Goal: Task Accomplishment & Management: Use online tool/utility

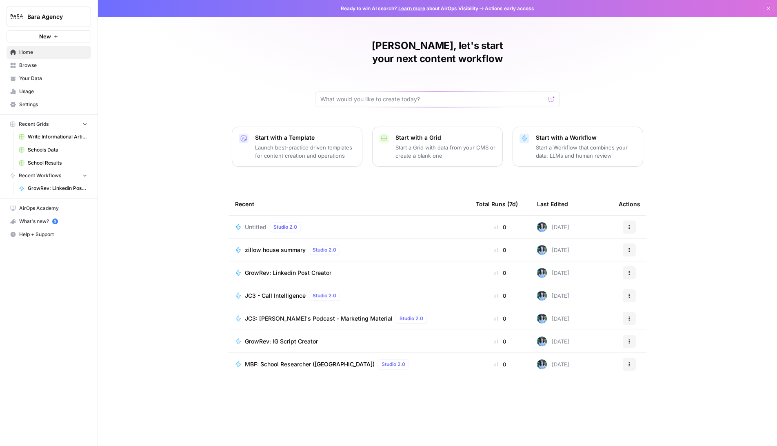
click at [262, 246] on span "zillow house summary" at bounding box center [275, 250] width 61 height 8
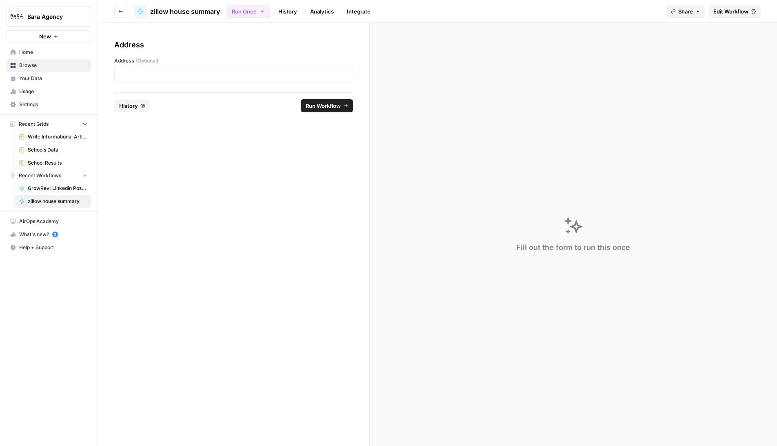
click at [722, 11] on span "Edit Workflow" at bounding box center [731, 11] width 35 height 8
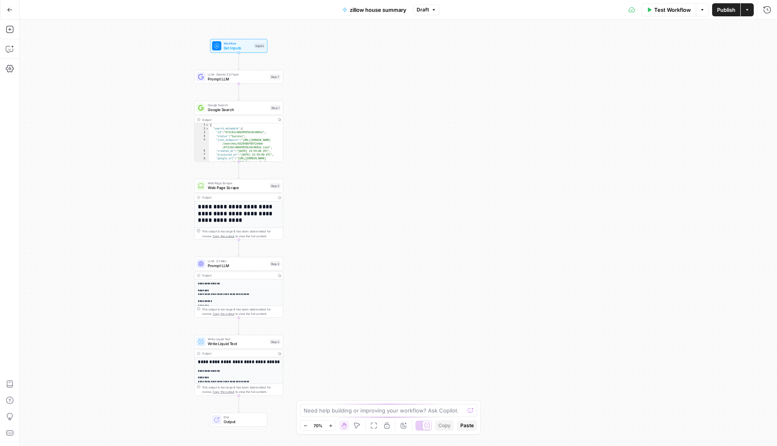
drag, startPoint x: 489, startPoint y: 72, endPoint x: 283, endPoint y: 73, distance: 206.1
click at [283, 73] on div "**********" at bounding box center [399, 233] width 758 height 426
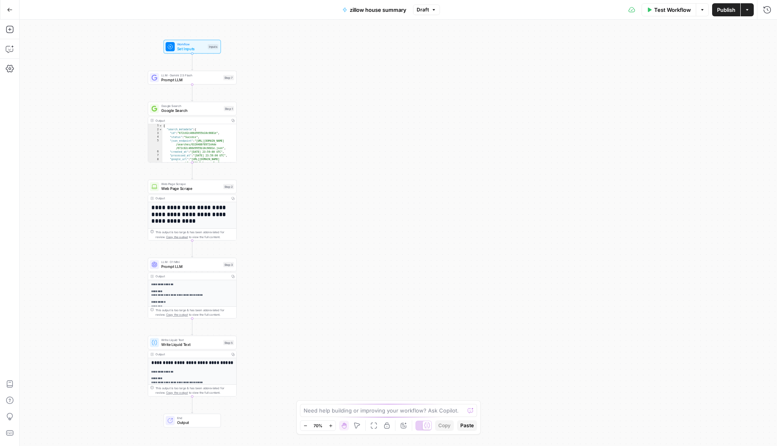
click at [653, 4] on button "Test Workflow" at bounding box center [669, 9] width 55 height 13
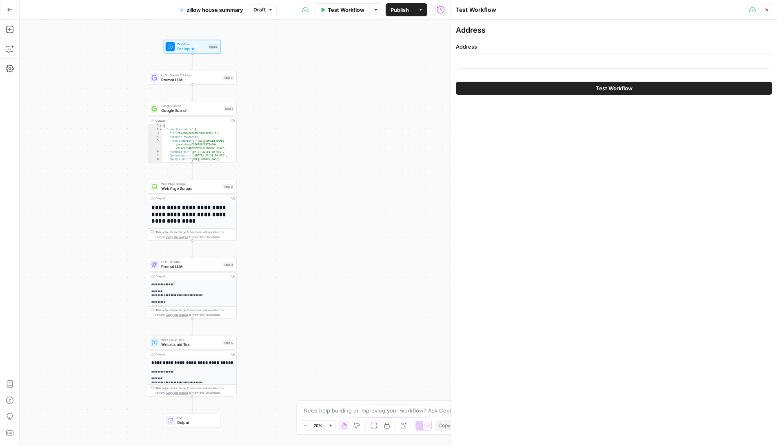
click at [585, 54] on div at bounding box center [614, 61] width 316 height 16
type input "10717 homeland ave. whittier CA"
click at [594, 92] on button "Test Workflow" at bounding box center [614, 88] width 316 height 13
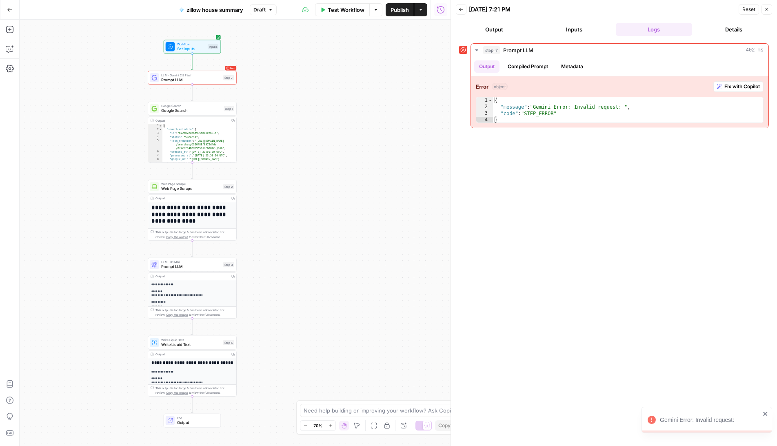
click at [187, 81] on span "Prompt LLM" at bounding box center [191, 80] width 60 height 6
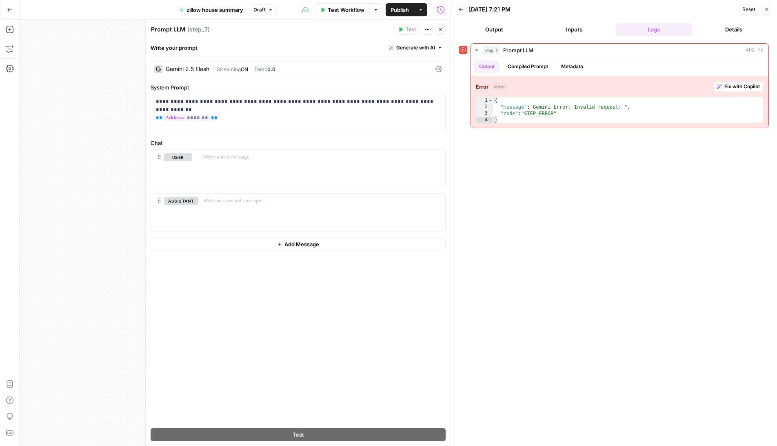
click at [438, 30] on icon "button" at bounding box center [440, 29] width 5 height 5
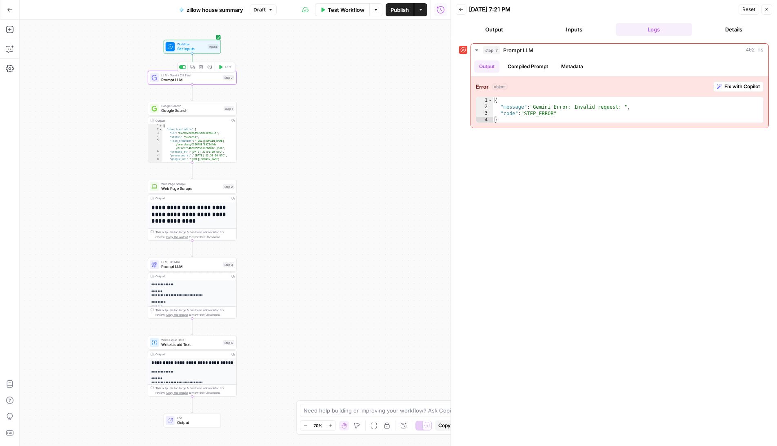
click at [202, 68] on icon "button" at bounding box center [201, 67] width 4 height 4
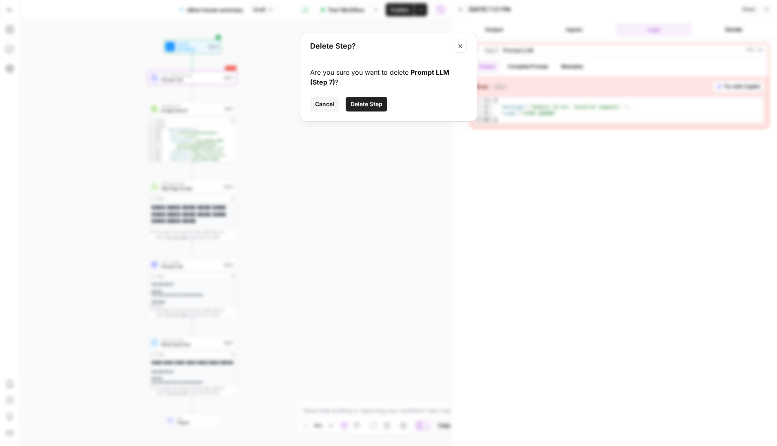
click at [365, 107] on span "Delete Step" at bounding box center [367, 104] width 32 height 8
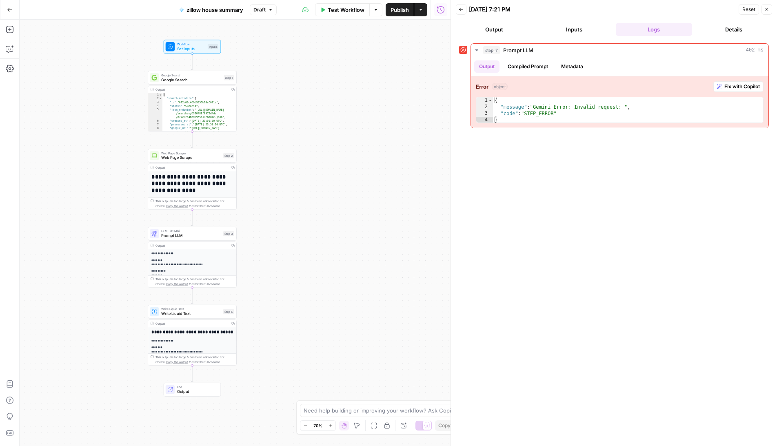
click at [353, 12] on span "Test Workflow" at bounding box center [346, 10] width 37 height 8
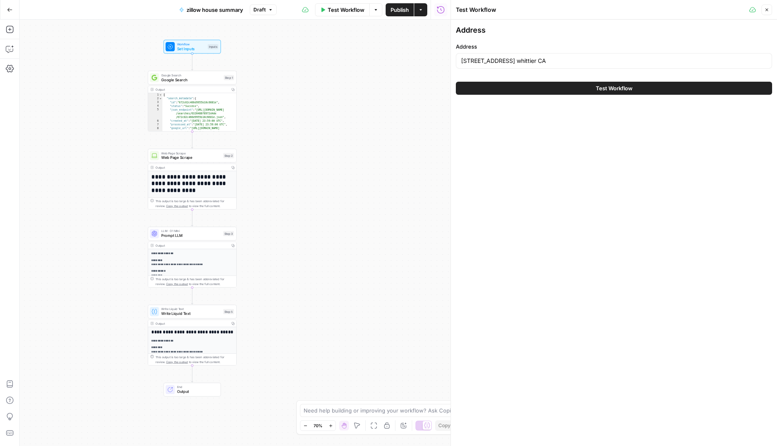
click at [582, 90] on button "Test Workflow" at bounding box center [614, 88] width 316 height 13
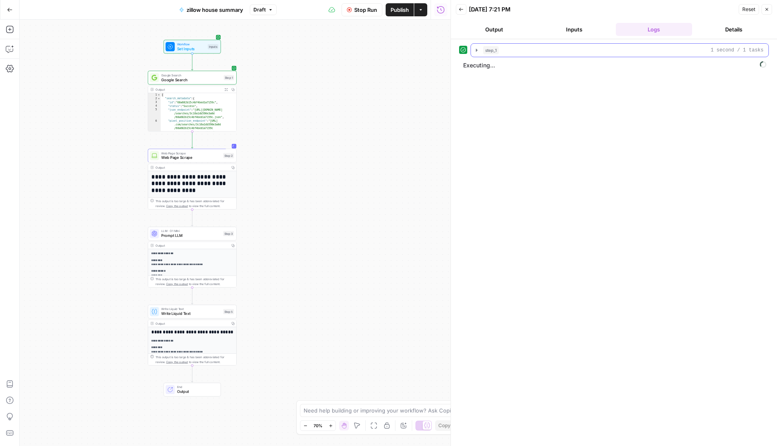
click at [475, 50] on icon "button" at bounding box center [477, 50] width 7 height 7
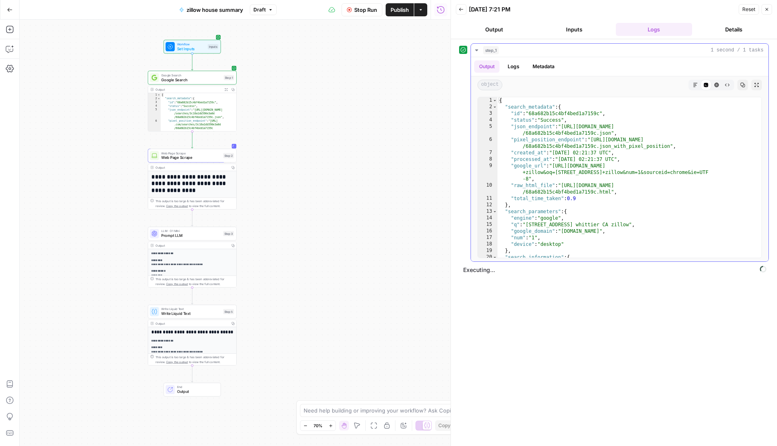
click at [475, 50] on icon "button" at bounding box center [477, 50] width 7 height 7
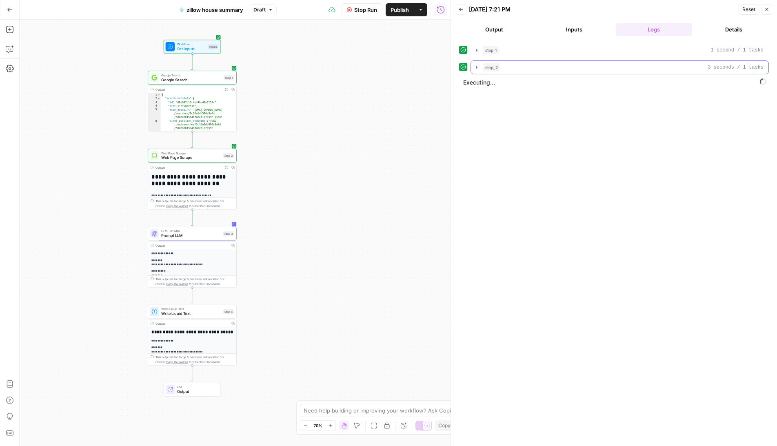
click at [476, 71] on button "step_2 3 seconds / 1 tasks" at bounding box center [620, 67] width 298 height 13
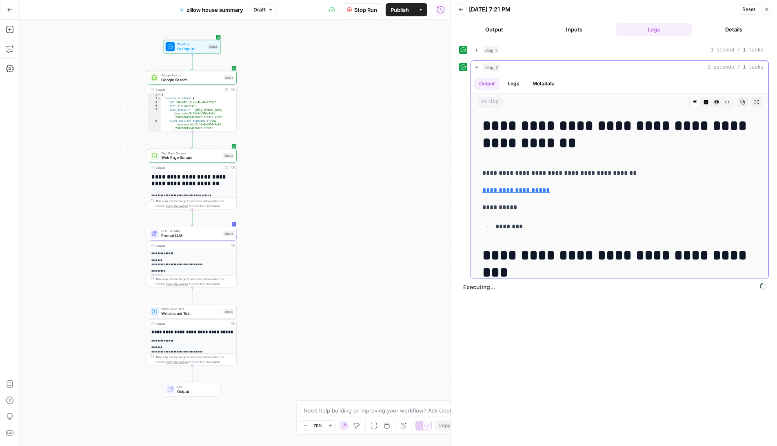
click at [476, 71] on button "step_2 3 seconds / 1 tasks" at bounding box center [620, 67] width 298 height 13
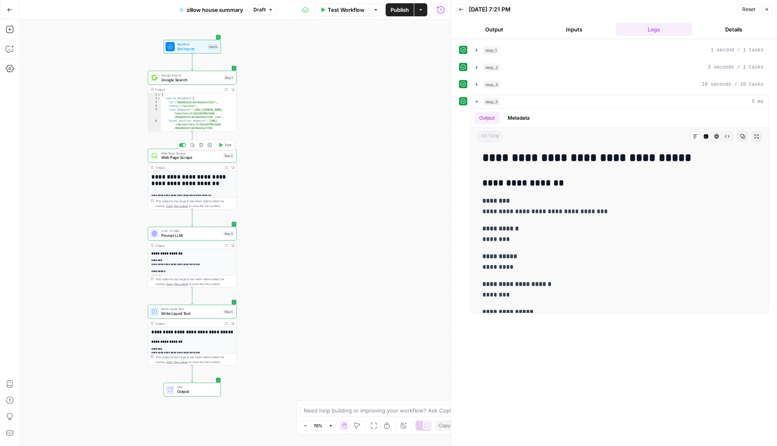
click at [196, 158] on span "Web Page Scrape" at bounding box center [191, 158] width 60 height 6
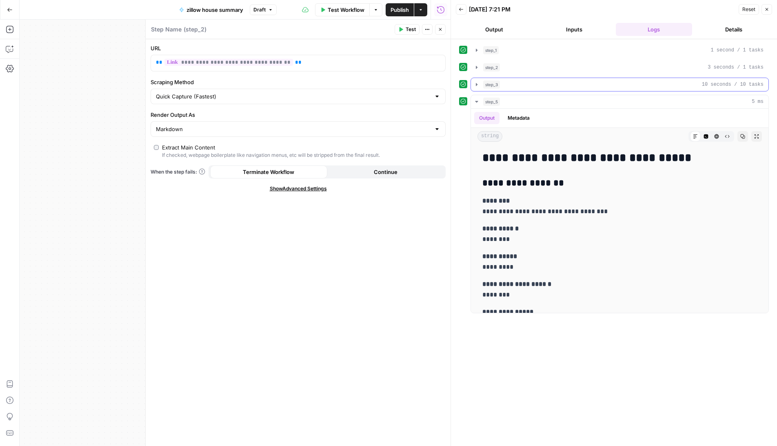
click at [506, 85] on div "step_3 10 seconds / 10 tasks" at bounding box center [623, 84] width 280 height 8
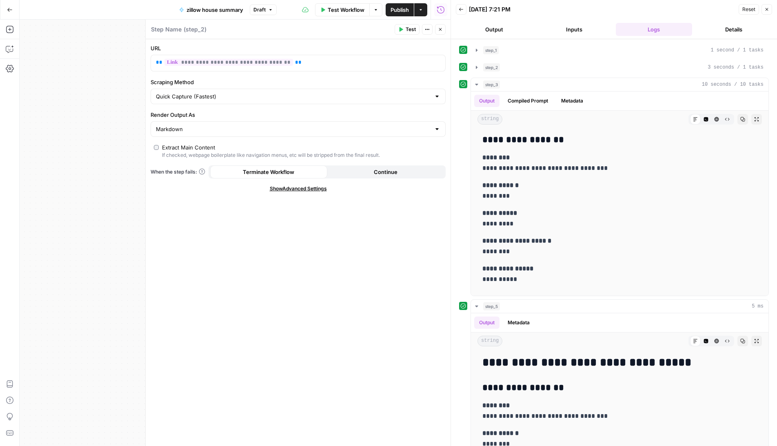
click at [494, 73] on button "step_2 3 seconds / 1 tasks" at bounding box center [620, 67] width 298 height 13
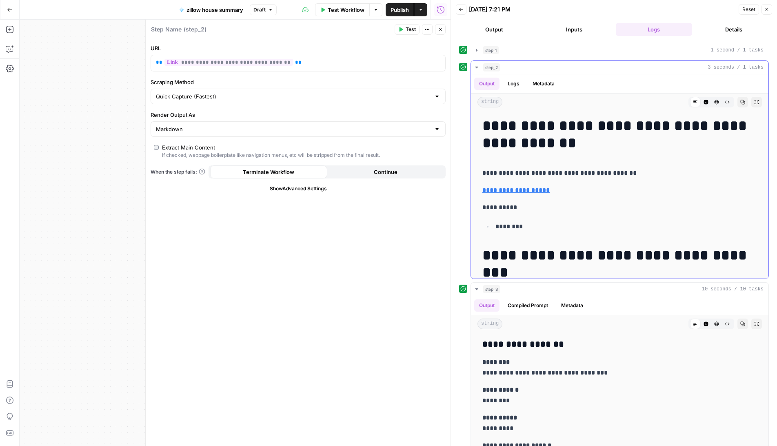
click at [509, 85] on button "Logs" at bounding box center [514, 84] width 22 height 12
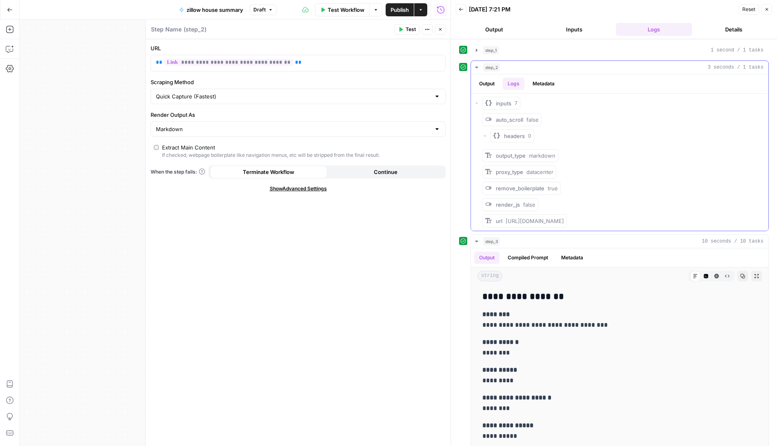
click at [488, 70] on span "step_2" at bounding box center [491, 67] width 17 height 8
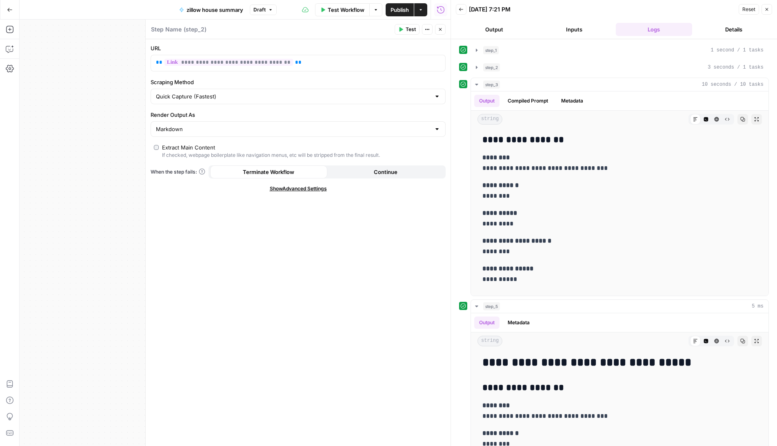
click at [560, 29] on button "Inputs" at bounding box center [574, 29] width 77 height 13
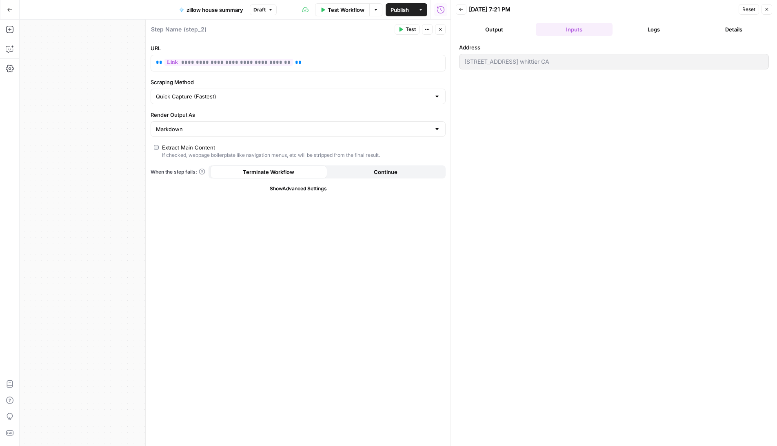
click at [444, 31] on button "Close" at bounding box center [440, 29] width 11 height 11
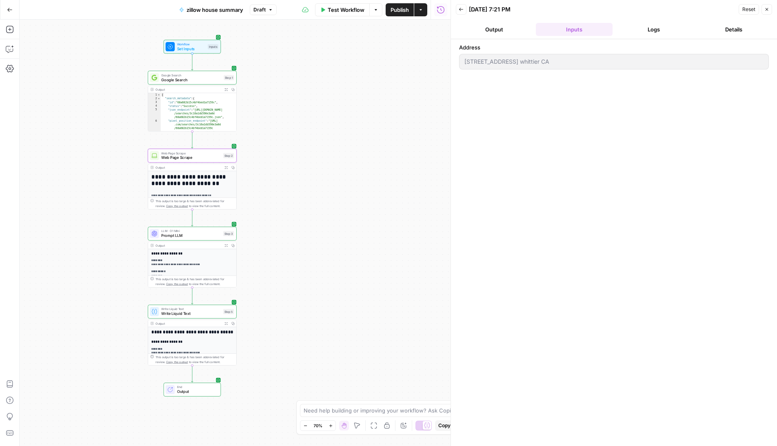
click at [194, 159] on span "Web Page Scrape" at bounding box center [191, 158] width 60 height 6
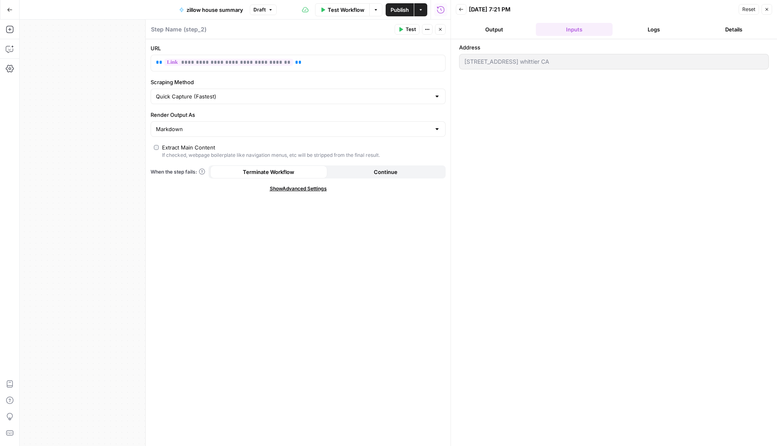
click at [657, 27] on button "Logs" at bounding box center [654, 29] width 77 height 13
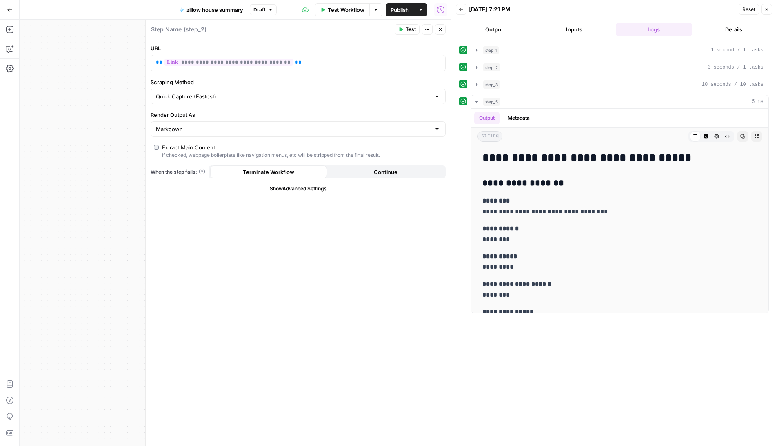
click at [498, 25] on button "Output" at bounding box center [494, 29] width 77 height 13
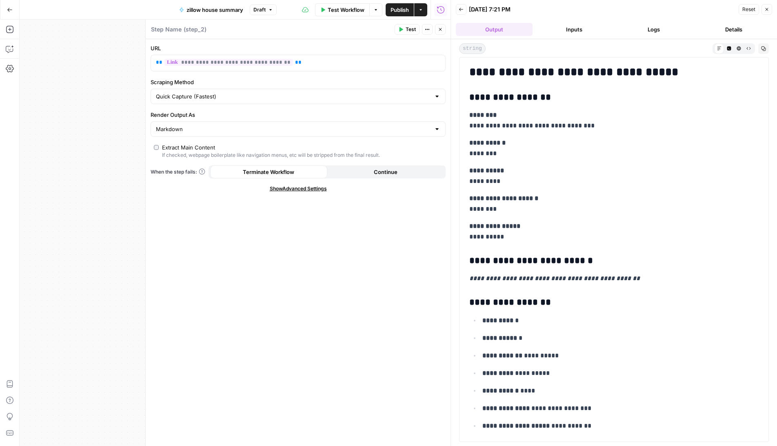
click at [558, 28] on button "Inputs" at bounding box center [574, 29] width 77 height 13
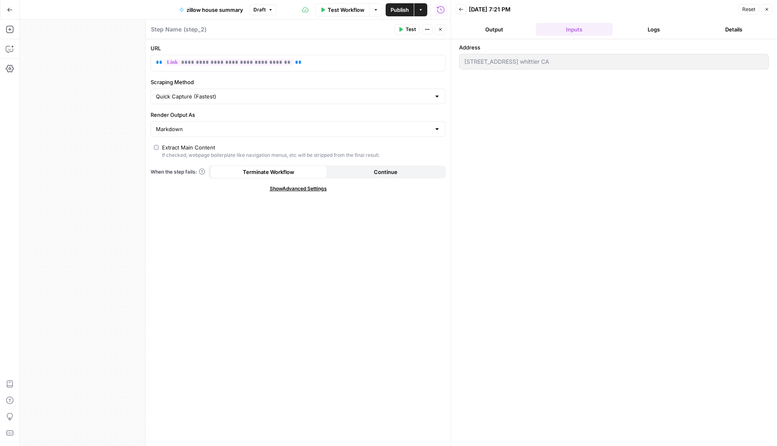
click at [501, 29] on button "Output" at bounding box center [494, 29] width 77 height 13
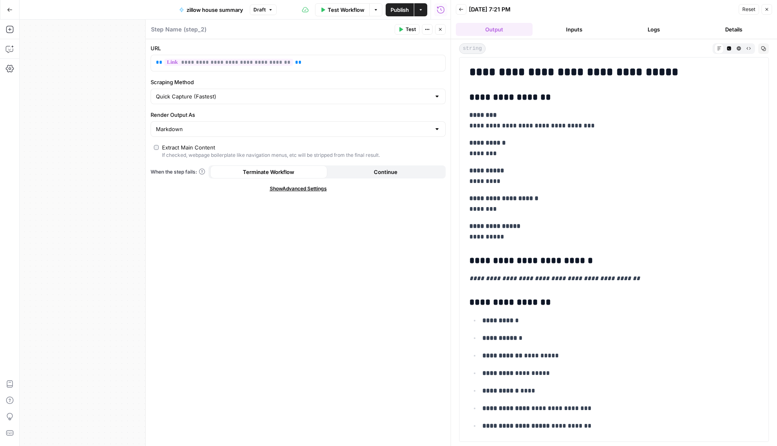
click at [628, 32] on button "Logs" at bounding box center [654, 29] width 77 height 13
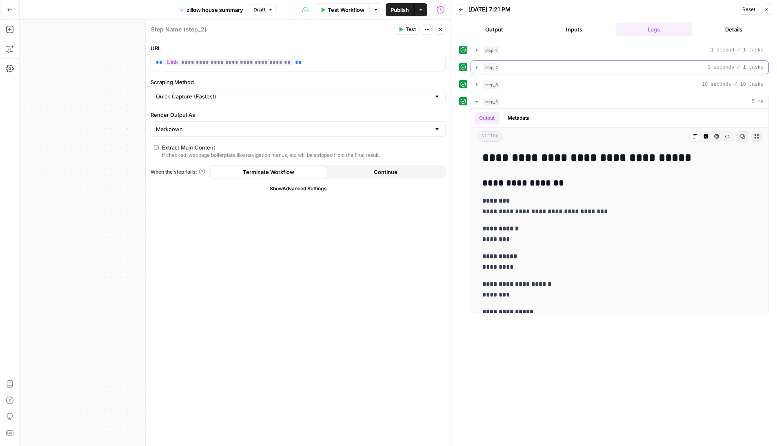
click at [477, 69] on icon "button" at bounding box center [477, 67] width 7 height 7
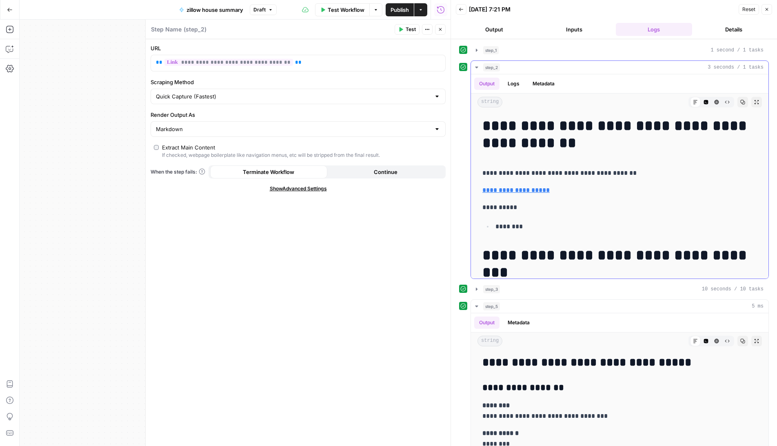
click at [477, 68] on icon "button" at bounding box center [476, 68] width 3 height 2
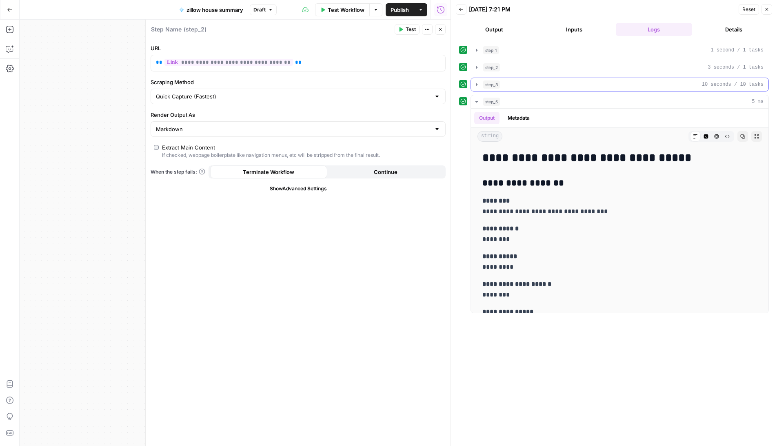
click at [477, 84] on icon "button" at bounding box center [477, 84] width 2 height 3
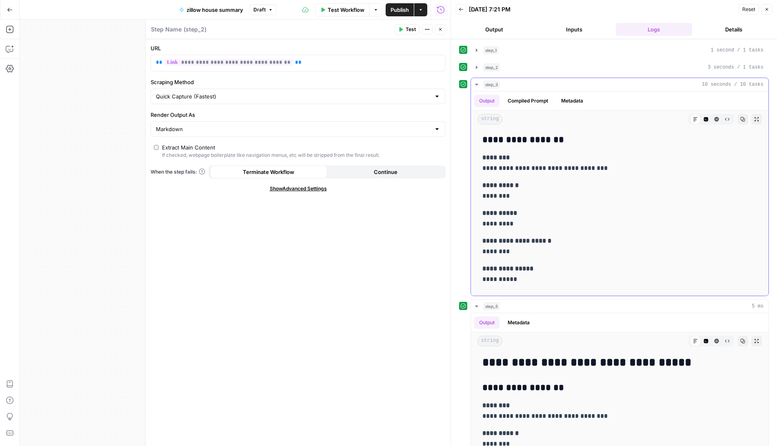
click at [544, 98] on button "Compiled Prompt" at bounding box center [528, 101] width 50 height 12
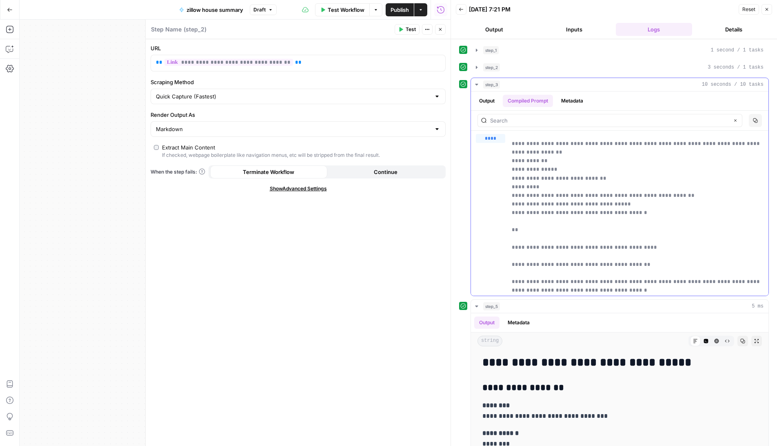
click at [576, 98] on button "Metadata" at bounding box center [572, 101] width 32 height 12
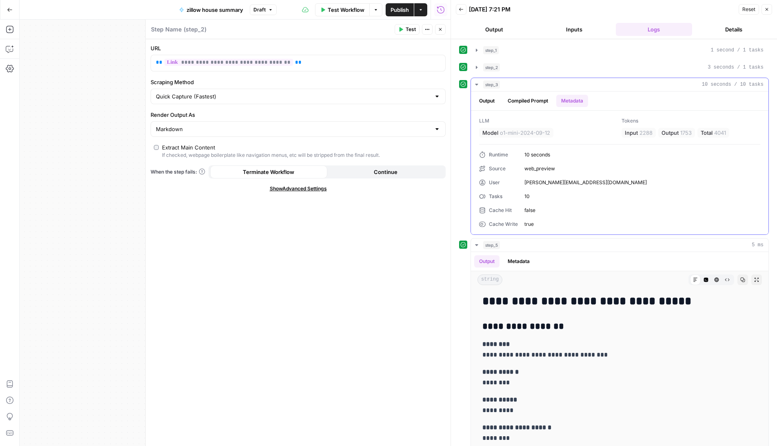
click at [489, 99] on button "Output" at bounding box center [486, 101] width 25 height 12
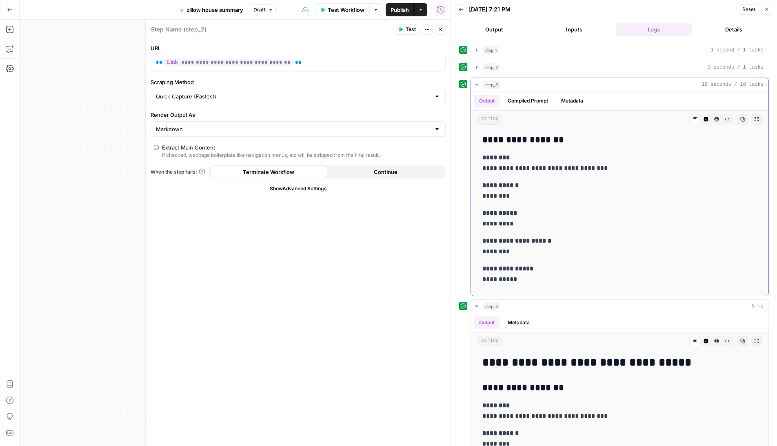
click at [499, 84] on span "step_3" at bounding box center [491, 84] width 17 height 8
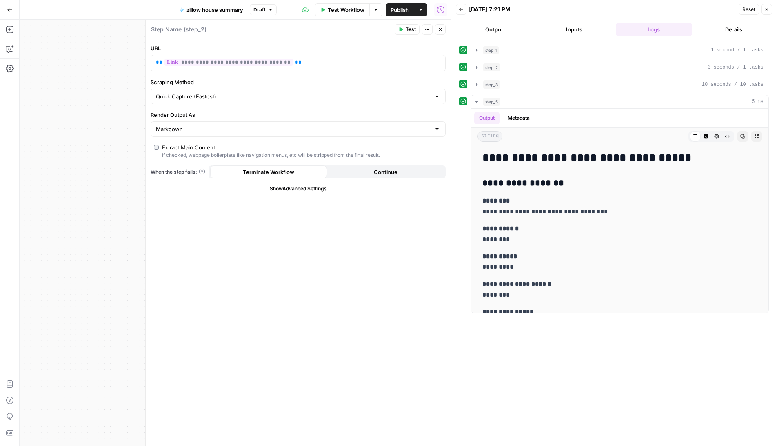
click at [771, 11] on button "Close" at bounding box center [767, 9] width 11 height 11
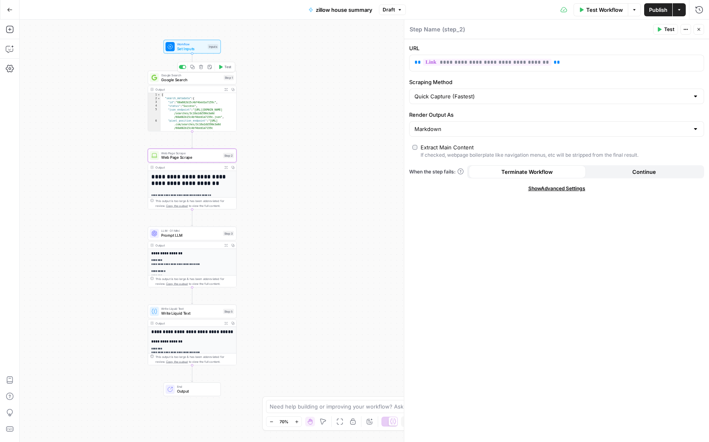
click at [190, 80] on span "Google Search" at bounding box center [191, 80] width 60 height 6
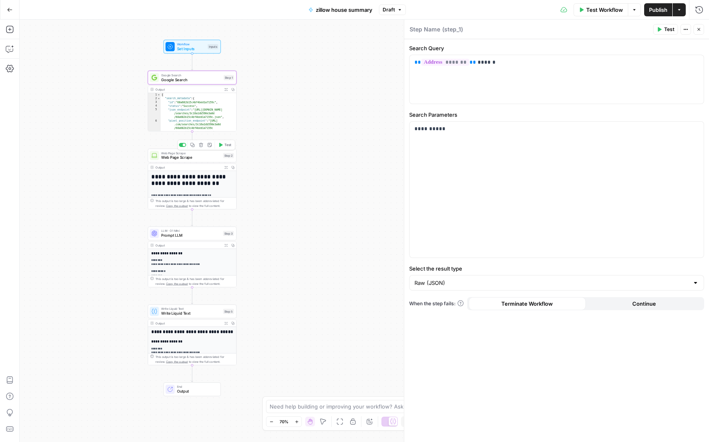
click at [200, 161] on div "Web Page Scrape Web Page Scrape Step 2 Copy step Delete step Add Note Test" at bounding box center [192, 156] width 89 height 14
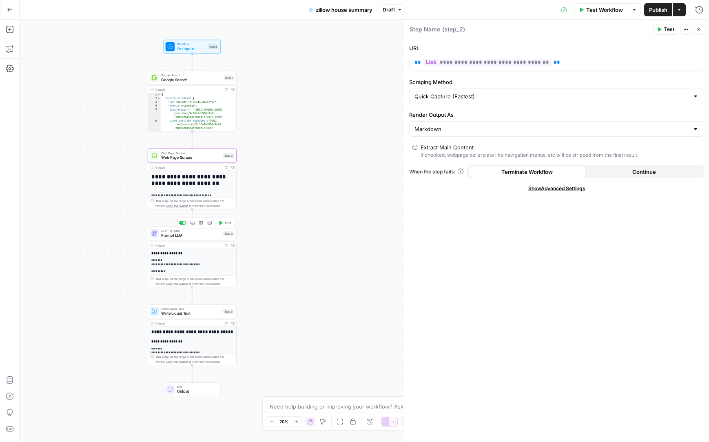
click at [194, 238] on div "LLM · O1 Mini Prompt LLM Step 3 Copy step Delete step Add Note Test" at bounding box center [192, 234] width 89 height 14
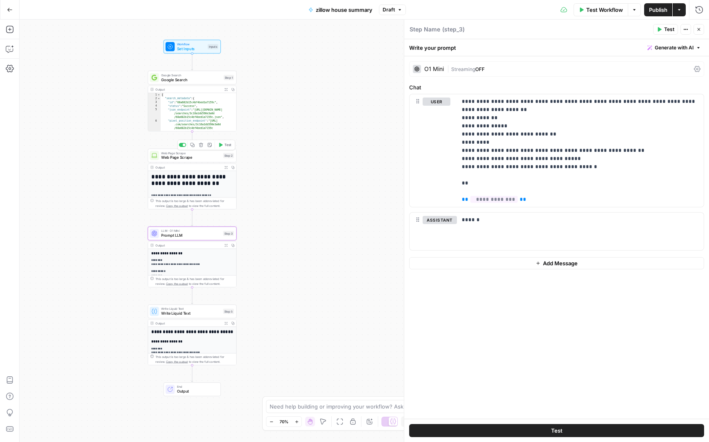
click at [199, 160] on span "Web Page Scrape" at bounding box center [191, 158] width 60 height 6
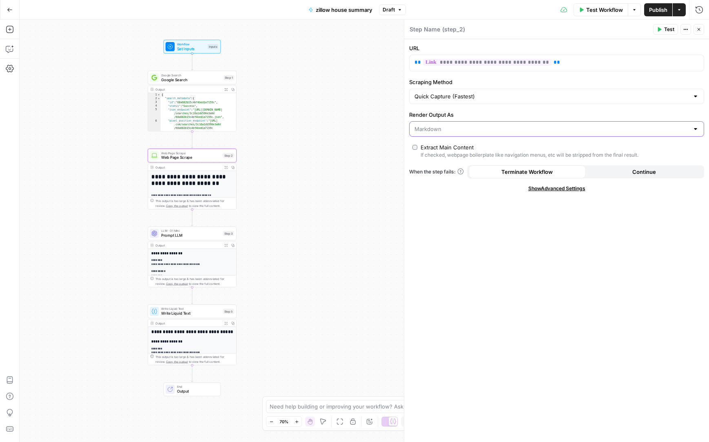
click at [497, 129] on input "Render Output As" at bounding box center [552, 129] width 275 height 8
type input "Markdown"
click at [478, 278] on div "**********" at bounding box center [557, 240] width 305 height 403
click at [197, 238] on div "LLM · O1 Mini Prompt LLM Step 3 Copy step Delete step Add Note Test" at bounding box center [192, 234] width 89 height 14
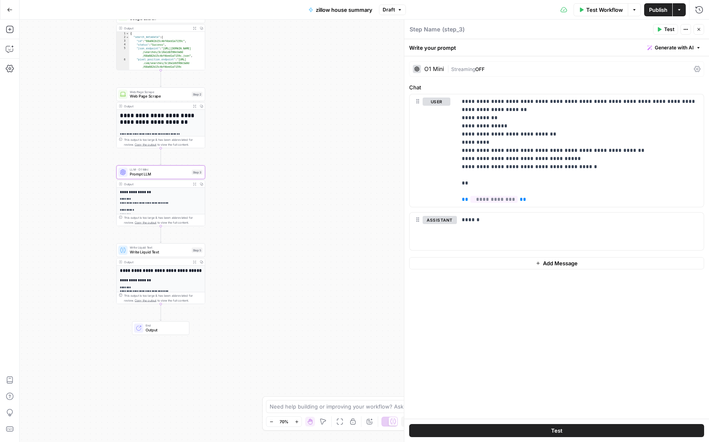
drag, startPoint x: 331, startPoint y: 279, endPoint x: 299, endPoint y: 218, distance: 68.8
click at [299, 218] on div "**********" at bounding box center [365, 231] width 690 height 422
click at [431, 69] on div "O1 Mini" at bounding box center [435, 69] width 20 height 6
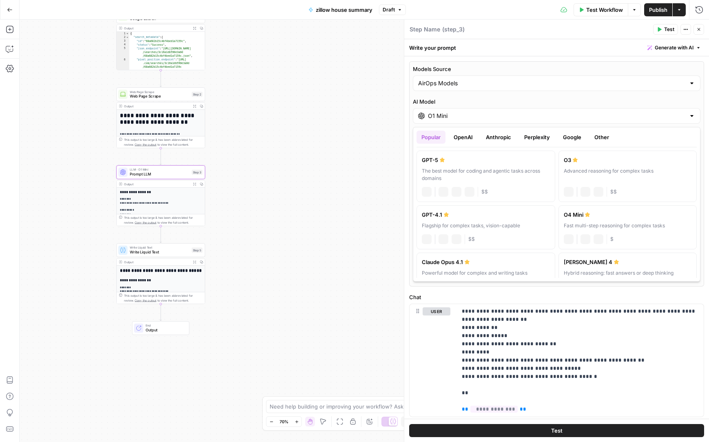
click at [445, 118] on input "O1 Mini" at bounding box center [557, 116] width 258 height 8
click at [511, 220] on label "GPT-4.1 Flagship for complex tasks, vision-capable chat Vision Capabilities JSO…" at bounding box center [486, 227] width 139 height 44
type input "GPT-4.1"
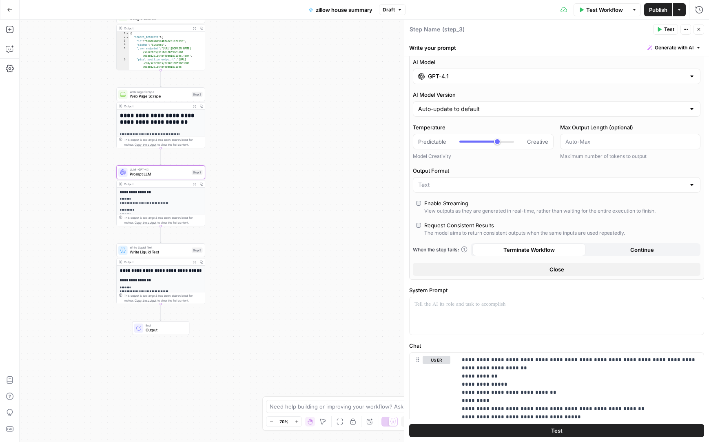
scroll to position [47, 0]
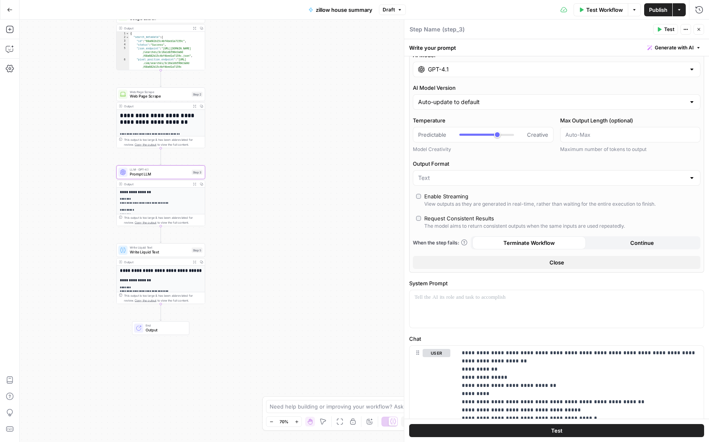
click at [506, 183] on div at bounding box center [557, 178] width 288 height 16
click at [490, 212] on span "JSON" at bounding box center [555, 210] width 271 height 8
type input "JSON"
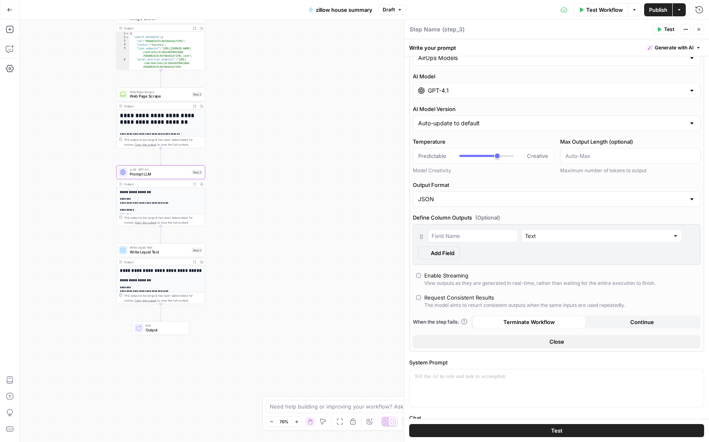
scroll to position [68, 0]
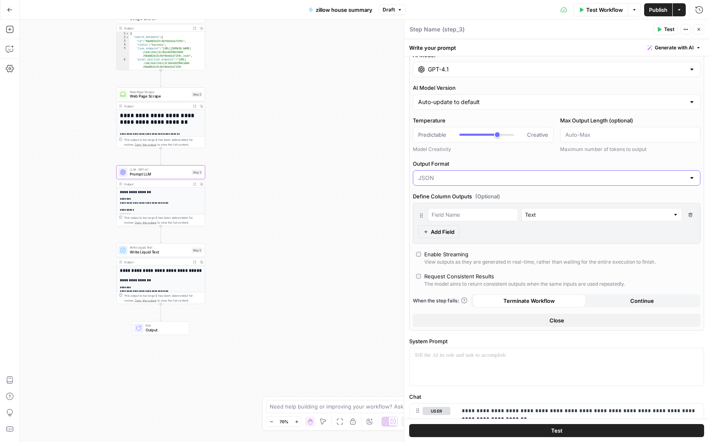
click at [489, 177] on input "Output Format" at bounding box center [551, 178] width 267 height 8
click at [487, 194] on span "Text" at bounding box center [555, 198] width 271 height 8
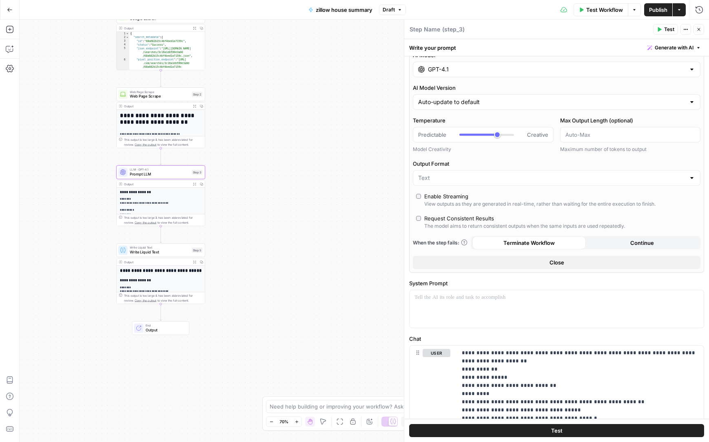
type input "Text"
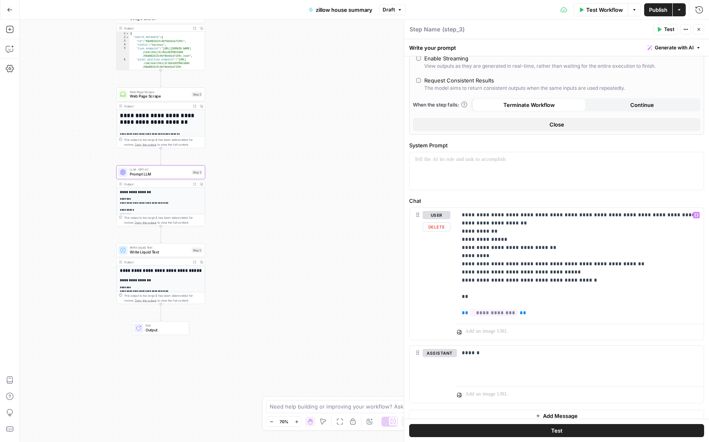
scroll to position [193, 0]
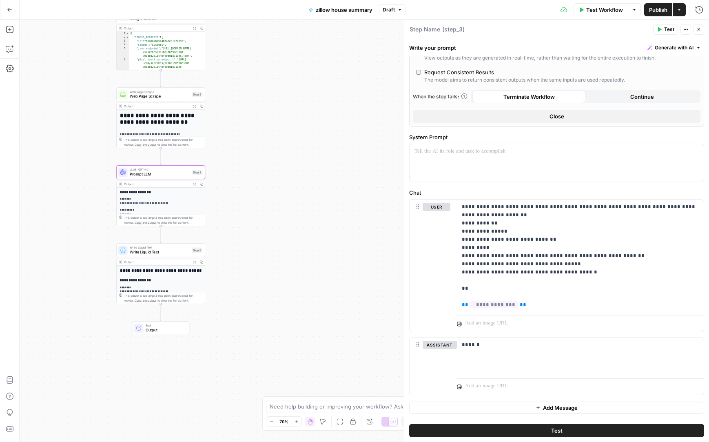
click at [425, 31] on textarea at bounding box center [425, 29] width 31 height 8
type textarea "Mains"
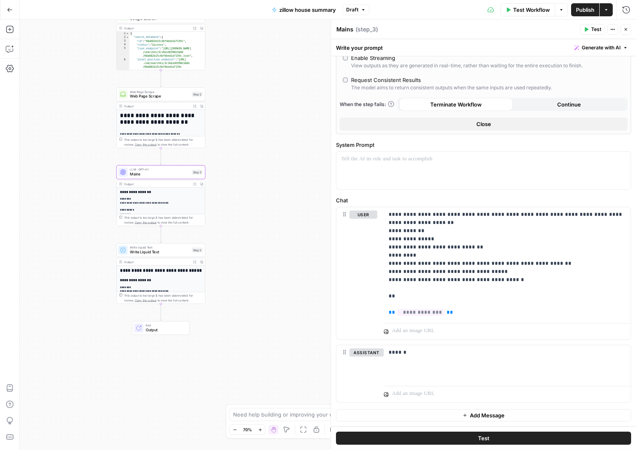
scroll to position [185, 0]
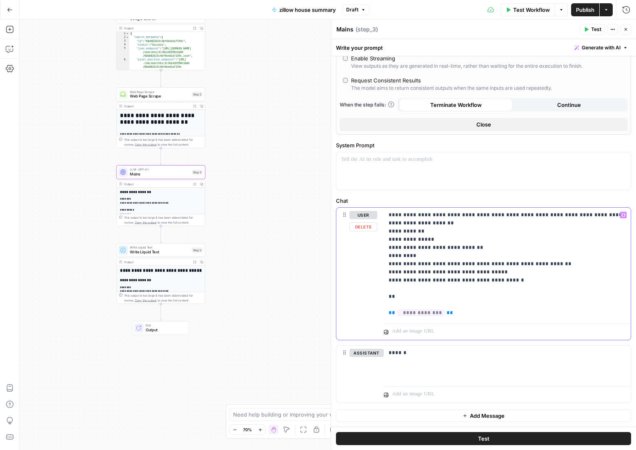
drag, startPoint x: 516, startPoint y: 280, endPoint x: 380, endPoint y: 235, distance: 143.4
click at [380, 235] on div "**********" at bounding box center [483, 274] width 294 height 132
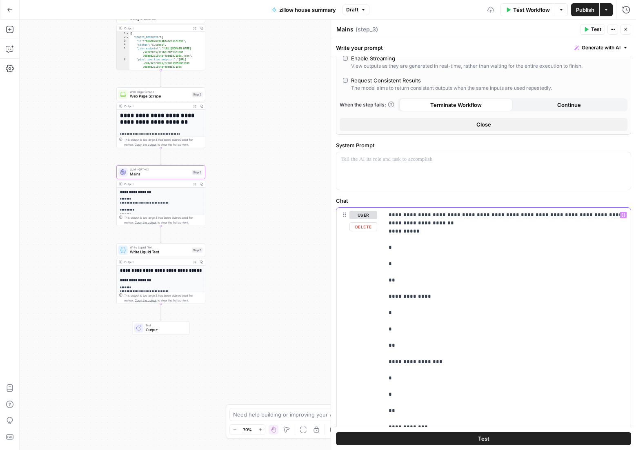
scroll to position [404, 0]
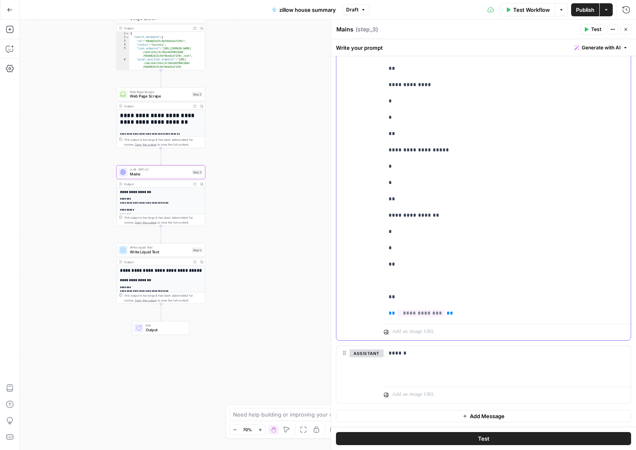
drag, startPoint x: 411, startPoint y: 271, endPoint x: 379, endPoint y: 226, distance: 55.1
click at [379, 226] on div "**********" at bounding box center [483, 164] width 294 height 352
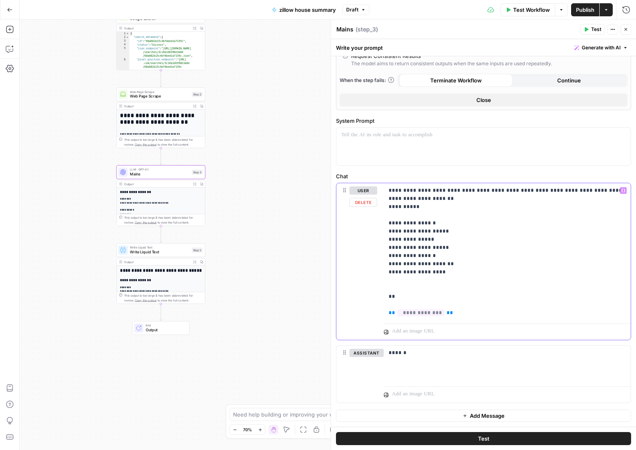
scroll to position [201, 0]
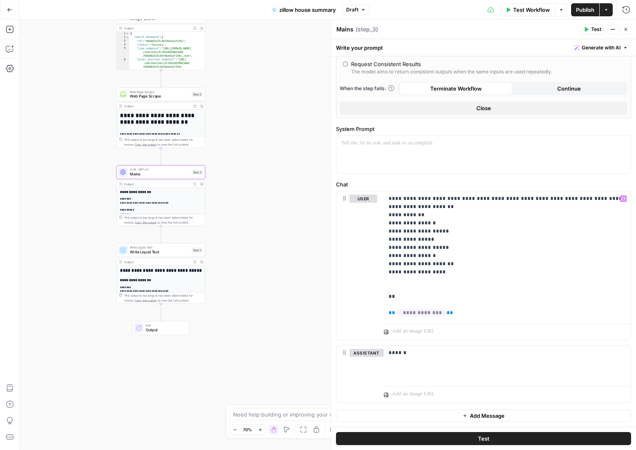
click at [592, 28] on span "Test" at bounding box center [596, 29] width 10 height 7
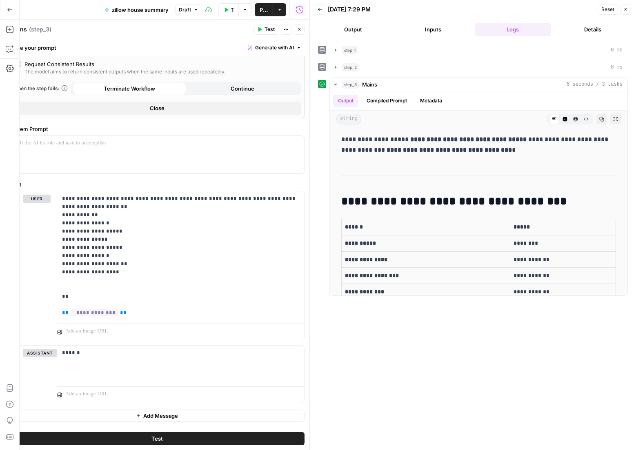
click at [225, 10] on icon "button" at bounding box center [227, 9] width 4 height 4
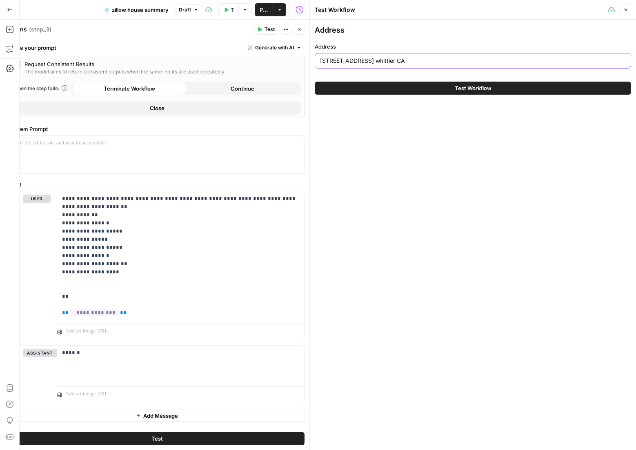
click at [376, 59] on input "10717 homeland ave. whittier CA" at bounding box center [473, 61] width 306 height 8
paste input "Harvest Ln, Hutchinson, KS 67502"
type input "10 Harvest Ln, Hutchinson, KS 67502"
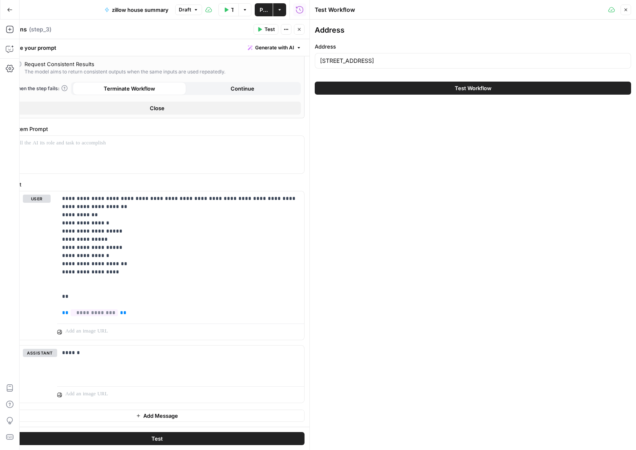
click at [402, 87] on button "Test Workflow" at bounding box center [473, 88] width 316 height 13
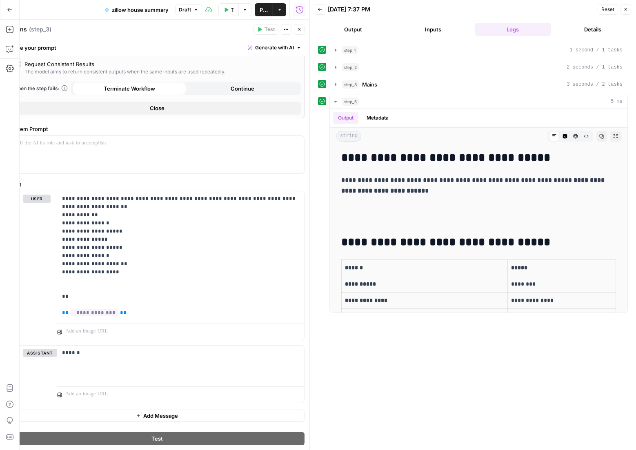
click at [233, 9] on button "Test Workflow" at bounding box center [228, 9] width 20 height 13
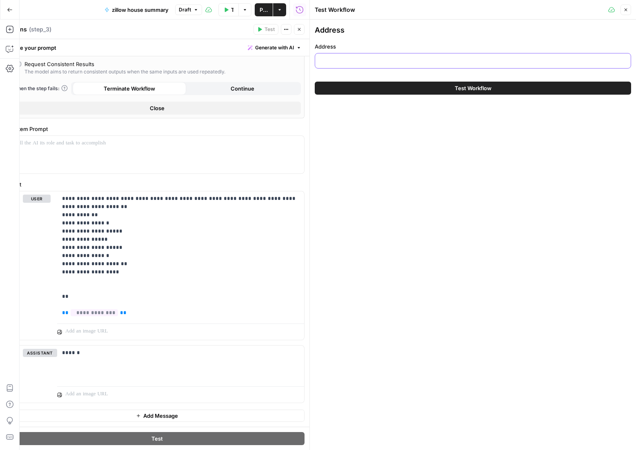
click at [379, 64] on input "Address" at bounding box center [473, 61] width 306 height 8
paste input "[STREET_ADDRESS]"
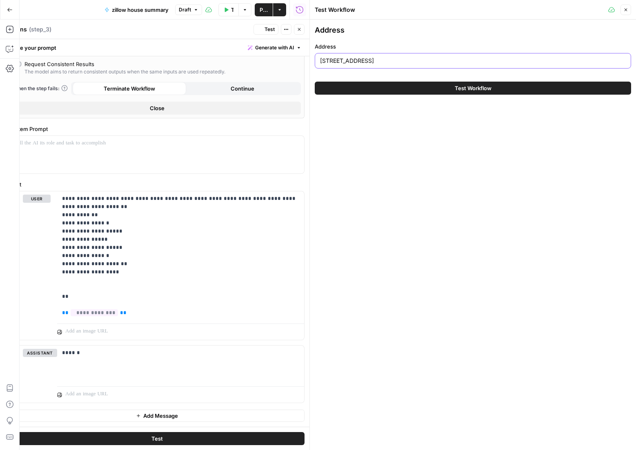
type input "[STREET_ADDRESS]"
click at [385, 85] on button "Test Workflow" at bounding box center [473, 88] width 316 height 13
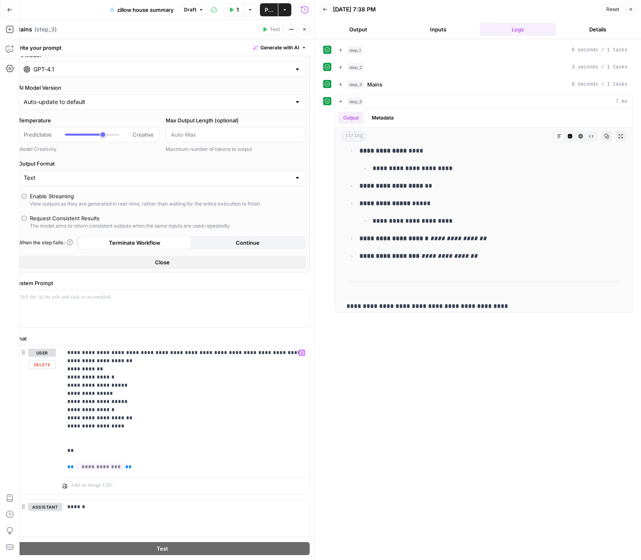
scroll to position [47, 0]
click at [159, 368] on p "**********" at bounding box center [185, 409] width 237 height 122
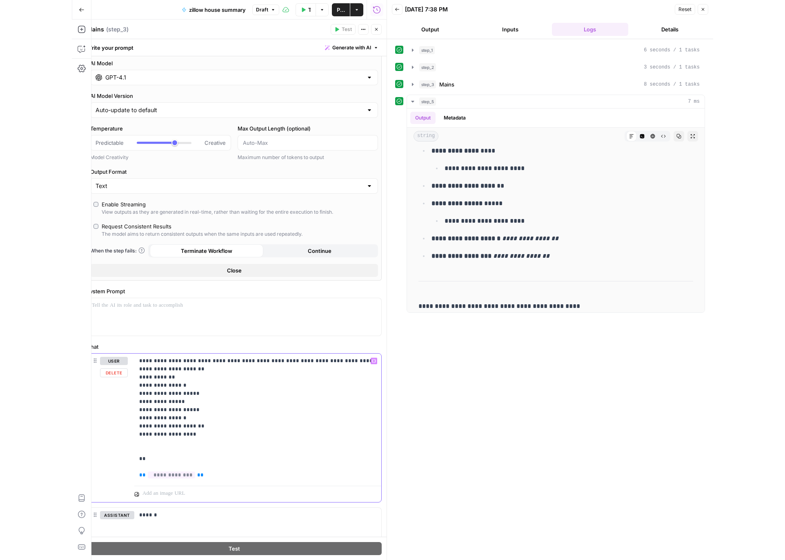
scroll to position [35, 0]
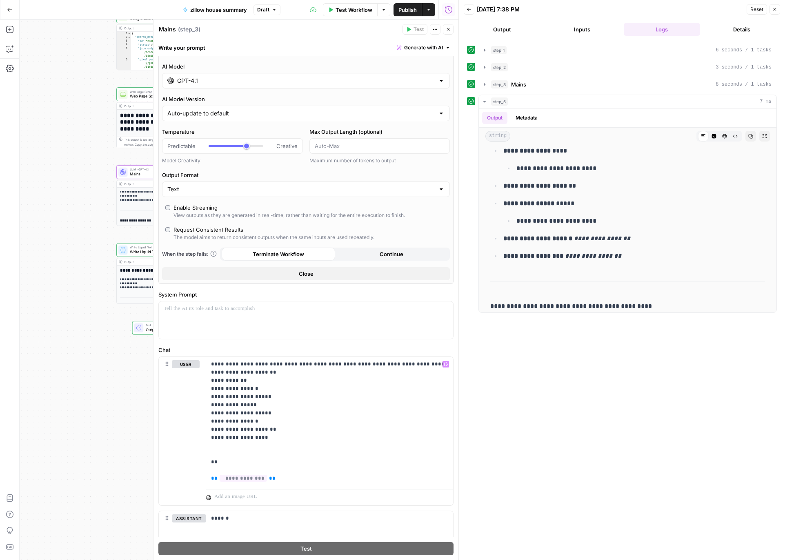
click at [210, 193] on div "Text" at bounding box center [306, 190] width 288 height 16
click at [207, 218] on span "JSON" at bounding box center [304, 221] width 271 height 8
type input "JSON"
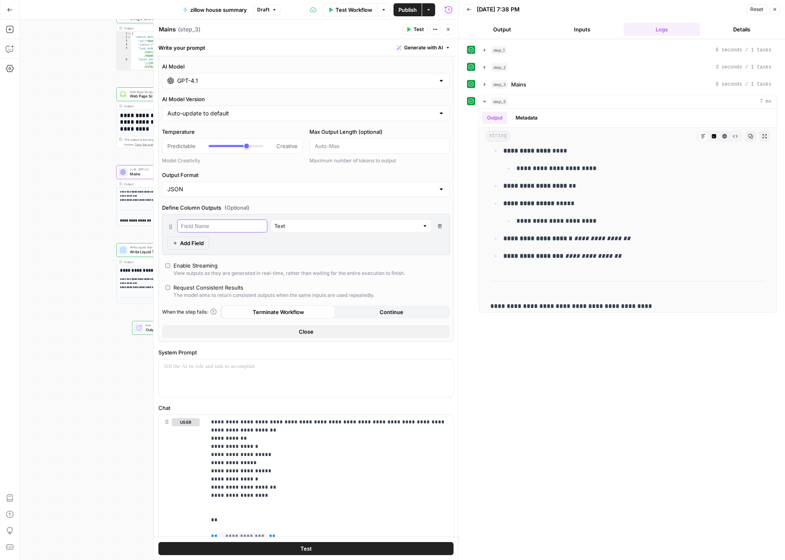
click at [216, 229] on input "text" at bounding box center [222, 226] width 83 height 8
type input "list_price"
click at [379, 223] on input "text" at bounding box center [346, 226] width 145 height 8
click at [331, 250] on button "Text" at bounding box center [340, 245] width 176 height 11
type input "Text"
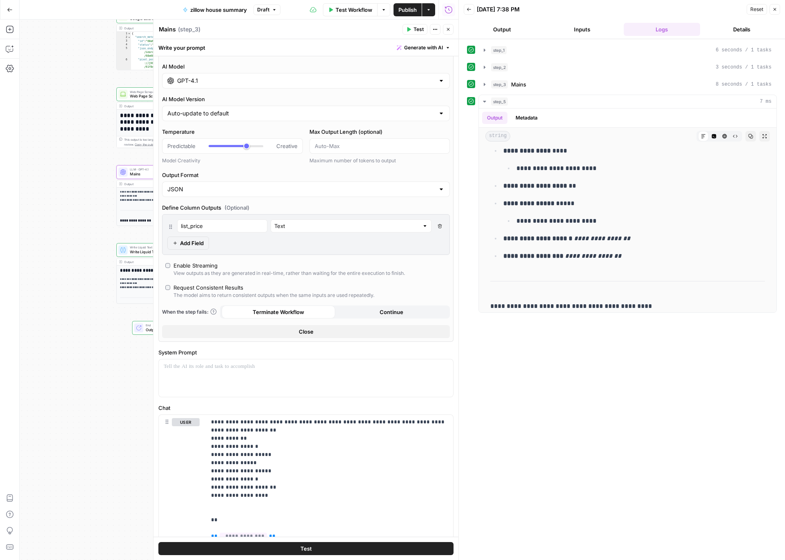
click at [198, 243] on span "Add Field" at bounding box center [192, 243] width 24 height 8
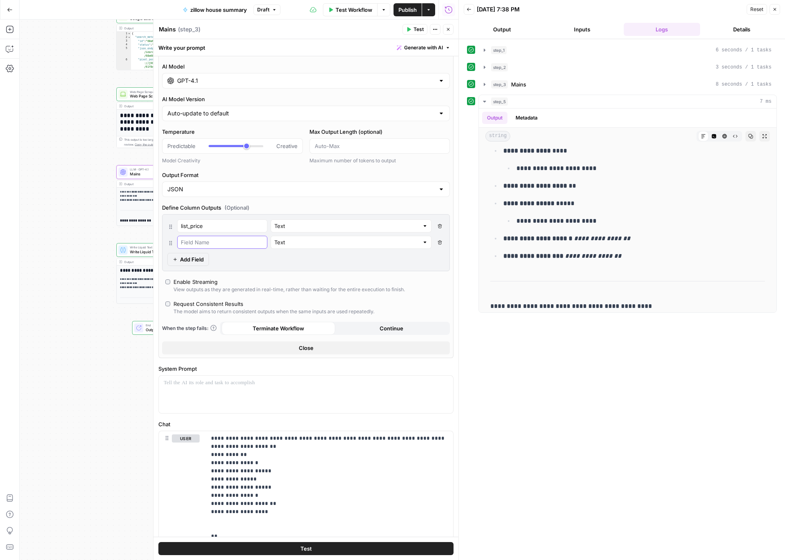
click at [222, 242] on input "text" at bounding box center [222, 242] width 83 height 8
type input "days_on_market"
click at [274, 244] on input "text" at bounding box center [346, 242] width 145 height 8
click at [268, 276] on span "Number" at bounding box center [338, 273] width 167 height 8
type input "Number"
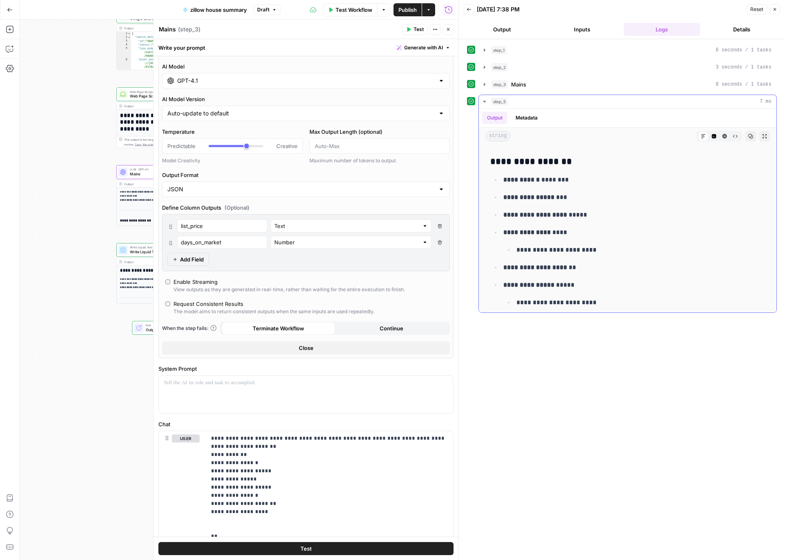
scroll to position [79, 0]
click at [197, 262] on span "Add Field" at bounding box center [192, 260] width 24 height 8
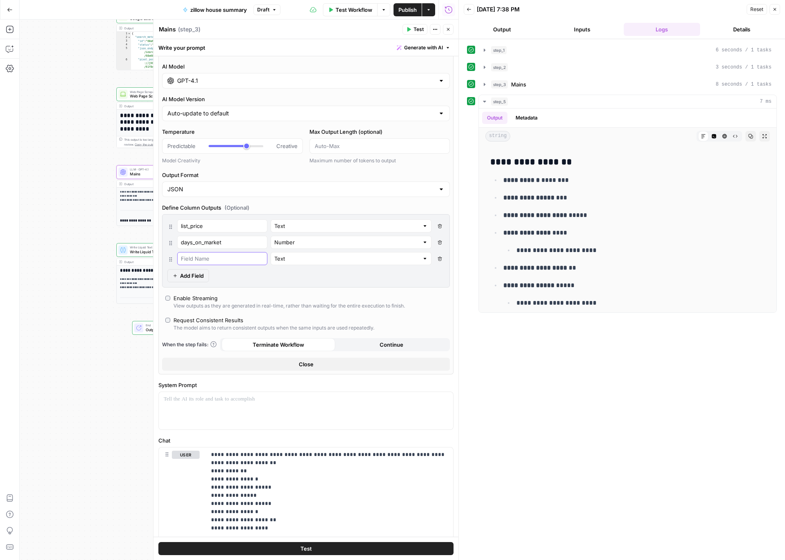
click at [205, 256] on input "text" at bounding box center [222, 259] width 83 height 8
type input "total_zillow_views"
click at [290, 261] on input "text" at bounding box center [346, 259] width 145 height 8
click at [284, 290] on span "Number" at bounding box center [338, 289] width 167 height 8
type input "Number"
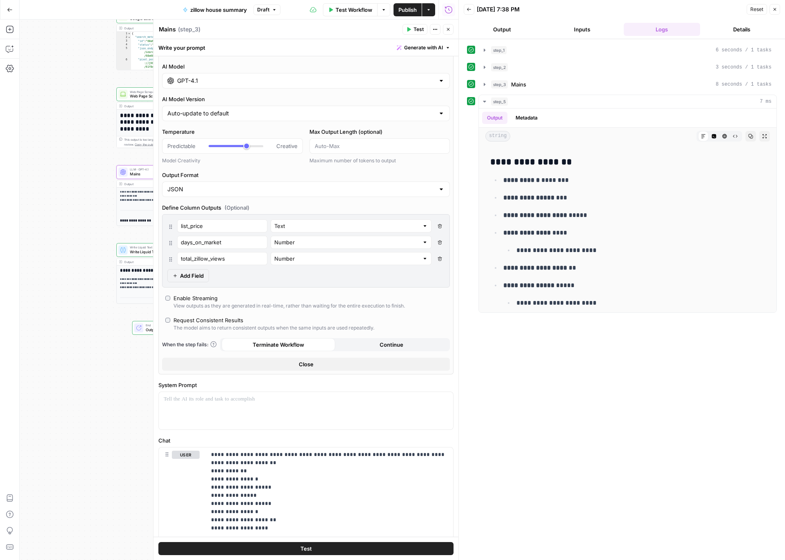
click at [183, 274] on span "Add Field" at bounding box center [192, 276] width 24 height 8
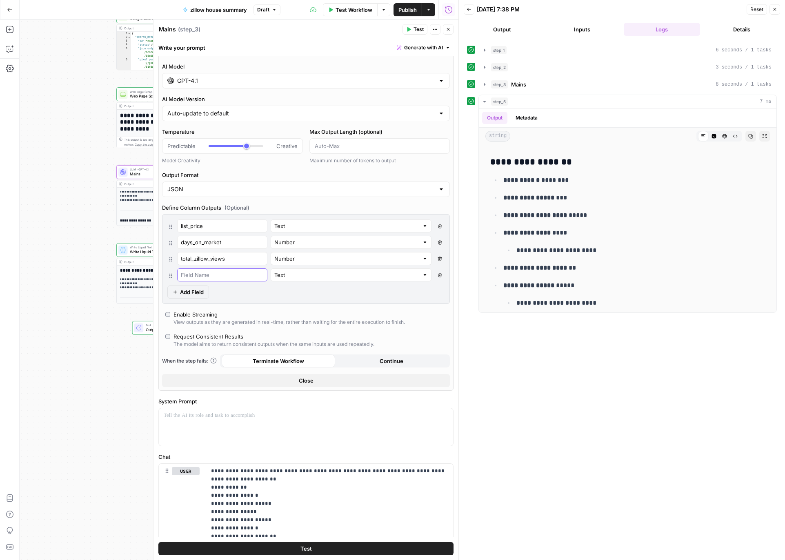
click at [200, 275] on input "text" at bounding box center [222, 275] width 83 height 8
type input "views_per_day"
click at [274, 274] on input "text" at bounding box center [346, 275] width 145 height 8
click at [290, 304] on span "Number" at bounding box center [338, 306] width 167 height 8
type input "Number"
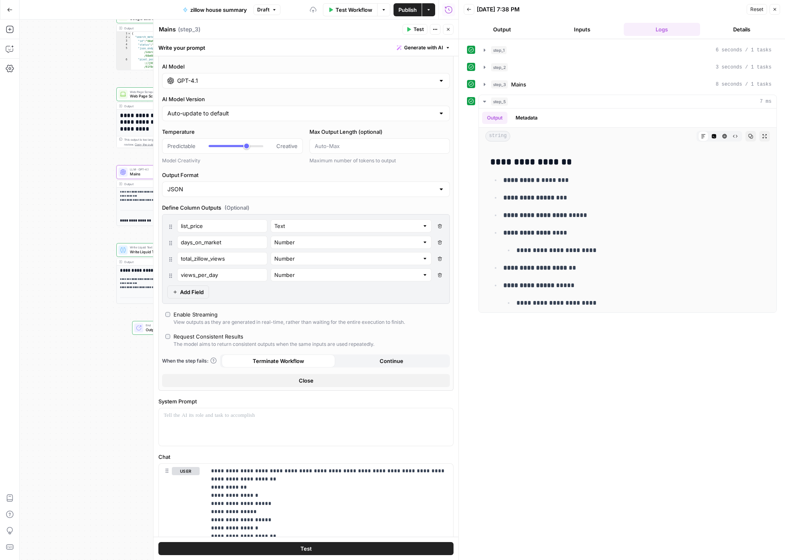
click at [195, 291] on span "Add Field" at bounding box center [192, 292] width 24 height 8
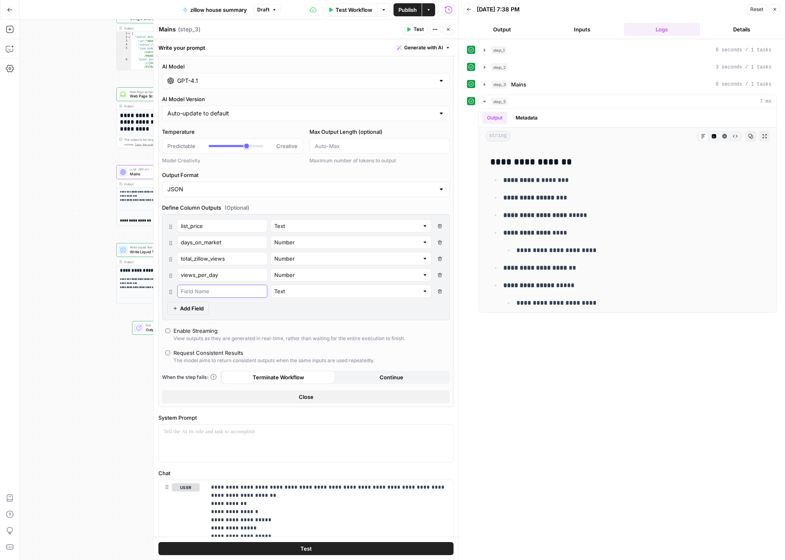
click at [195, 291] on input "text" at bounding box center [222, 291] width 83 height 8
type input "total_zillow_saves"
click at [289, 292] on input "text" at bounding box center [346, 291] width 145 height 8
click at [277, 324] on span "Number" at bounding box center [338, 322] width 167 height 8
type input "Number"
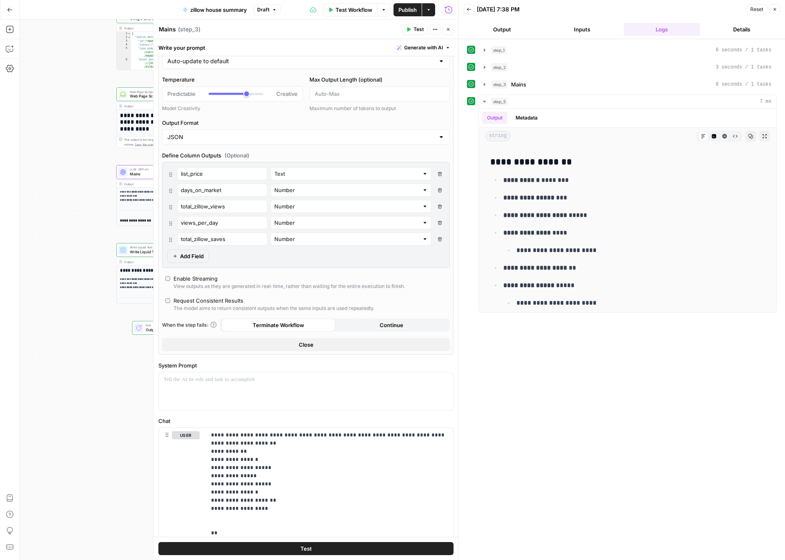
scroll to position [109, 0]
click at [199, 253] on span "Add Field" at bounding box center [192, 255] width 24 height 8
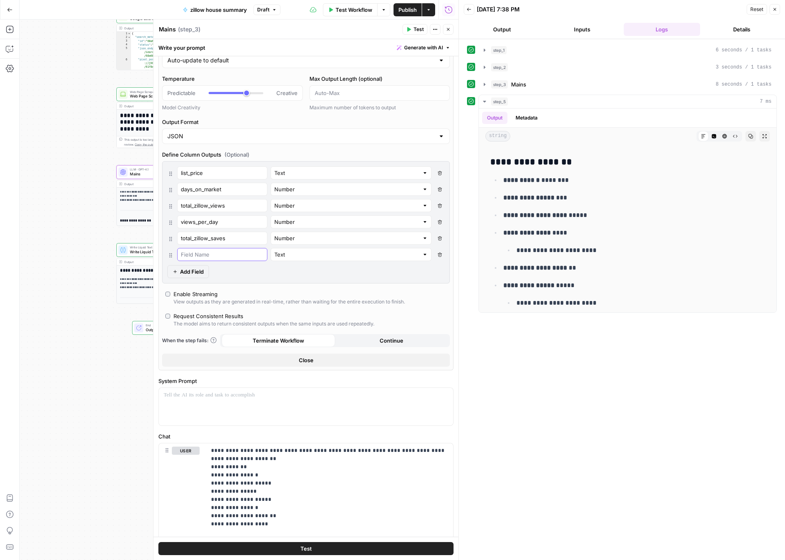
click at [207, 253] on input "text" at bounding box center [222, 255] width 83 height 8
type input "saves_per_view"
click at [274, 256] on input "text" at bounding box center [346, 255] width 145 height 8
click at [286, 276] on span "Text" at bounding box center [334, 274] width 159 height 8
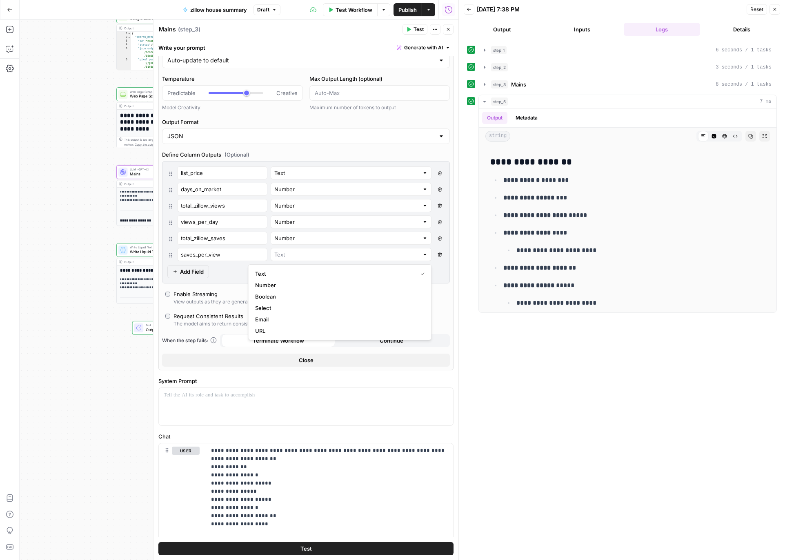
type input "Text"
click at [199, 273] on span "Add Field" at bounding box center [192, 272] width 24 height 8
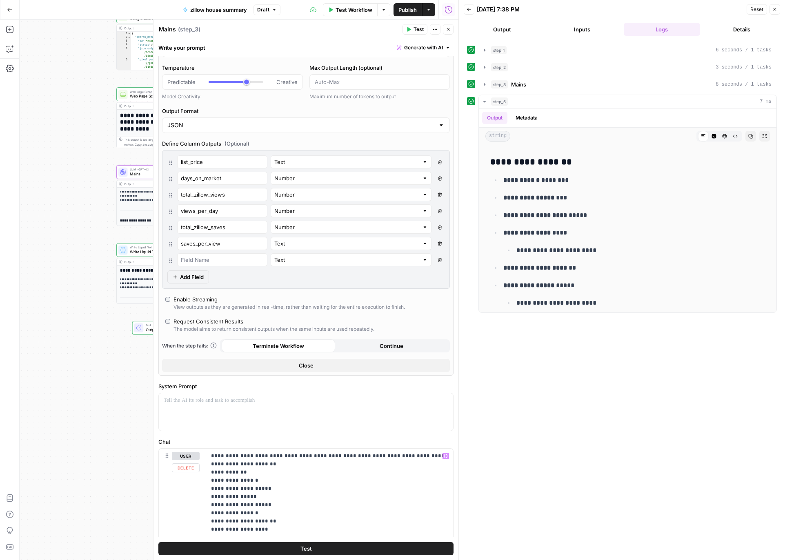
scroll to position [117, 0]
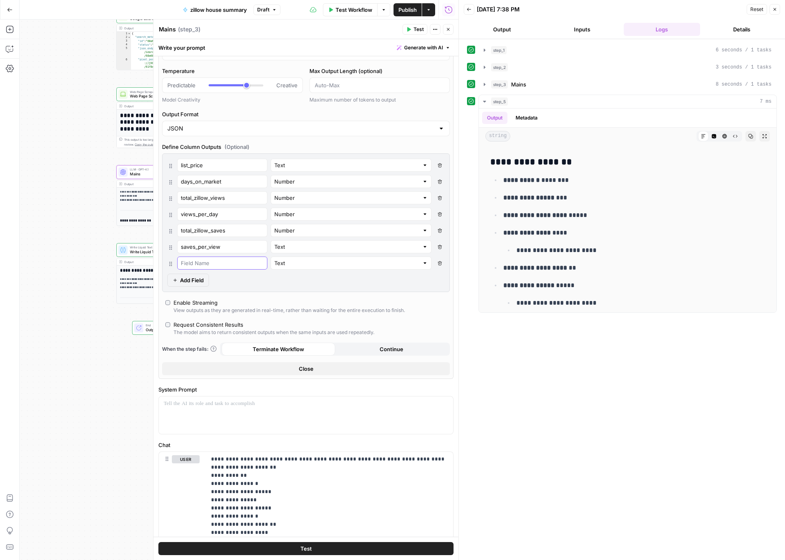
click at [210, 264] on input "text" at bounding box center [222, 263] width 83 height 8
type input "showings_last_7_days"
click at [274, 265] on input "text" at bounding box center [346, 263] width 145 height 8
click at [288, 298] on span "Number" at bounding box center [338, 294] width 167 height 8
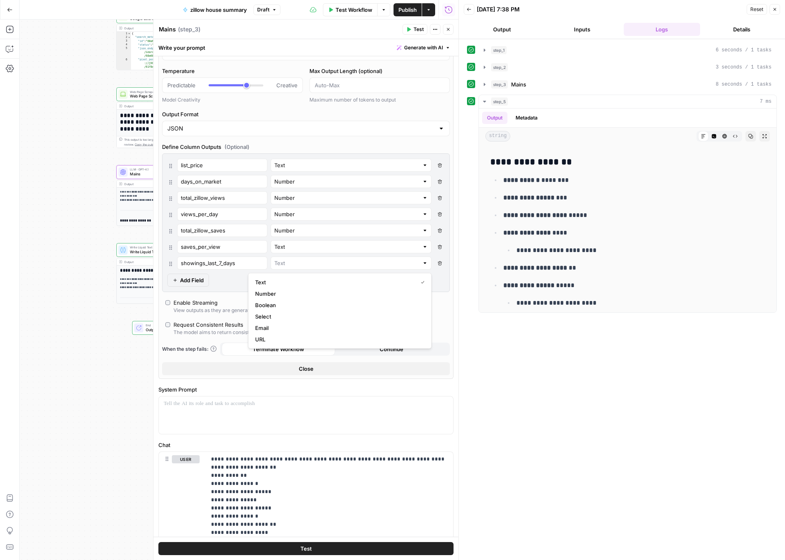
type input "Number"
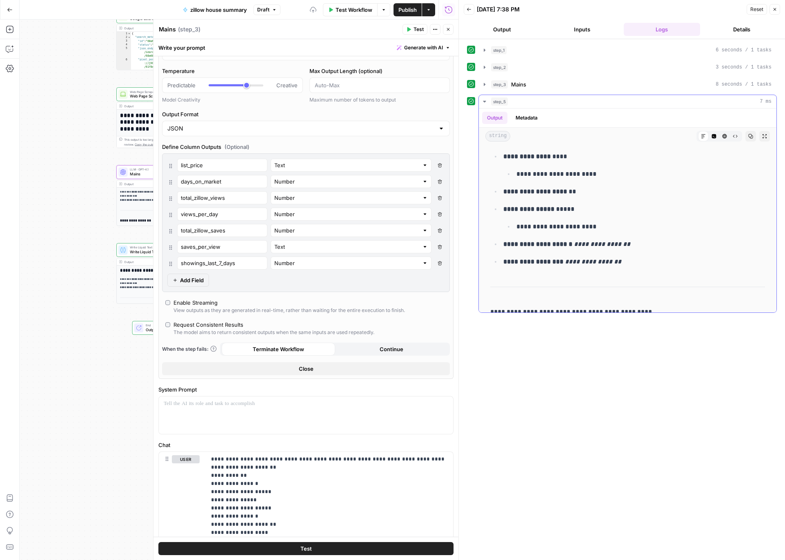
scroll to position [167, 0]
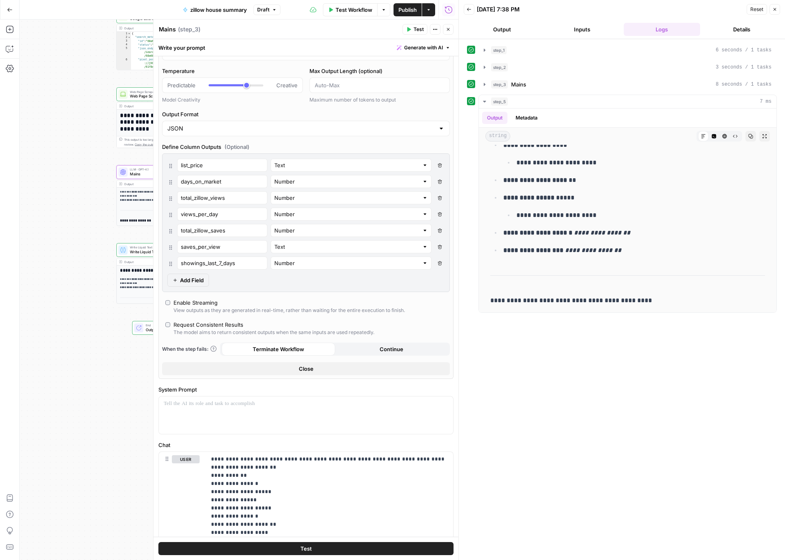
click at [193, 283] on span "Add Field" at bounding box center [192, 280] width 24 height 8
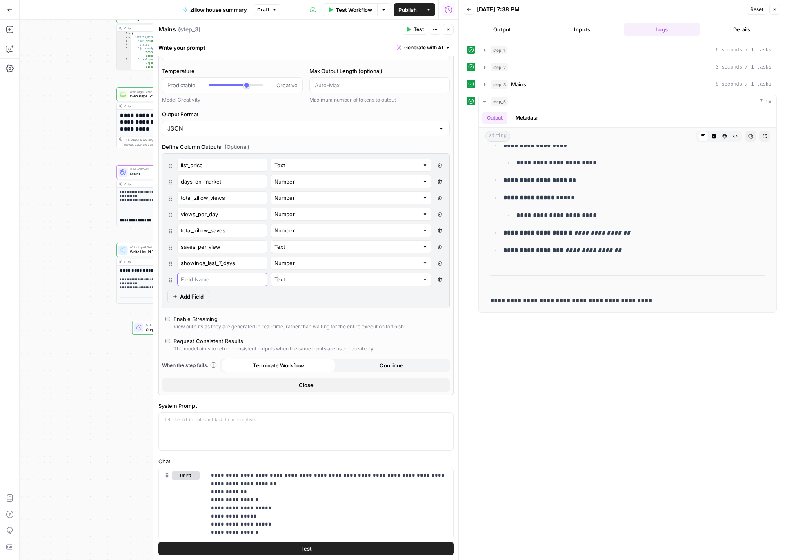
click at [193, 283] on input "text" at bounding box center [222, 280] width 83 height 8
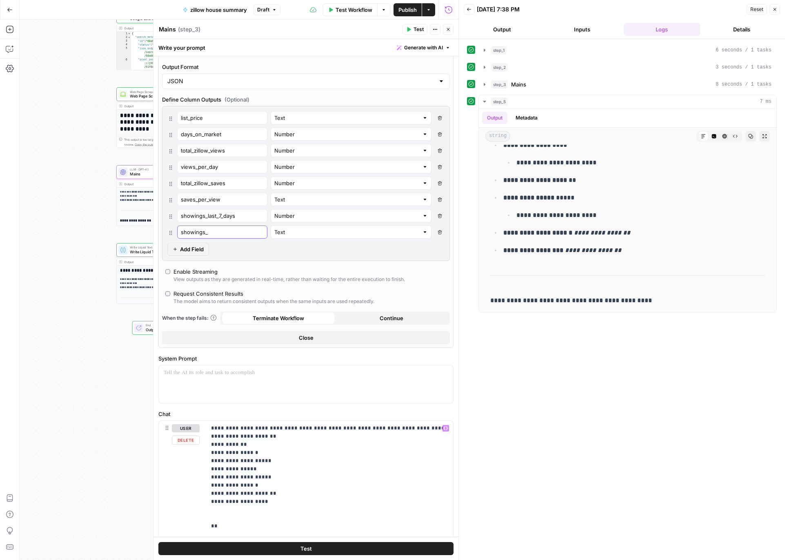
scroll to position [168, 0]
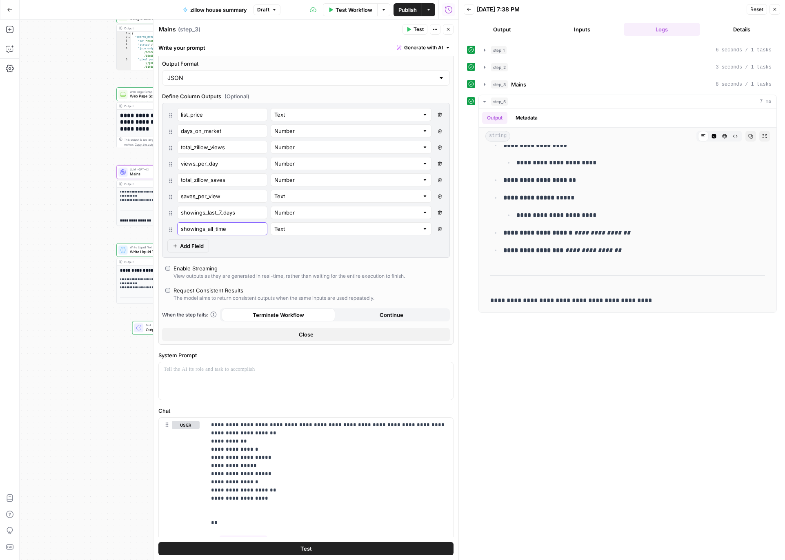
type input "showings_all_time"
type input "Text"
click at [230, 256] on div "list_price Text Delete Field days_on_market Number Delete Field total_zillow_vi…" at bounding box center [306, 180] width 288 height 155
click at [192, 244] on span "Add Field" at bounding box center [192, 246] width 24 height 8
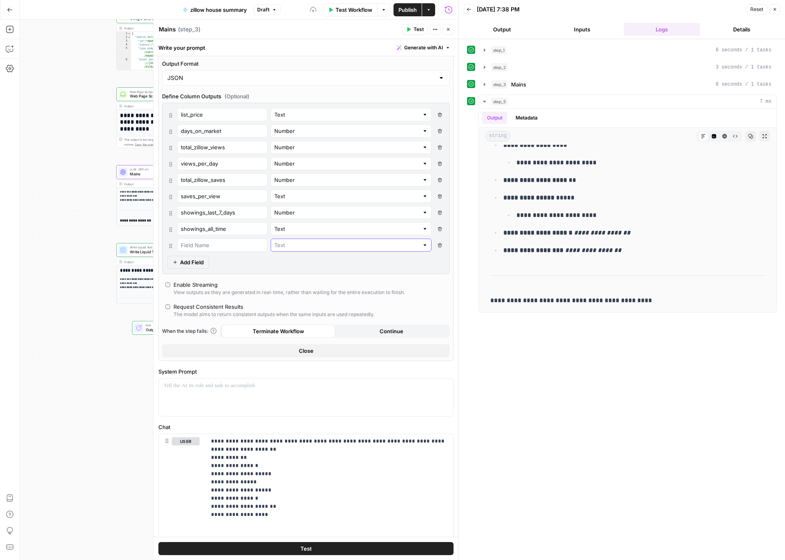
click at [276, 247] on input "text" at bounding box center [346, 245] width 145 height 8
click at [276, 264] on span "Text" at bounding box center [334, 264] width 159 height 8
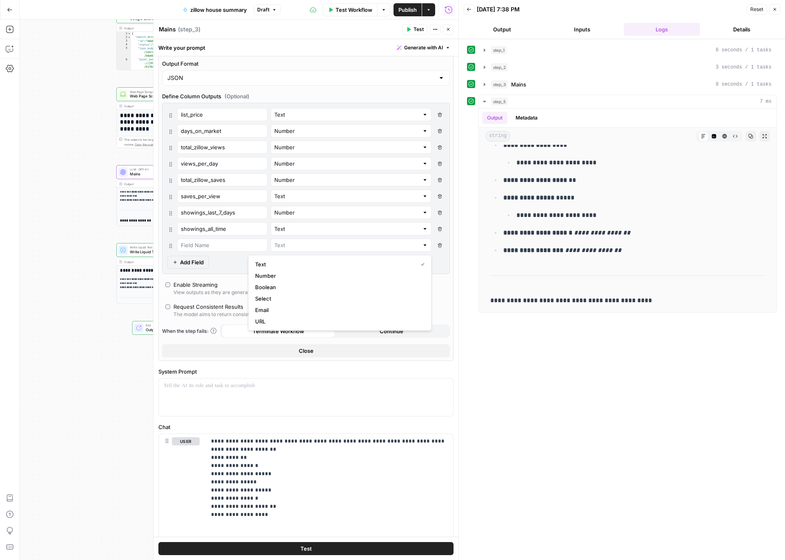
type input "Text"
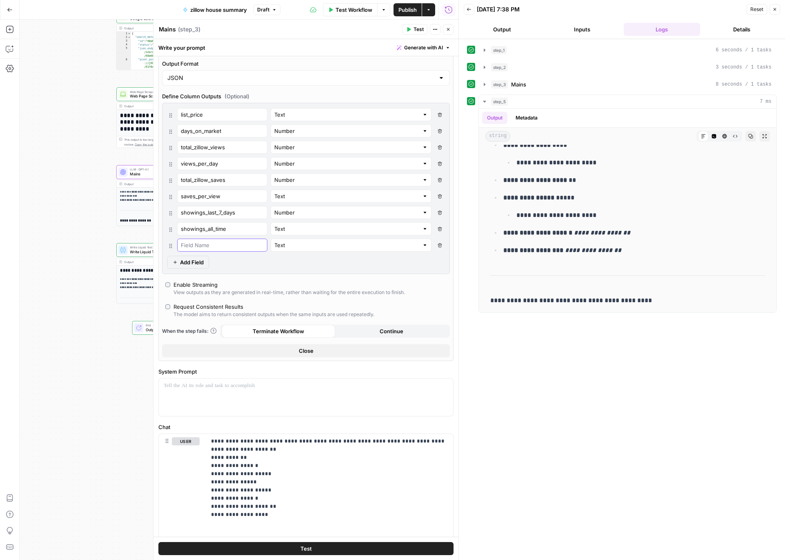
click at [218, 249] on input "text" at bounding box center [222, 245] width 83 height 8
type input "nearby_homes"
click at [300, 245] on input "text" at bounding box center [346, 245] width 145 height 8
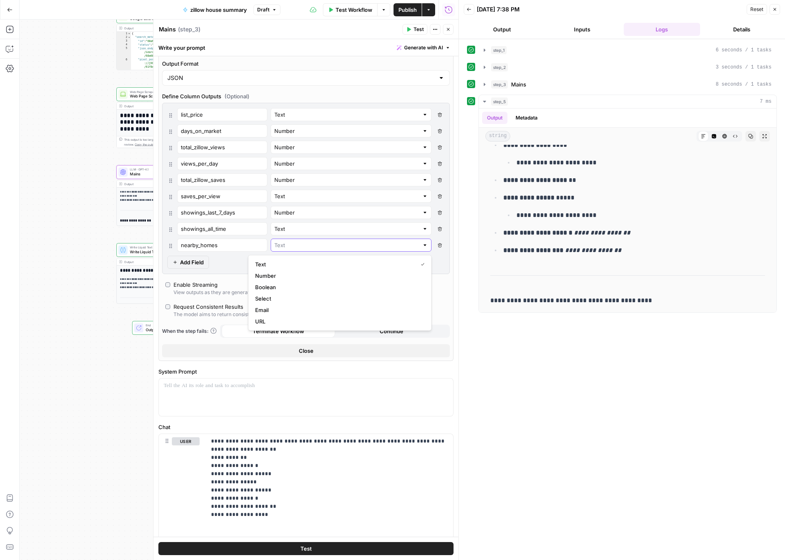
click at [300, 245] on input "text" at bounding box center [346, 245] width 145 height 8
type input "Text"
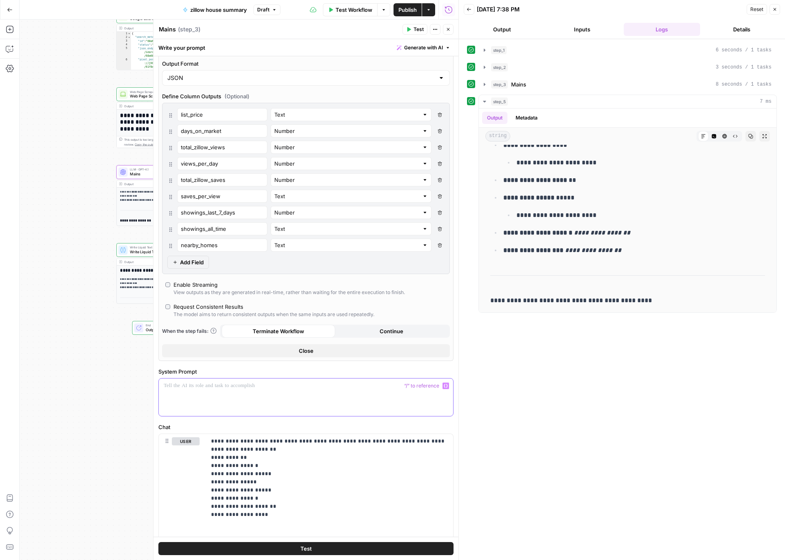
click at [263, 397] on div at bounding box center [306, 398] width 294 height 38
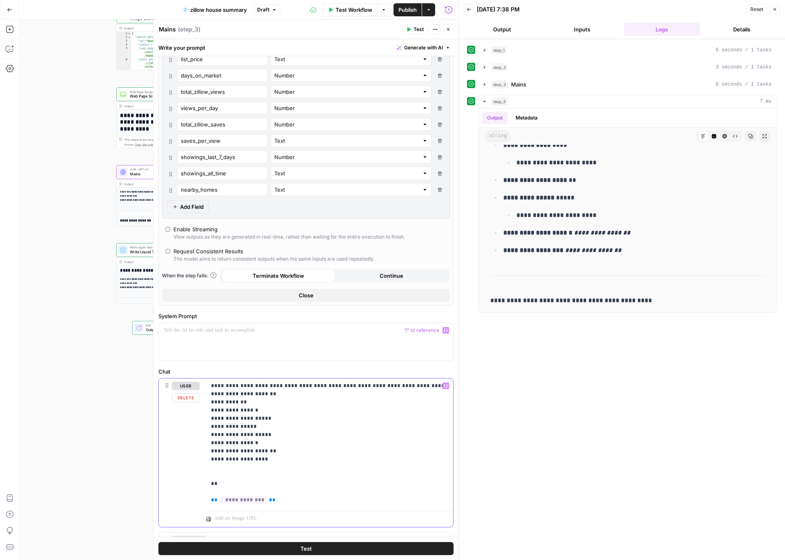
click at [298, 409] on p "**********" at bounding box center [329, 443] width 237 height 122
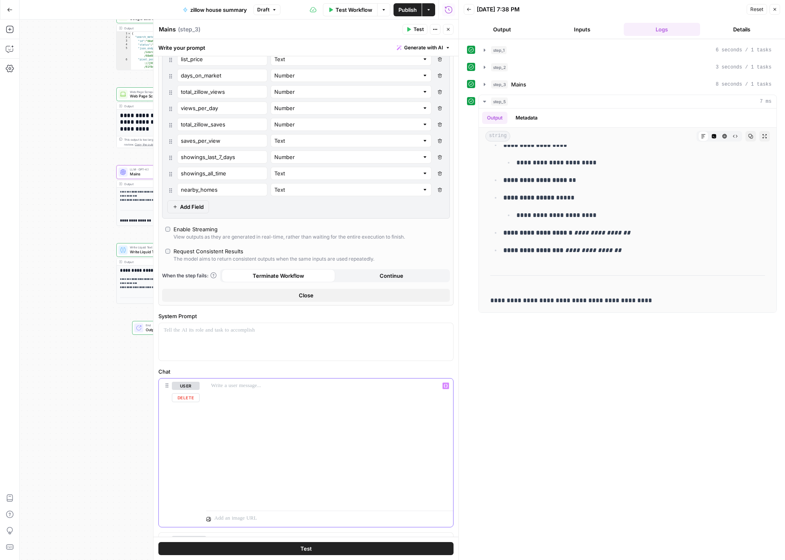
scroll to position [209, 0]
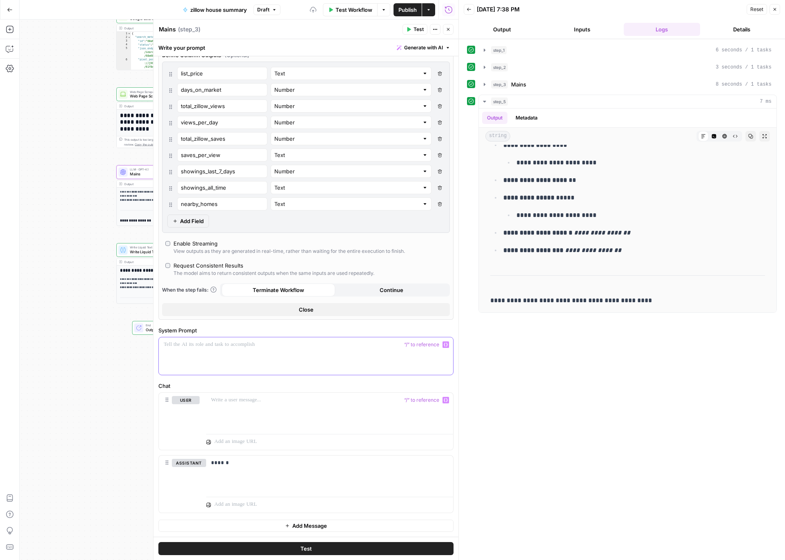
click at [234, 346] on p at bounding box center [306, 345] width 285 height 8
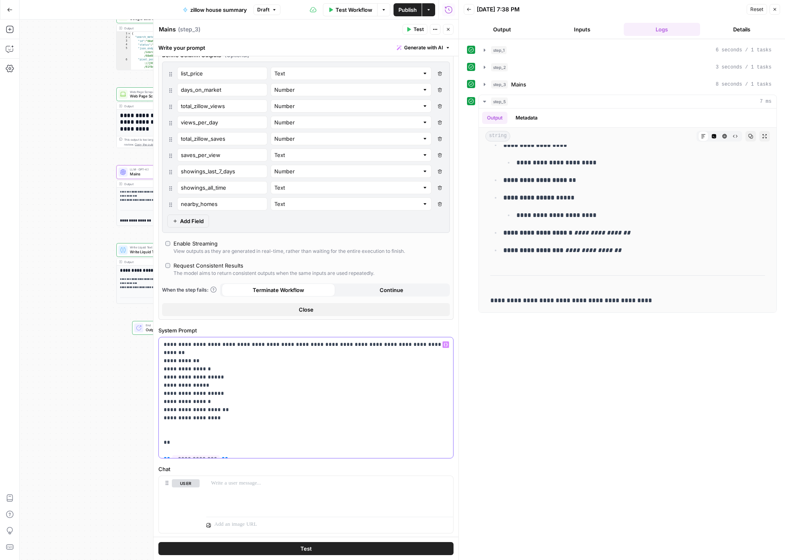
click at [254, 412] on p "**********" at bounding box center [306, 398] width 285 height 114
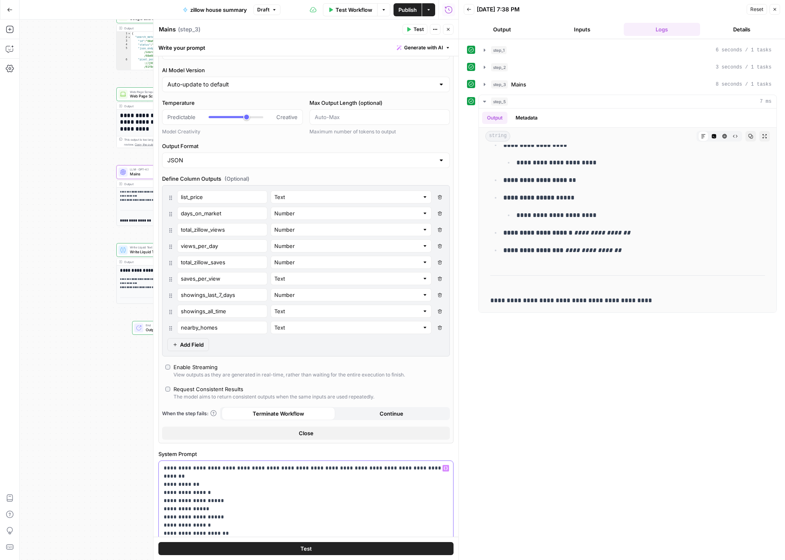
scroll to position [131, 0]
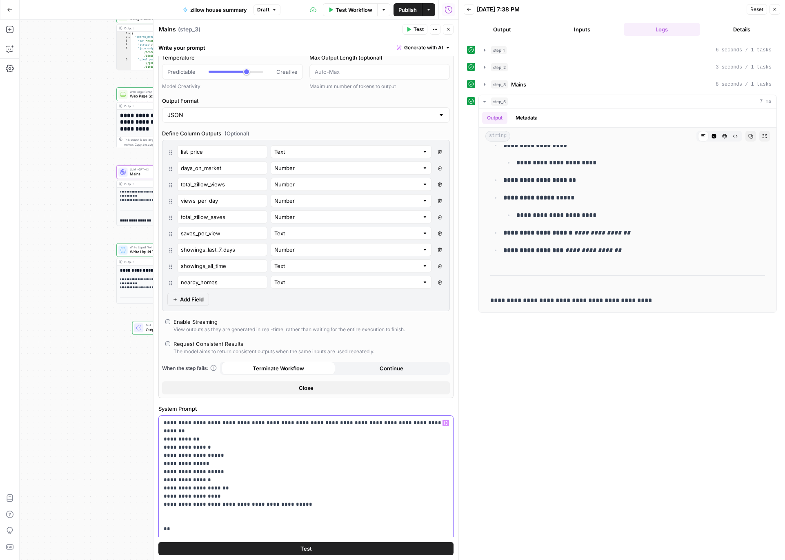
click at [216, 424] on p "**********" at bounding box center [306, 480] width 285 height 122
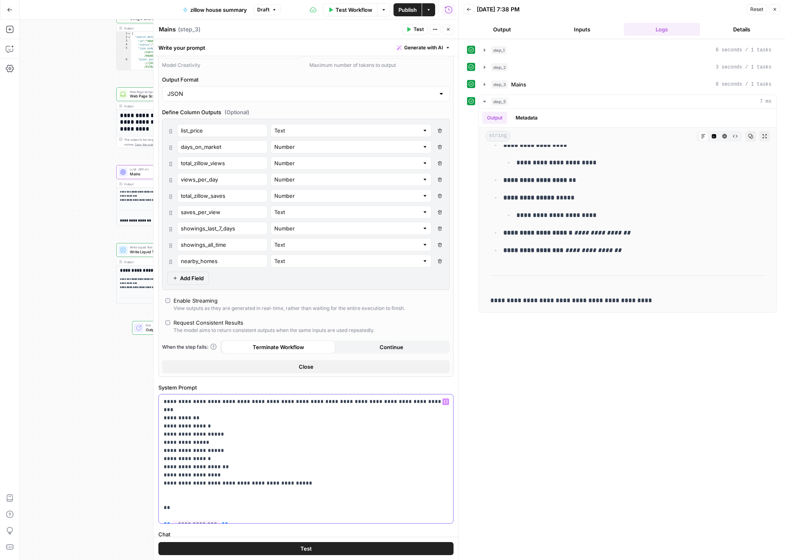
scroll to position [109, 0]
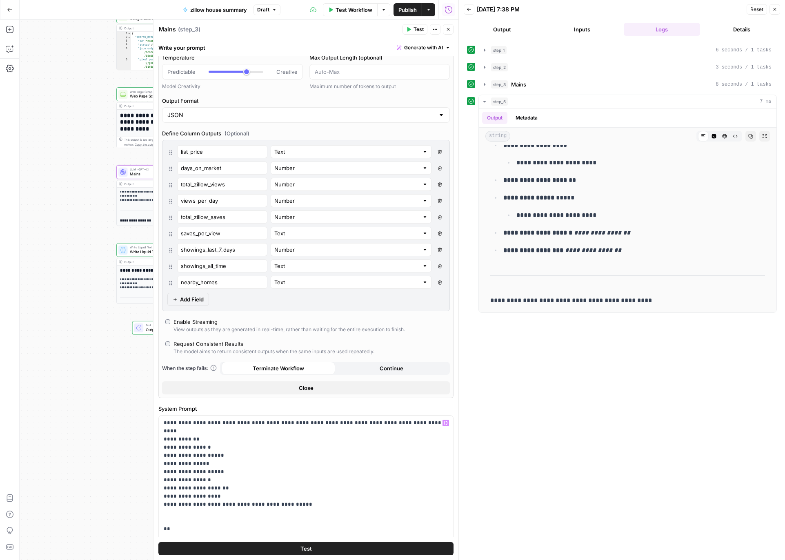
click at [414, 26] on span "Test" at bounding box center [418, 29] width 10 height 7
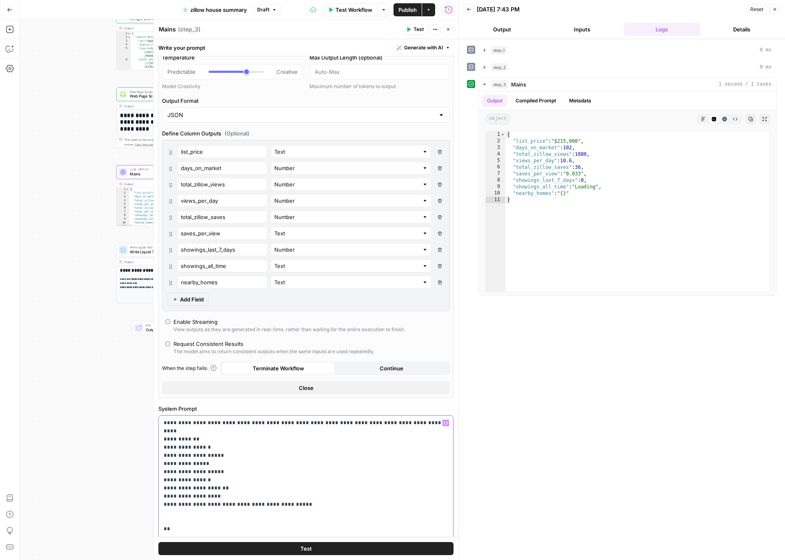
click at [215, 445] on p "**********" at bounding box center [306, 480] width 285 height 122
click at [240, 445] on p "**********" at bounding box center [306, 480] width 285 height 122
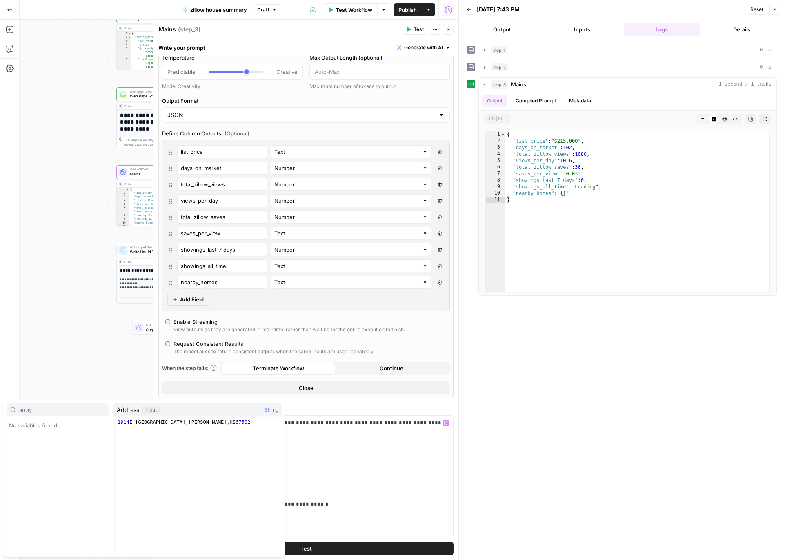
type input "array"
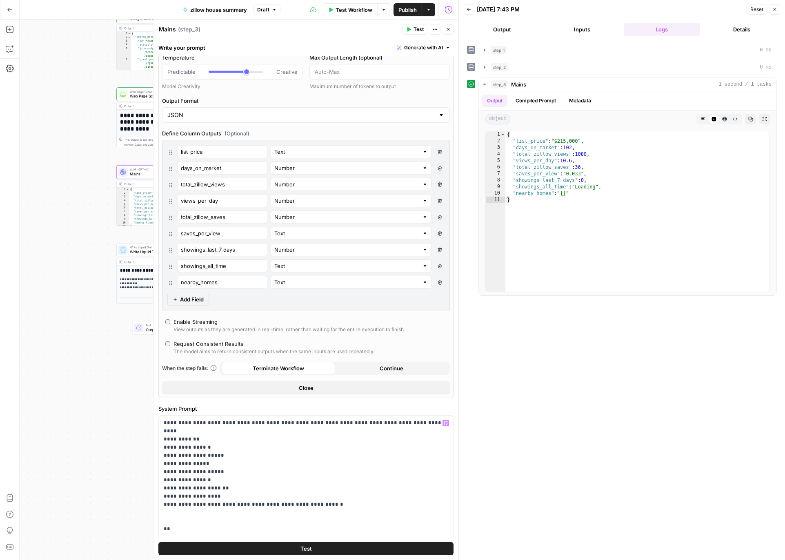
click at [296, 445] on button "Test" at bounding box center [305, 548] width 295 height 13
click at [245, 445] on p "**********" at bounding box center [306, 480] width 285 height 122
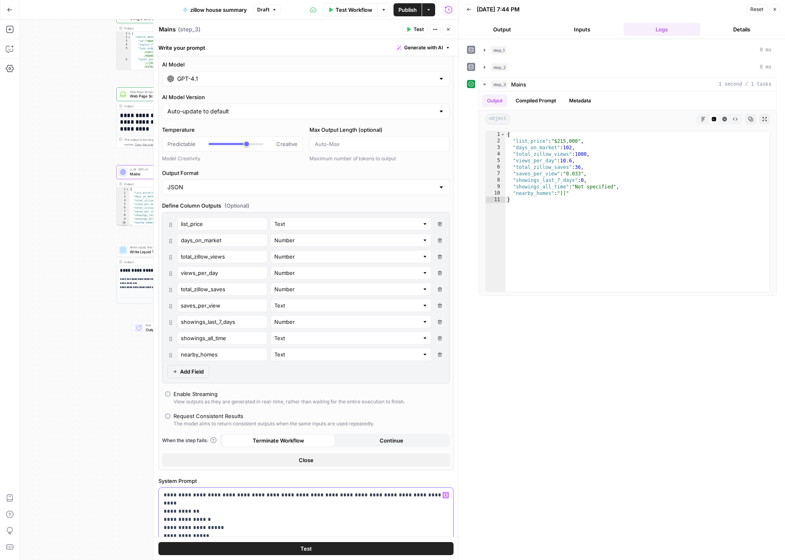
scroll to position [0, 0]
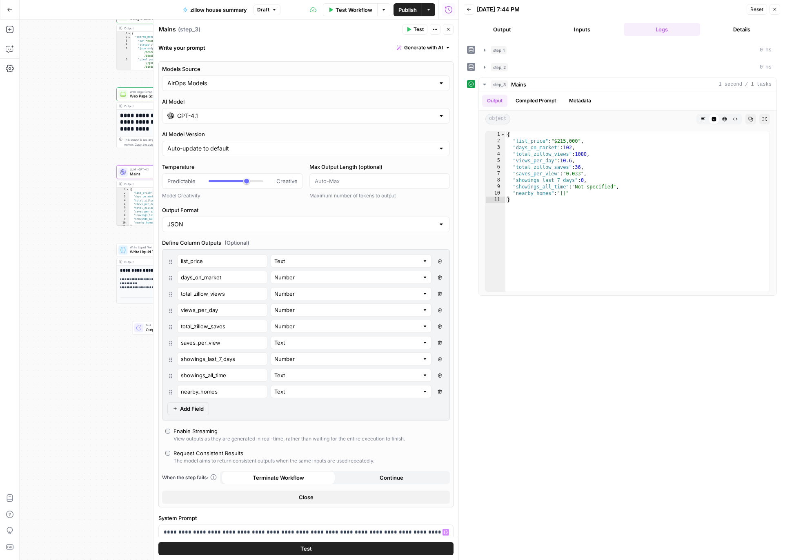
click at [75, 161] on div "**********" at bounding box center [239, 290] width 439 height 541
click at [146, 94] on span "Web Page Scrape" at bounding box center [160, 96] width 60 height 6
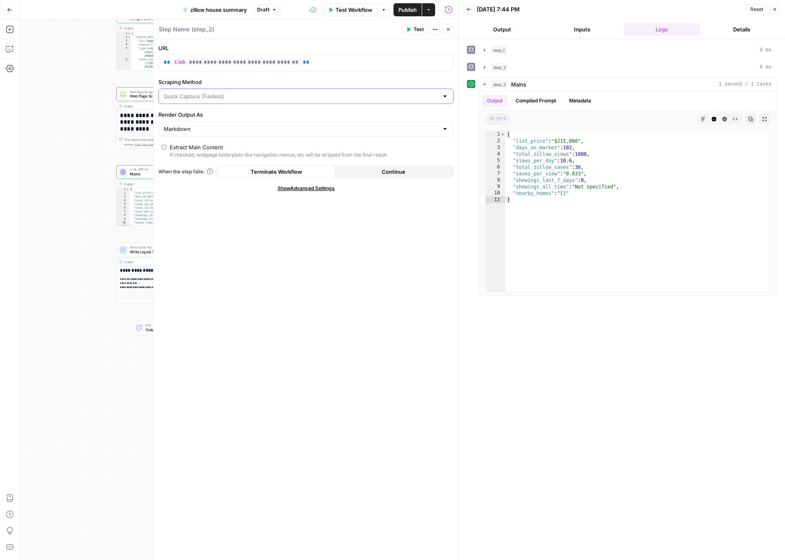
click at [240, 98] on input "Scraping Method" at bounding box center [301, 96] width 275 height 8
click at [238, 127] on span "Detailed Scrape (Slowest)" at bounding box center [304, 128] width 278 height 8
type input "Detailed Scrape (Slowest)"
click at [416, 29] on span "Test" at bounding box center [418, 29] width 10 height 7
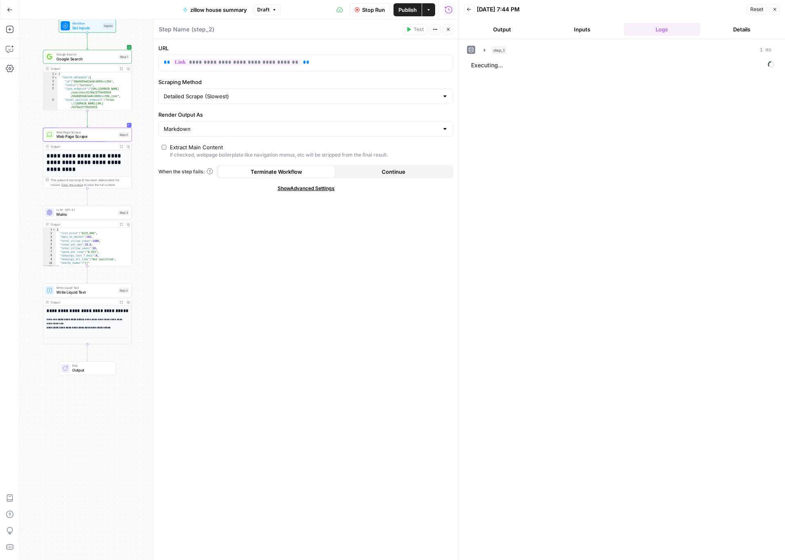
drag, startPoint x: 78, startPoint y: 142, endPoint x: 4, endPoint y: 182, distance: 84.2
click at [4, 182] on div "**********" at bounding box center [229, 290] width 458 height 541
click at [483, 53] on button "step_1 1 ms" at bounding box center [628, 50] width 298 height 13
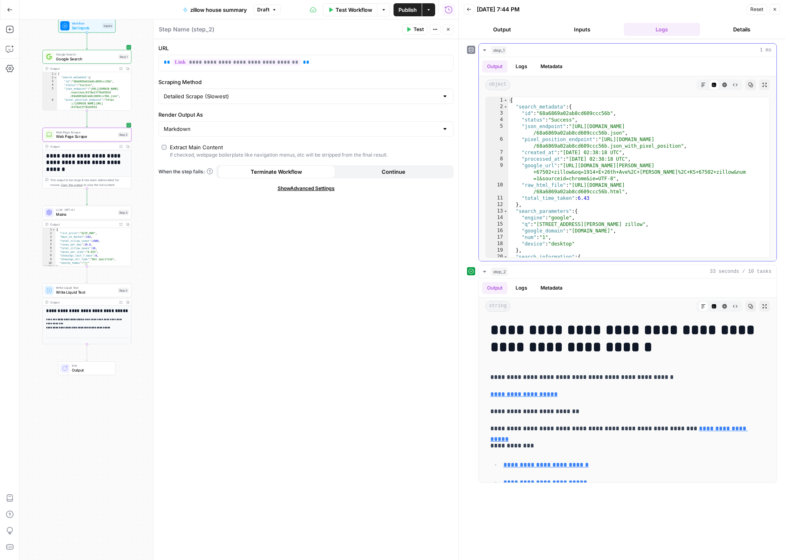
click at [483, 53] on button "step_1 1 ms" at bounding box center [628, 50] width 298 height 13
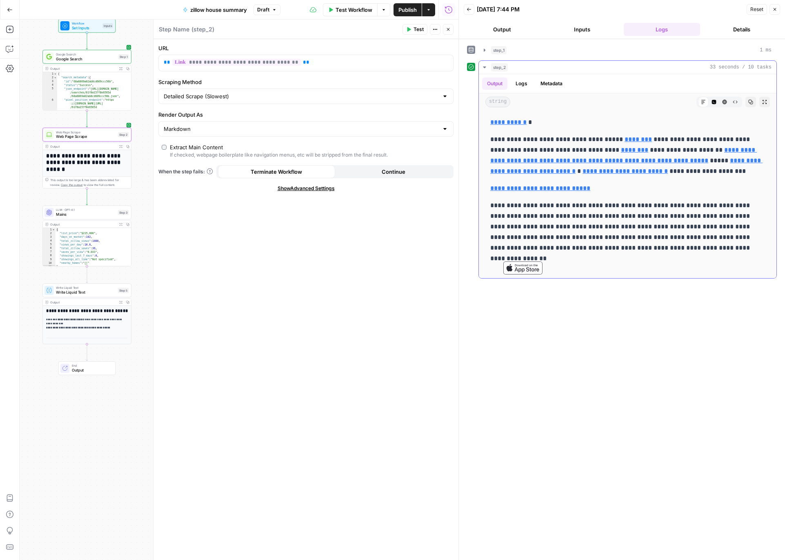
scroll to position [10278, 0]
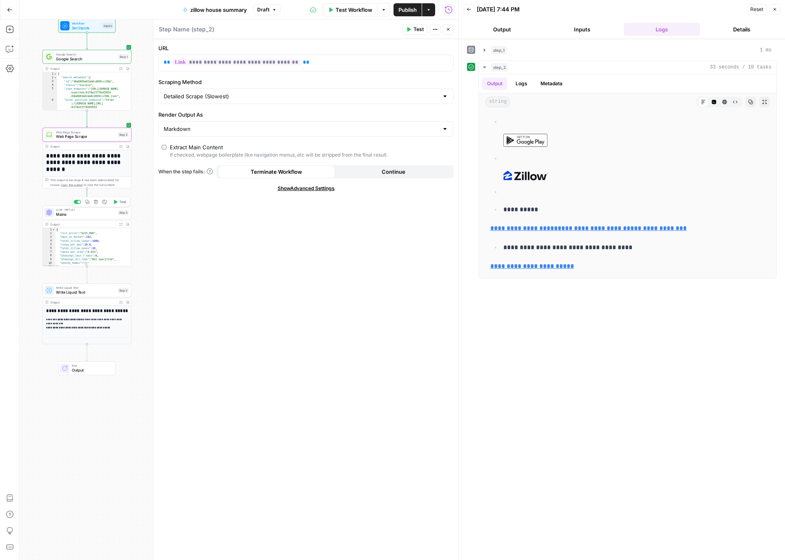
click at [73, 216] on span "Mains" at bounding box center [86, 215] width 60 height 6
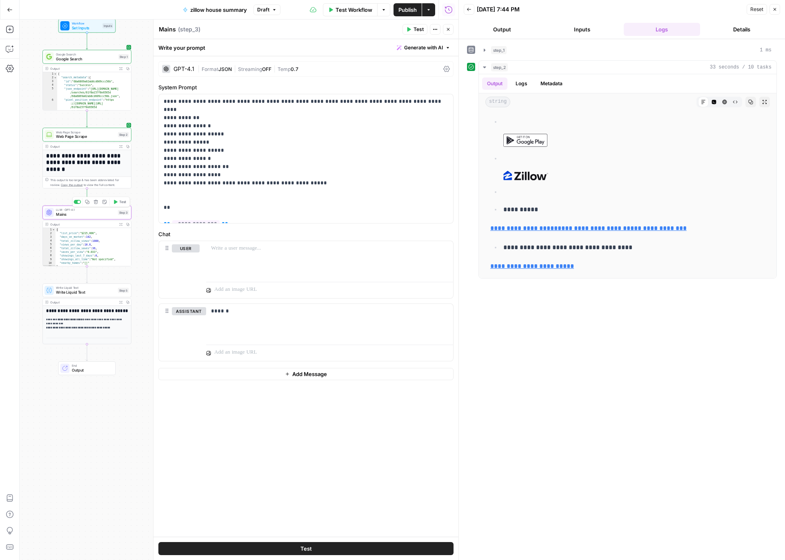
click at [122, 205] on button "Test" at bounding box center [120, 201] width 18 height 7
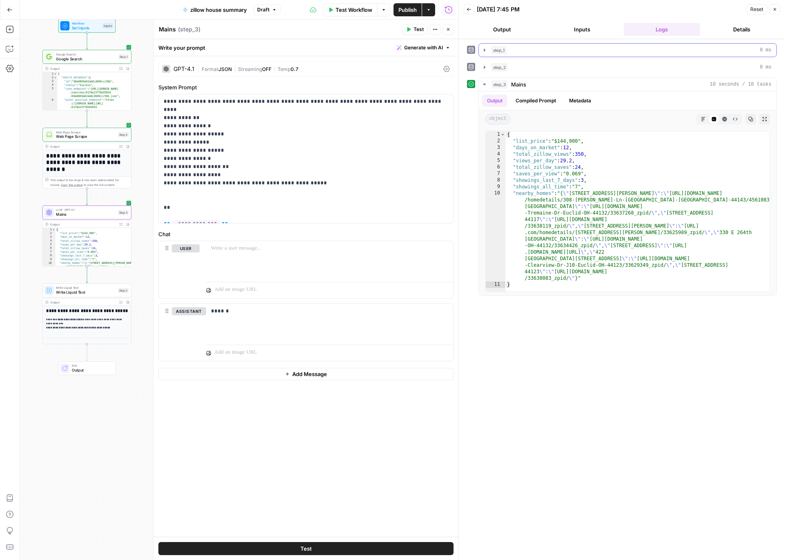
click at [485, 50] on icon "button" at bounding box center [485, 50] width 2 height 3
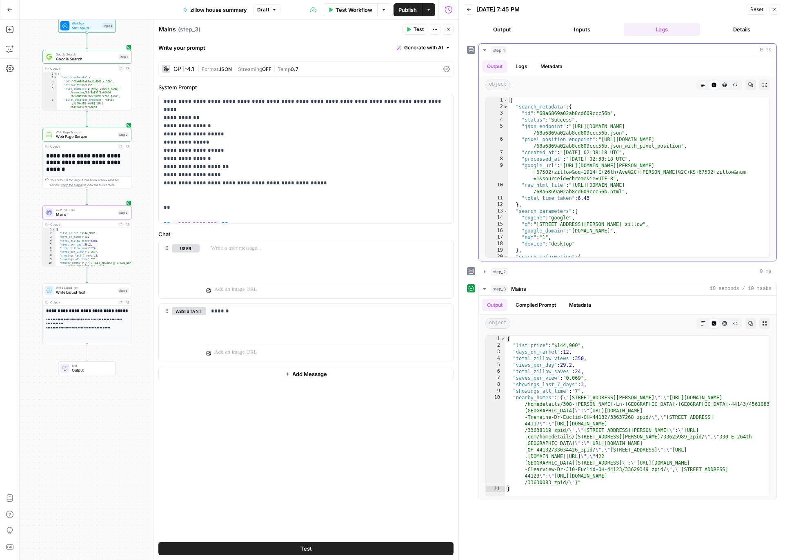
click at [485, 50] on icon "button" at bounding box center [484, 50] width 3 height 2
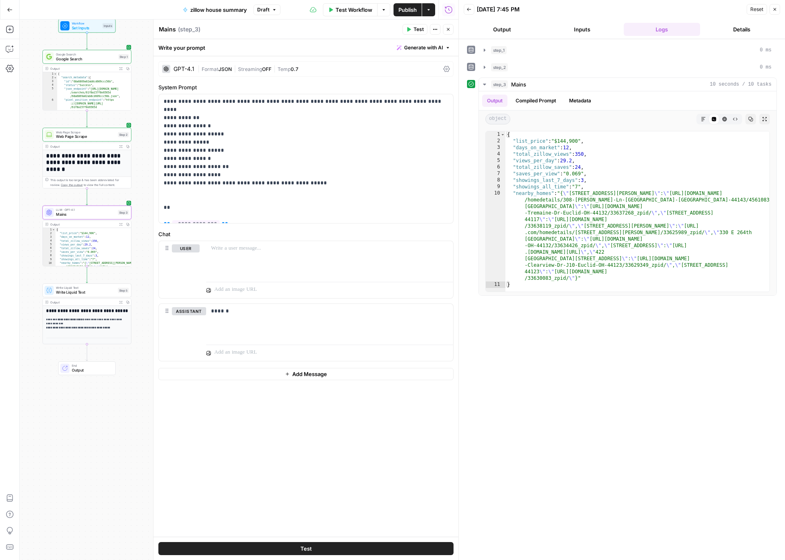
click at [583, 28] on button "Inputs" at bounding box center [582, 29] width 77 height 13
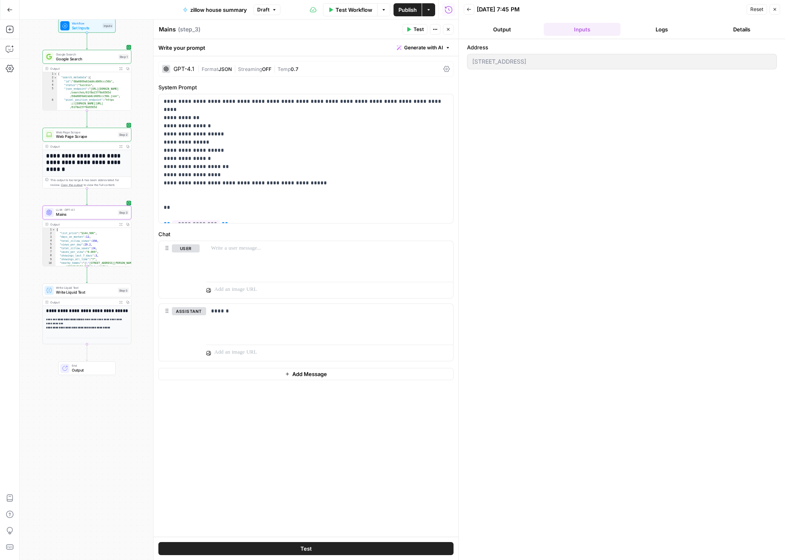
click at [636, 27] on button "Logs" at bounding box center [662, 29] width 77 height 13
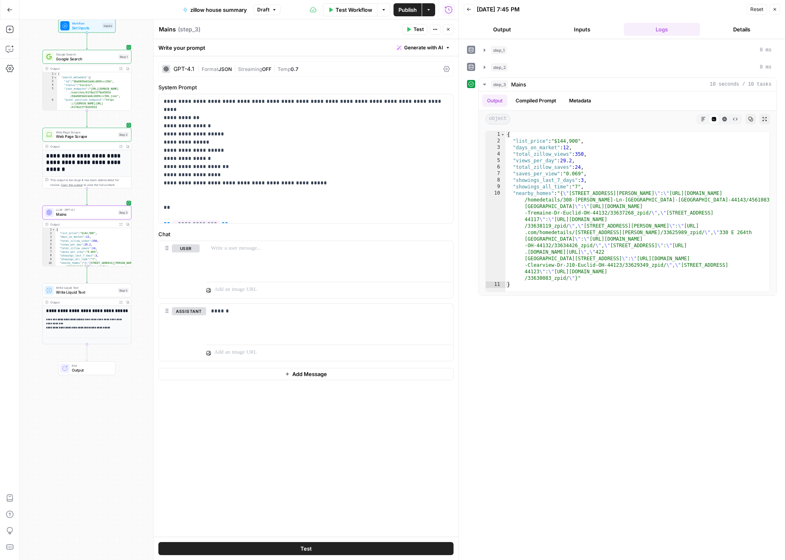
click at [581, 31] on button "Inputs" at bounding box center [582, 29] width 77 height 13
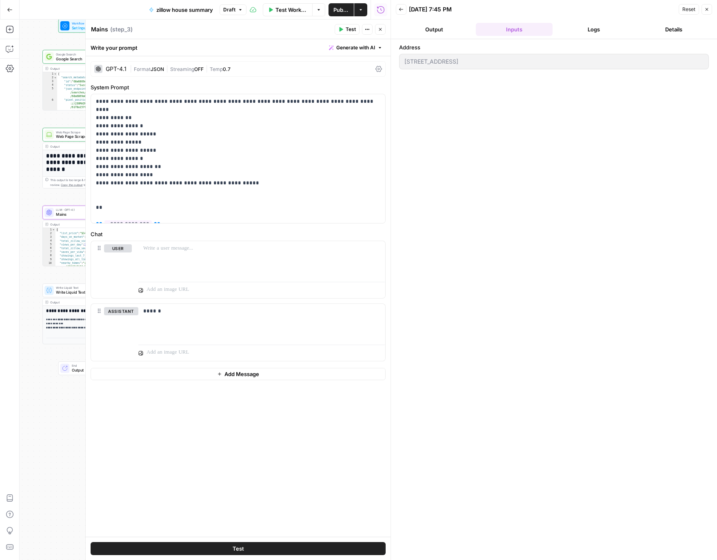
click at [601, 31] on button "Logs" at bounding box center [594, 29] width 77 height 13
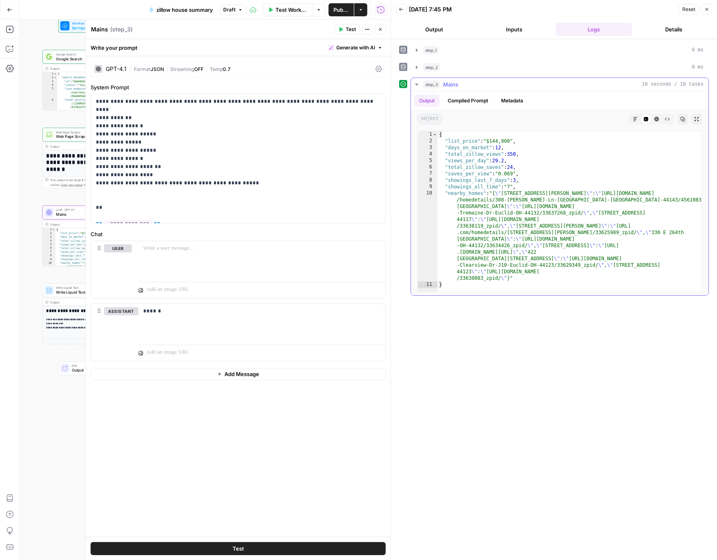
type textarea "**********"
click at [550, 151] on div "{ "list_price" : "$144,900" , "days_on_market" : 12 , "total_zillow_views" : 35…" at bounding box center [570, 217] width 264 height 173
click at [117, 69] on div "GPT-4.1" at bounding box center [116, 69] width 21 height 6
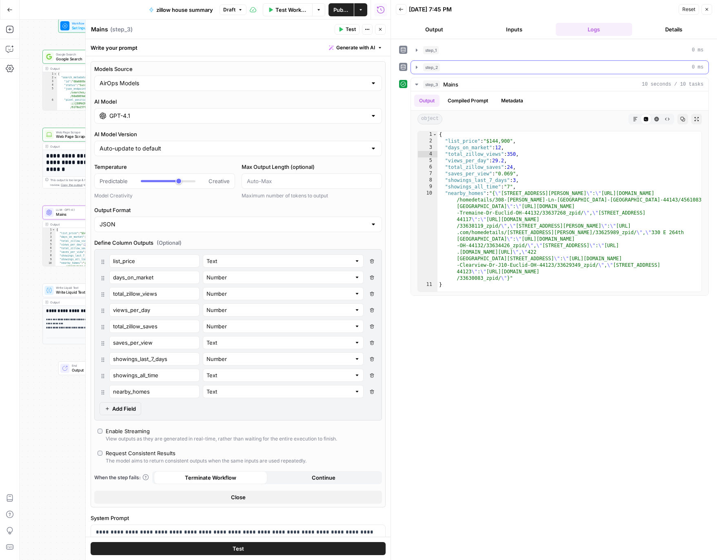
click at [468, 62] on button "step_2 0 ms" at bounding box center [560, 67] width 298 height 13
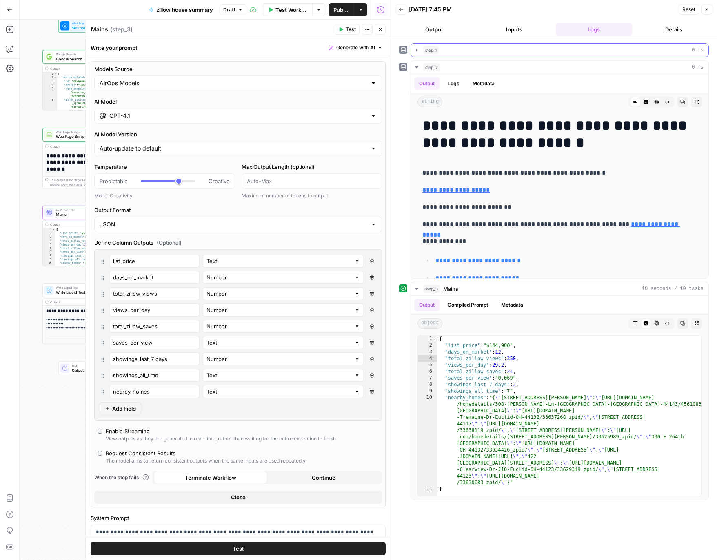
click at [481, 52] on div "step_1 0 ms" at bounding box center [563, 50] width 280 height 8
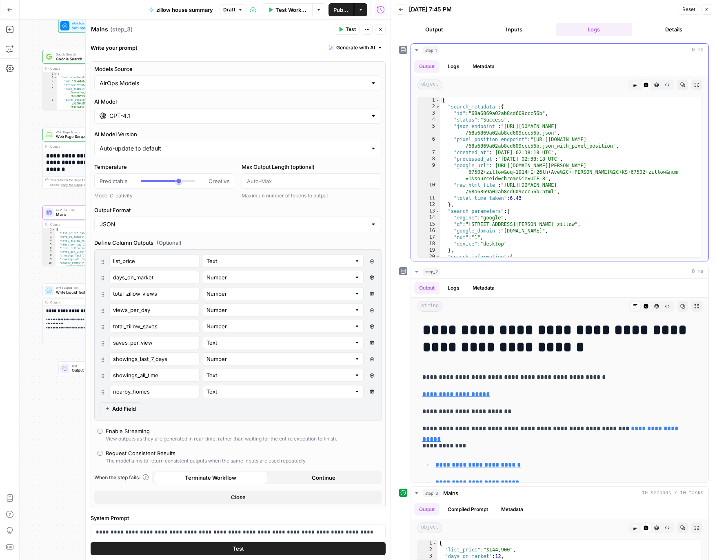
click at [490, 50] on div "step_1 0 ms" at bounding box center [563, 50] width 280 height 8
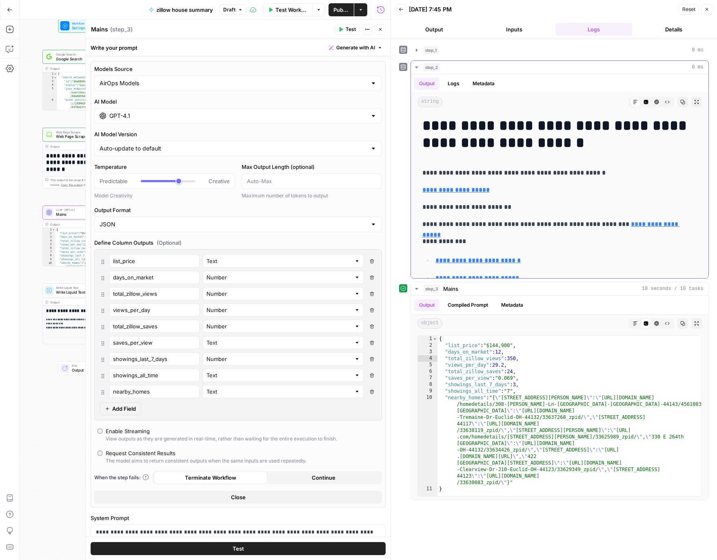
click at [471, 71] on button "step_2 0 ms" at bounding box center [560, 67] width 298 height 13
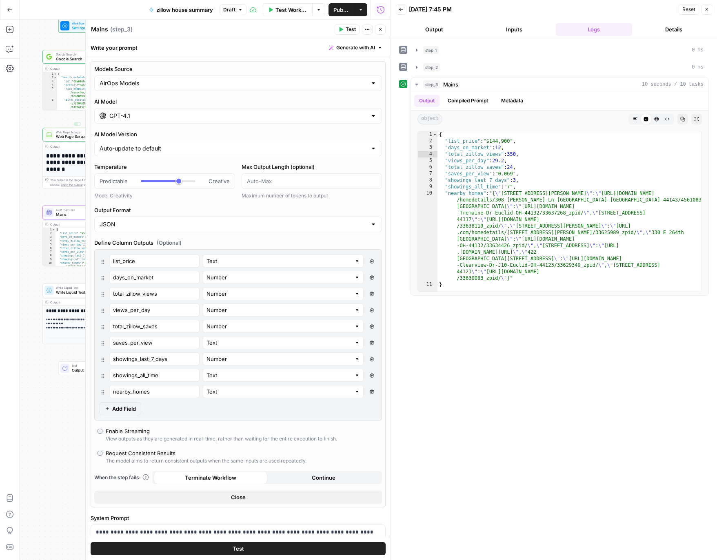
click at [58, 143] on div "Output Expand Output Copy" at bounding box center [87, 146] width 88 height 7
click at [60, 138] on span "Web Page Scrape" at bounding box center [86, 137] width 60 height 6
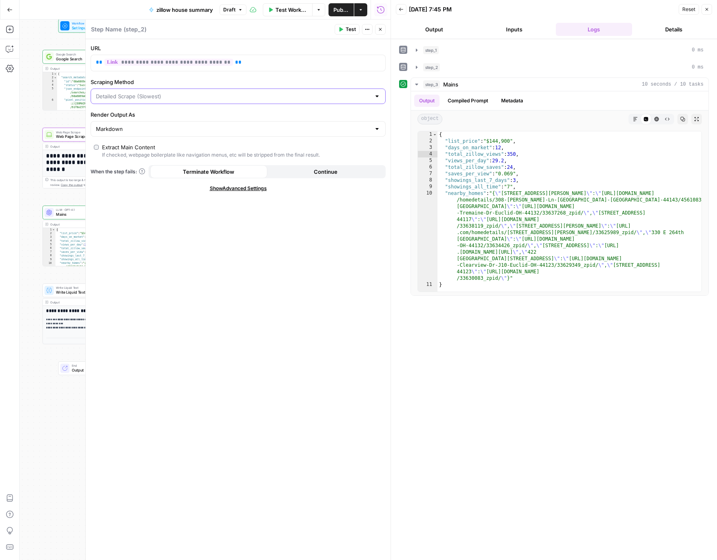
click at [156, 99] on input "Scraping Method" at bounding box center [233, 96] width 275 height 8
click at [147, 137] on span "Custom" at bounding box center [237, 140] width 278 height 8
type input "Custom"
click at [154, 105] on div "**********" at bounding box center [238, 299] width 305 height 521
click at [154, 97] on input "Scraping Method" at bounding box center [233, 96] width 275 height 8
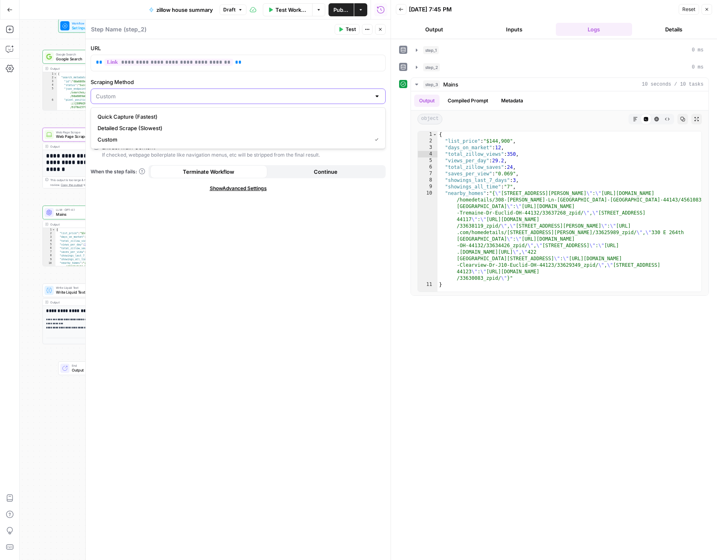
click at [154, 97] on input "Scraping Method" at bounding box center [233, 96] width 275 height 8
click at [147, 116] on span "Quick Capture (Fastest)" at bounding box center [237, 117] width 278 height 8
type input "Quick Capture (Fastest)"
click at [150, 123] on div "Markdown" at bounding box center [238, 129] width 295 height 16
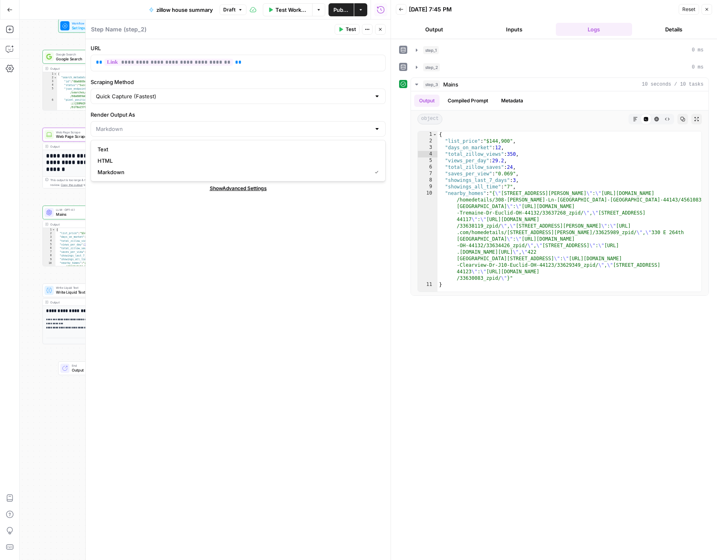
click at [150, 123] on div at bounding box center [238, 129] width 295 height 16
type input "Markdown"
click at [166, 113] on label "Render Output As" at bounding box center [238, 115] width 295 height 8
click at [166, 125] on input "Markdown" at bounding box center [233, 129] width 275 height 8
type input "Markdown"
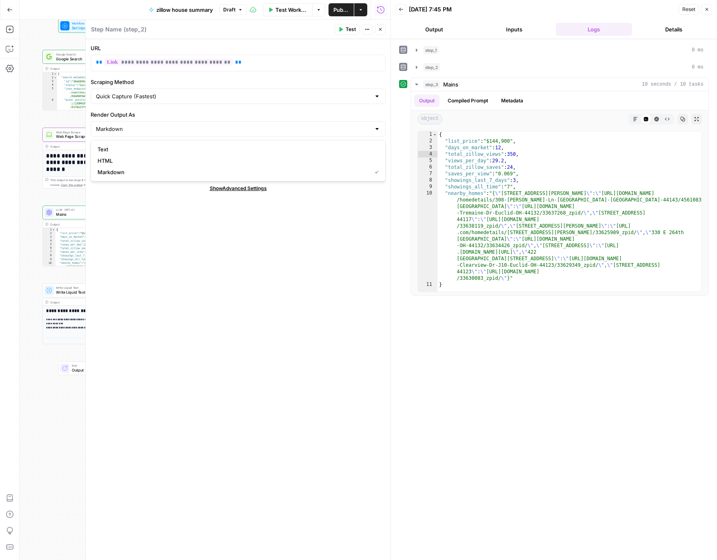
click at [348, 29] on span "Test" at bounding box center [351, 29] width 10 height 7
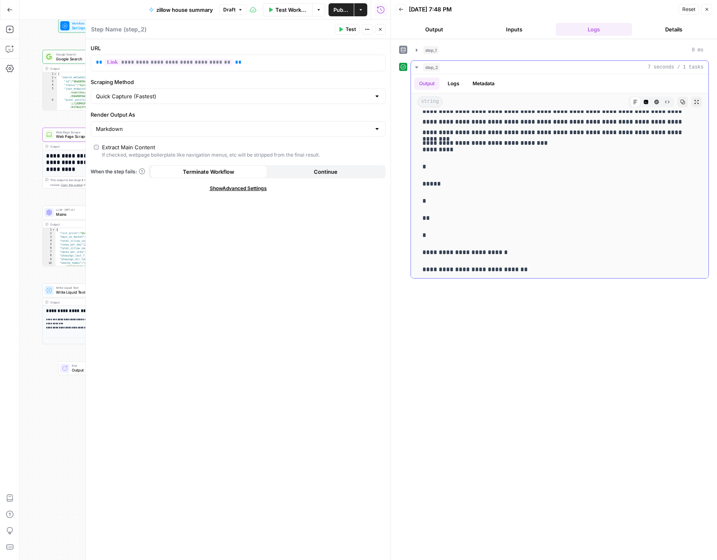
scroll to position [576, 0]
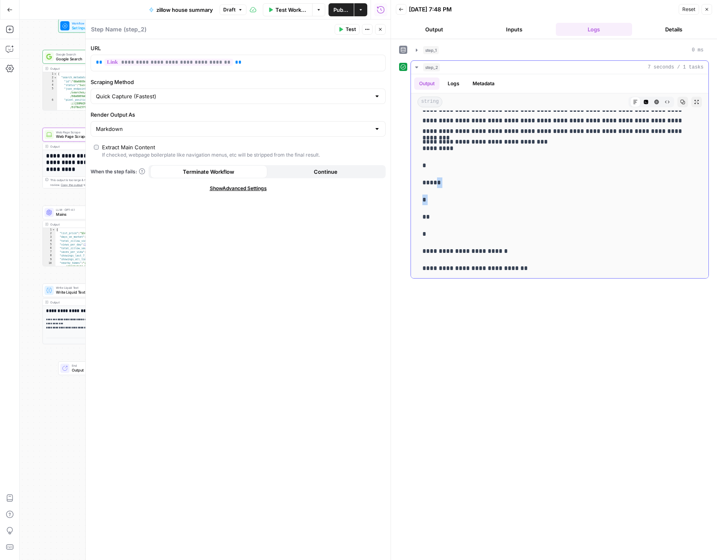
drag, startPoint x: 434, startPoint y: 184, endPoint x: 440, endPoint y: 210, distance: 26.6
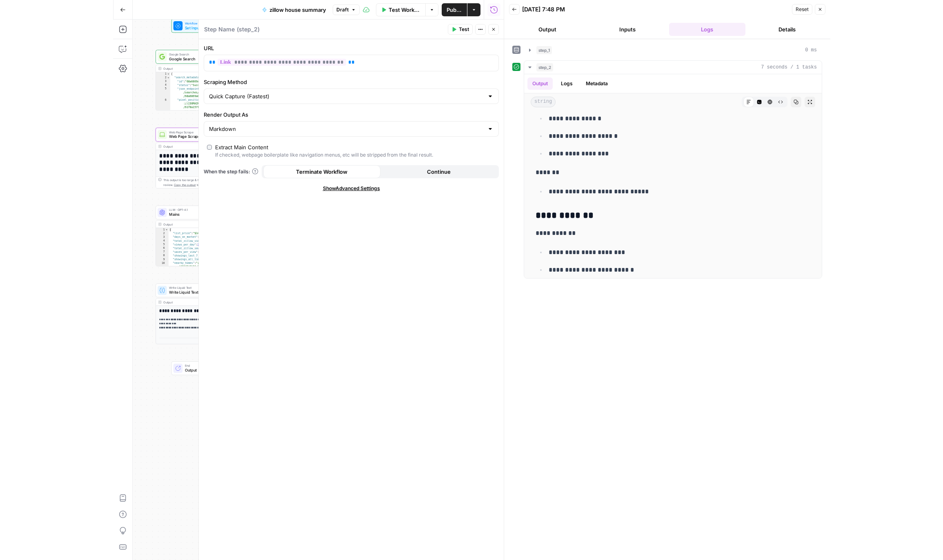
scroll to position [1587, 0]
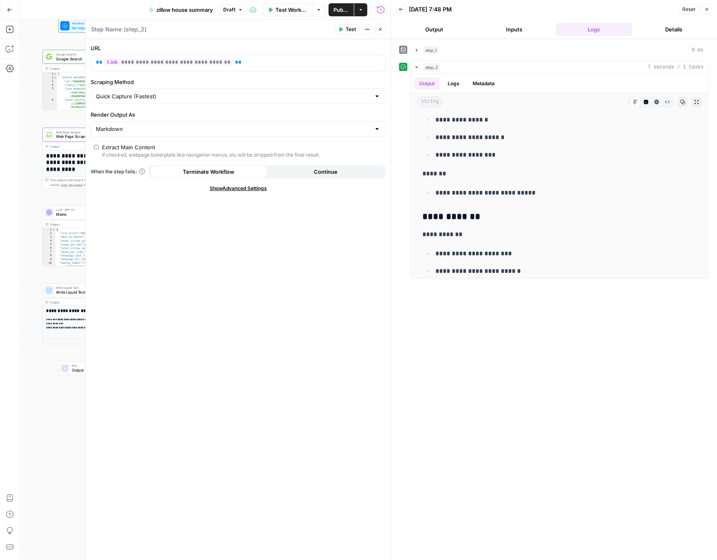
click at [707, 9] on icon "button" at bounding box center [707, 9] width 3 height 3
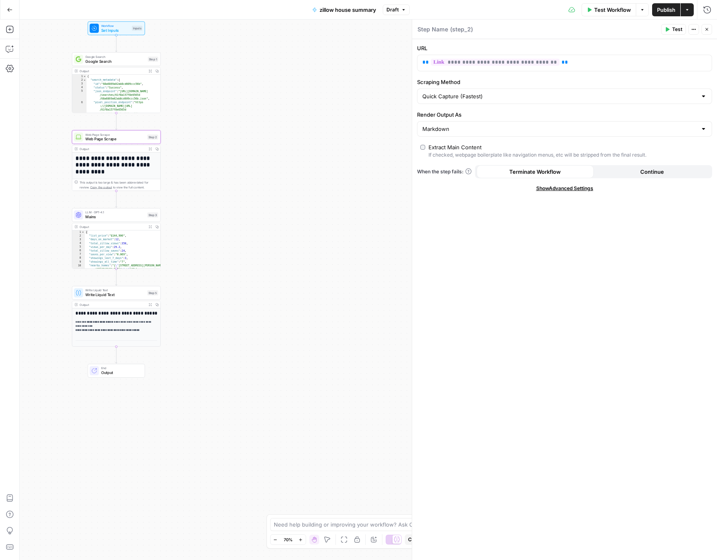
drag, startPoint x: 240, startPoint y: 180, endPoint x: 269, endPoint y: 183, distance: 29.5
click at [269, 183] on div "**********" at bounding box center [369, 290] width 698 height 541
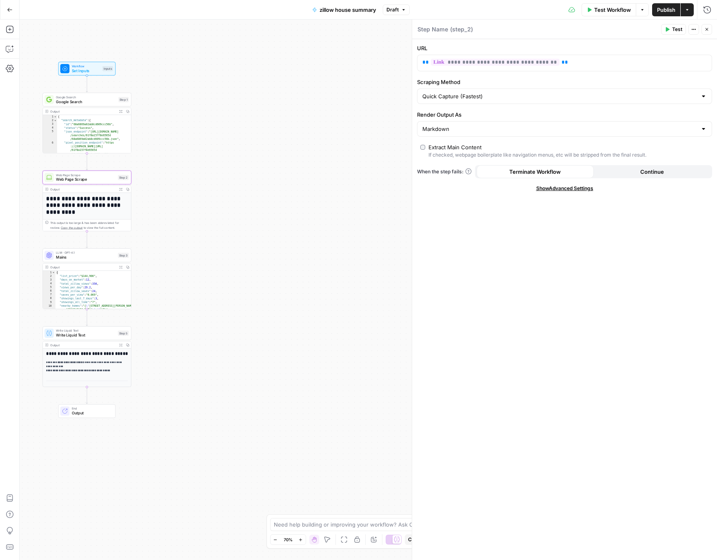
drag, startPoint x: 189, startPoint y: 84, endPoint x: 159, endPoint y: 124, distance: 50.0
click at [159, 124] on div "**********" at bounding box center [369, 290] width 698 height 541
click at [98, 101] on span "Google Search" at bounding box center [86, 102] width 60 height 6
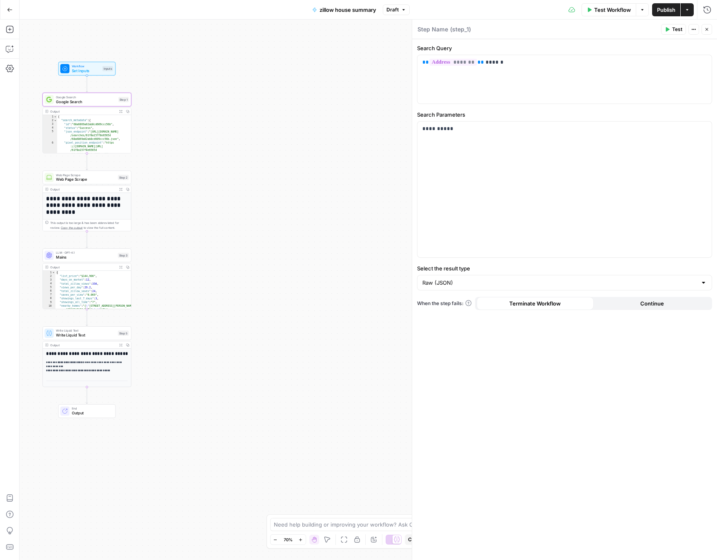
click at [437, 29] on textarea at bounding box center [433, 29] width 31 height 8
type textarea "zillow lookup"
click at [89, 91] on icon "button" at bounding box center [87, 89] width 4 height 4
click at [86, 91] on icon "button" at bounding box center [87, 89] width 4 height 4
click at [86, 161] on icon "Edge from step_1 to step_2" at bounding box center [87, 161] width 2 height 17
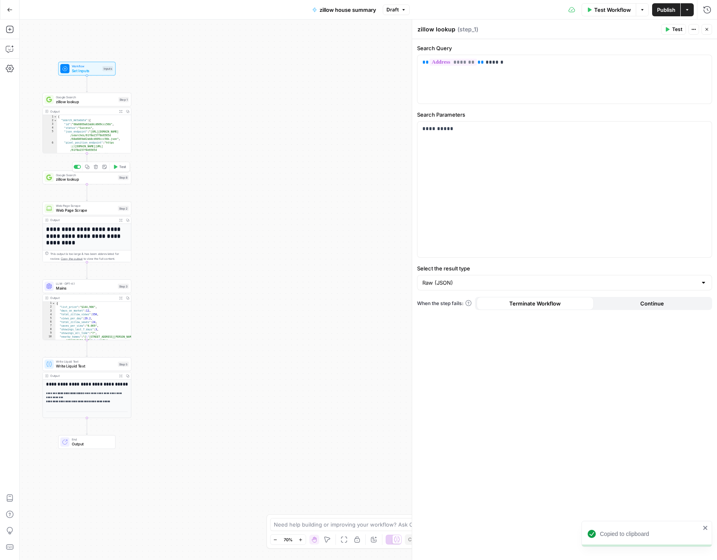
click at [82, 179] on span "zillow lookup" at bounding box center [86, 180] width 60 height 6
click at [425, 30] on textarea "zillow lookup" at bounding box center [437, 29] width 38 height 8
click at [425, 31] on textarea "zillow lookup" at bounding box center [437, 29] width 38 height 8
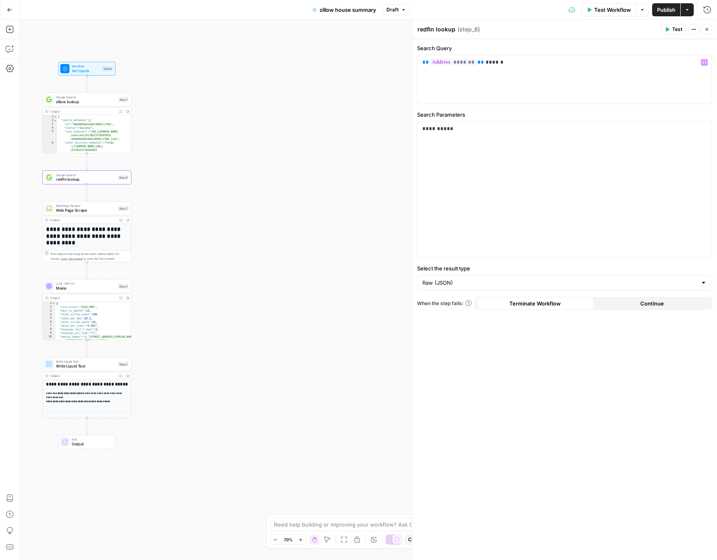
type textarea "redfin lookup"
click at [492, 63] on p "** ******* ** ******" at bounding box center [564, 62] width 285 height 8
click at [676, 27] on span "Test" at bounding box center [677, 29] width 10 height 7
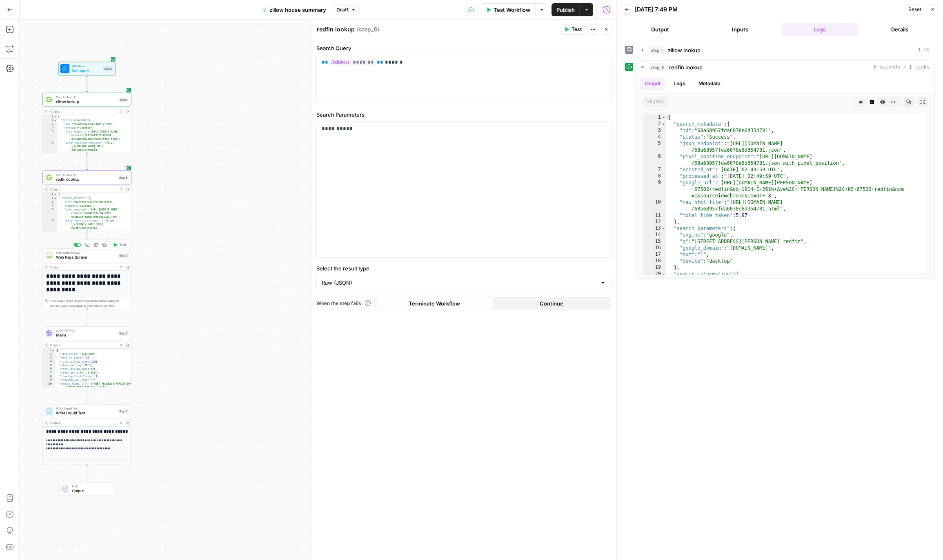
click at [77, 259] on span "Web Page Scrape" at bounding box center [86, 258] width 60 height 6
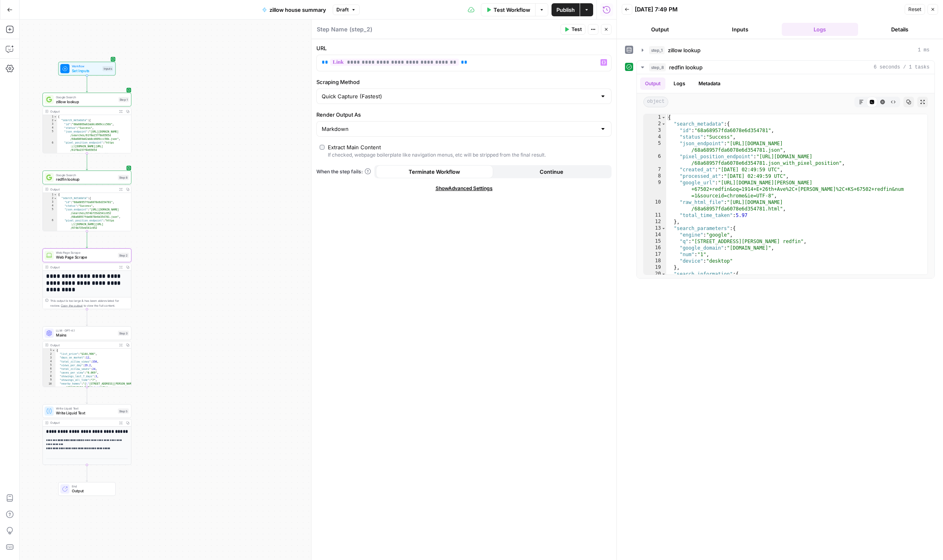
click at [333, 30] on textarea at bounding box center [332, 29] width 31 height 8
type textarea "Scrape Zillow"
click at [86, 246] on icon "button" at bounding box center [87, 245] width 4 height 4
click at [88, 318] on icon "Edge from step_2 to step_3" at bounding box center [87, 317] width 2 height 17
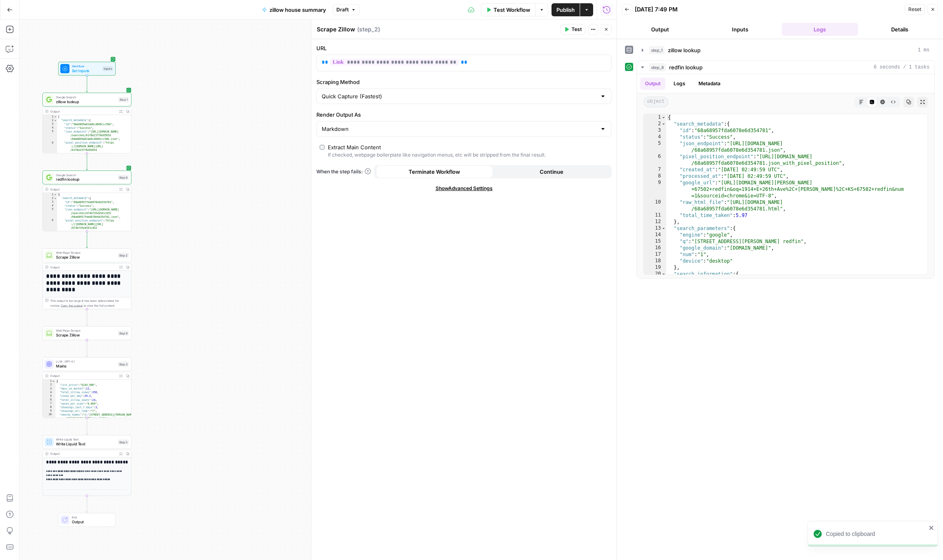
click at [77, 333] on span "Scrape Zillow" at bounding box center [86, 336] width 60 height 6
click at [459, 63] on p "**********" at bounding box center [457, 62] width 271 height 8
click at [602, 62] on icon "button" at bounding box center [604, 62] width 4 height 4
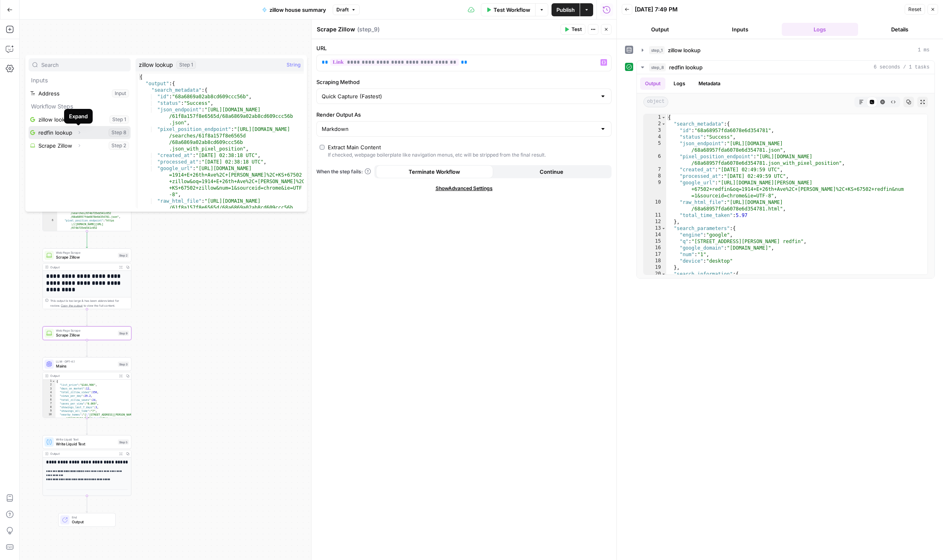
click at [79, 132] on icon "button" at bounding box center [80, 132] width 2 height 3
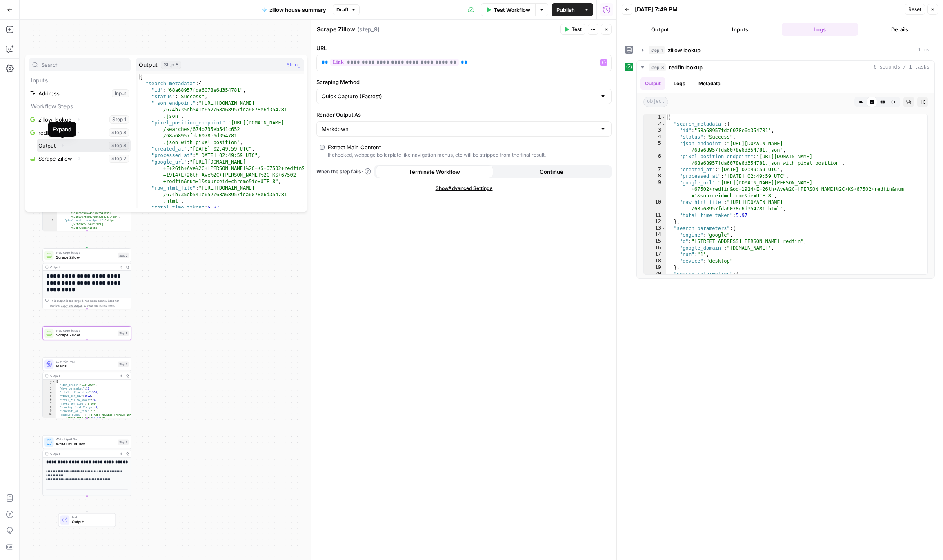
click at [64, 146] on icon "button" at bounding box center [62, 145] width 5 height 5
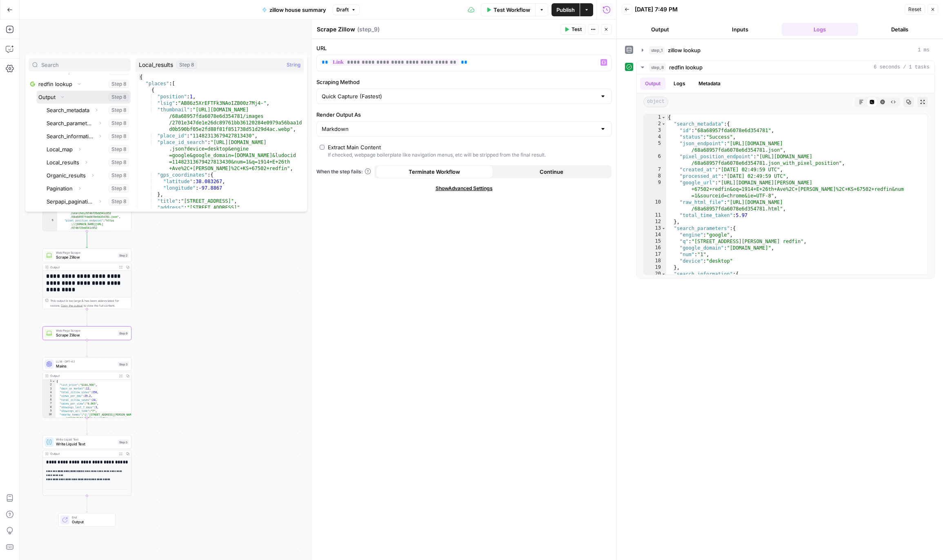
scroll to position [50, 0]
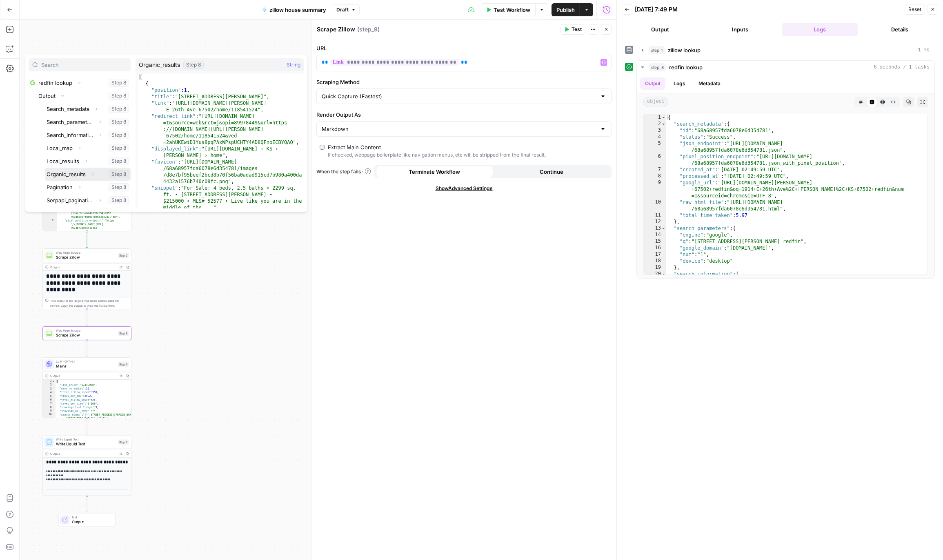
click at [93, 173] on icon "button" at bounding box center [92, 174] width 5 height 5
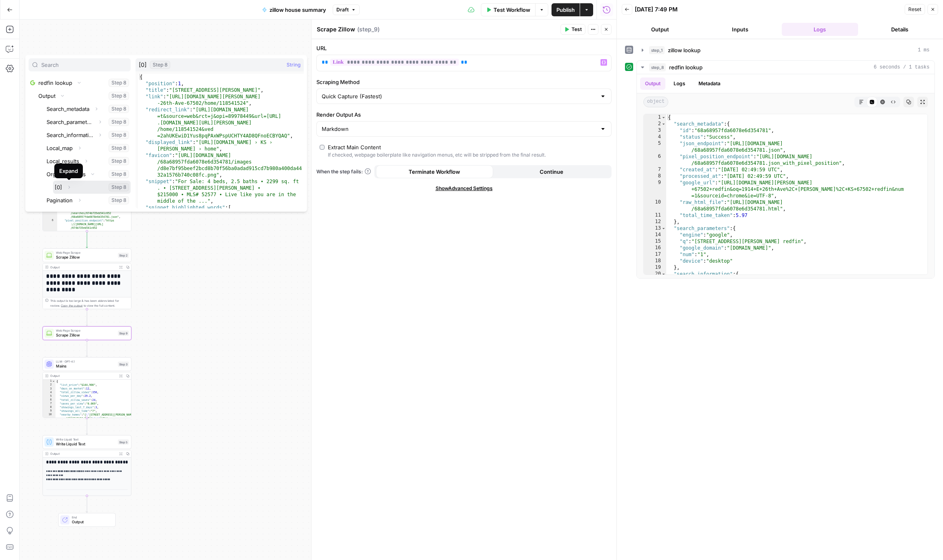
click at [69, 189] on icon "button" at bounding box center [69, 187] width 5 height 5
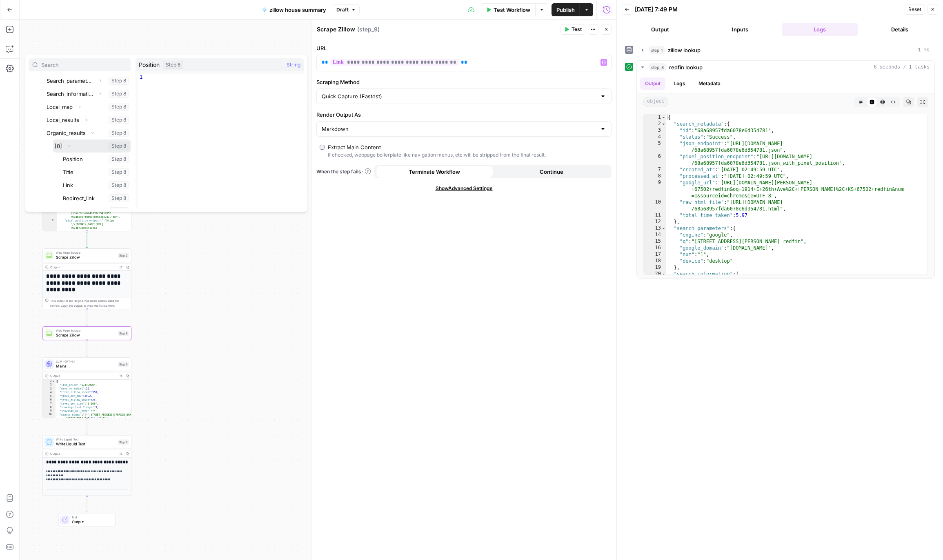
scroll to position [96, 0]
click at [71, 181] on button "Select variable Link" at bounding box center [95, 180] width 69 height 13
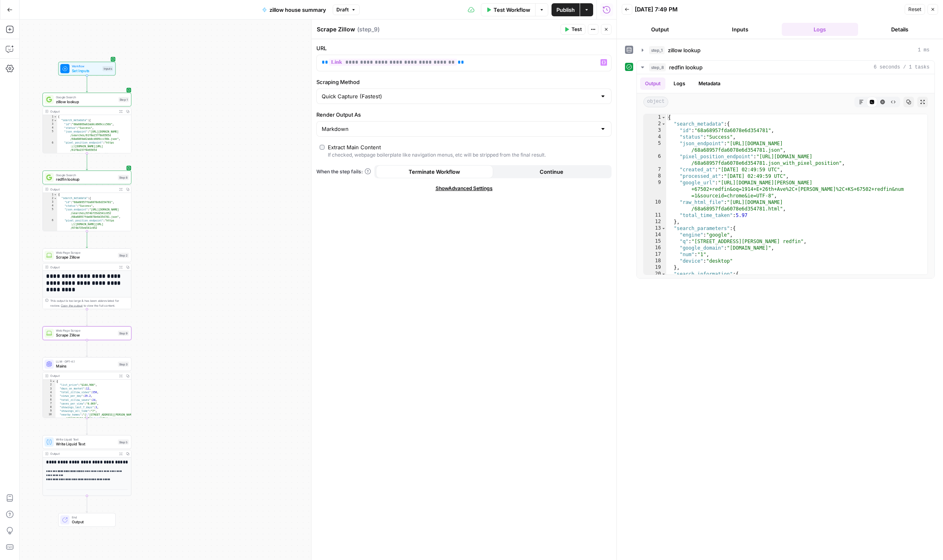
click at [571, 27] on span "Test" at bounding box center [576, 29] width 10 height 7
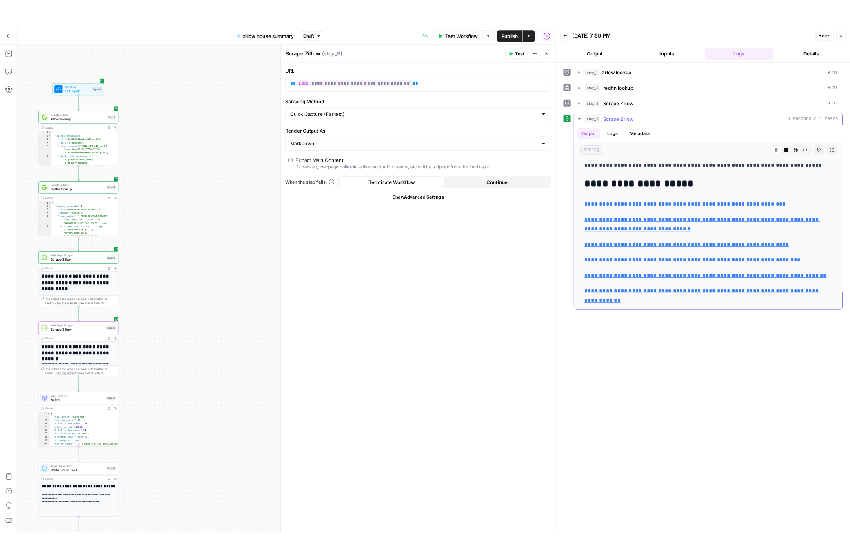
scroll to position [7397, 0]
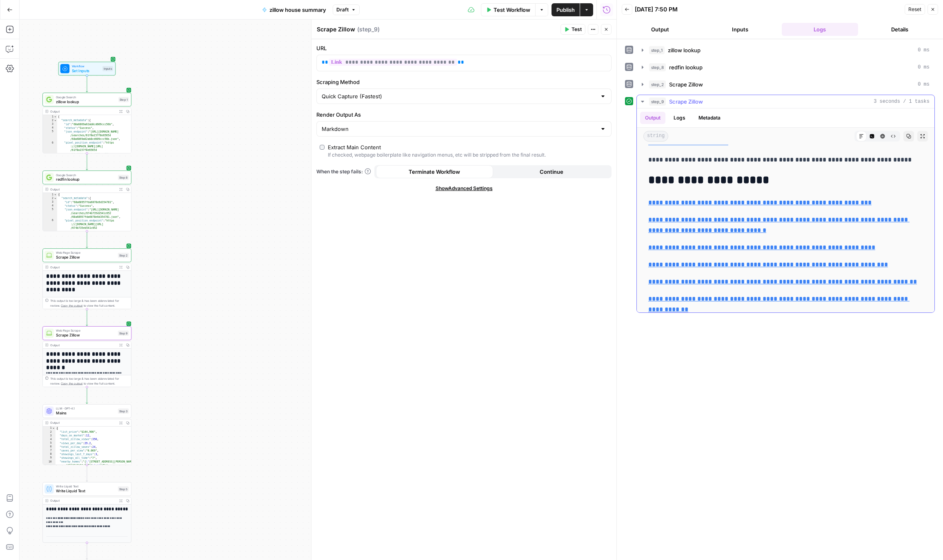
click at [676, 177] on h2 "**********" at bounding box center [785, 180] width 275 height 13
copy h2 "**********"
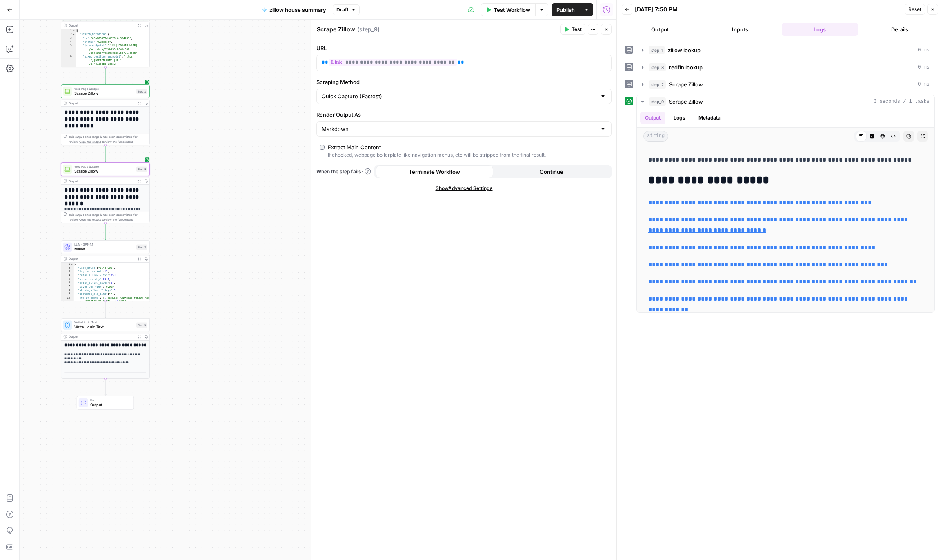
drag, startPoint x: 205, startPoint y: 380, endPoint x: 223, endPoint y: 217, distance: 164.7
click at [223, 217] on div "Workflow Set Inputs Inputs Google Search zillow lookup Step 1 Output Expand Out…" at bounding box center [318, 290] width 597 height 541
click at [91, 251] on span "Mains" at bounding box center [104, 250] width 60 height 6
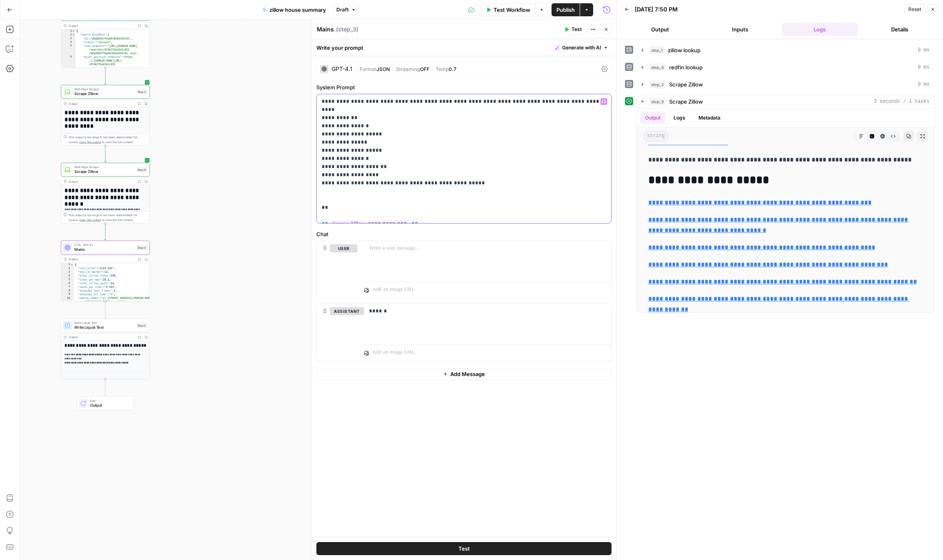
click at [414, 184] on p "**********" at bounding box center [464, 159] width 285 height 122
click at [382, 174] on p "**********" at bounding box center [464, 159] width 285 height 122
click at [191, 227] on div "Workflow Set Inputs Inputs Google Search zillow lookup Step 1 Output Expand Out…" at bounding box center [318, 290] width 597 height 541
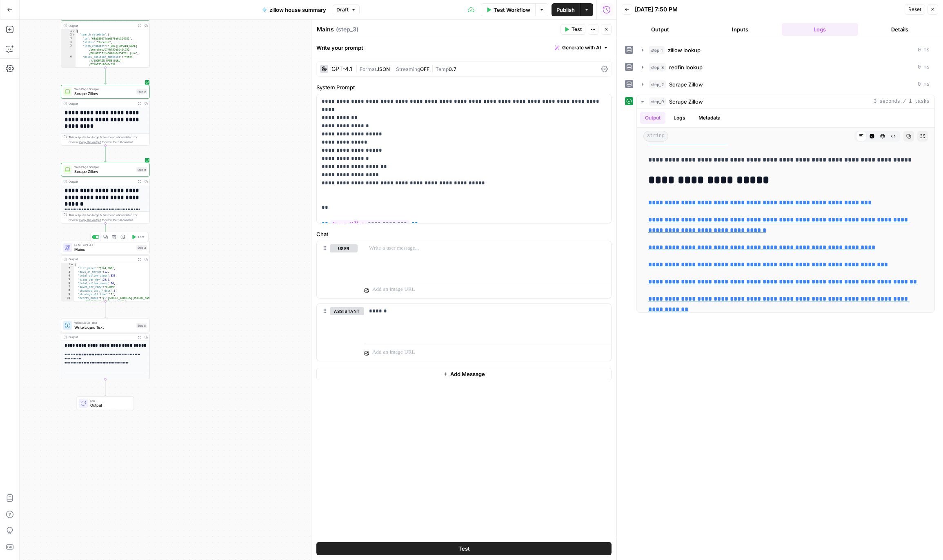
click at [94, 251] on span "Mains" at bounding box center [104, 250] width 60 height 6
click at [107, 239] on icon "button" at bounding box center [105, 237] width 4 height 4
click at [201, 226] on div "Workflow Set Inputs Inputs Google Search zillow lookup Step 1 Output Expand Out…" at bounding box center [318, 290] width 597 height 541
click at [106, 232] on icon "Edge from step_9 to step_3" at bounding box center [105, 232] width 2 height 17
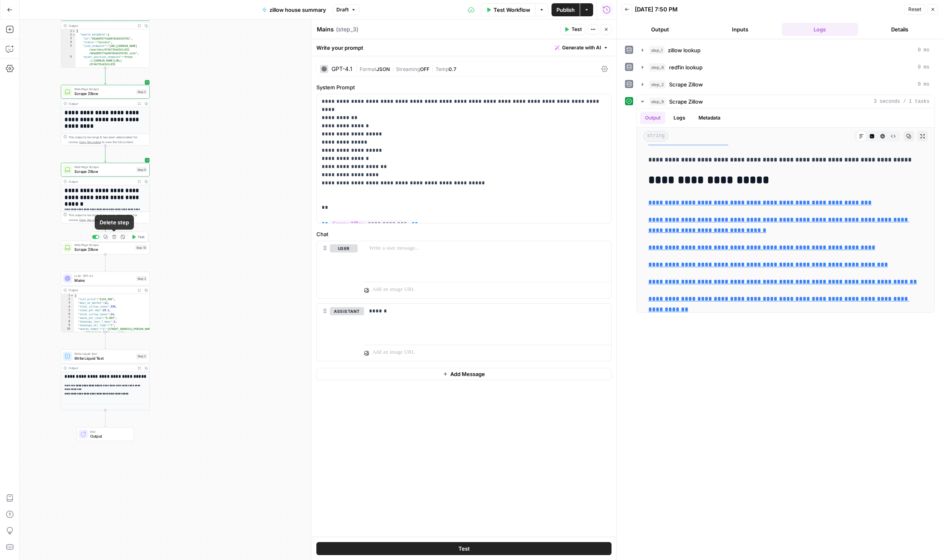
click at [98, 249] on span "Scrape Zillow" at bounding box center [103, 250] width 58 height 6
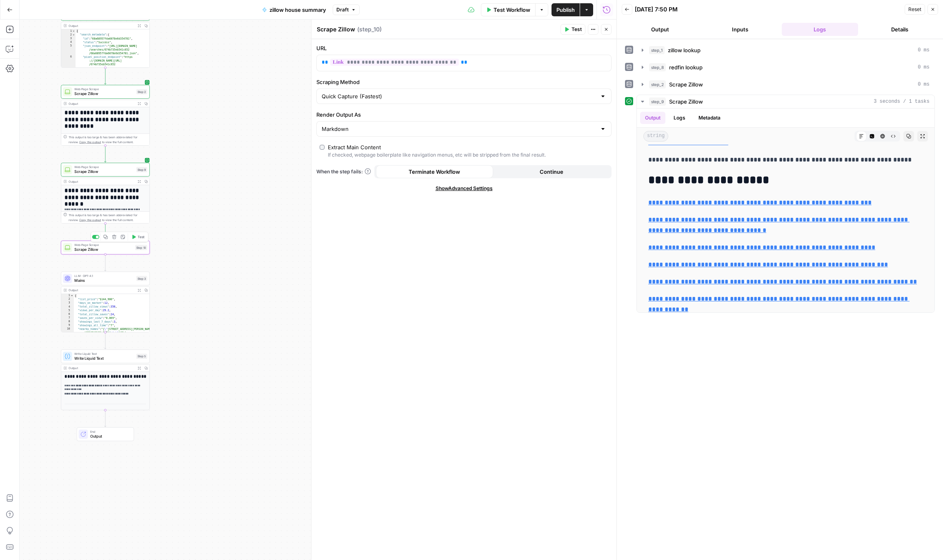
click at [114, 239] on button "Delete step" at bounding box center [114, 236] width 7 height 7
click at [454, 104] on span "Delete Step" at bounding box center [450, 104] width 32 height 8
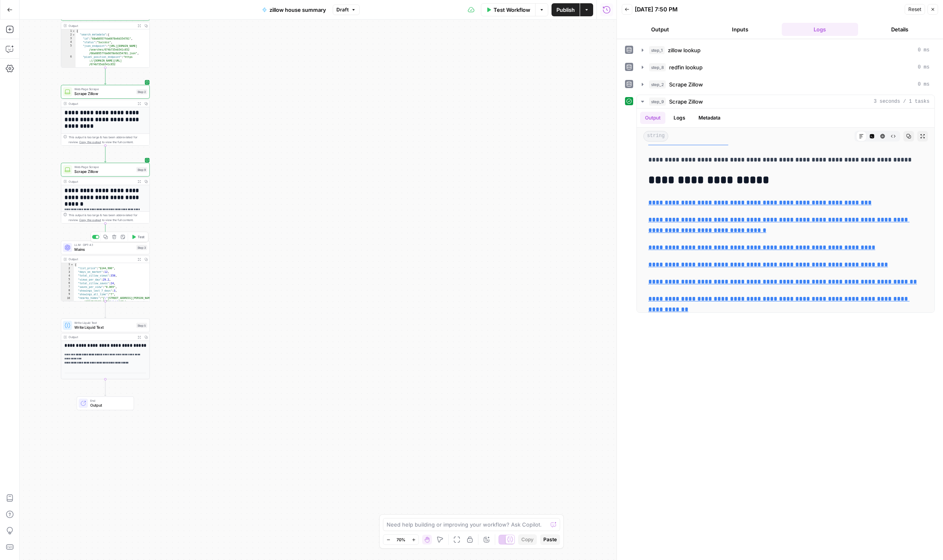
click at [109, 249] on span "Mains" at bounding box center [104, 250] width 60 height 6
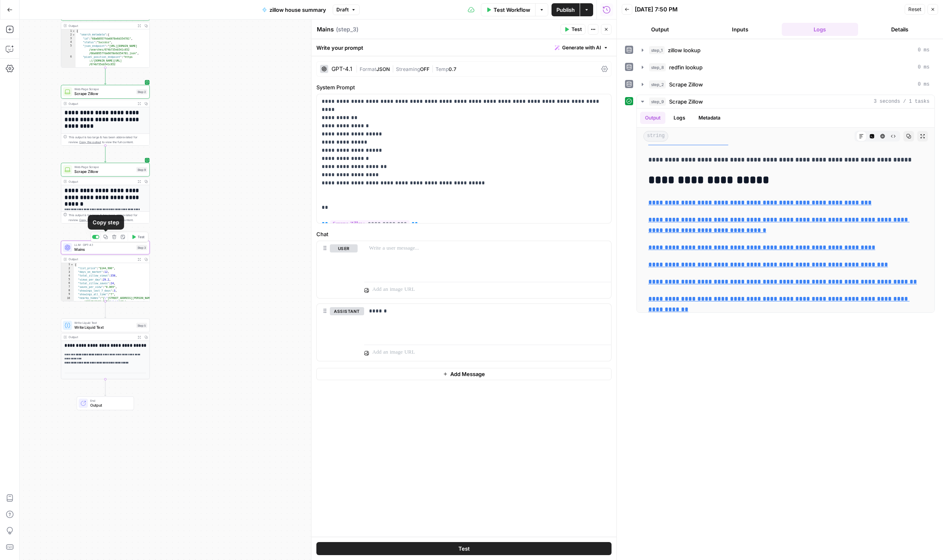
click at [104, 238] on icon "button" at bounding box center [106, 237] width 4 height 4
click at [105, 233] on icon "Edge from step_9 to step_3" at bounding box center [105, 232] width 2 height 17
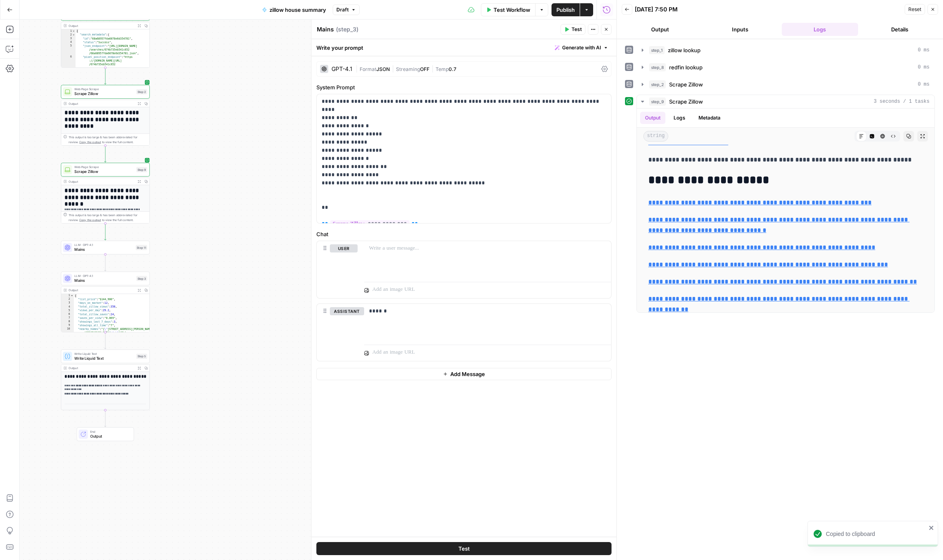
click at [90, 251] on span "Mains" at bounding box center [103, 250] width 59 height 6
click at [324, 31] on textarea "Mains" at bounding box center [325, 29] width 17 height 8
type textarea "Redfin SImilars"
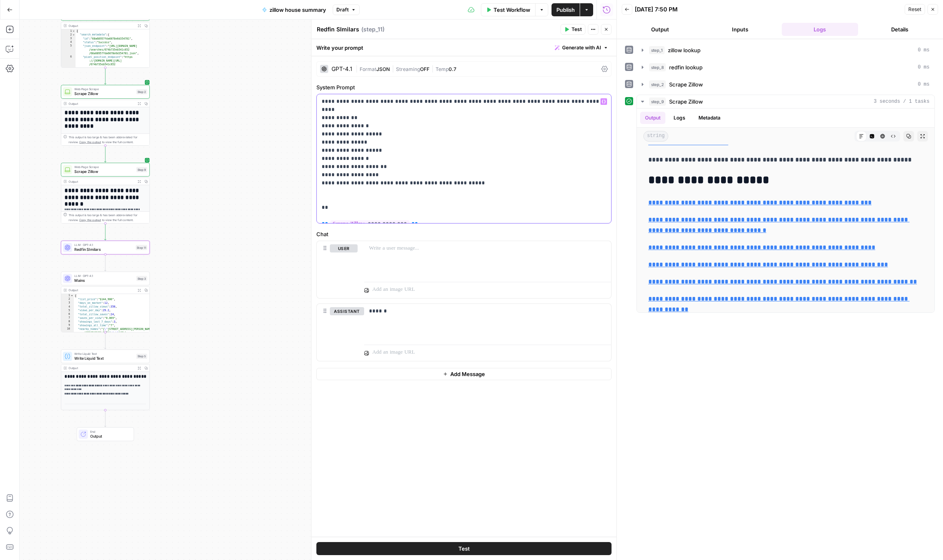
click at [402, 137] on p "**********" at bounding box center [464, 159] width 285 height 122
click at [421, 216] on p "**********" at bounding box center [464, 159] width 285 height 122
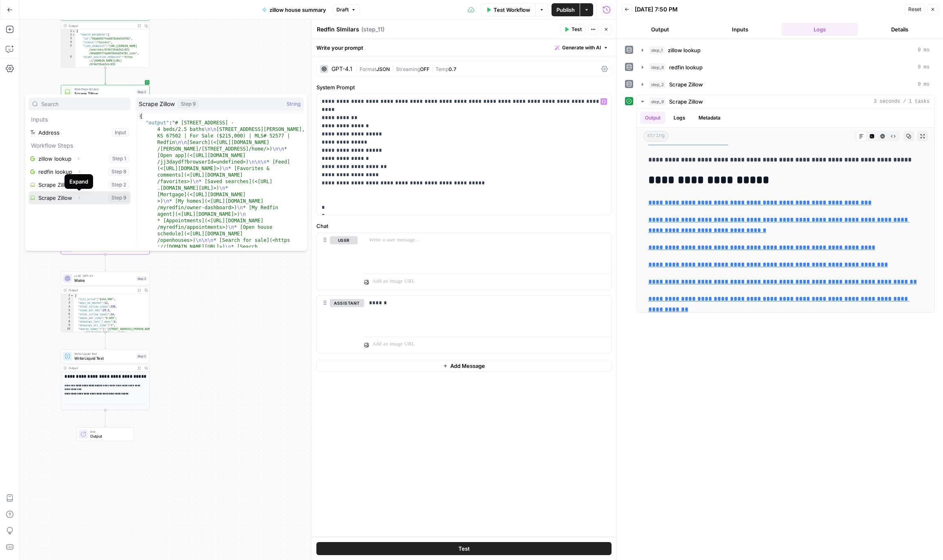
click at [76, 197] on button "Expand" at bounding box center [79, 198] width 11 height 11
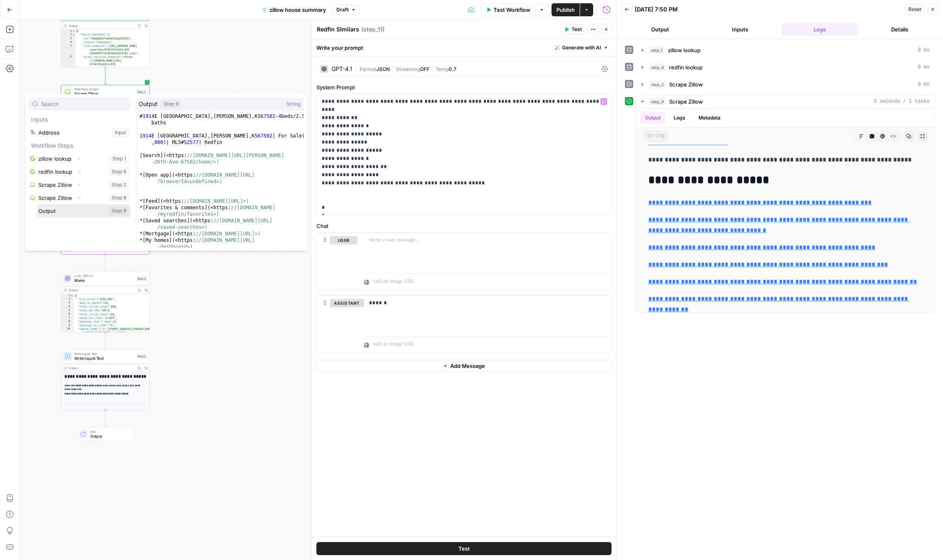
click at [59, 214] on button "Select variable Output" at bounding box center [84, 211] width 94 height 13
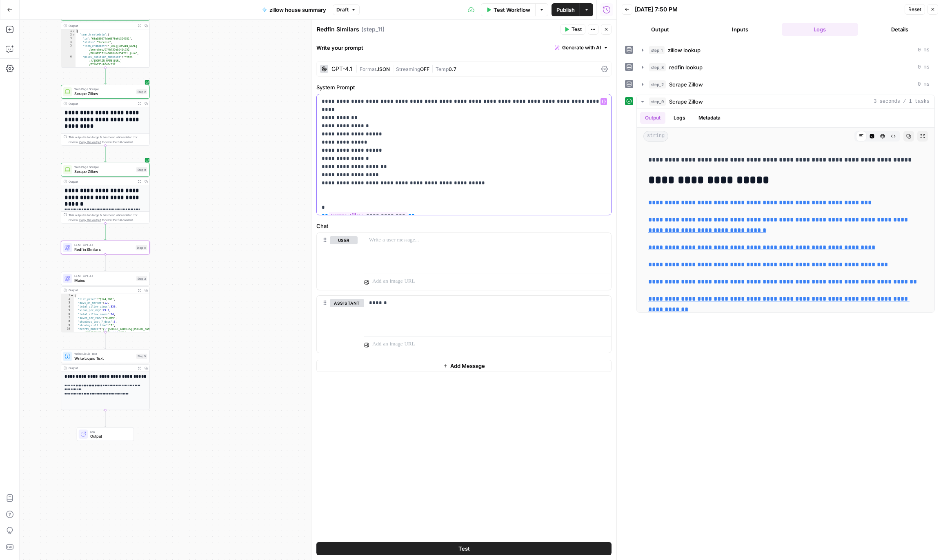
drag, startPoint x: 423, startPoint y: 101, endPoint x: 598, endPoint y: 98, distance: 175.1
click at [598, 98] on p "**********" at bounding box center [464, 155] width 285 height 114
drag, startPoint x: 482, startPoint y: 179, endPoint x: 312, endPoint y: 106, distance: 185.6
click at [312, 106] on div "**********" at bounding box center [463, 290] width 305 height 541
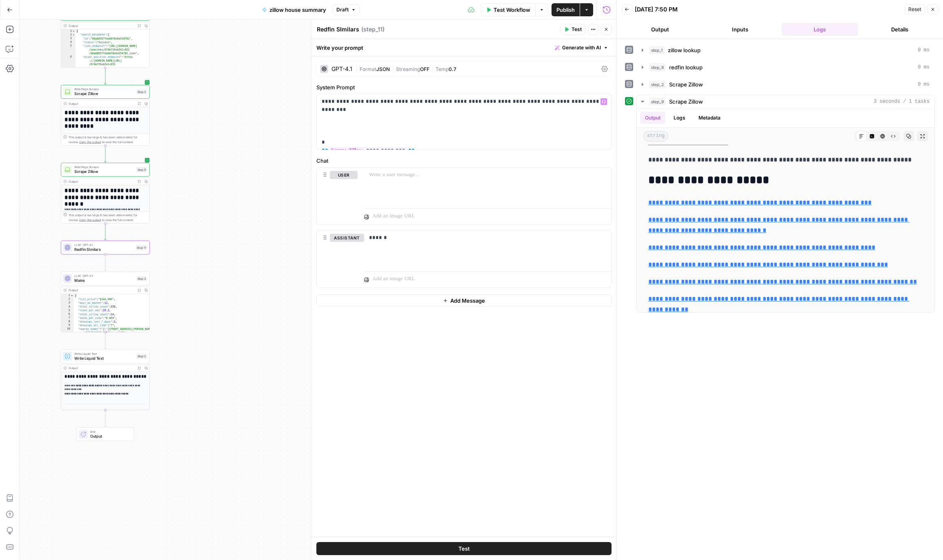
click at [387, 67] on span "JSON" at bounding box center [382, 69] width 13 height 6
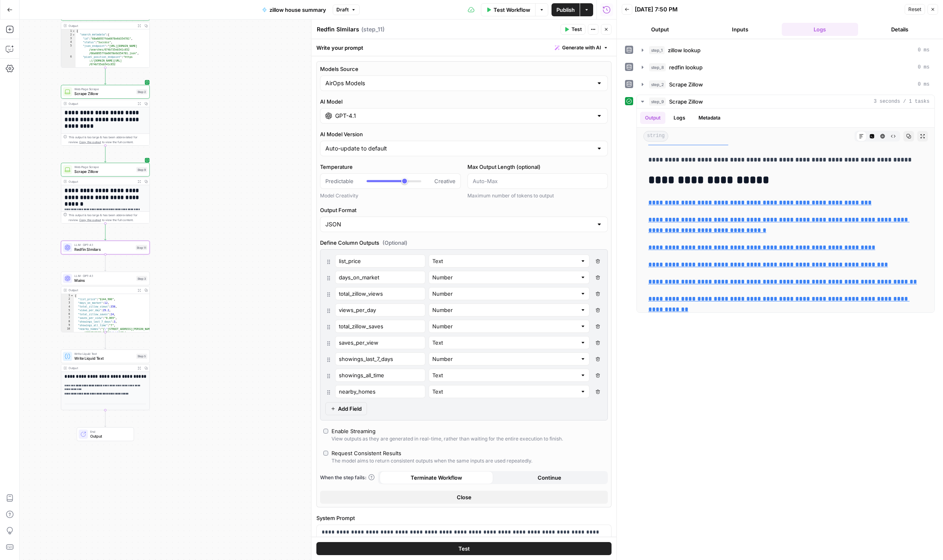
click at [597, 261] on icon "button" at bounding box center [598, 261] width 4 height 4
type input "days_on_market"
type input "Number"
type input "total_zillow_views"
type input "views_per_day"
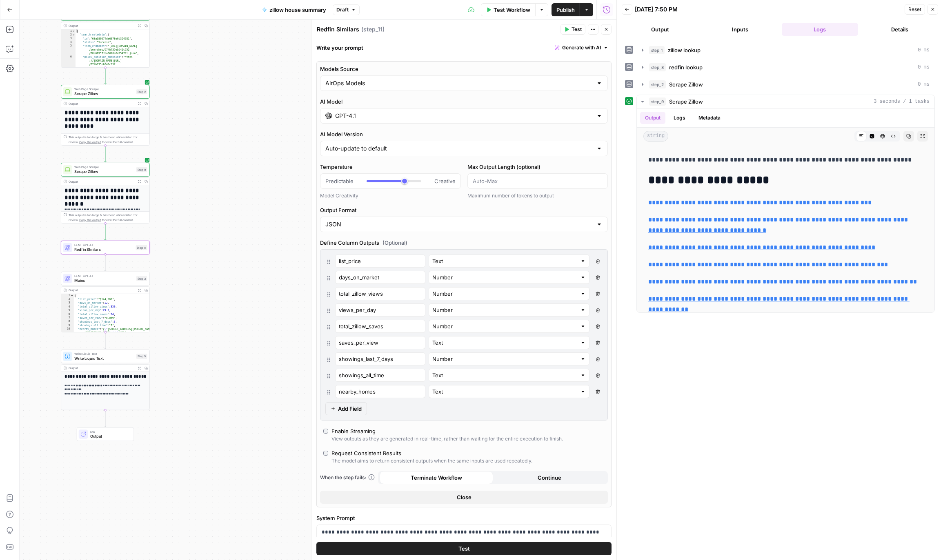
type input "total_zillow_saves"
type input "saves_per_view"
type input "Text"
type input "showings_last_7_days"
type input "Number"
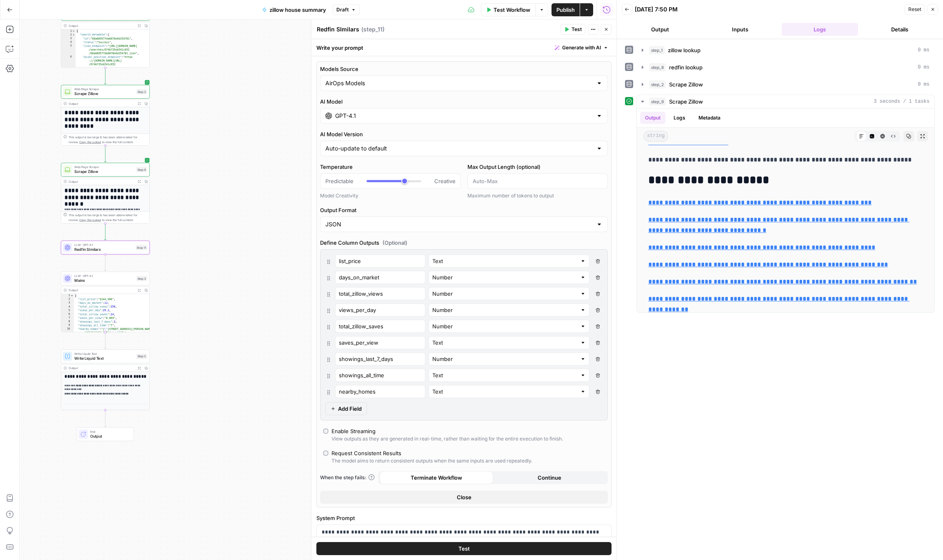
type input "showings_all_time"
type input "Text"
type input "nearby_homes"
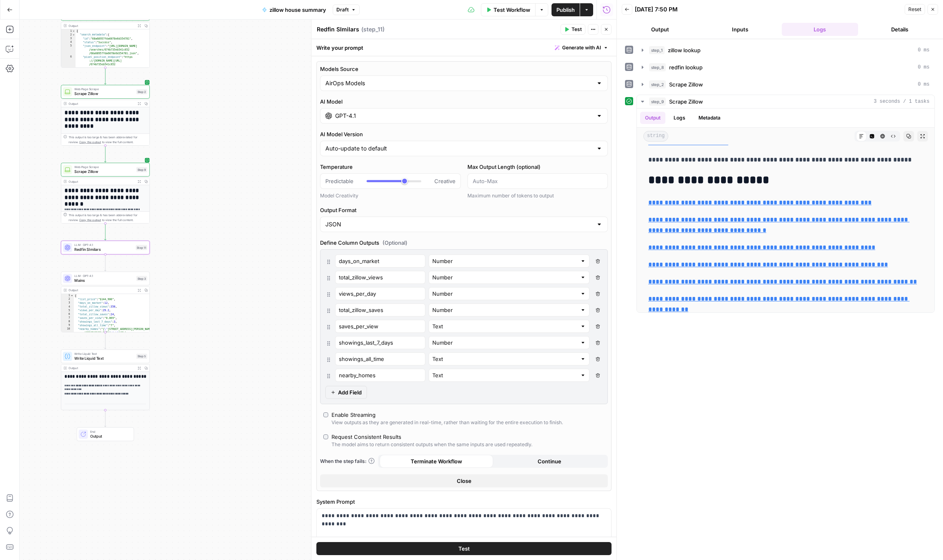
click at [597, 261] on icon "button" at bounding box center [598, 261] width 4 height 4
type input "total_zillow_views"
type input "views_per_day"
type input "total_zillow_saves"
type input "saves_per_view"
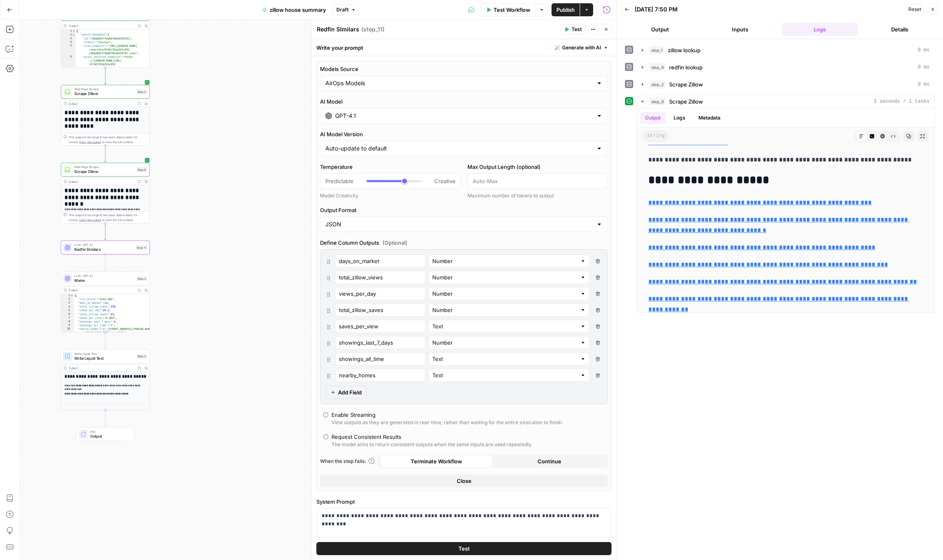
type input "Text"
type input "showings_last_7_days"
type input "Number"
type input "showings_all_time"
type input "Text"
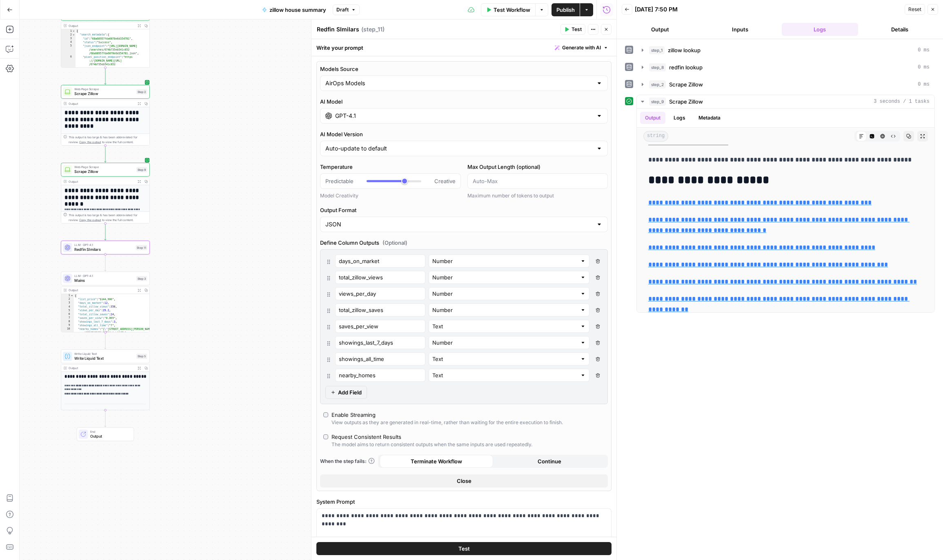
type input "nearby_homes"
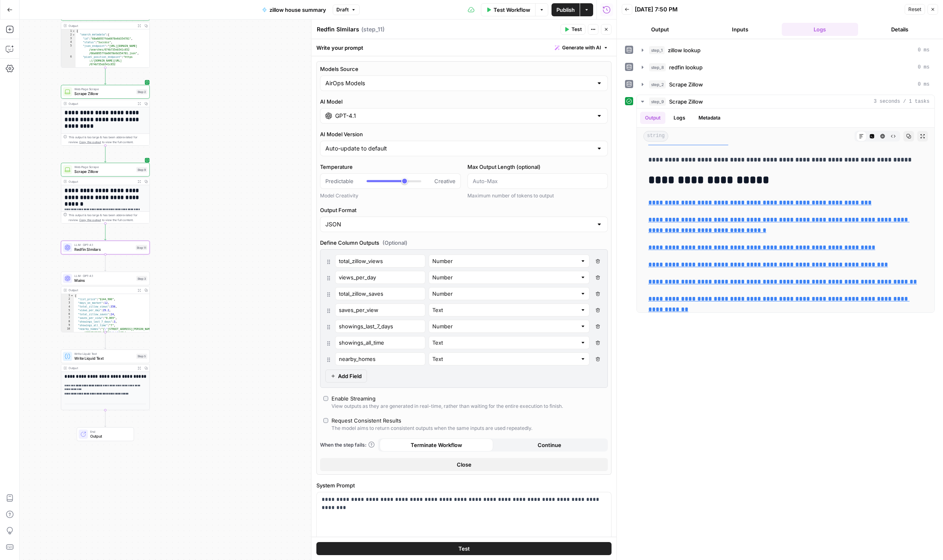
click at [597, 261] on icon "button" at bounding box center [598, 261] width 4 height 4
type input "views_per_day"
type input "total_zillow_saves"
type input "saves_per_view"
type input "Text"
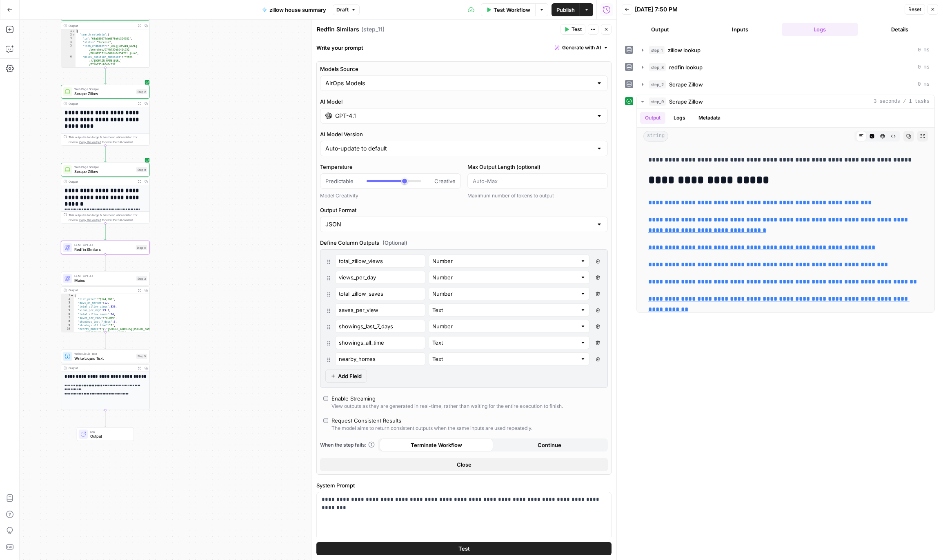
type input "showings_last_7_days"
type input "Number"
type input "showings_all_time"
type input "Text"
type input "nearby_homes"
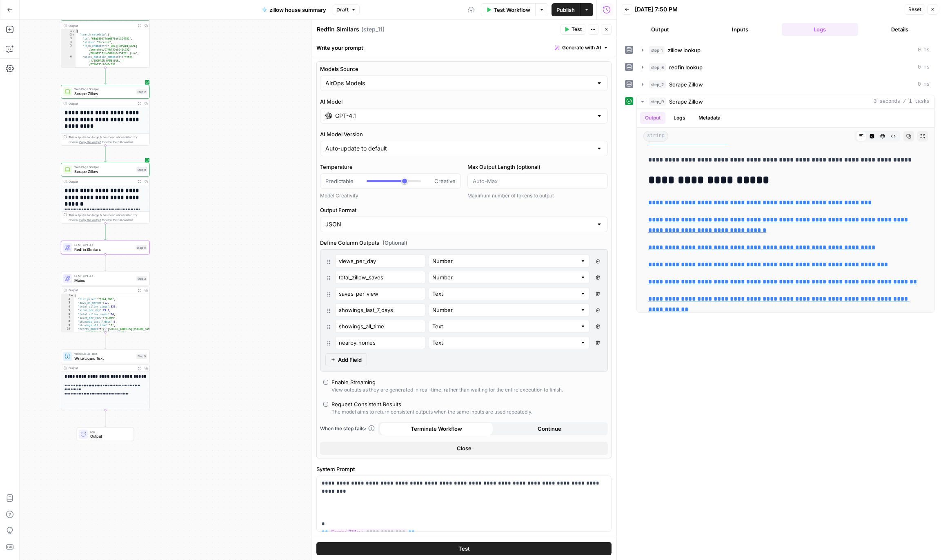
click at [597, 261] on icon "button" at bounding box center [598, 261] width 4 height 4
type input "total_zillow_saves"
type input "saves_per_view"
type input "Text"
type input "showings_last_7_days"
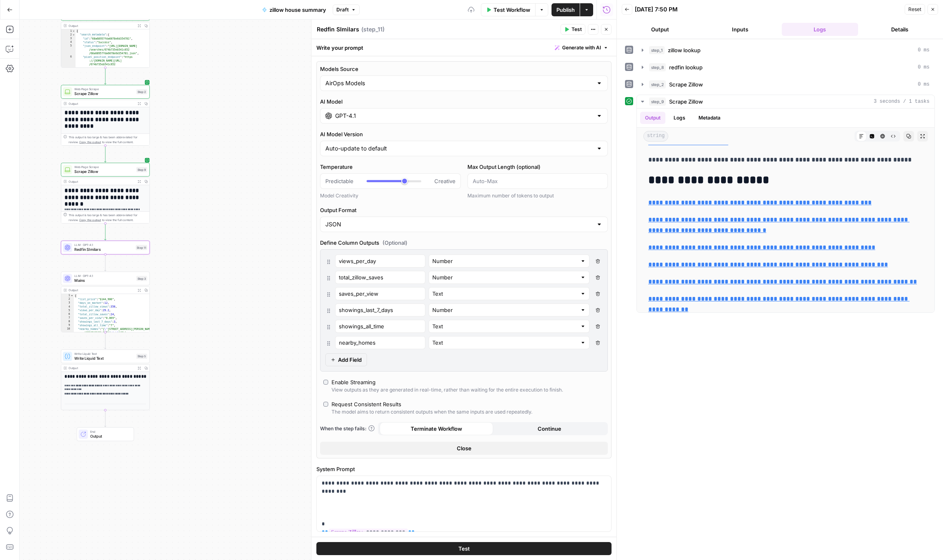
type input "Number"
type input "showings_all_time"
type input "Text"
type input "nearby_homes"
click at [597, 261] on icon "button" at bounding box center [598, 261] width 4 height 4
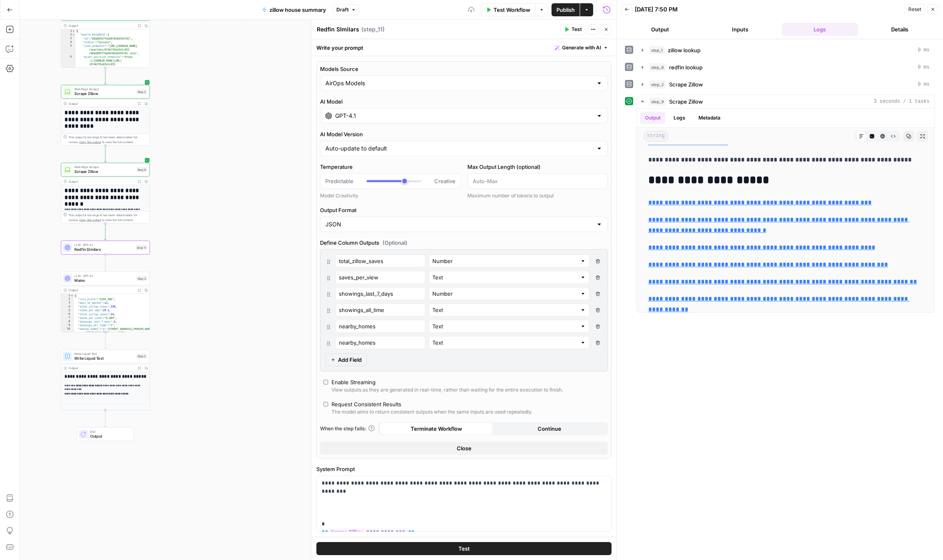
type input "saves_per_view"
type input "Text"
type input "showings_last_7_days"
type input "Number"
type input "showings_all_time"
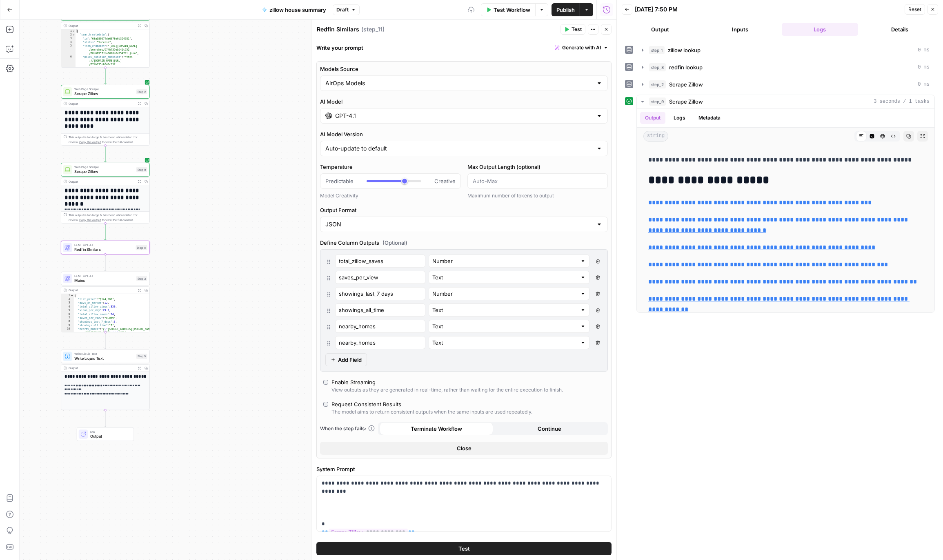
type input "Text"
type input "nearby_homes"
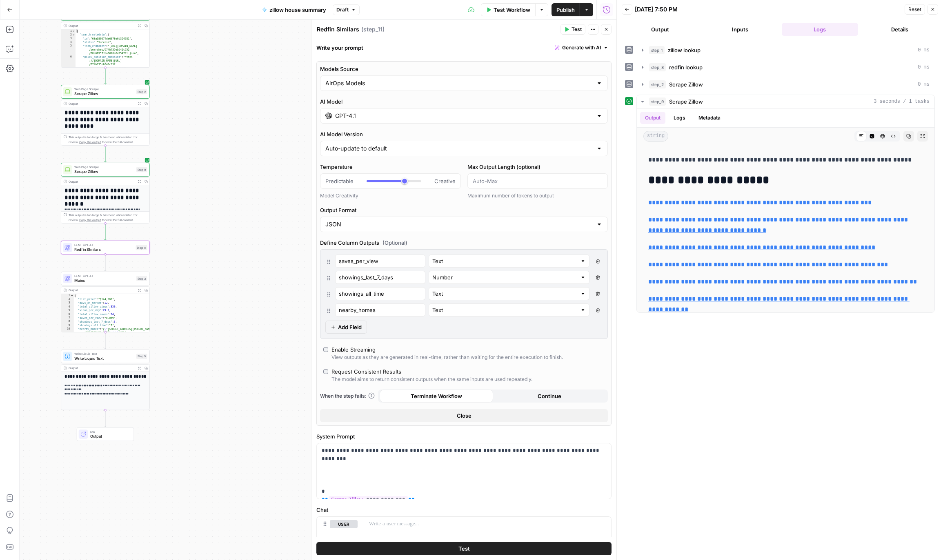
click at [597, 261] on icon "button" at bounding box center [598, 261] width 4 height 4
type input "showings_last_7_days"
type input "Number"
type input "showings_all_time"
type input "Text"
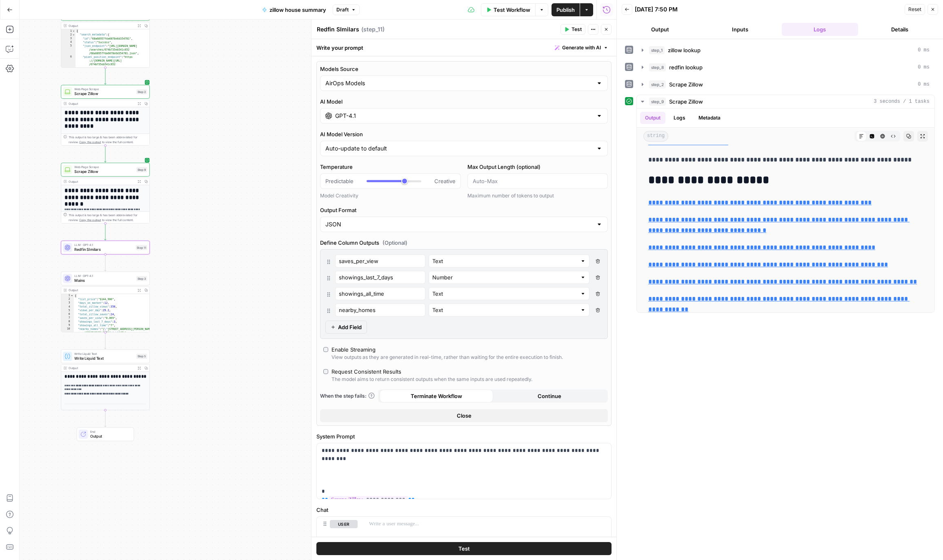
type input "nearby_homes"
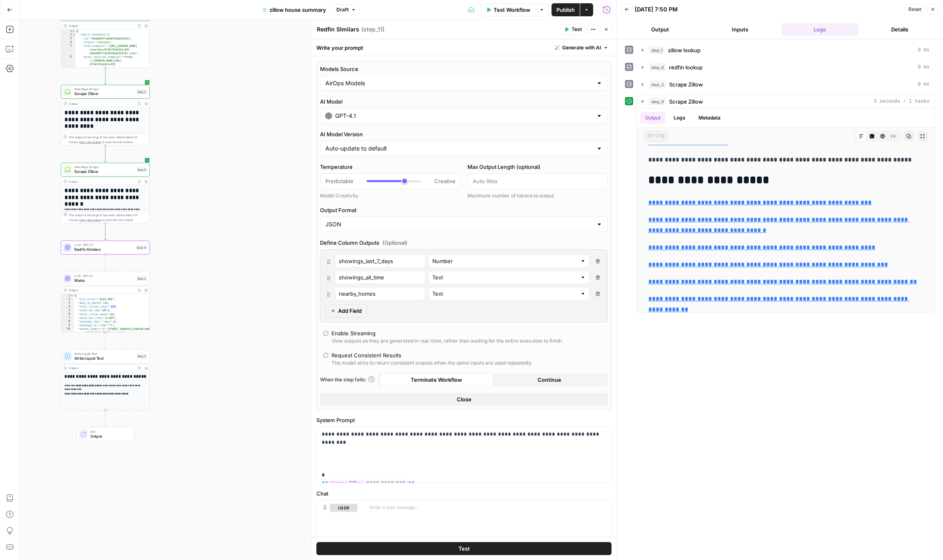
click at [597, 261] on icon "button" at bounding box center [598, 261] width 4 height 4
type input "showings_all_time"
type input "Text"
type input "nearby_homes"
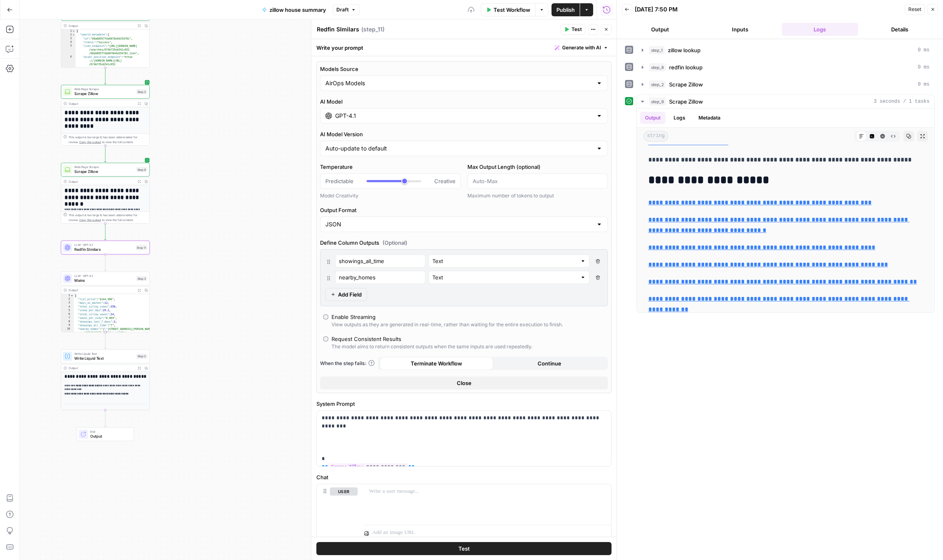
click at [597, 261] on icon "button" at bounding box center [598, 261] width 4 height 4
type input "nearby_homes"
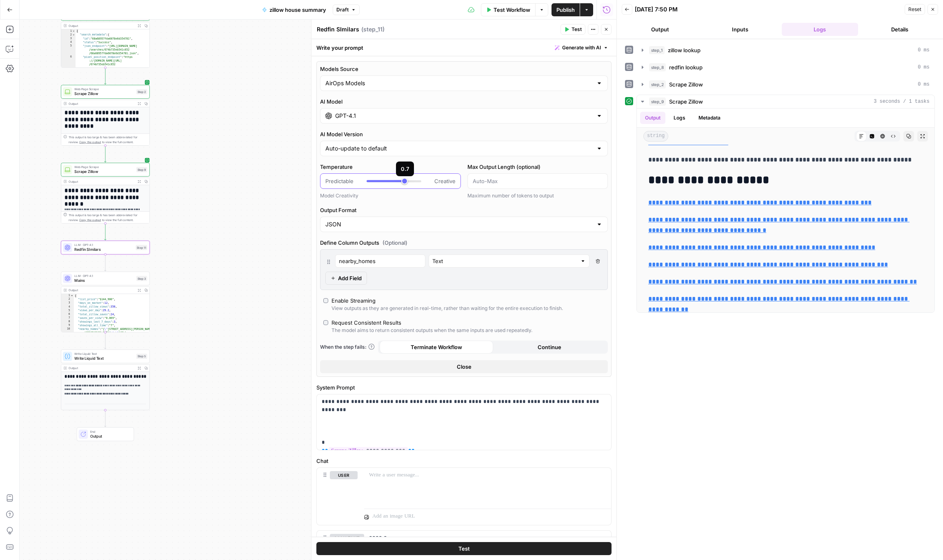
type input "*"
drag, startPoint x: 405, startPoint y: 183, endPoint x: 325, endPoint y: 180, distance: 80.5
click at [325, 180] on div "Predictable Creative" at bounding box center [390, 181] width 141 height 16
click at [575, 30] on span "Test" at bounding box center [576, 29] width 10 height 7
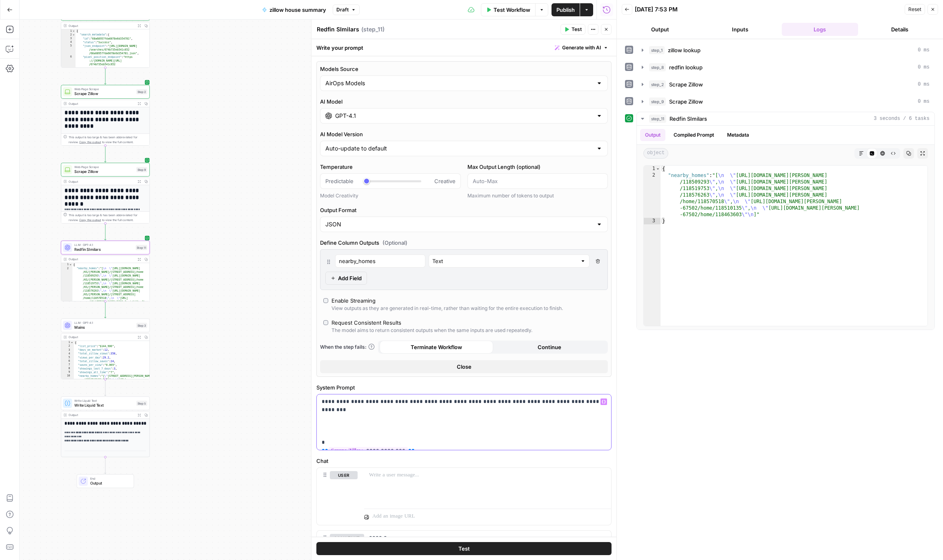
click at [588, 406] on p "**********" at bounding box center [464, 422] width 285 height 49
click at [572, 33] on button "Test" at bounding box center [572, 29] width 25 height 11
click at [432, 263] on input "text" at bounding box center [504, 261] width 145 height 8
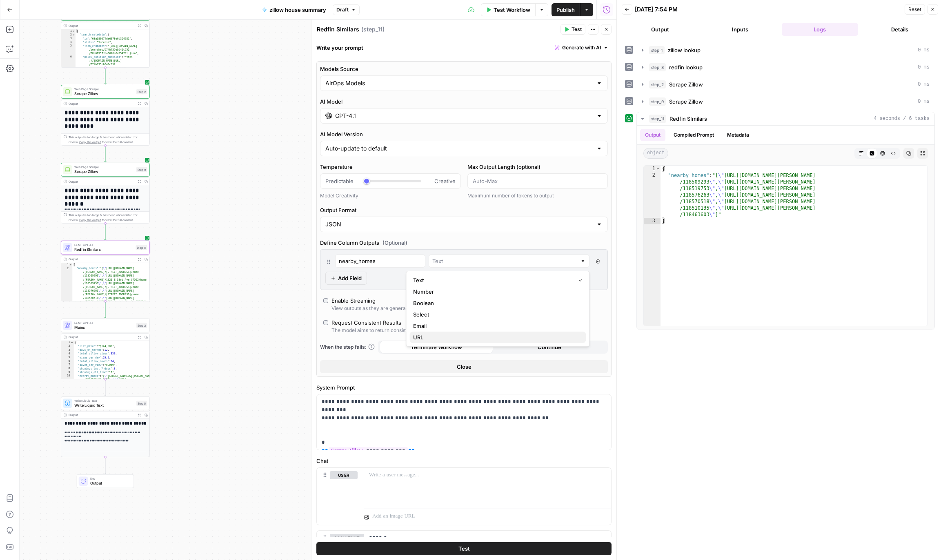
click at [430, 337] on span "URL" at bounding box center [496, 337] width 167 height 8
type input "URL"
click at [480, 402] on p "**********" at bounding box center [464, 422] width 285 height 49
click at [574, 27] on span "Test" at bounding box center [576, 29] width 10 height 7
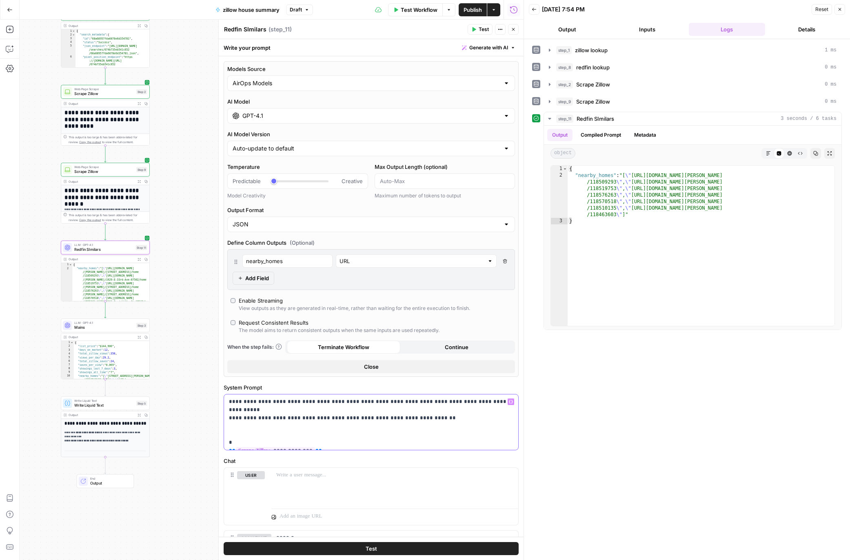
click at [285, 410] on p "**********" at bounding box center [371, 422] width 285 height 49
click at [483, 31] on span "Test" at bounding box center [484, 29] width 10 height 7
click at [498, 412] on p "**********" at bounding box center [371, 422] width 285 height 49
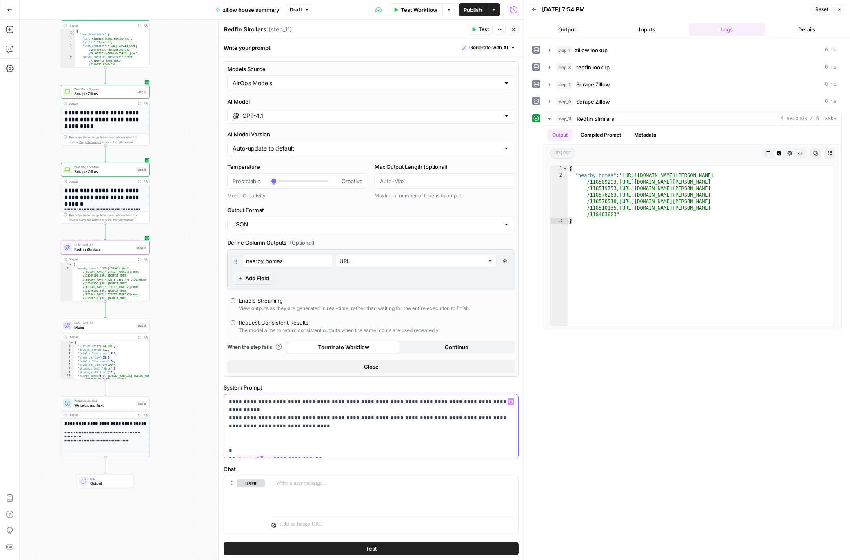
click at [392, 403] on p "**********" at bounding box center [371, 426] width 285 height 57
click at [482, 31] on span "Test" at bounding box center [484, 29] width 10 height 7
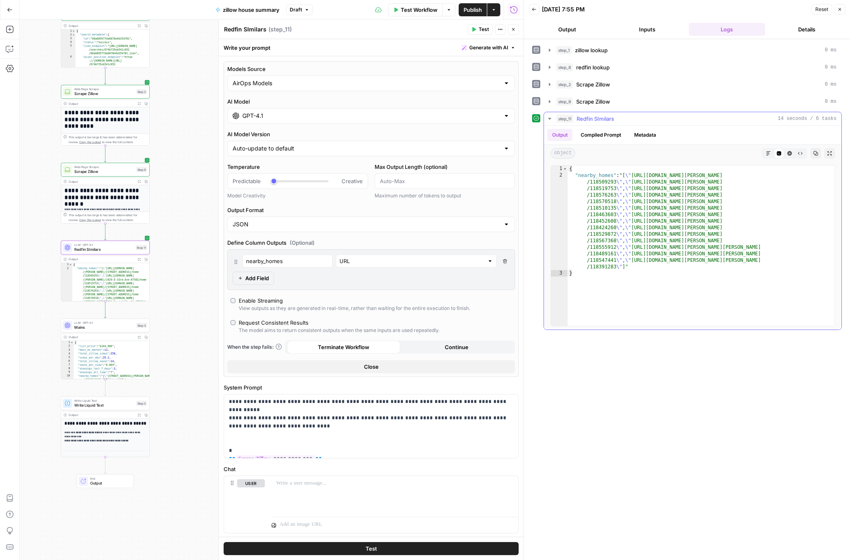
type textarea "*"
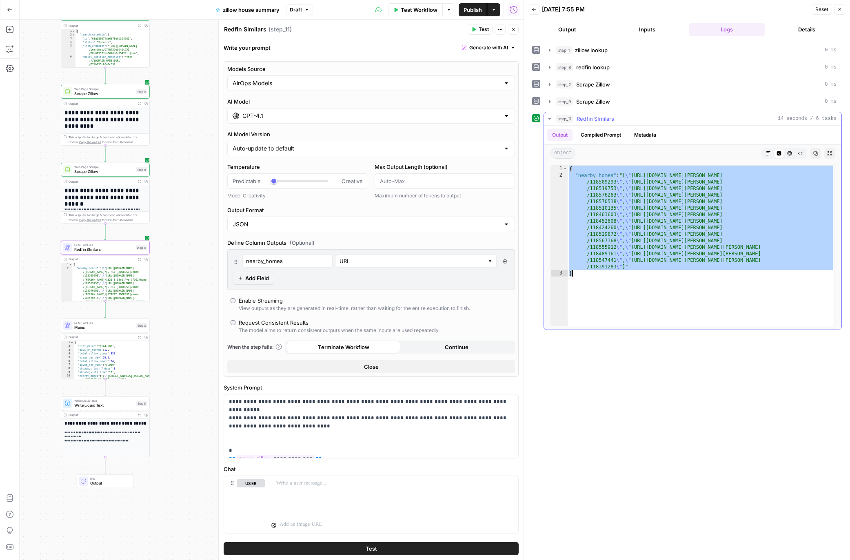
drag, startPoint x: 570, startPoint y: 170, endPoint x: 629, endPoint y: 315, distance: 156.8
click at [629, 315] on div "{ "nearby_homes" : "[ \" https://www.redfin.com/KS/Hutchinson/929-E-5th-Ave-675…" at bounding box center [701, 252] width 267 height 173
click at [298, 418] on p "**********" at bounding box center [371, 426] width 285 height 57
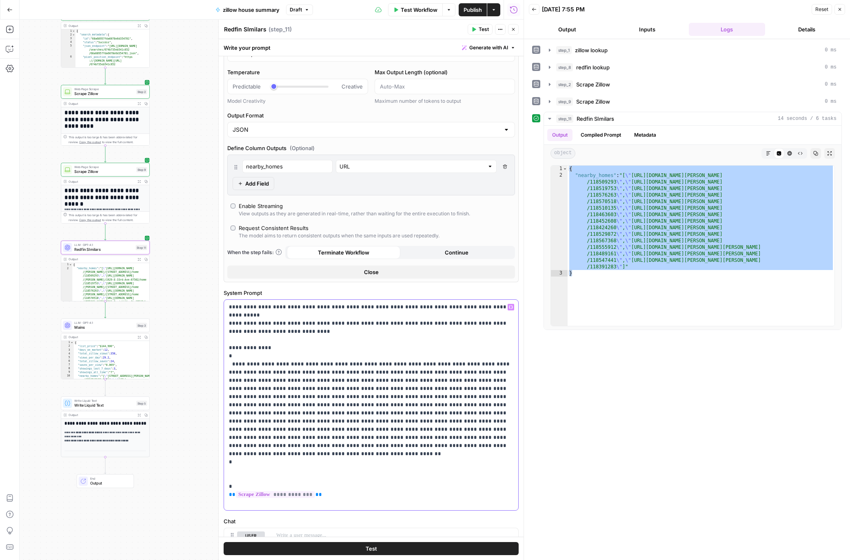
scroll to position [100, 0]
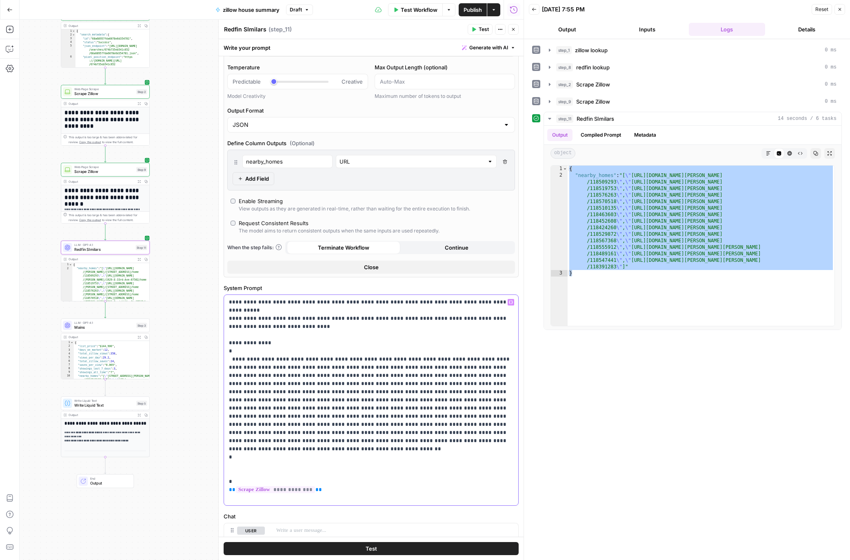
click at [276, 352] on p "**********" at bounding box center [371, 400] width 285 height 204
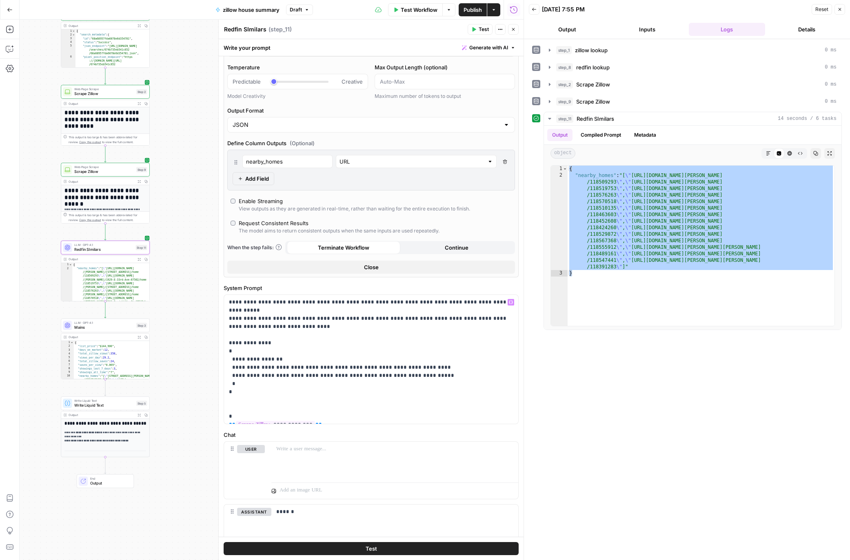
click at [478, 28] on button "Test" at bounding box center [480, 29] width 25 height 11
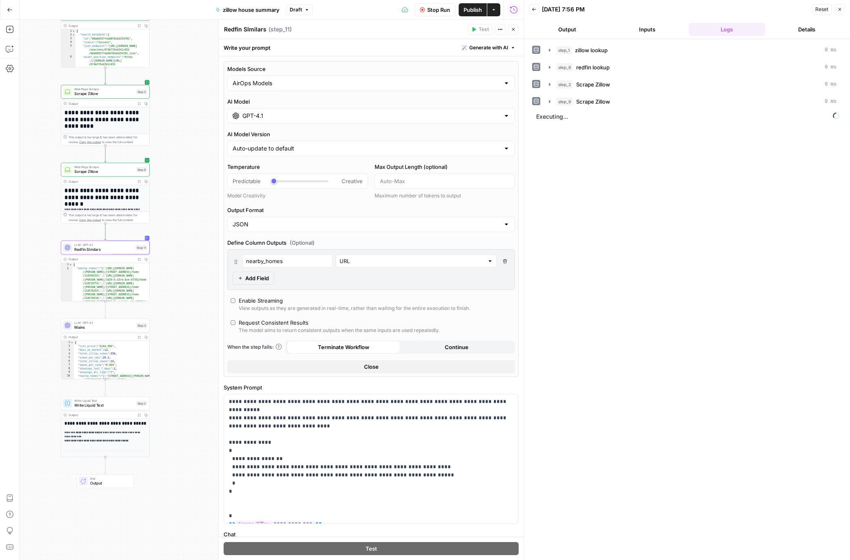
scroll to position [100, 0]
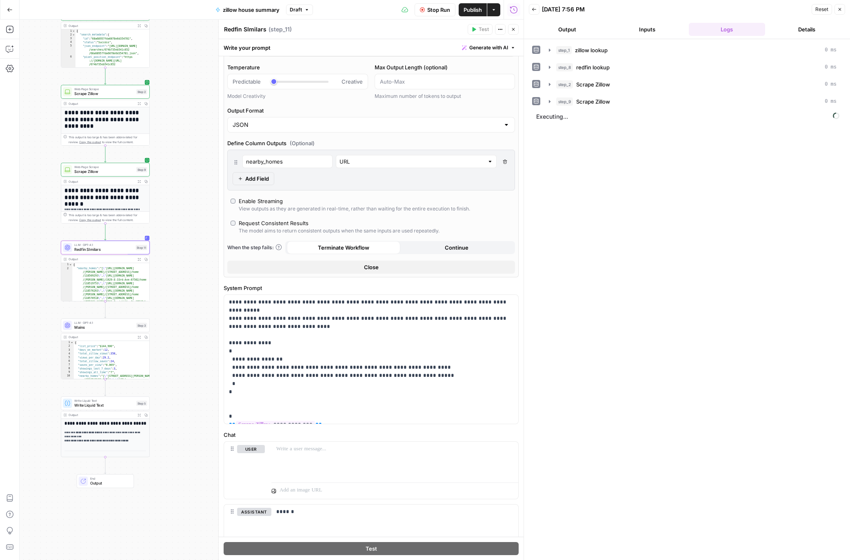
click at [427, 10] on span "Stop Run" at bounding box center [438, 10] width 23 height 8
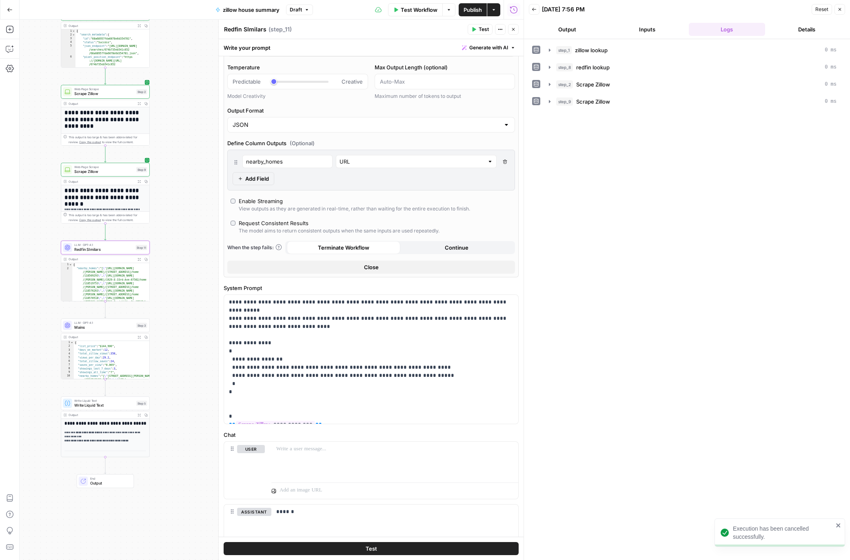
click at [484, 31] on span "Test" at bounding box center [484, 29] width 10 height 7
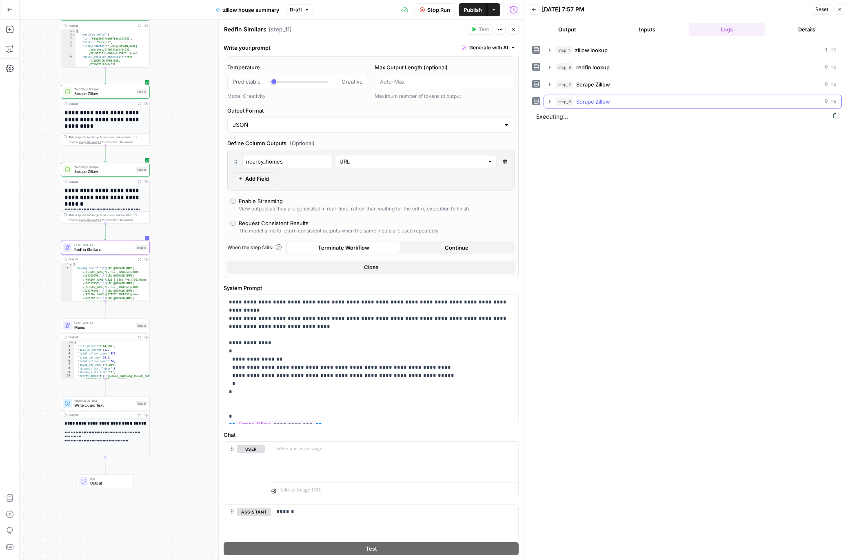
click at [549, 102] on icon "button" at bounding box center [550, 101] width 2 height 3
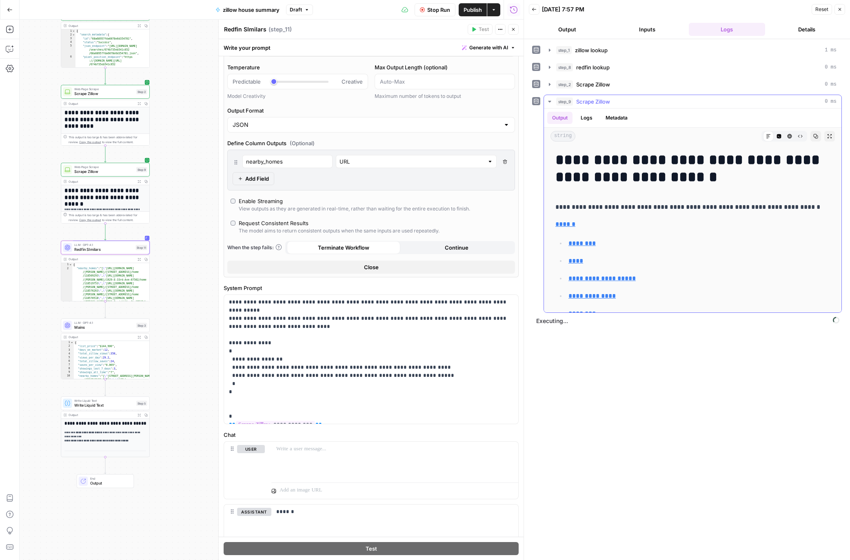
click at [549, 102] on icon "button" at bounding box center [549, 102] width 3 height 2
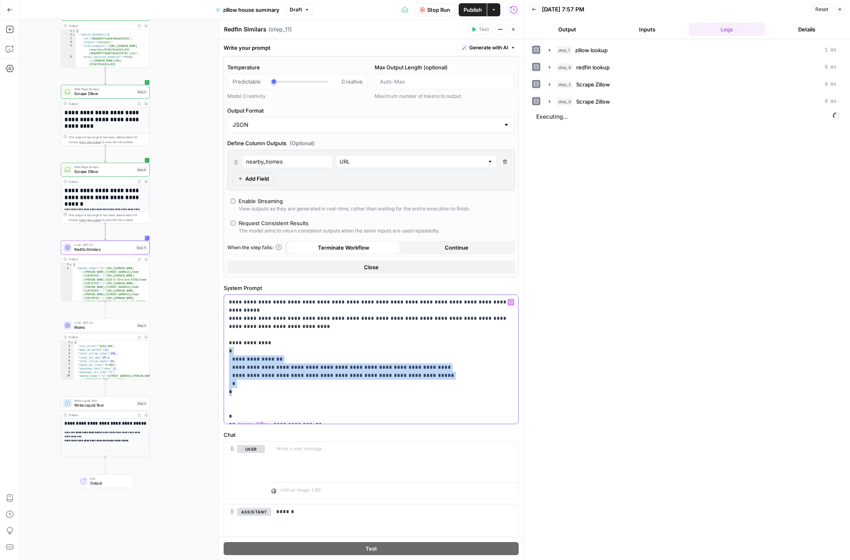
drag, startPoint x: 238, startPoint y: 385, endPoint x: 227, endPoint y: 346, distance: 41.2
click at [227, 346] on div "**********" at bounding box center [371, 359] width 294 height 129
copy p "**********"
click at [89, 170] on span "Scrape Zillow" at bounding box center [104, 172] width 60 height 6
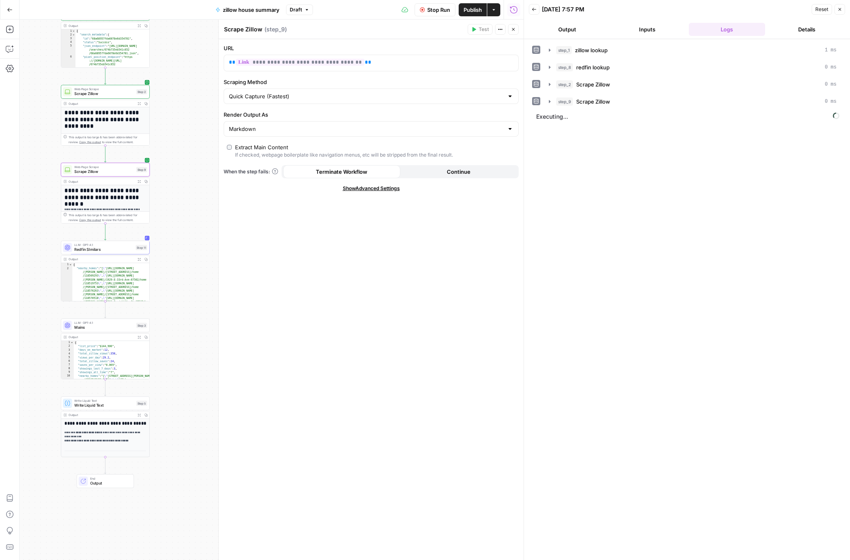
click at [244, 28] on textarea "Scrape Zillow" at bounding box center [243, 29] width 38 height 8
click at [247, 28] on textarea "Scrape Zillow" at bounding box center [243, 29] width 38 height 8
click at [248, 28] on textarea "Scrape Zillow" at bounding box center [243, 29] width 38 height 8
click at [271, 30] on textarea "Scrape ZRedfinillow" at bounding box center [252, 29] width 56 height 8
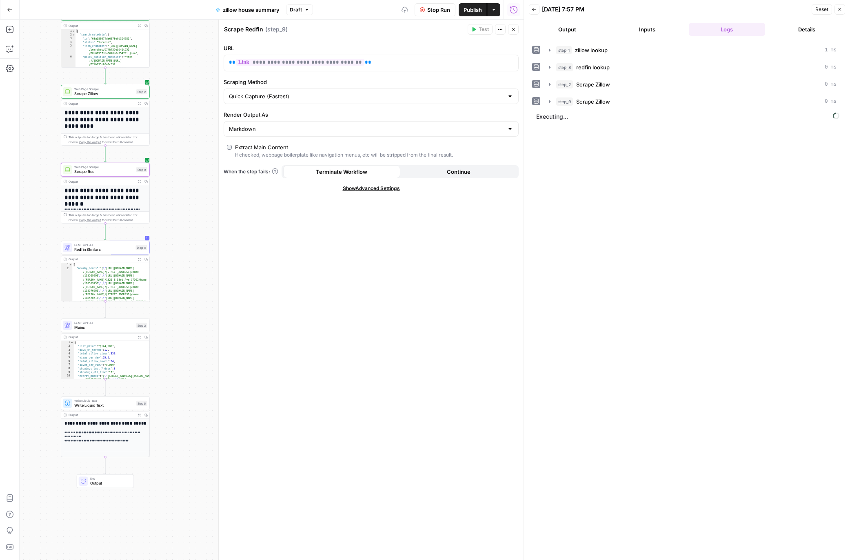
type textarea "Scrape Redfin"
click at [95, 250] on span "Redfin SImilars" at bounding box center [103, 250] width 59 height 6
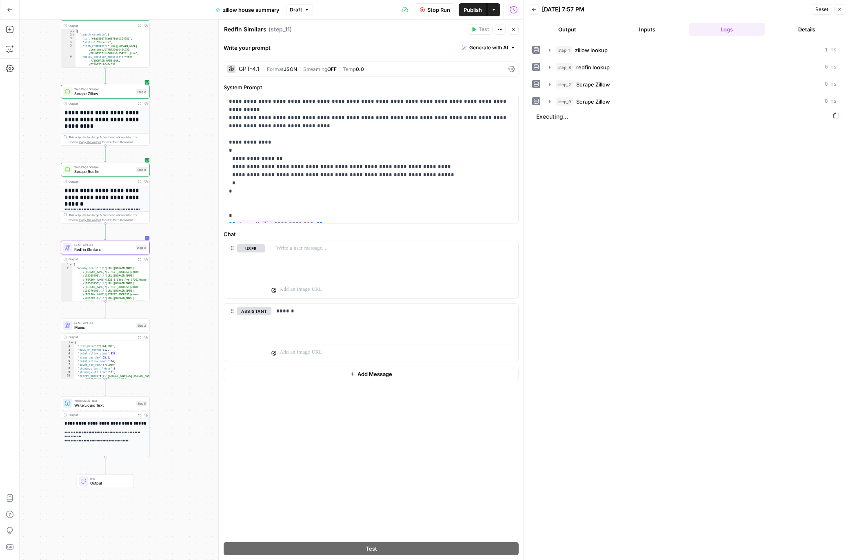
click at [254, 66] on div "GPT-4.1" at bounding box center [249, 69] width 21 height 6
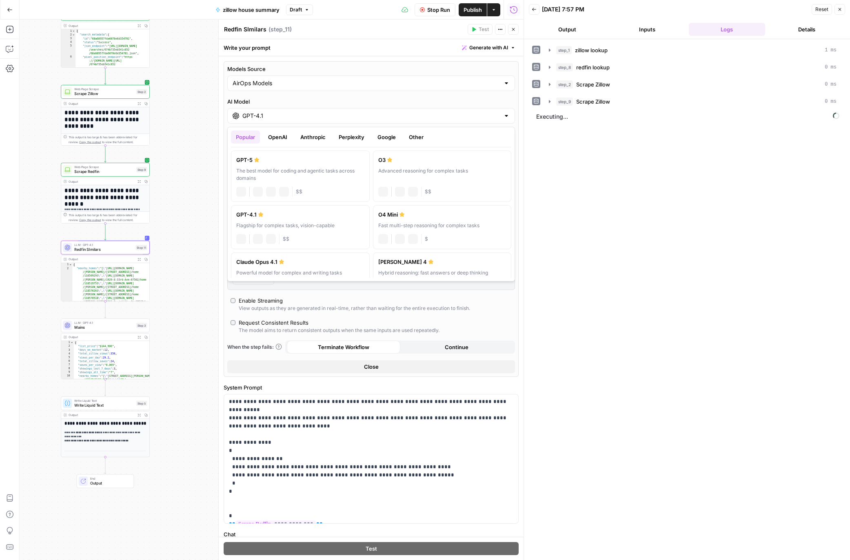
click at [271, 116] on input "GPT-4.1" at bounding box center [371, 116] width 258 height 8
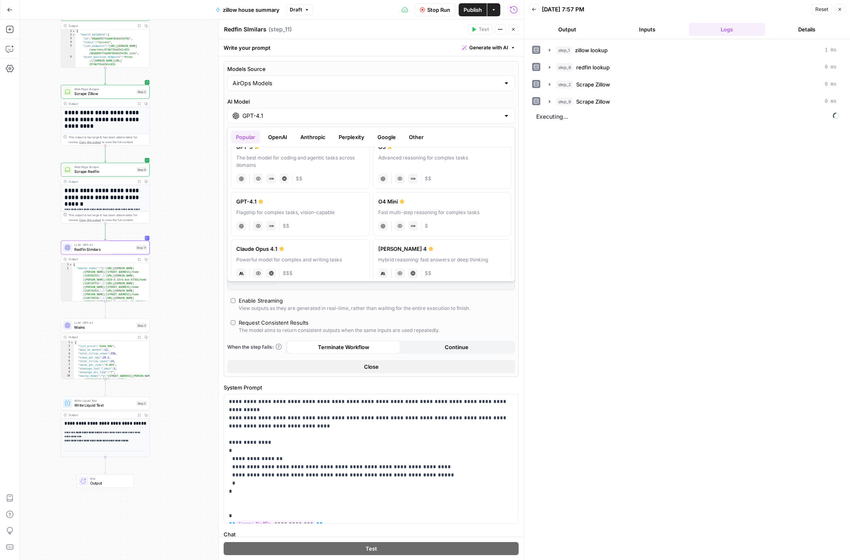
scroll to position [13, 0]
click at [415, 209] on div "Fast multi-step reasoning for complex tasks" at bounding box center [442, 212] width 128 height 7
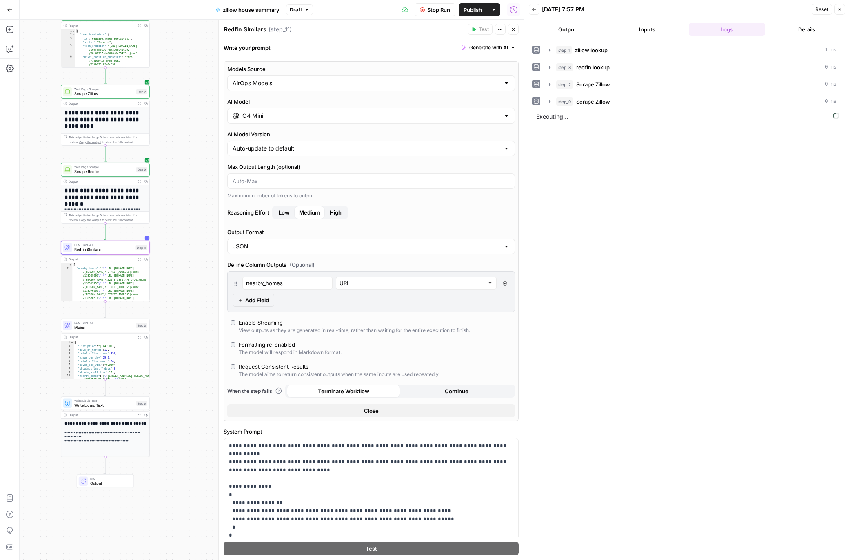
type input "O4 Mini"
click at [439, 13] on span "Stop Run" at bounding box center [438, 10] width 23 height 8
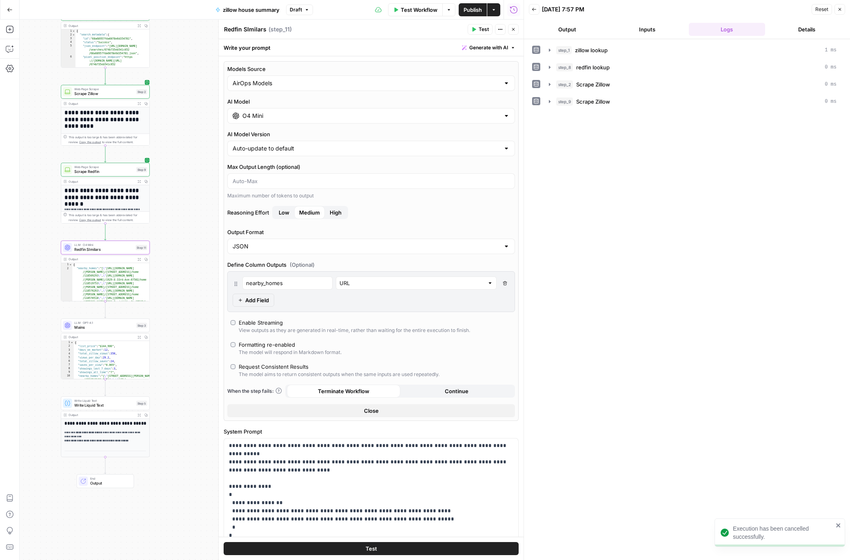
click at [482, 29] on span "Test" at bounding box center [484, 29] width 10 height 7
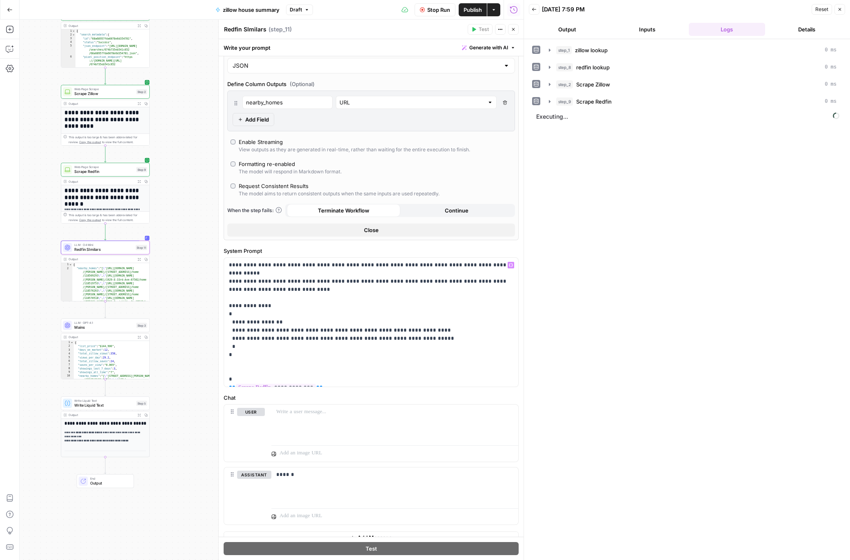
scroll to position [181, 0]
click at [257, 365] on p "**********" at bounding box center [371, 322] width 285 height 122
click at [550, 101] on icon "button" at bounding box center [550, 101] width 2 height 3
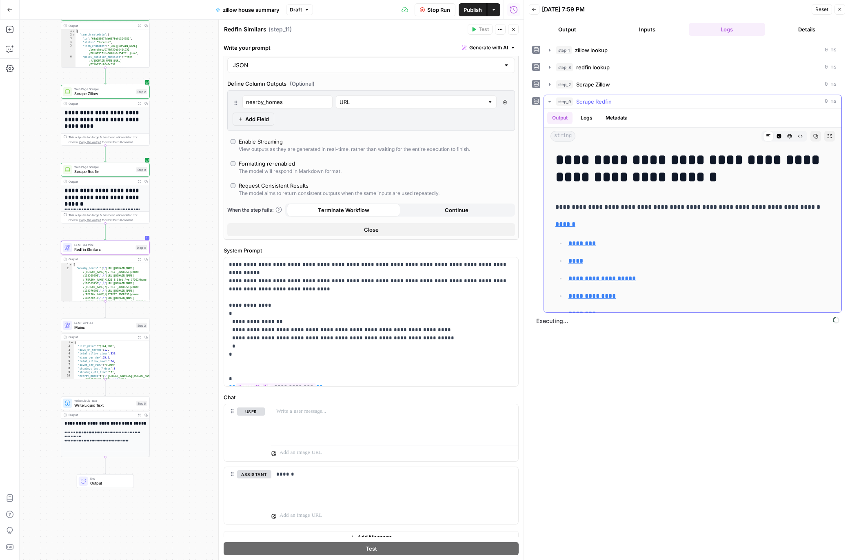
click at [550, 101] on icon "button" at bounding box center [549, 102] width 3 height 2
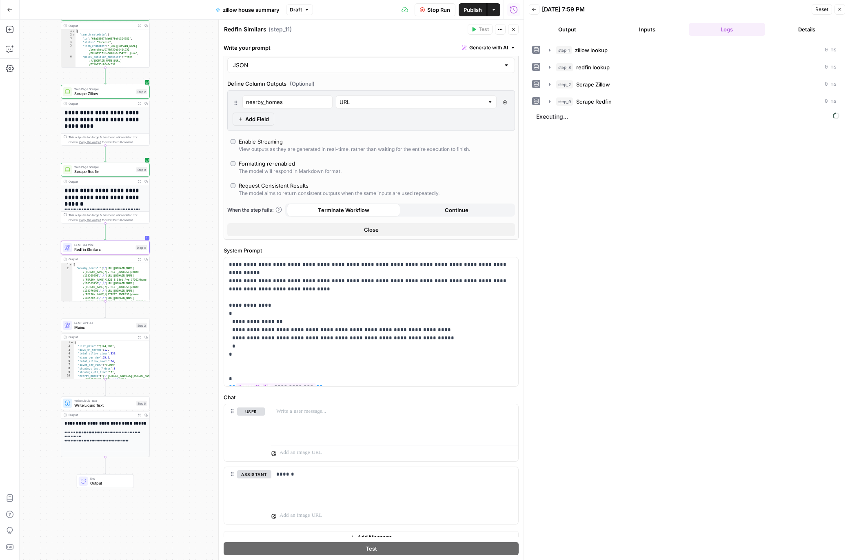
click at [436, 14] on button "Stop Run" at bounding box center [435, 9] width 41 height 13
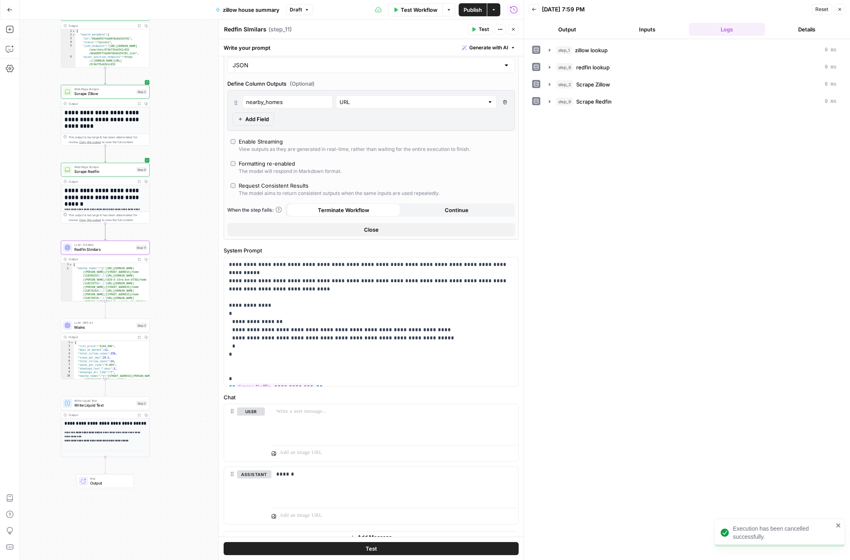
click at [418, 11] on span "Test Workflow" at bounding box center [419, 10] width 37 height 8
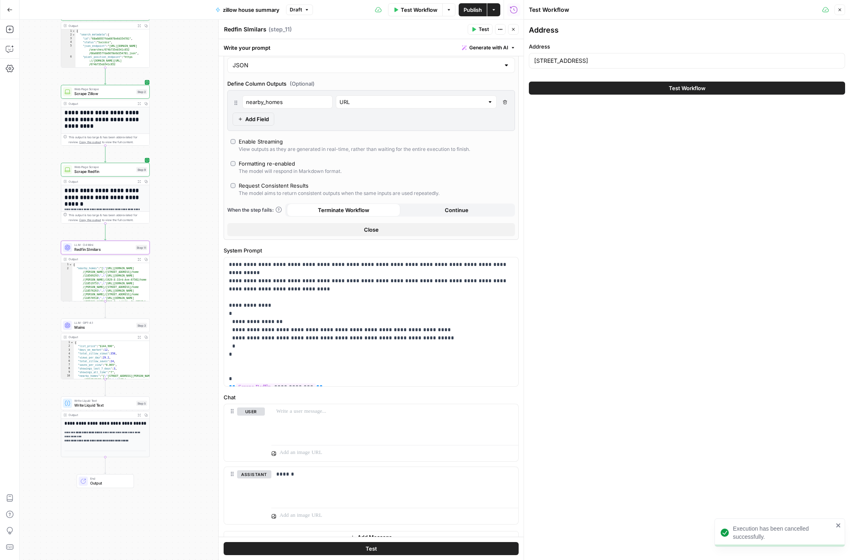
click at [560, 85] on button "Test Workflow" at bounding box center [687, 88] width 316 height 13
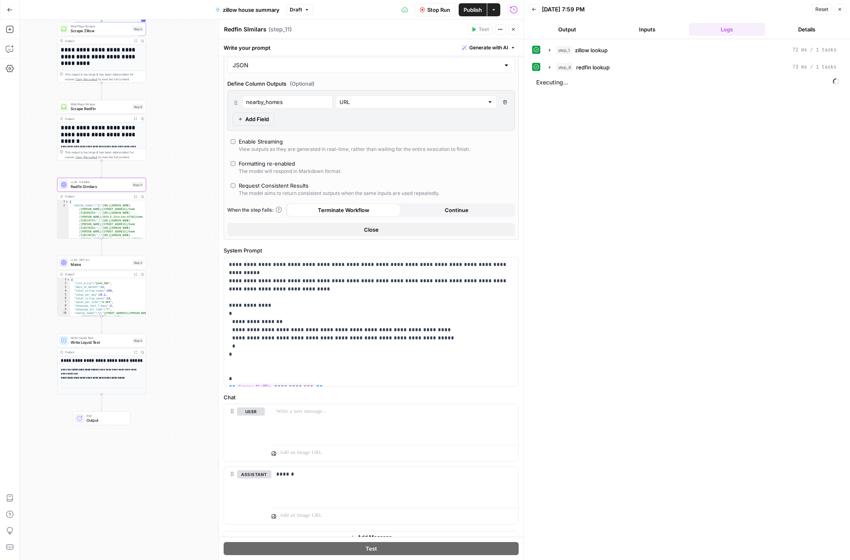
drag, startPoint x: 171, startPoint y: 289, endPoint x: 166, endPoint y: 221, distance: 68.8
click at [166, 221] on div "Workflow Set Inputs Inputs Google Search zillow lookup Step 1 Output Expand Out…" at bounding box center [272, 290] width 504 height 541
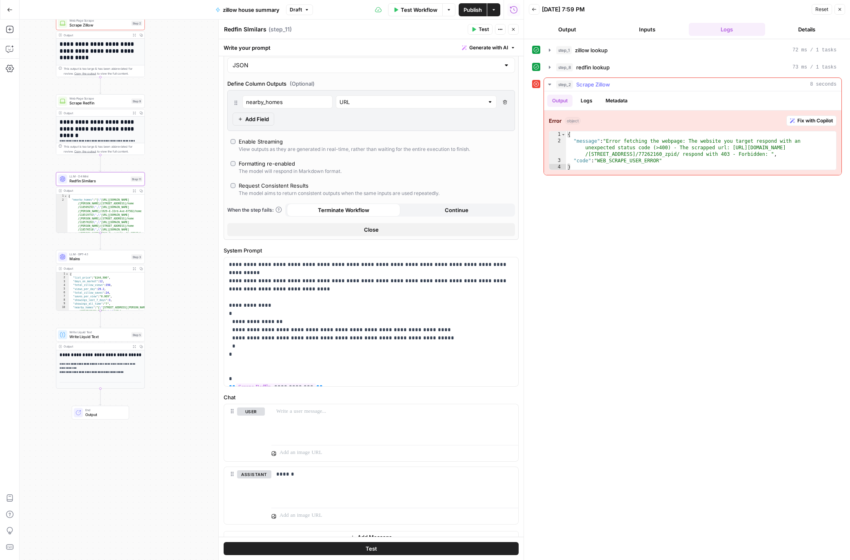
click at [595, 100] on button "Logs" at bounding box center [587, 101] width 22 height 12
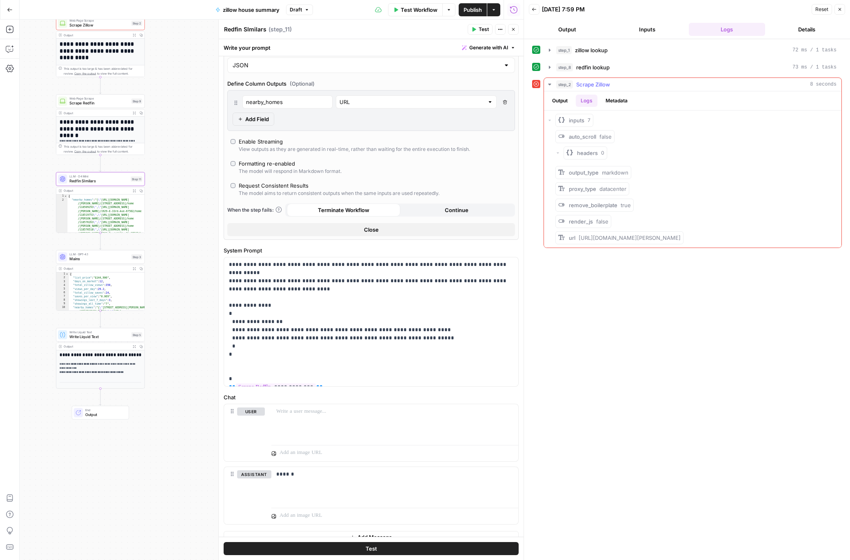
click at [564, 100] on button "Output" at bounding box center [559, 101] width 25 height 12
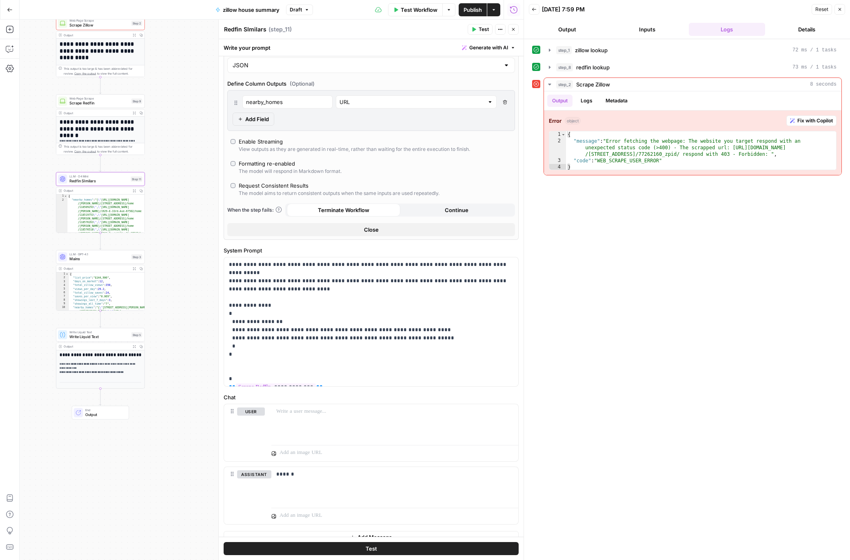
click at [407, 9] on span "Test Workflow" at bounding box center [419, 10] width 37 height 8
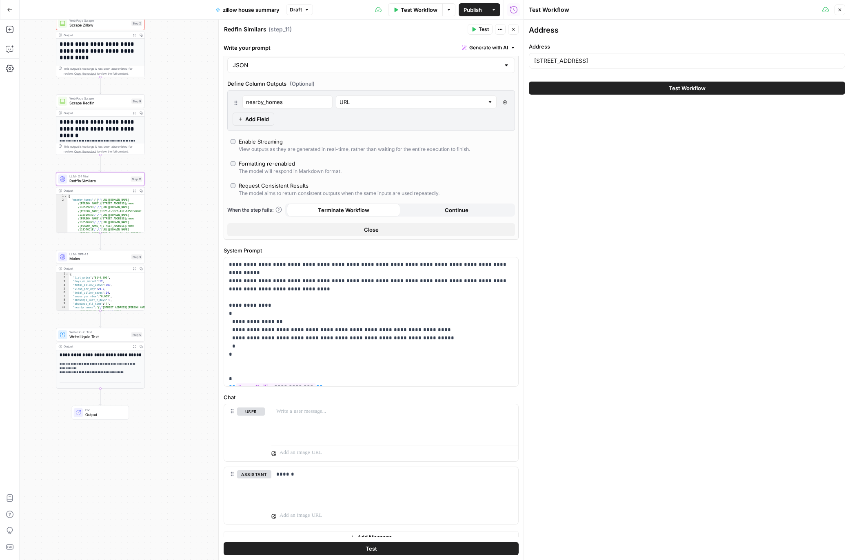
click at [557, 86] on button "Test Workflow" at bounding box center [687, 88] width 316 height 13
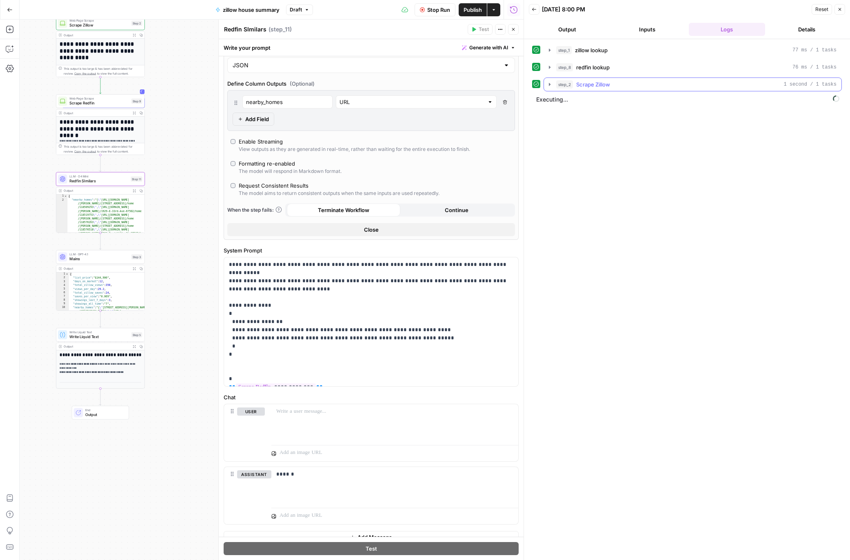
click at [549, 84] on icon "button" at bounding box center [550, 84] width 2 height 3
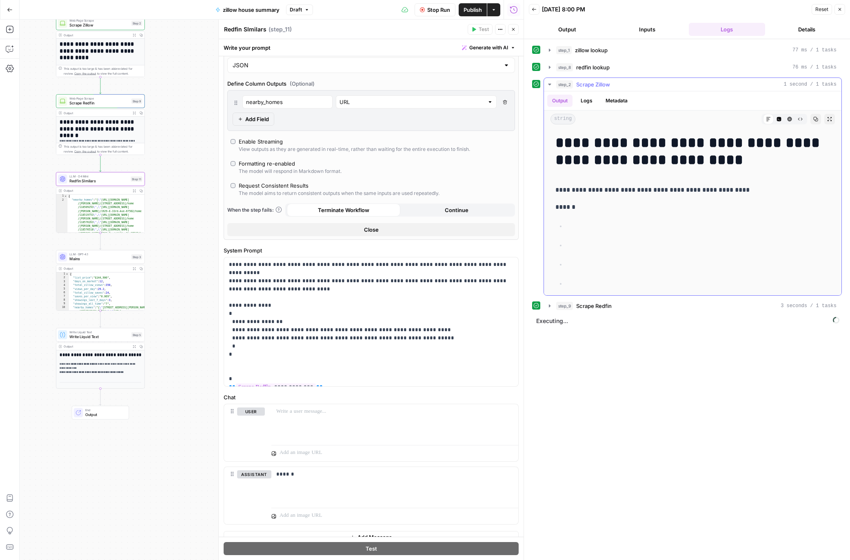
click at [549, 84] on icon "button" at bounding box center [549, 85] width 3 height 2
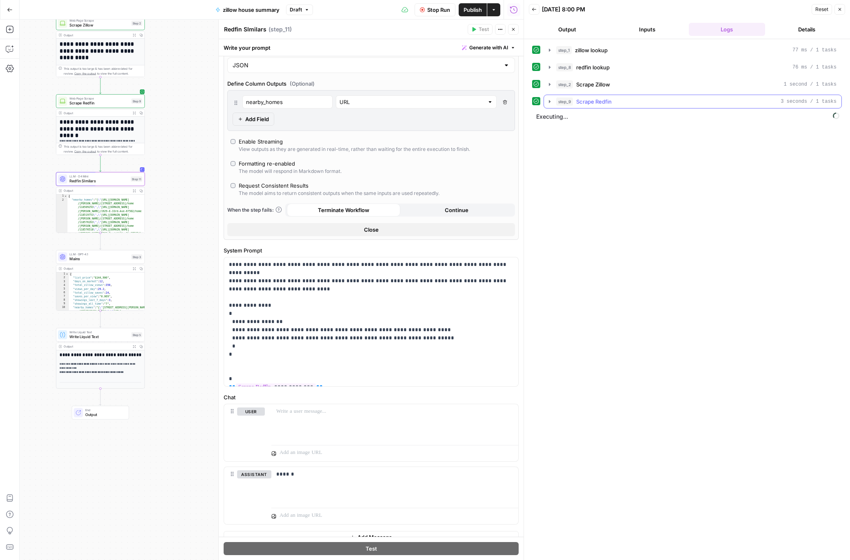
click at [550, 101] on icon "button" at bounding box center [550, 101] width 7 height 7
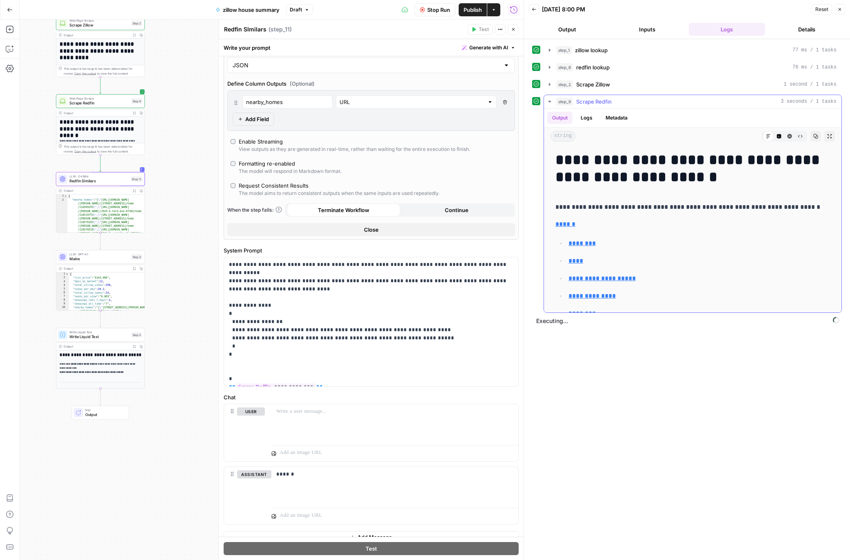
click at [550, 101] on icon "button" at bounding box center [549, 102] width 3 height 2
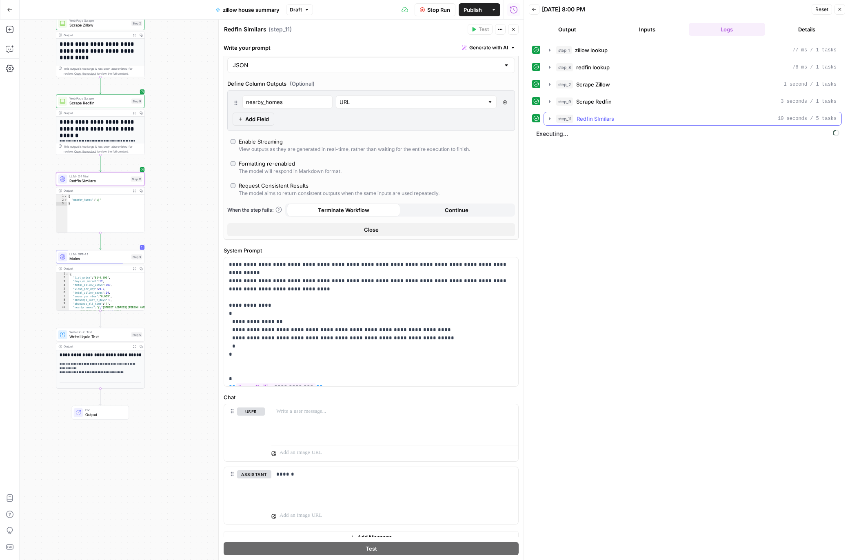
click at [549, 118] on icon "button" at bounding box center [550, 118] width 2 height 3
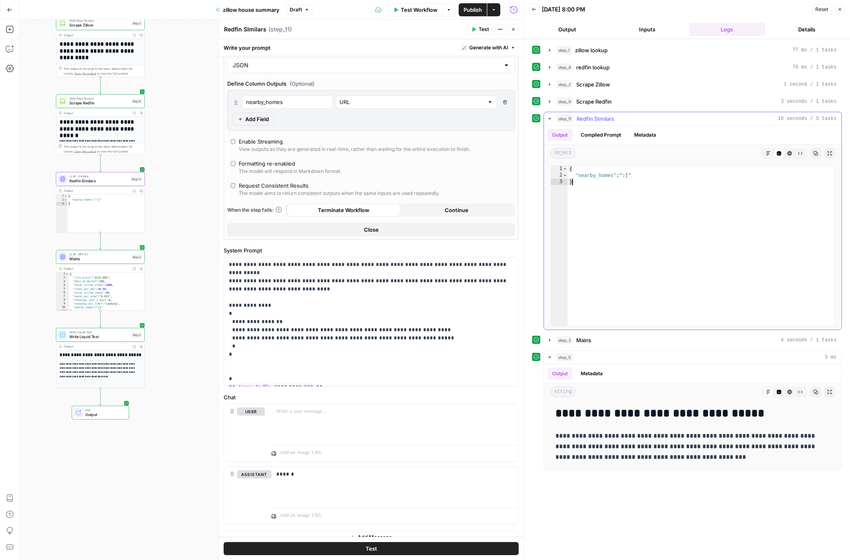
type textarea "*"
click at [633, 182] on div "{ "nearby_homes" : ":[" }" at bounding box center [701, 252] width 267 height 173
click at [556, 102] on span "step_9" at bounding box center [564, 102] width 17 height 8
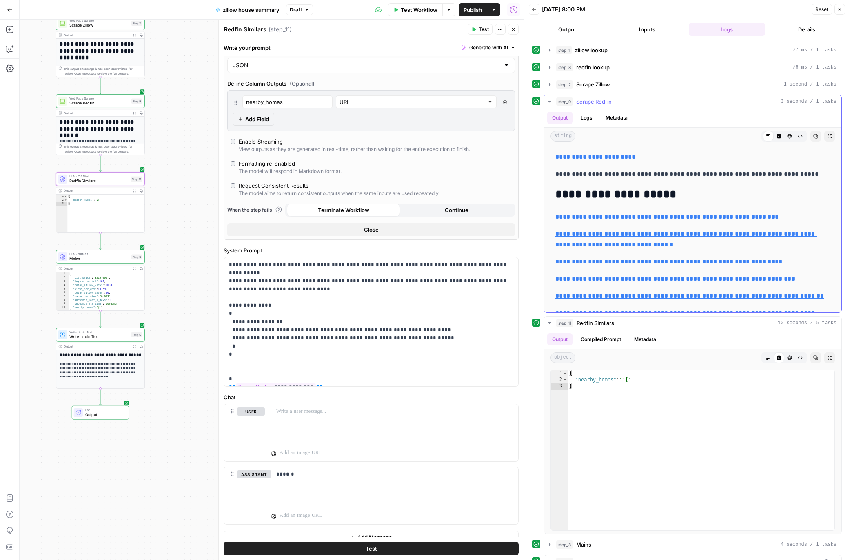
scroll to position [7382, 0]
click at [572, 196] on h2 "**********" at bounding box center [693, 195] width 275 height 13
click at [447, 266] on p "**********" at bounding box center [371, 322] width 285 height 122
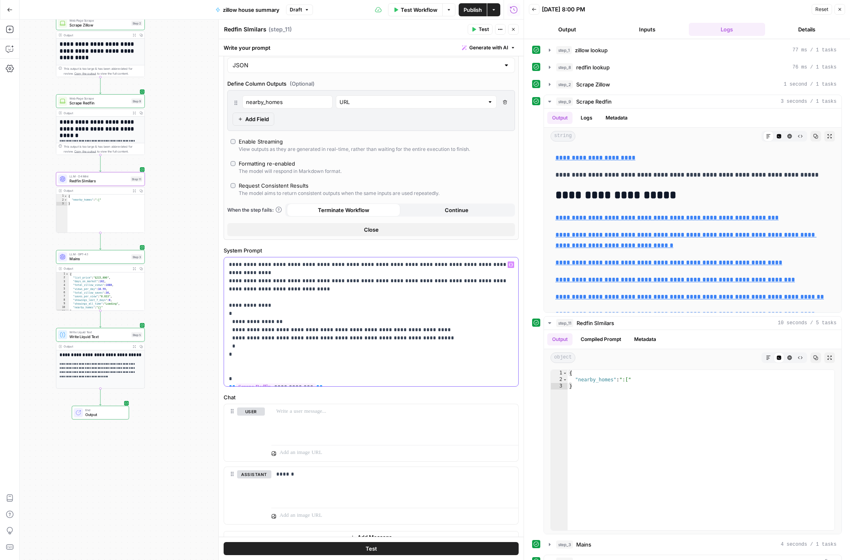
click at [354, 273] on p "**********" at bounding box center [371, 322] width 285 height 122
click at [387, 274] on p "**********" at bounding box center [371, 322] width 285 height 122
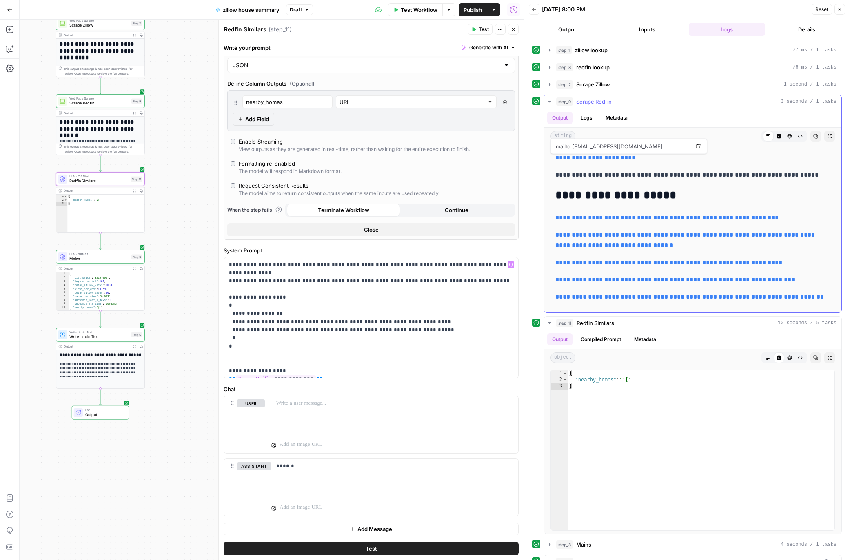
click at [727, 100] on div "step_9 Scrape Redfin 3 seconds / 1 tasks" at bounding box center [696, 102] width 280 height 8
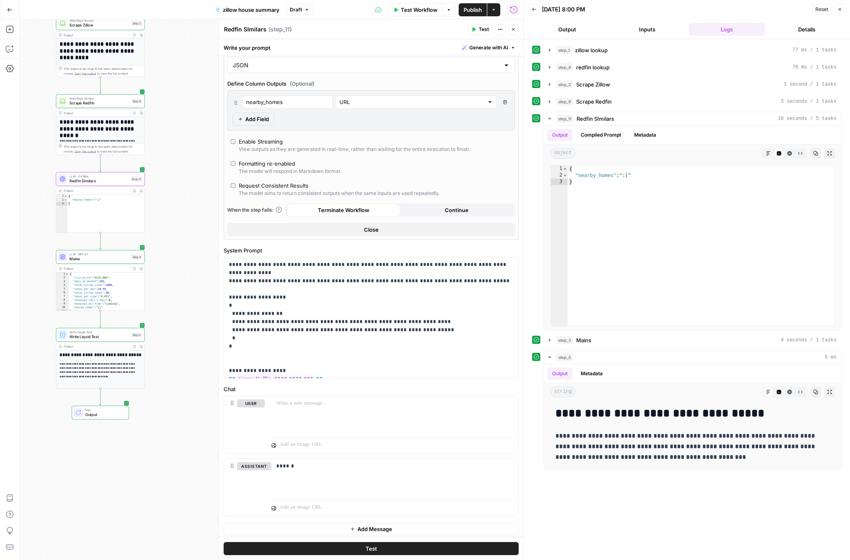
click at [484, 30] on span "Test" at bounding box center [484, 29] width 10 height 7
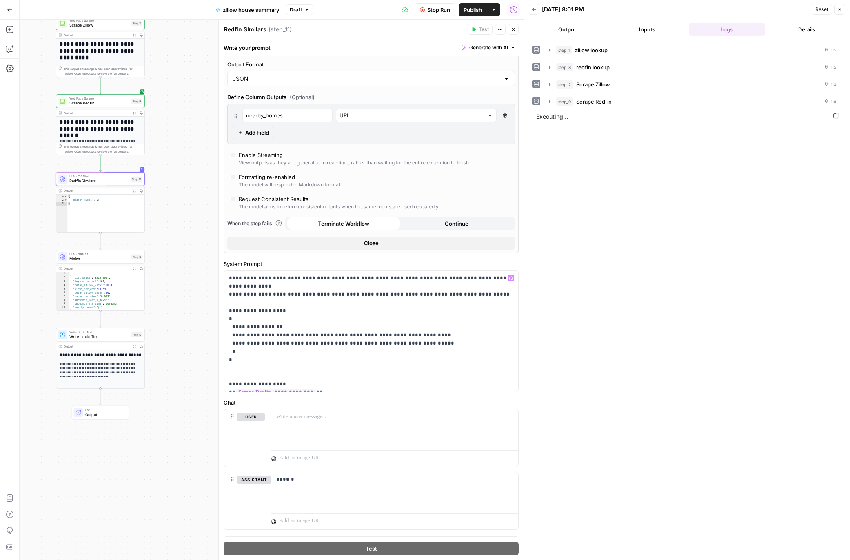
scroll to position [185, 0]
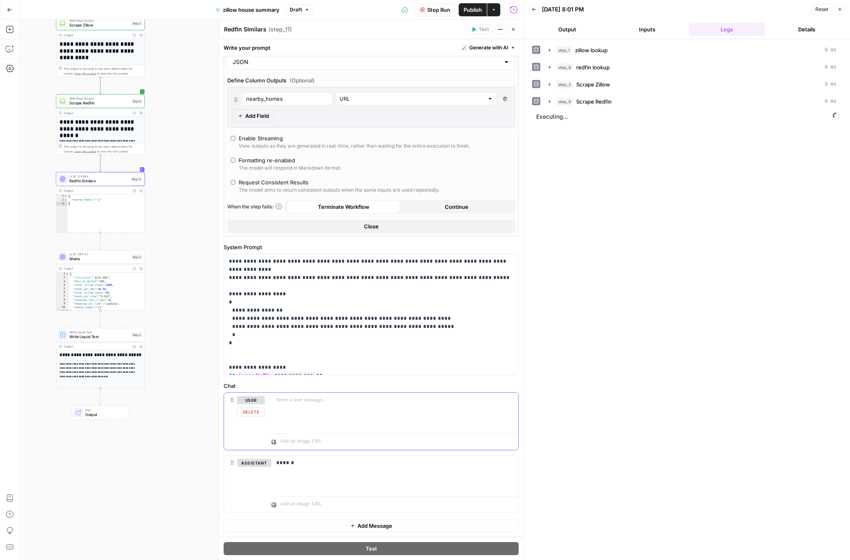
click at [252, 413] on button "Delete" at bounding box center [251, 412] width 28 height 9
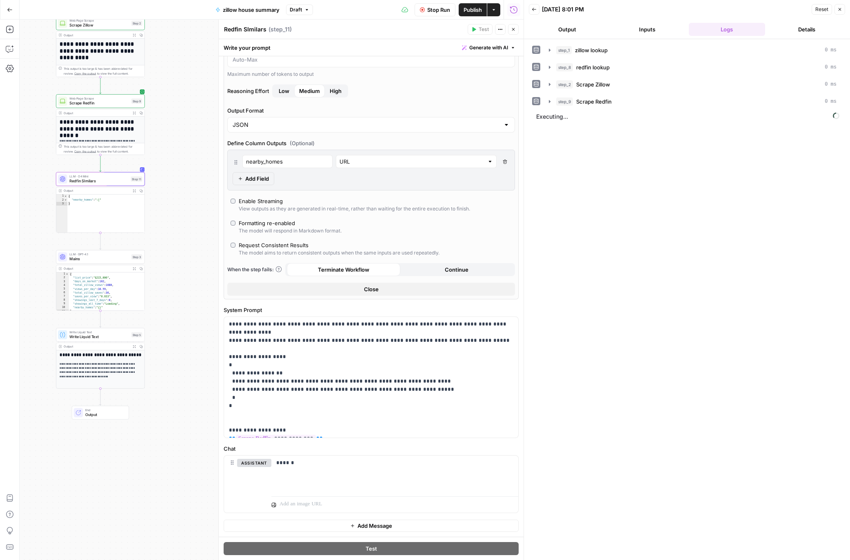
scroll to position [122, 0]
click at [256, 473] on button "Delete" at bounding box center [254, 475] width 34 height 9
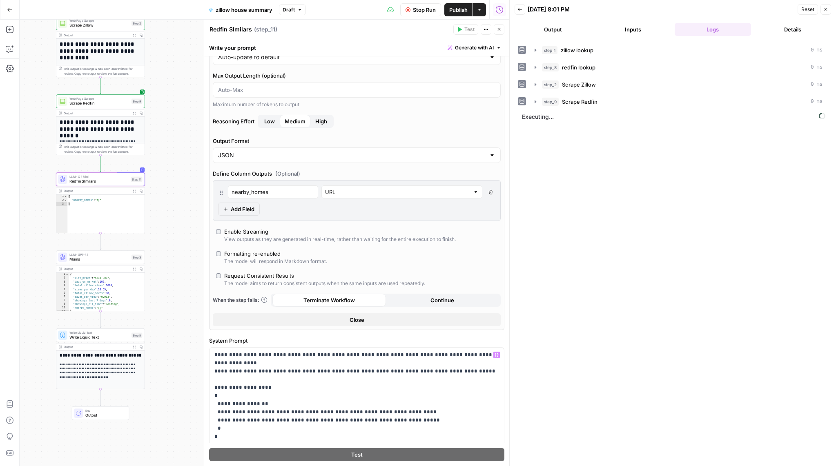
scroll to position [158, 0]
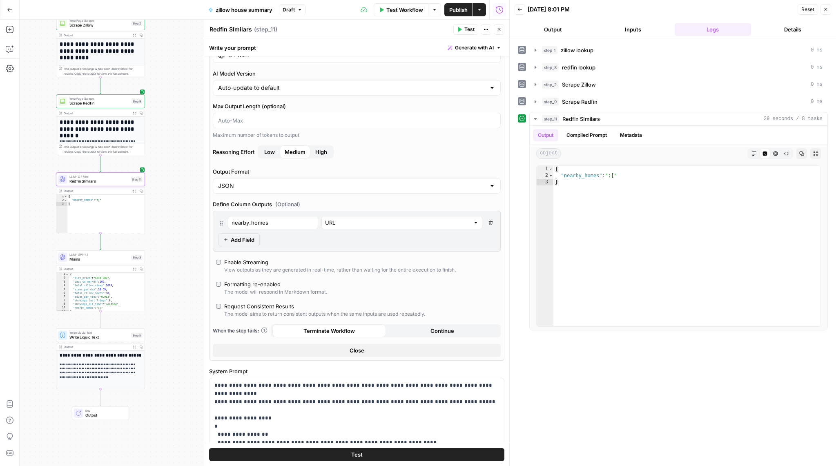
scroll to position [58, 0]
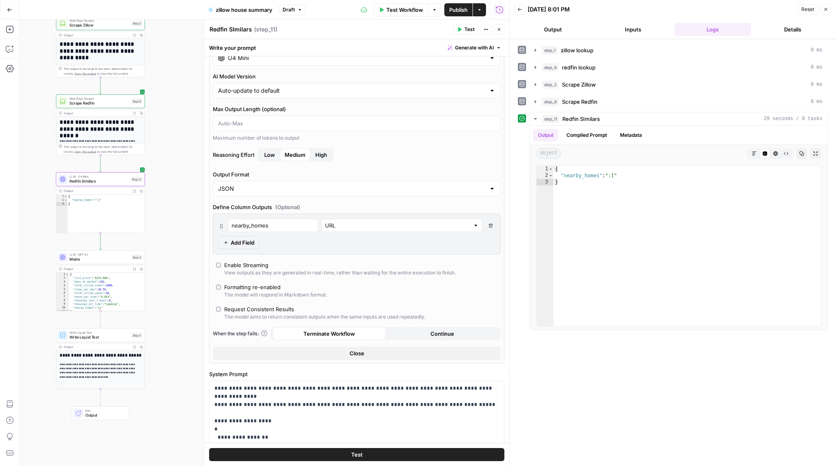
click at [277, 85] on div "Auto-update to default" at bounding box center [357, 91] width 288 height 16
type input "Auto-update to default"
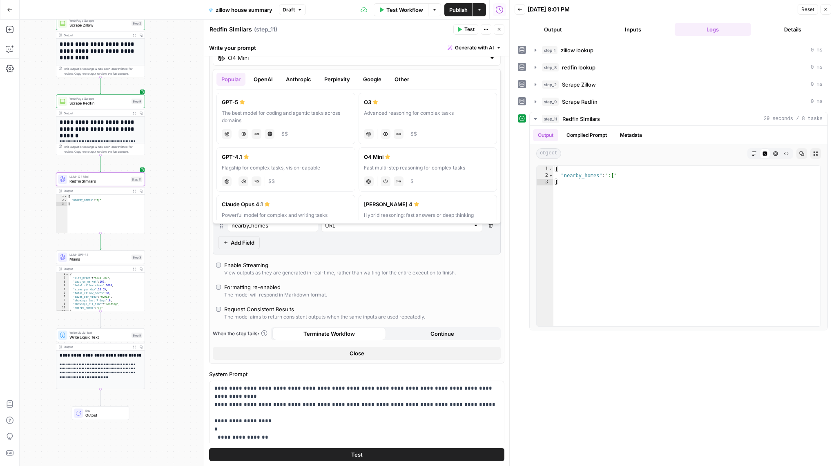
click at [275, 63] on div "O4 Mini" at bounding box center [357, 58] width 288 height 16
click at [265, 106] on label "GPT-5 The best model for coding and agentic tasks across domains chat Vision Ca…" at bounding box center [285, 118] width 139 height 51
type input "GPT-5"
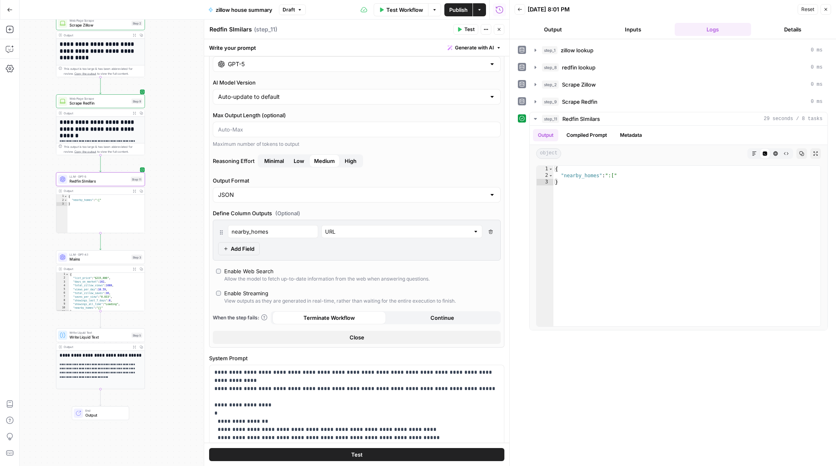
scroll to position [0, 0]
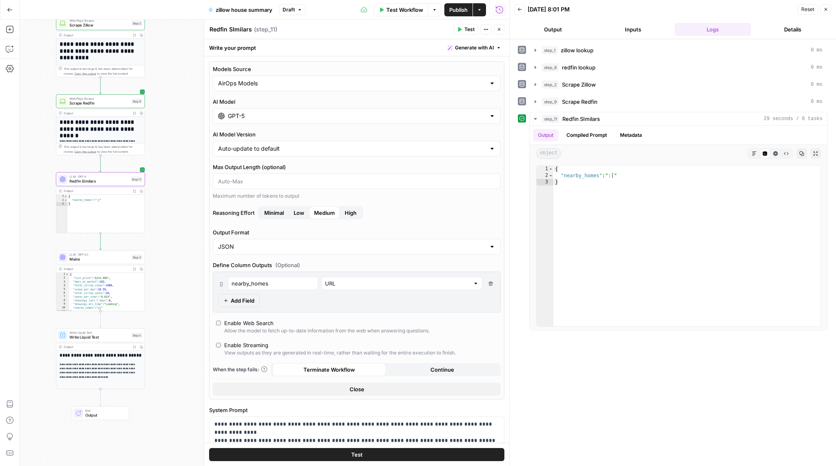
click at [469, 32] on span "Test" at bounding box center [469, 29] width 10 height 7
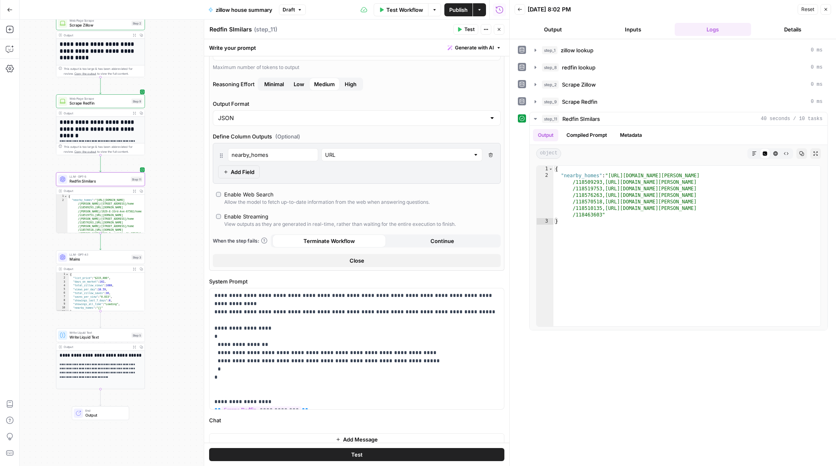
scroll to position [136, 0]
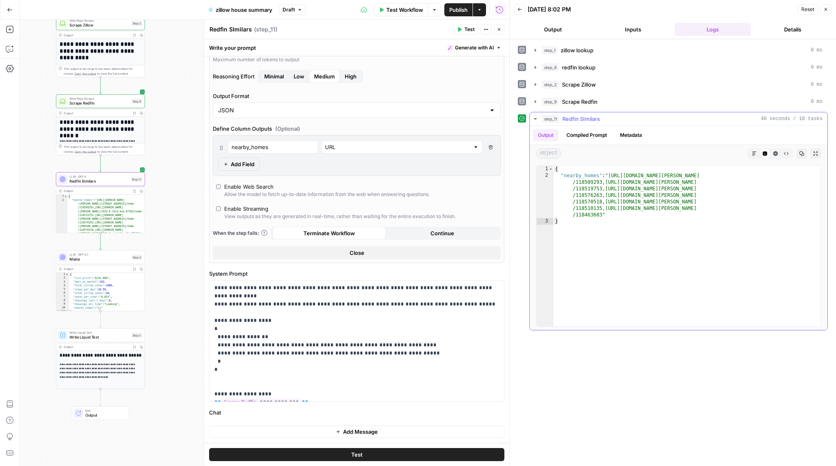
click at [603, 131] on button "Compiled Prompt" at bounding box center [586, 135] width 50 height 12
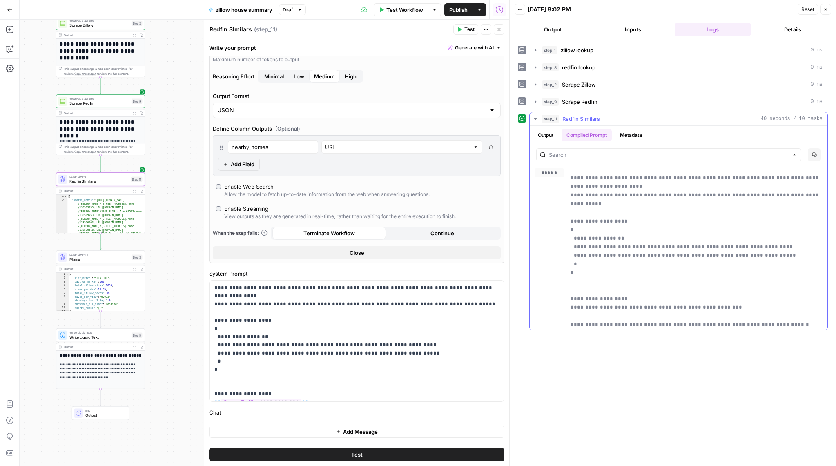
click at [554, 137] on button "Output" at bounding box center [545, 135] width 25 height 12
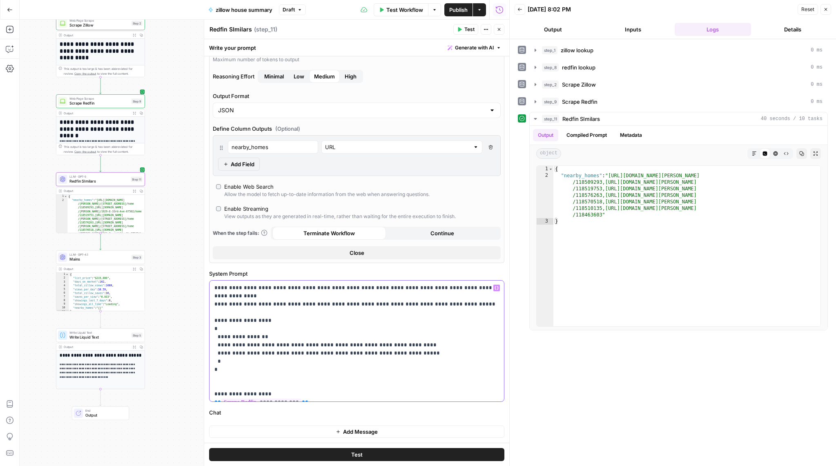
click at [454, 296] on p "**********" at bounding box center [356, 341] width 285 height 114
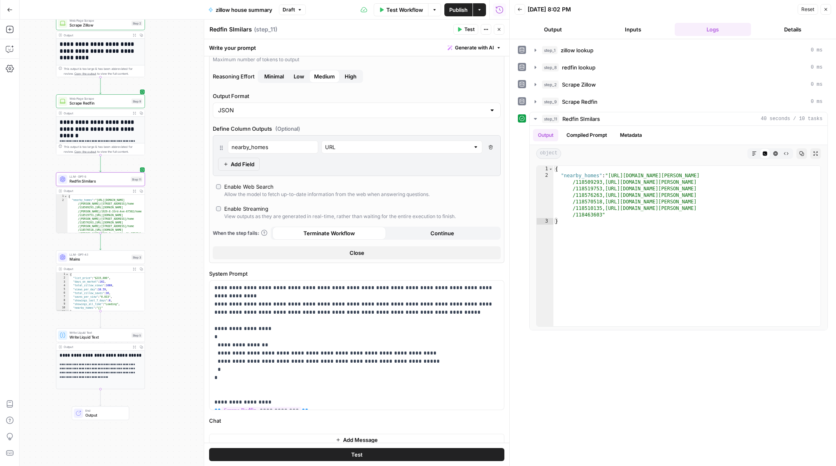
click at [463, 30] on button "Test" at bounding box center [465, 29] width 25 height 11
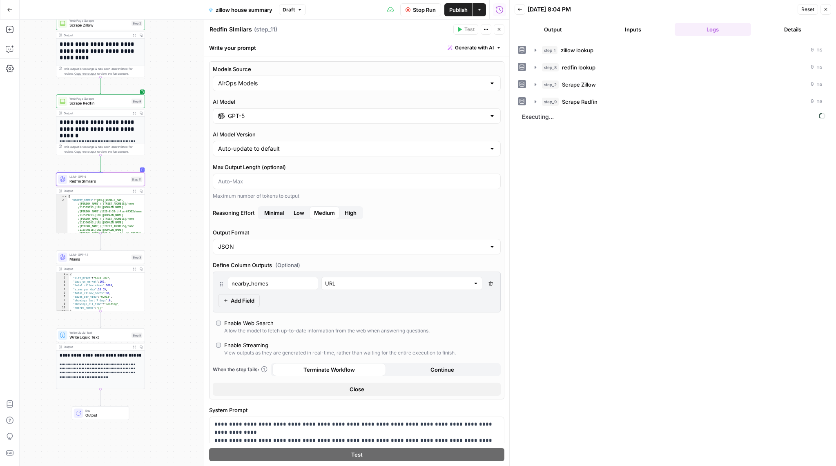
scroll to position [136, 0]
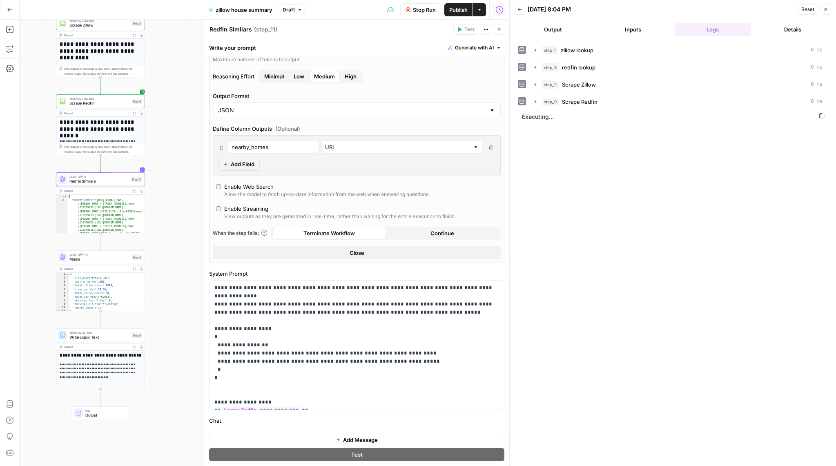
click at [425, 7] on span "Stop Run" at bounding box center [424, 10] width 23 height 8
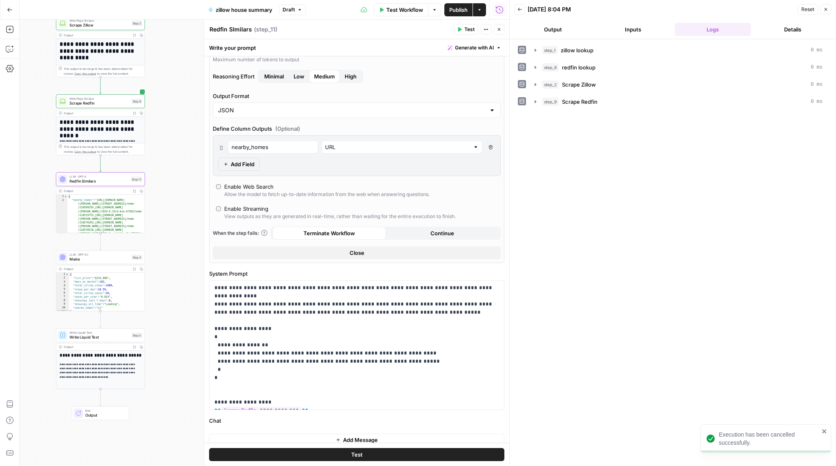
click at [407, 9] on span "Test Workflow" at bounding box center [404, 10] width 37 height 8
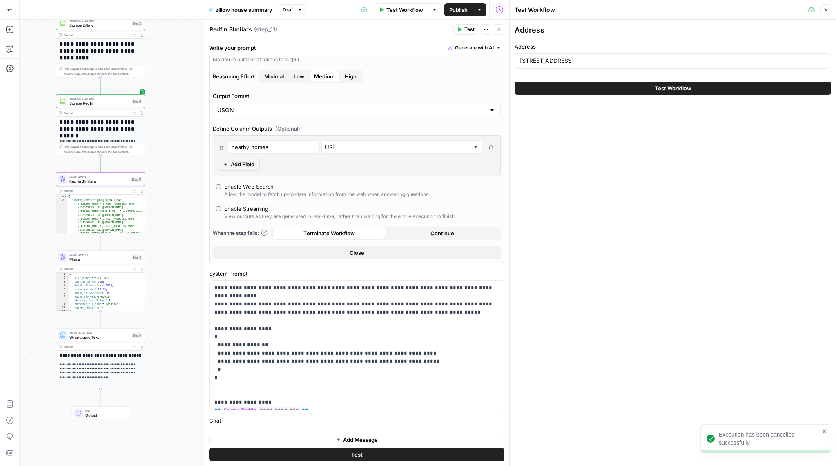
click at [557, 87] on button "Test Workflow" at bounding box center [672, 88] width 316 height 13
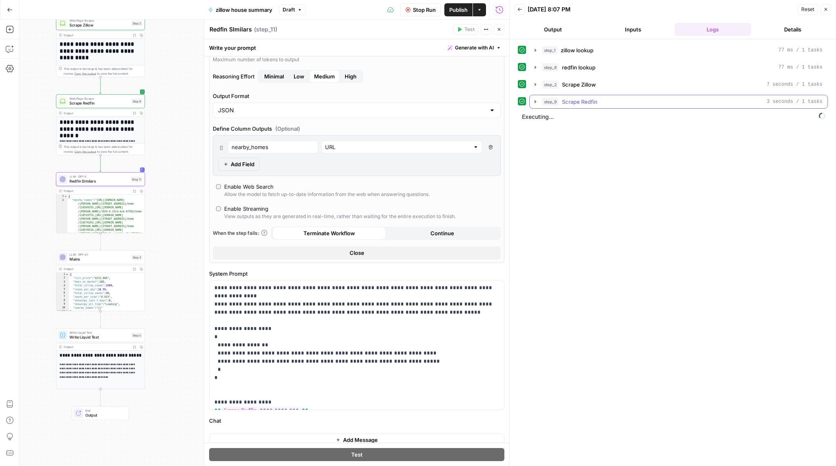
click at [536, 105] on button "step_9 Scrape Redfin 3 seconds / 1 tasks" at bounding box center [678, 101] width 298 height 13
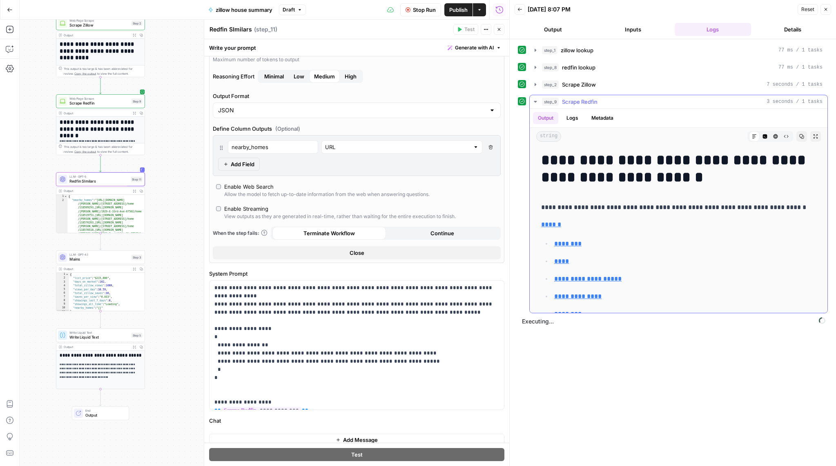
click at [536, 105] on button "step_9 Scrape Redfin 3 seconds / 1 tasks" at bounding box center [678, 101] width 298 height 13
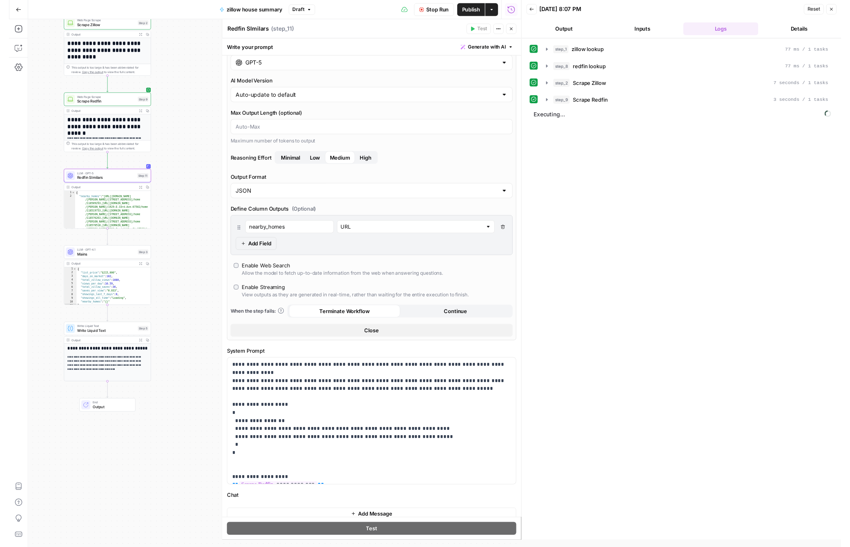
scroll to position [53, 0]
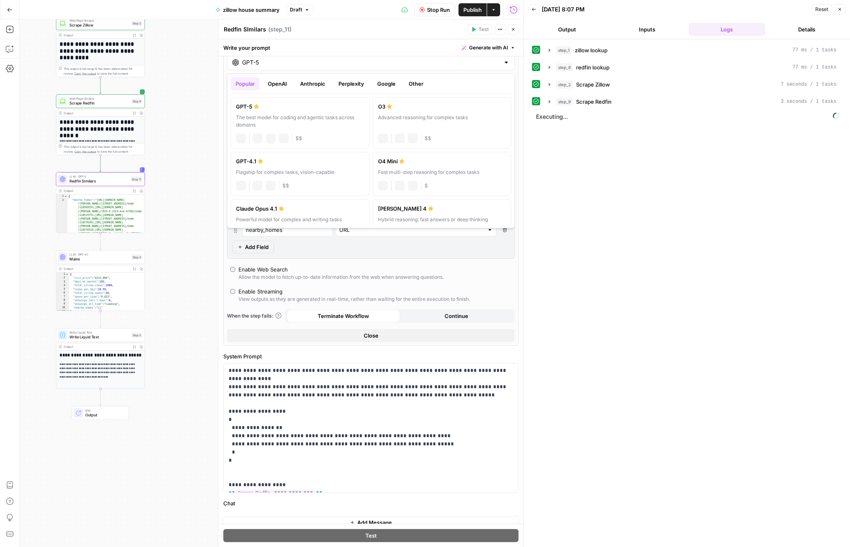
click at [405, 60] on input "GPT-5" at bounding box center [371, 62] width 258 height 8
click at [293, 177] on label "GPT-4.1 Flagship for complex tasks, vision-capable chat Vision Capabilities JSO…" at bounding box center [300, 174] width 139 height 44
type input "GPT-4.1"
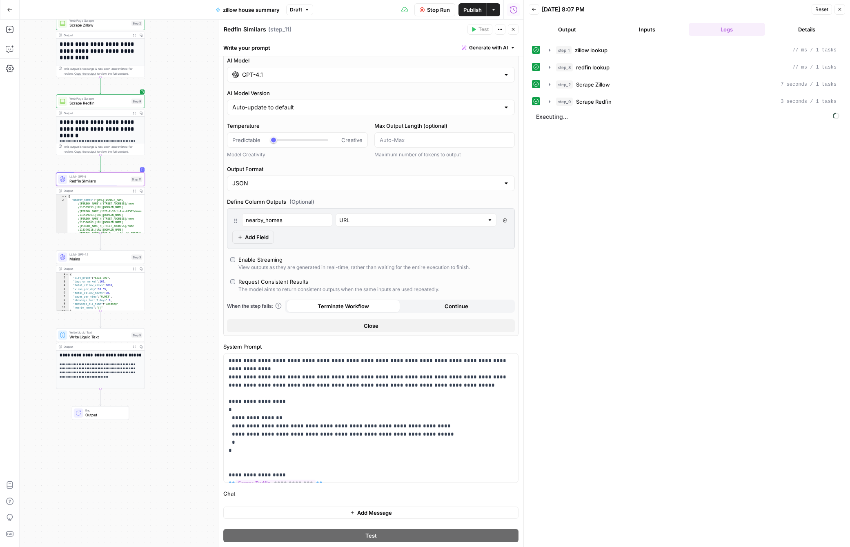
scroll to position [41, 0]
click at [432, 8] on span "Stop Run" at bounding box center [438, 10] width 23 height 8
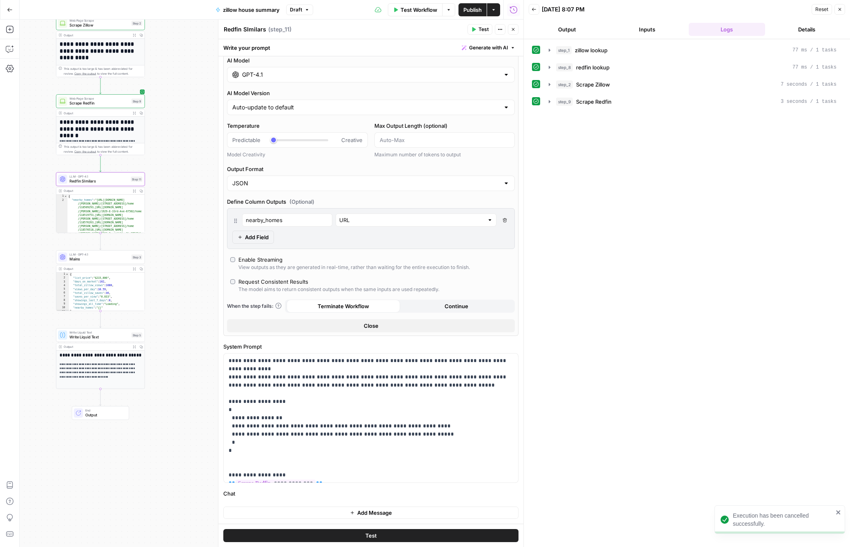
click at [480, 32] on span "Test" at bounding box center [483, 29] width 10 height 7
click at [549, 118] on icon "button" at bounding box center [549, 119] width 7 height 7
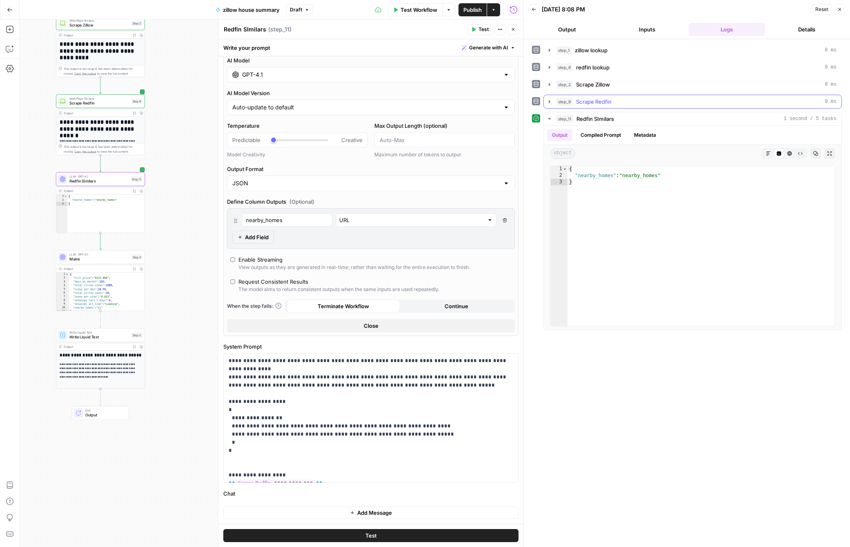
click at [548, 100] on icon "button" at bounding box center [549, 101] width 7 height 7
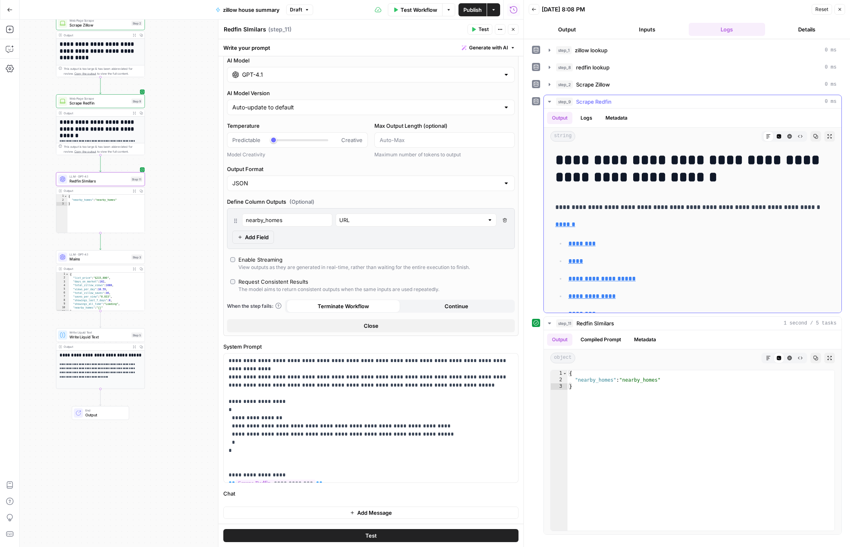
click at [548, 100] on icon "button" at bounding box center [549, 101] width 7 height 7
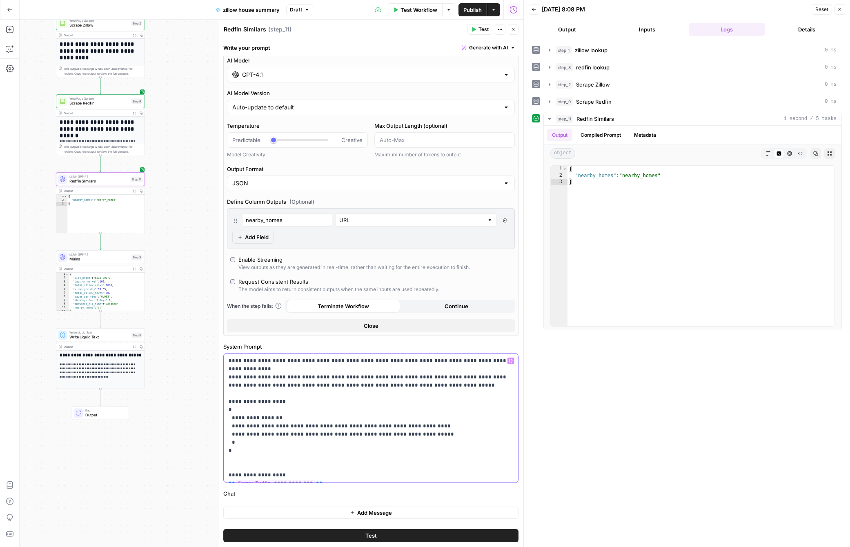
click at [454, 362] on p "**********" at bounding box center [371, 418] width 285 height 122
click at [505, 363] on p "**********" at bounding box center [371, 418] width 285 height 122
click at [481, 30] on span "Test" at bounding box center [483, 29] width 10 height 7
click at [451, 362] on p "**********" at bounding box center [371, 418] width 285 height 122
click at [484, 27] on span "Test" at bounding box center [483, 29] width 10 height 7
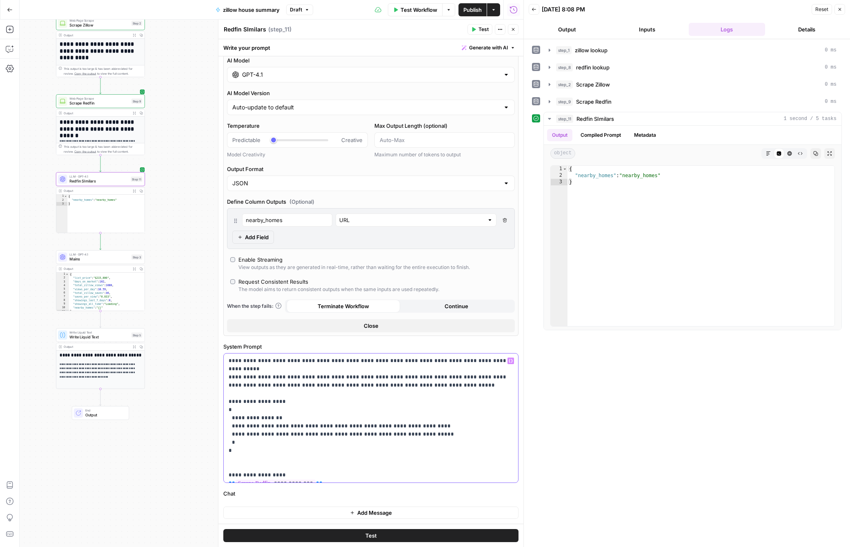
drag, startPoint x: 267, startPoint y: 378, endPoint x: 472, endPoint y: 380, distance: 204.9
click at [472, 380] on p "**********" at bounding box center [371, 418] width 285 height 122
click at [476, 27] on button "Test" at bounding box center [479, 29] width 25 height 11
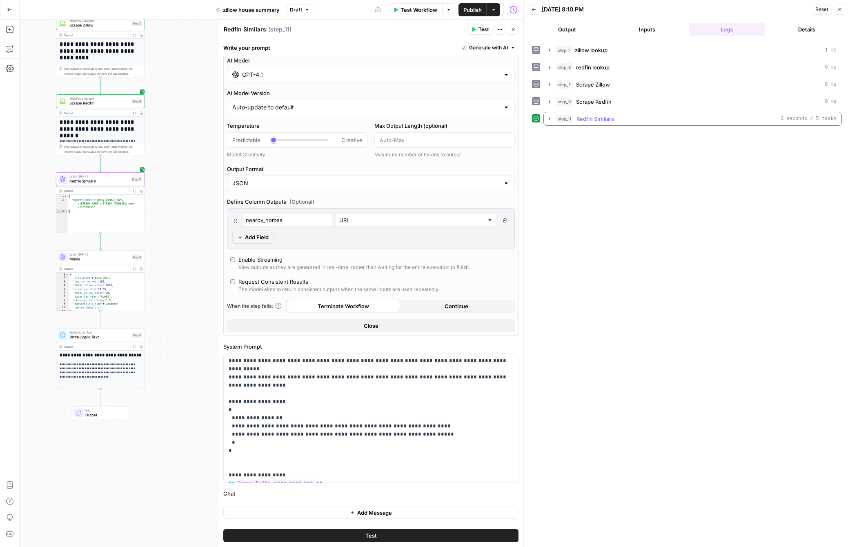
click at [547, 119] on icon "button" at bounding box center [549, 119] width 7 height 7
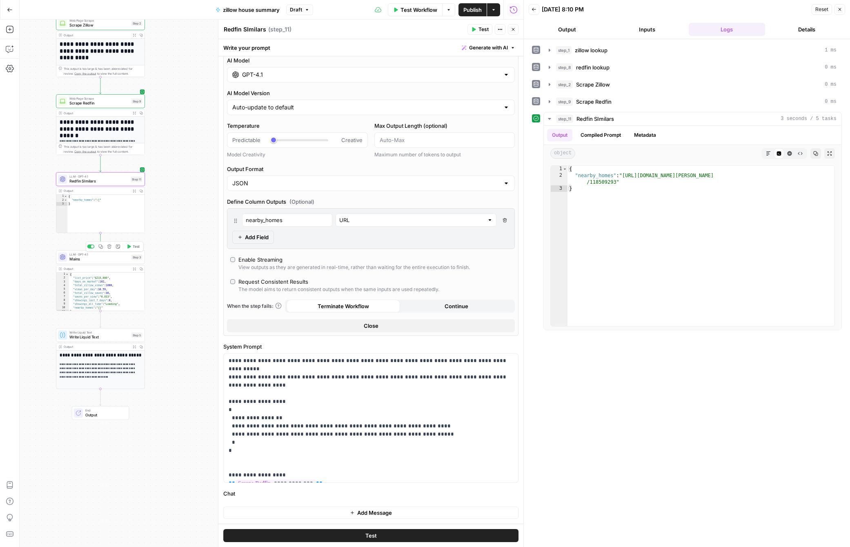
click at [100, 258] on span "Mains" at bounding box center [99, 259] width 60 height 6
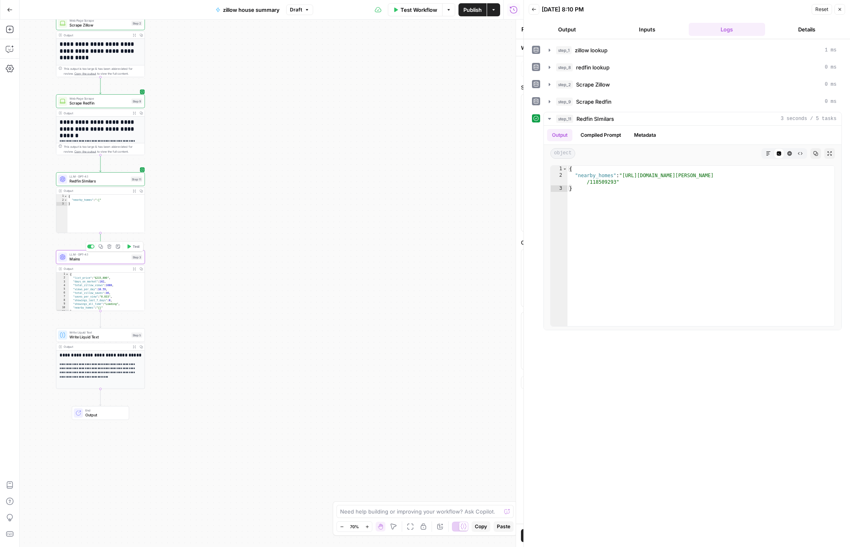
type textarea "Mains"
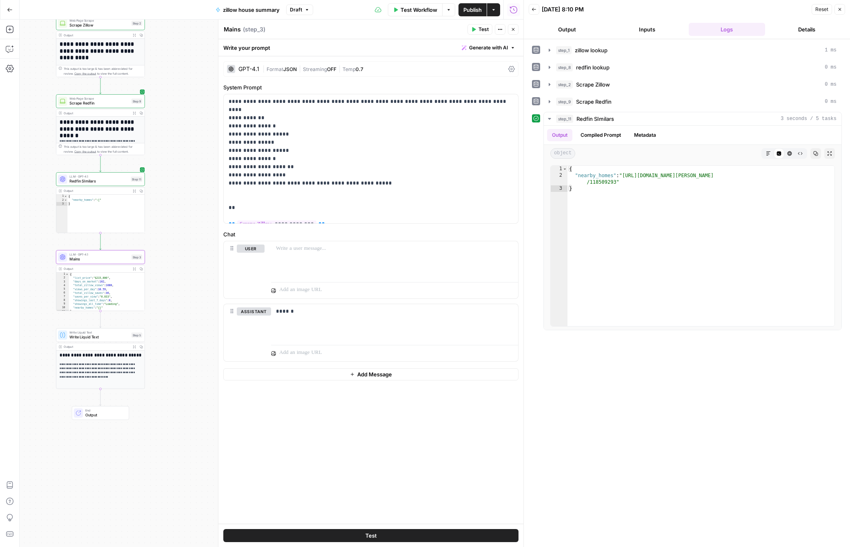
click at [478, 31] on button "Test" at bounding box center [479, 29] width 25 height 11
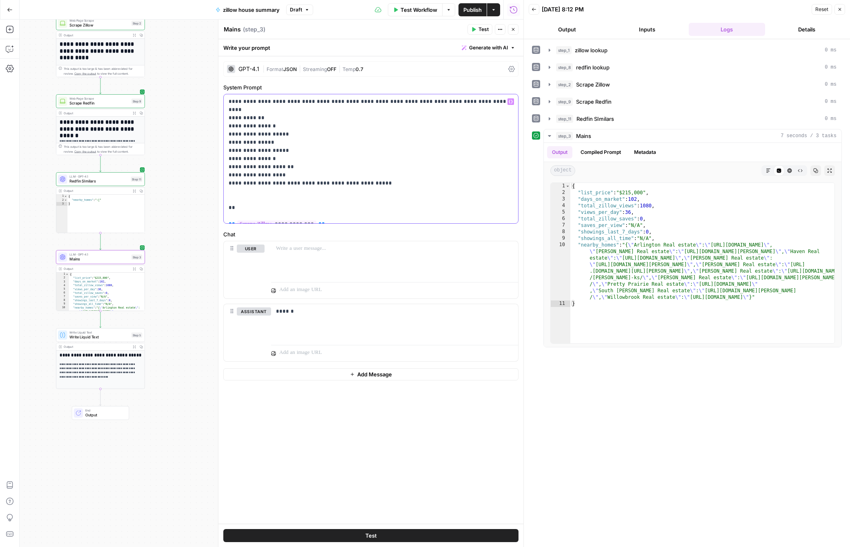
click at [268, 175] on p "**********" at bounding box center [371, 159] width 285 height 122
drag, startPoint x: 402, startPoint y: 178, endPoint x: 227, endPoint y: 178, distance: 175.1
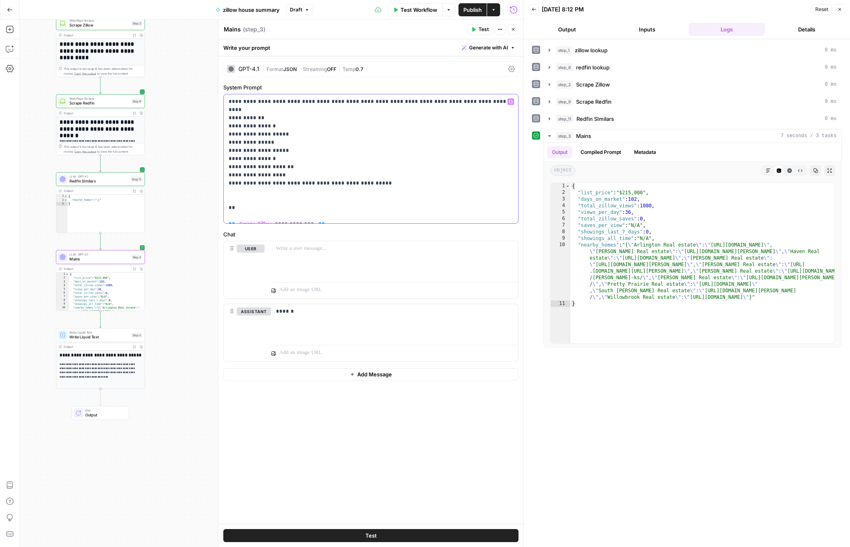
click at [227, 178] on div "**********" at bounding box center [371, 158] width 294 height 129
click at [476, 29] on icon "button" at bounding box center [473, 29] width 5 height 5
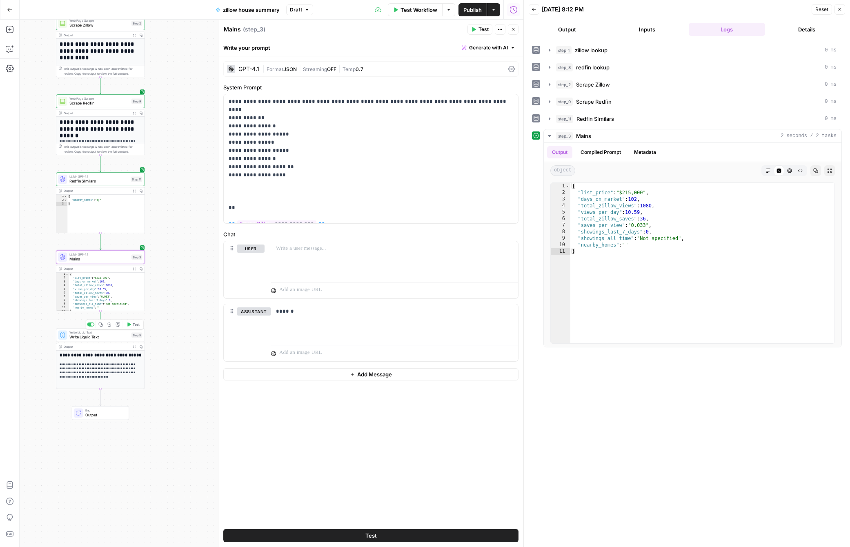
click at [87, 340] on div "Write Liquid Text Write Liquid Text Step 5 Copy step Delete step Add Note Test" at bounding box center [100, 335] width 89 height 14
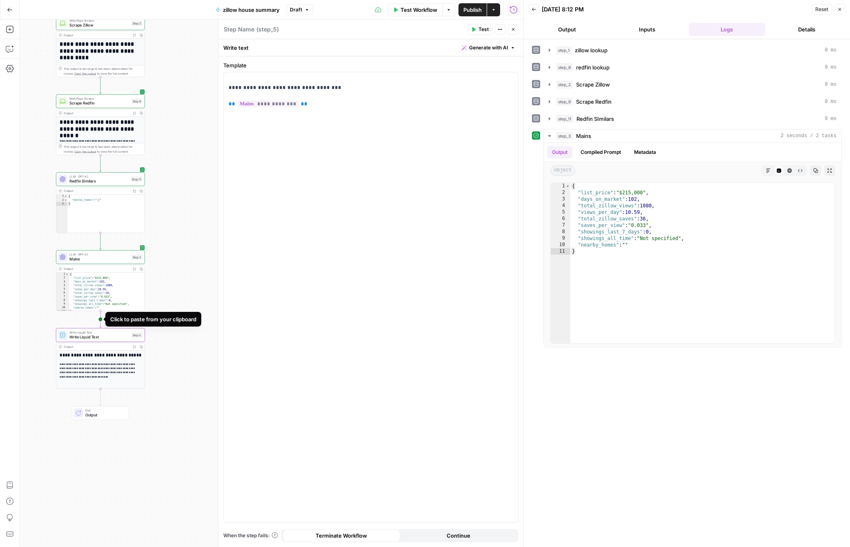
click at [100, 319] on icon "Edge from step_3 to step_5" at bounding box center [101, 319] width 2 height 17
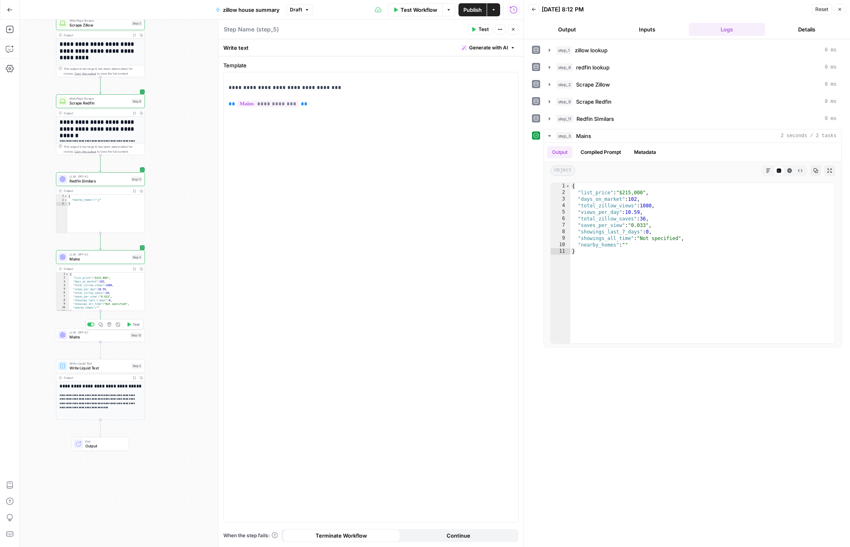
type textarea "**********"
click at [103, 284] on div "{ "list_price" : "$215,000" , "days_on_market" : 102 , "total_zillow_views" : 1…" at bounding box center [107, 296] width 76 height 46
click at [100, 259] on span "Mains" at bounding box center [99, 259] width 60 height 6
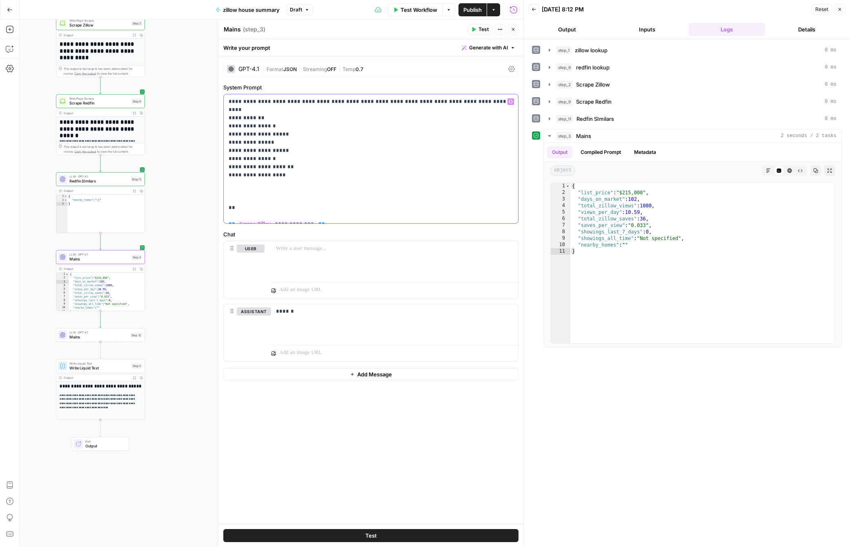
click at [490, 104] on p "**********" at bounding box center [371, 159] width 285 height 122
click at [341, 67] on span "|" at bounding box center [339, 68] width 6 height 8
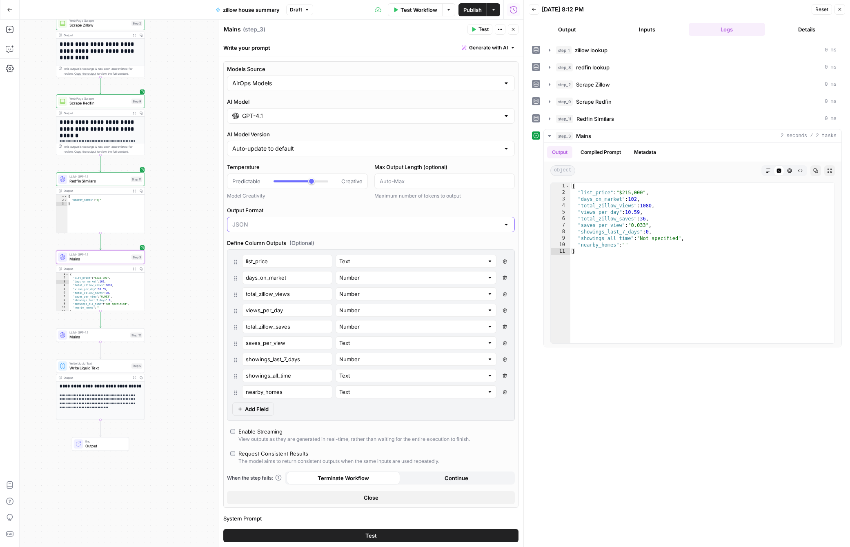
click at [297, 222] on input "Output Format" at bounding box center [365, 224] width 267 height 8
type input "JSON"
click at [300, 200] on div "Models Source AirOps Models AI Model GPT-4.1 AI Model Version Auto-update to de…" at bounding box center [370, 284] width 295 height 447
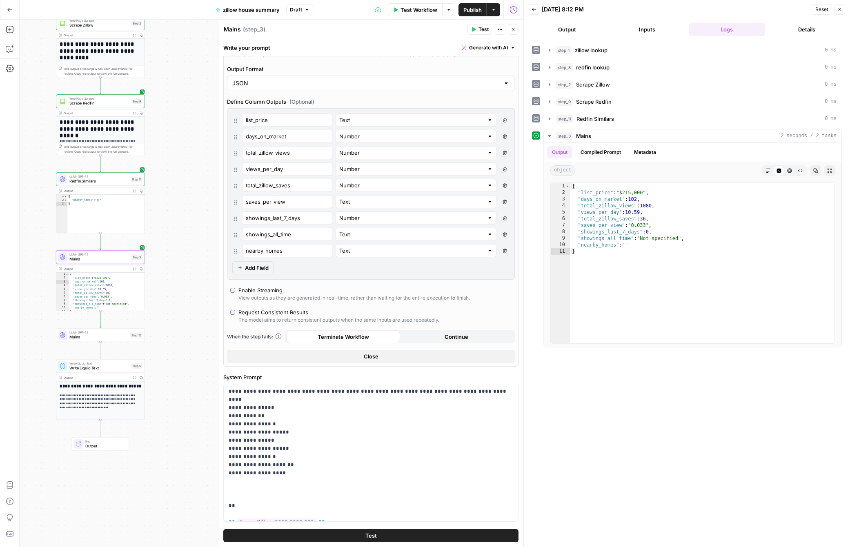
scroll to position [145, 0]
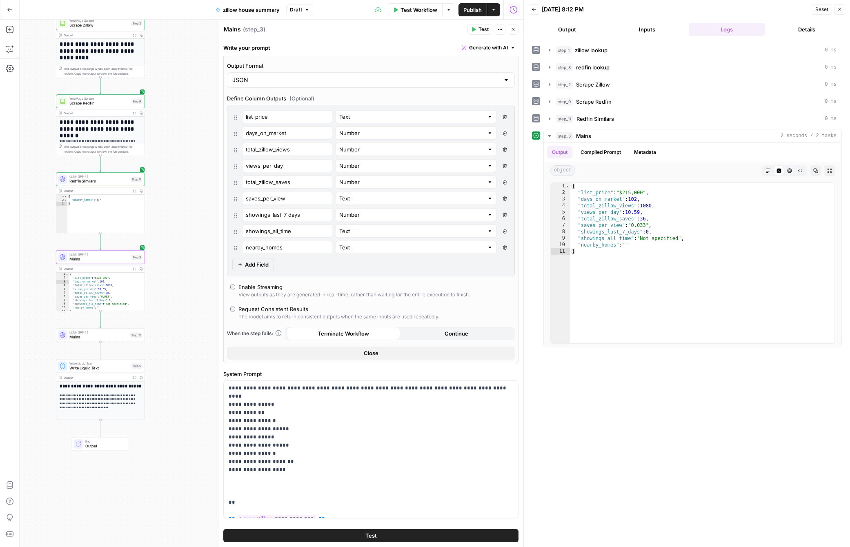
click at [250, 267] on span "Add Field" at bounding box center [257, 264] width 24 height 8
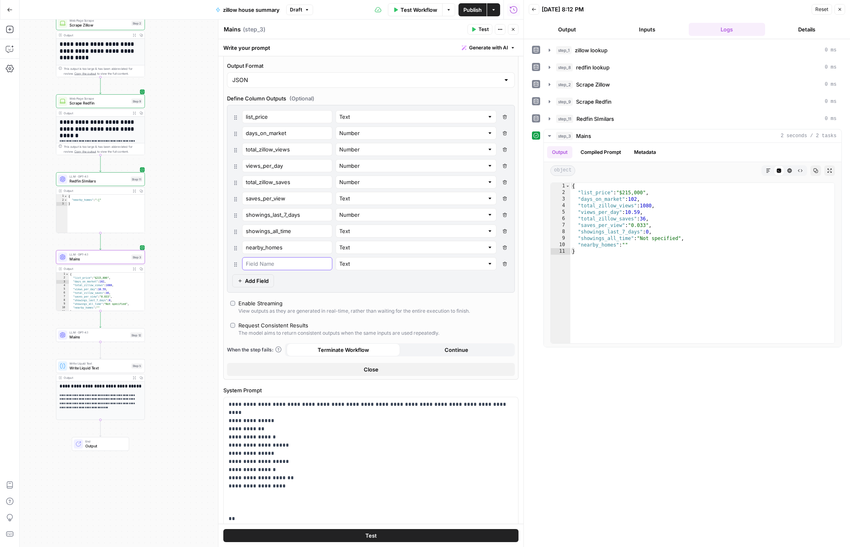
click at [271, 265] on input "text" at bounding box center [287, 264] width 83 height 8
type input "home_overview"
click at [267, 281] on span "Add Field" at bounding box center [257, 281] width 24 height 8
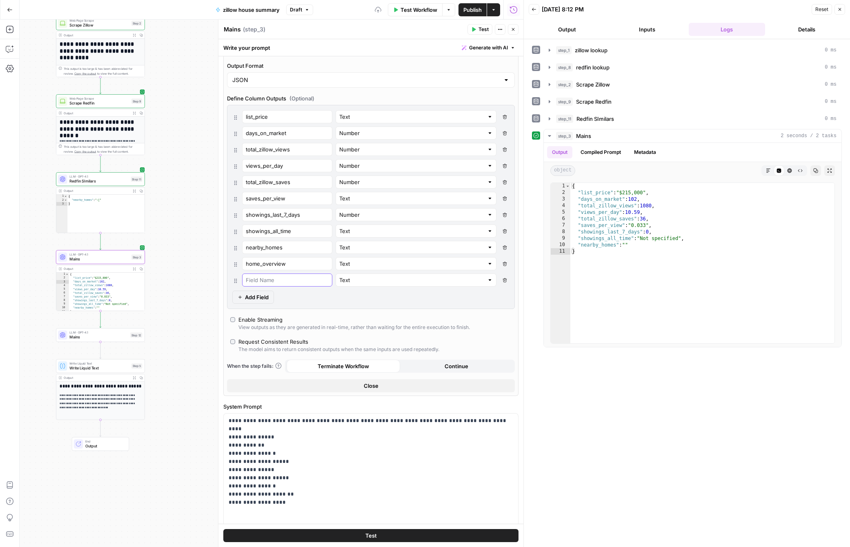
click at [267, 281] on input "text" at bounding box center [287, 280] width 83 height 8
type input "home_address"
click at [339, 283] on input "text" at bounding box center [411, 280] width 145 height 8
type input "Text"
click at [289, 280] on input "home_address" at bounding box center [287, 280] width 83 height 8
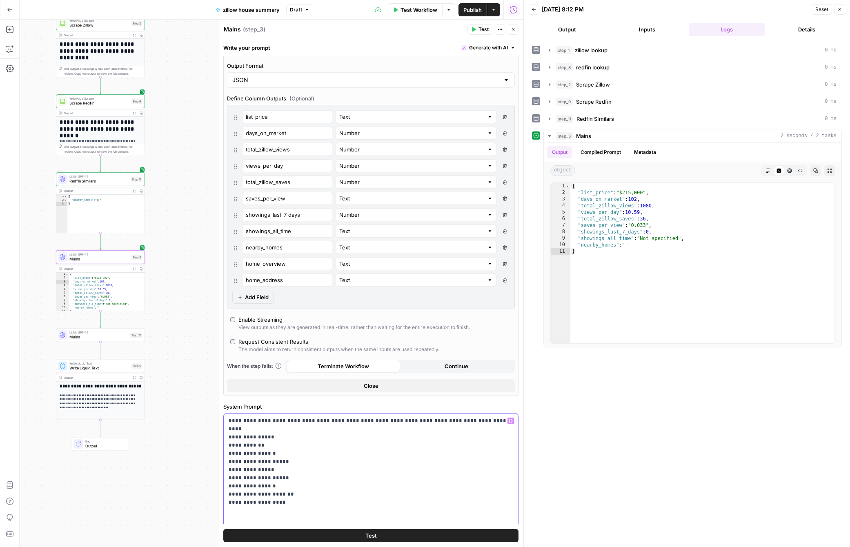
click at [278, 431] on p "**********" at bounding box center [371, 482] width 285 height 131
click at [352, 465] on button "Test" at bounding box center [370, 535] width 295 height 13
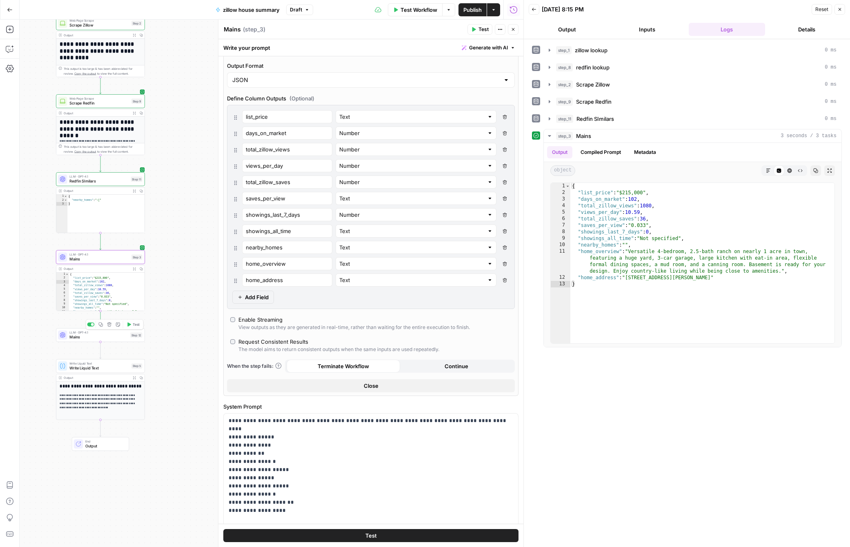
click at [103, 339] on span "Mains" at bounding box center [98, 337] width 58 height 6
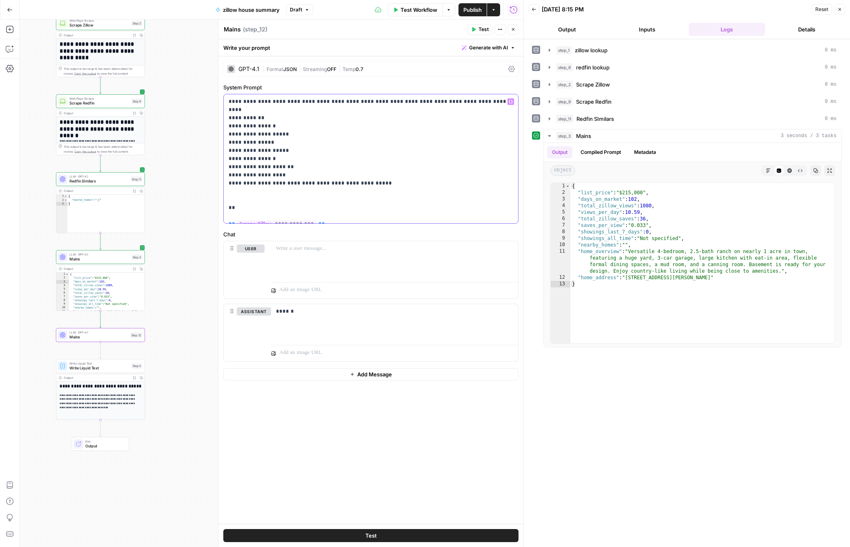
click at [332, 178] on p "**********" at bounding box center [371, 159] width 285 height 122
drag, startPoint x: 331, startPoint y: 217, endPoint x: 210, endPoint y: 67, distance: 192.7
click at [210, 67] on body "Bara Agency New Home Browse Your Data Usage Settings Recent Grids Write Informa…" at bounding box center [425, 273] width 850 height 547
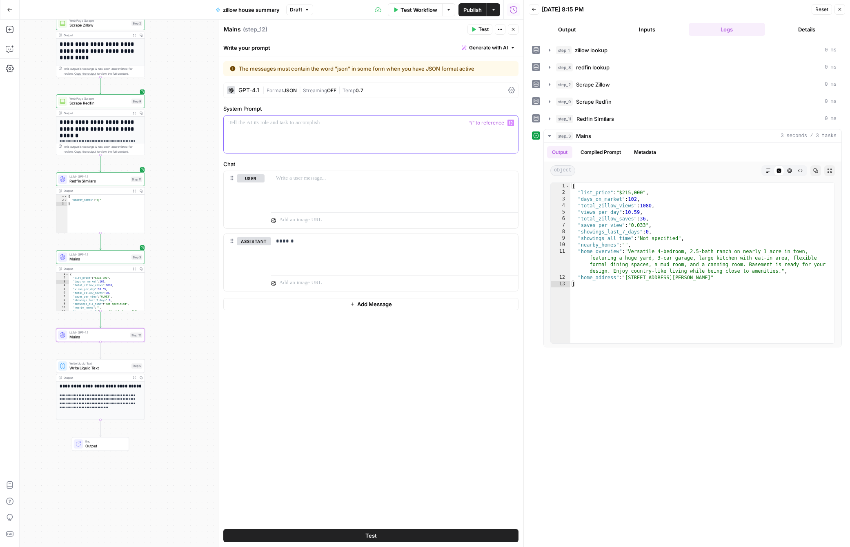
click at [281, 125] on p at bounding box center [371, 123] width 285 height 8
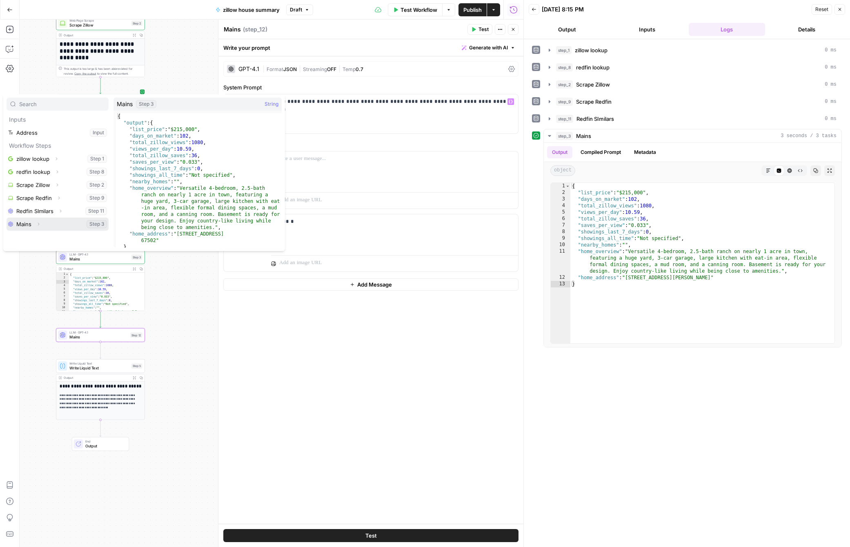
click at [32, 223] on button "Select variable Mains" at bounding box center [58, 224] width 102 height 13
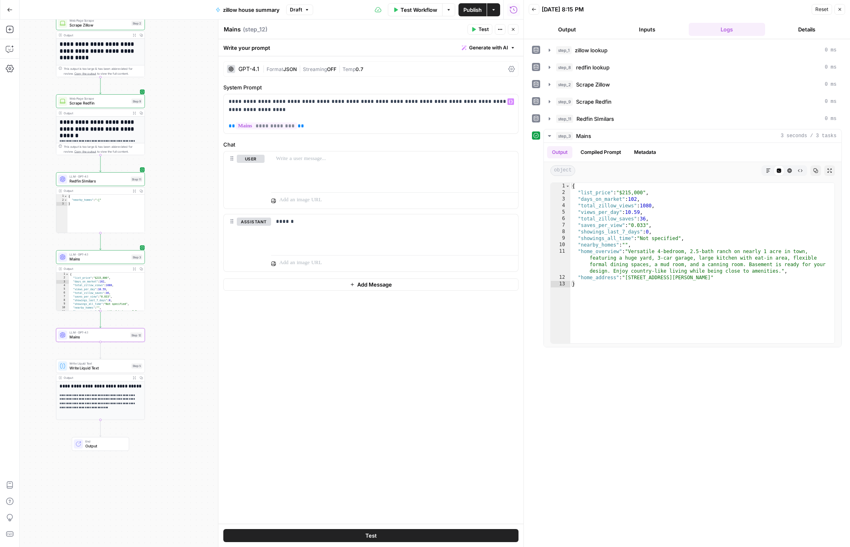
click at [283, 69] on span "Format" at bounding box center [275, 69] width 17 height 6
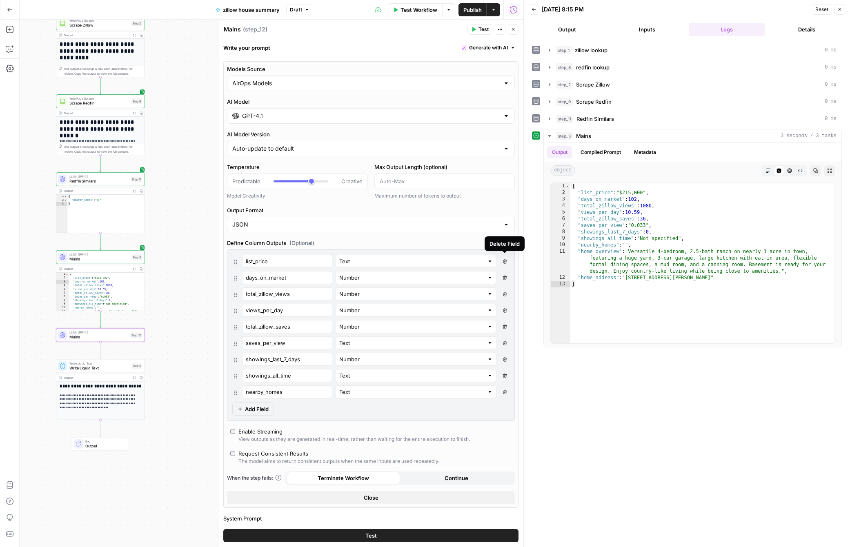
click at [505, 262] on icon "button" at bounding box center [504, 261] width 4 height 4
type input "days_on_market"
type input "Number"
type input "total_zillow_views"
type input "views_per_day"
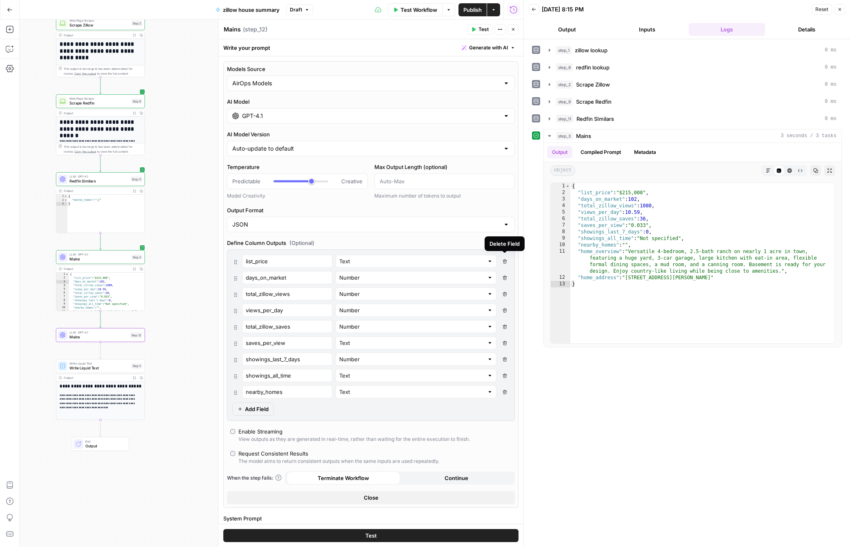
type input "total_zillow_saves"
type input "saves_per_view"
type input "Text"
type input "showings_last_7_days"
type input "Number"
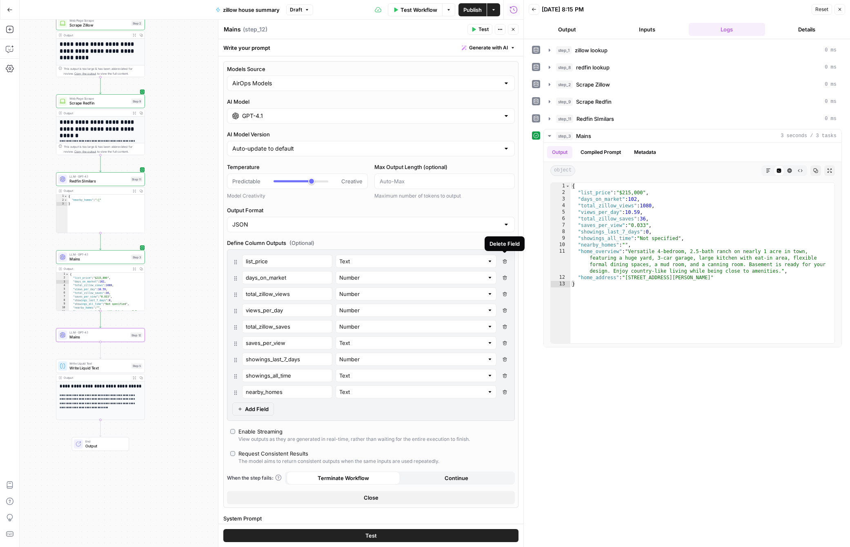
type input "showings_all_time"
type input "Text"
type input "nearby_homes"
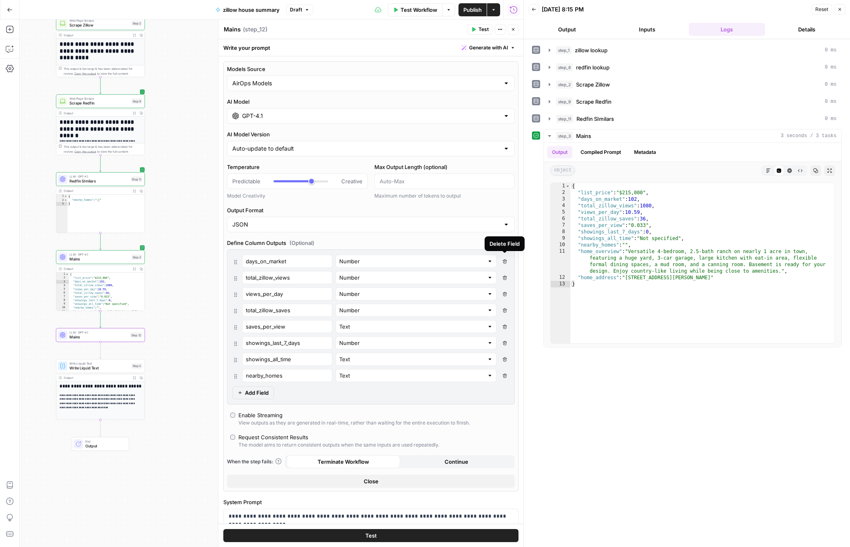
click at [505, 262] on icon "button" at bounding box center [504, 261] width 4 height 4
type input "total_zillow_views"
type input "views_per_day"
type input "total_zillow_saves"
type input "saves_per_view"
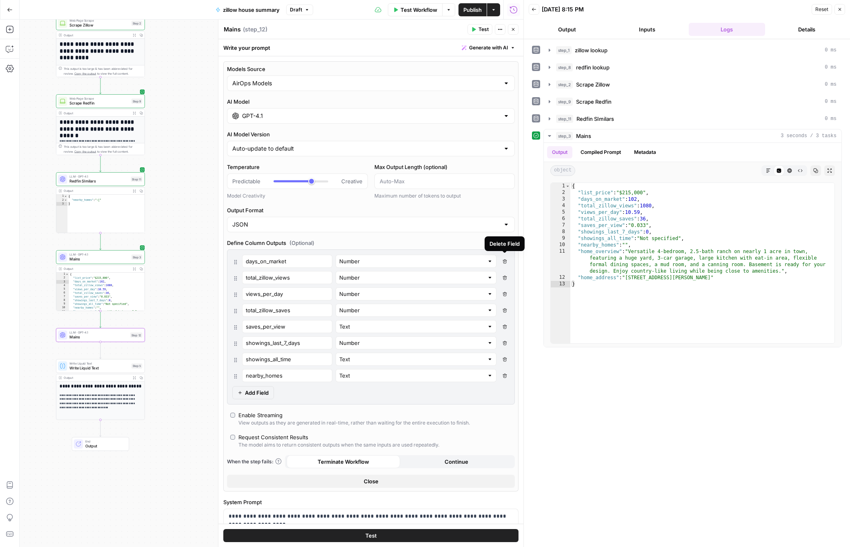
type input "Text"
type input "showings_last_7_days"
type input "Number"
type input "showings_all_time"
type input "Text"
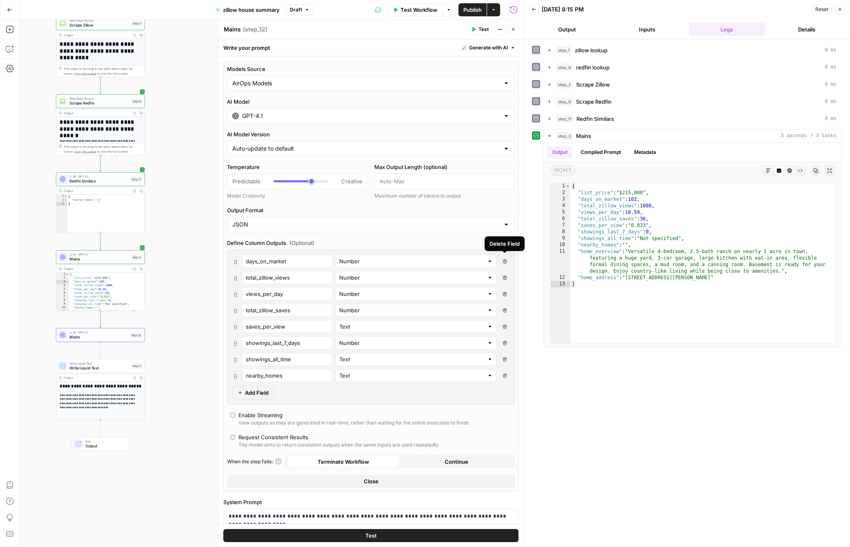
type input "nearby_homes"
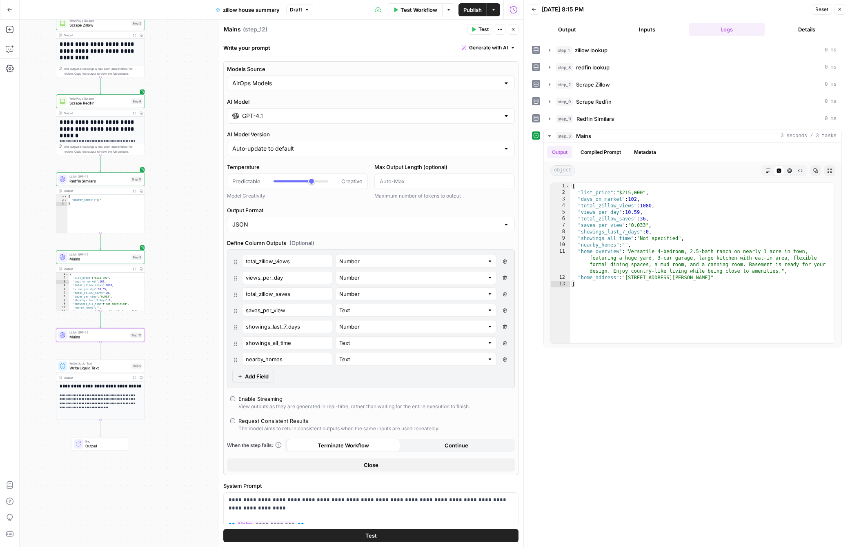
click at [505, 262] on icon "button" at bounding box center [504, 261] width 4 height 4
type input "views_per_day"
type input "total_zillow_saves"
type input "saves_per_view"
type input "Text"
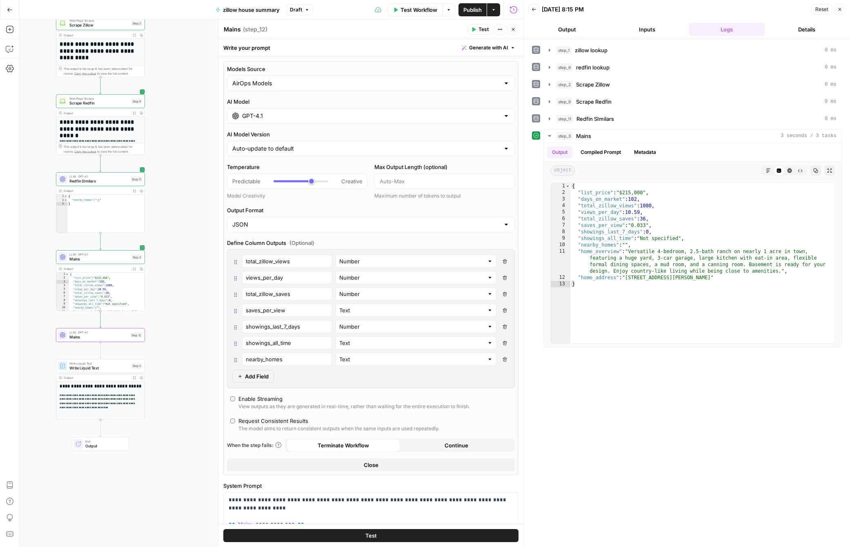
type input "showings_last_7_days"
type input "Number"
type input "showings_all_time"
type input "Text"
type input "nearby_homes"
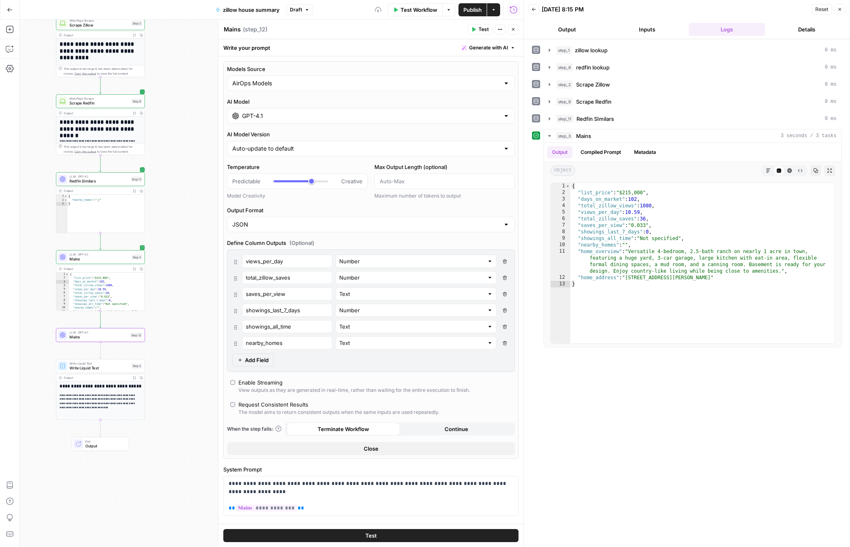
click at [505, 262] on icon "button" at bounding box center [504, 261] width 4 height 4
type input "total_zillow_saves"
type input "saves_per_view"
type input "Text"
type input "showings_last_7_days"
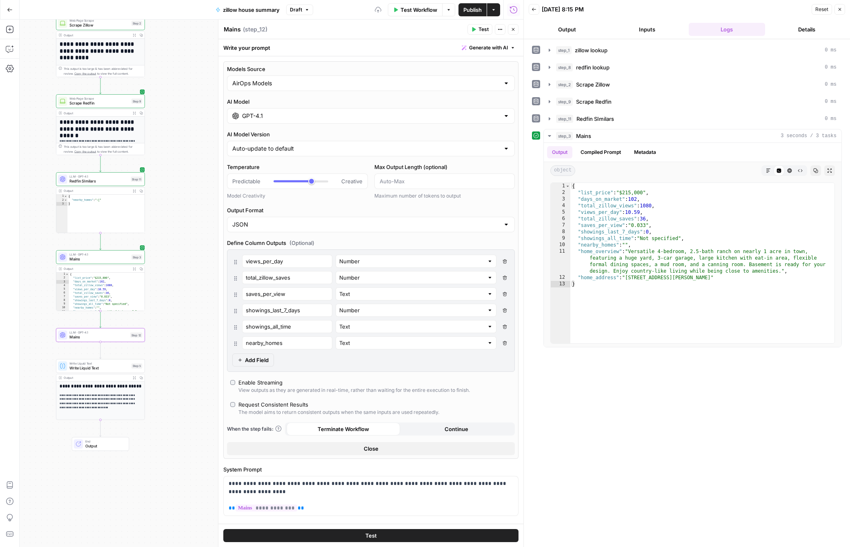
type input "Number"
type input "showings_all_time"
type input "Text"
type input "nearby_homes"
click at [505, 262] on icon "button" at bounding box center [504, 261] width 4 height 4
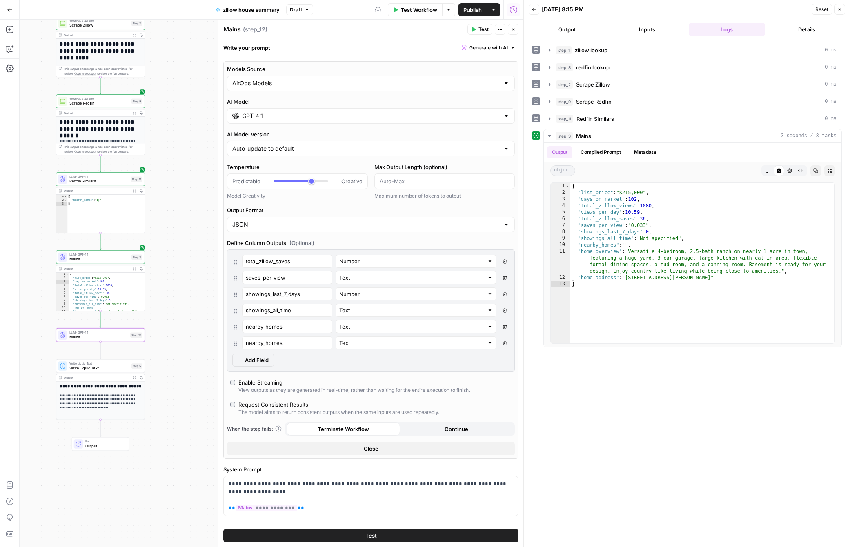
type input "saves_per_view"
type input "Text"
type input "showings_last_7_days"
type input "Number"
type input "showings_all_time"
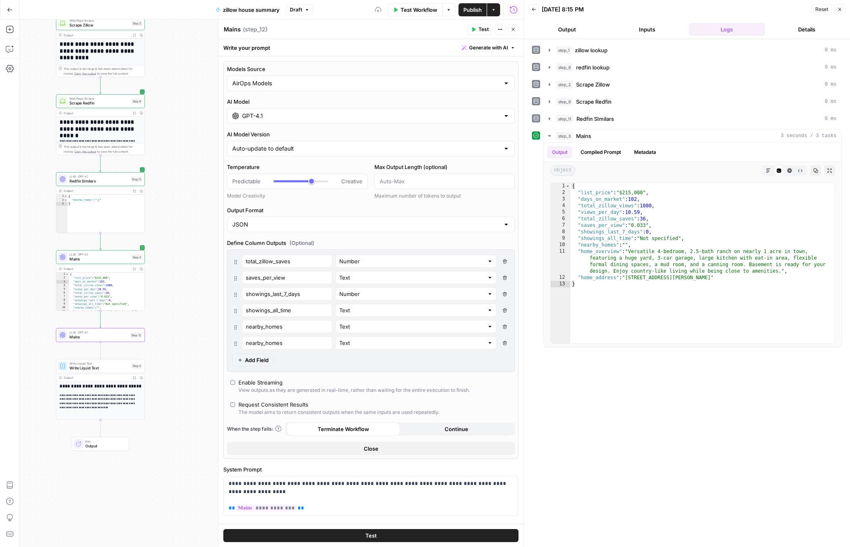
type input "Text"
type input "nearby_homes"
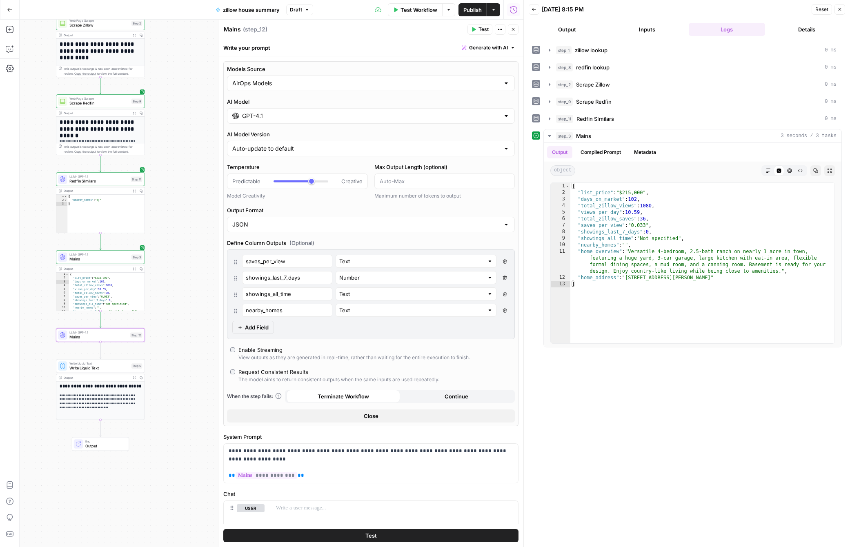
click at [505, 262] on icon "button" at bounding box center [504, 261] width 4 height 4
type input "showings_last_7_days"
type input "Number"
type input "showings_all_time"
type input "Text"
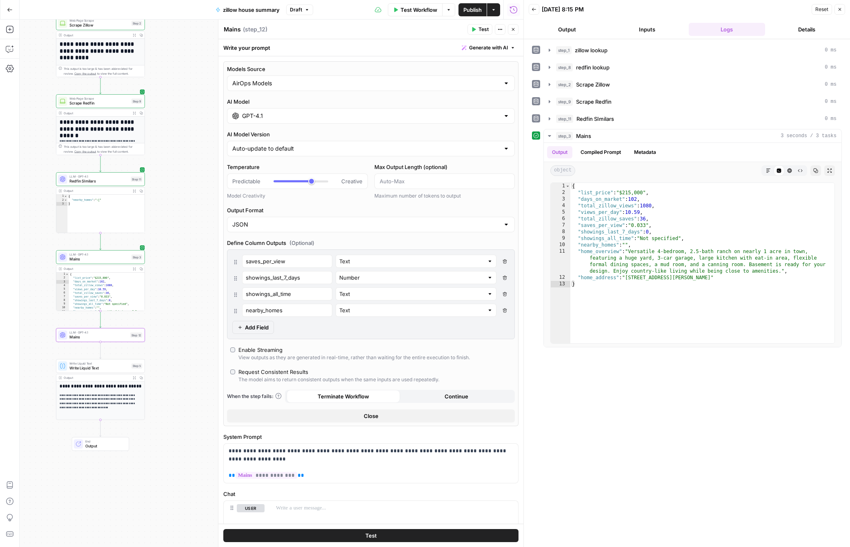
type input "nearby_homes"
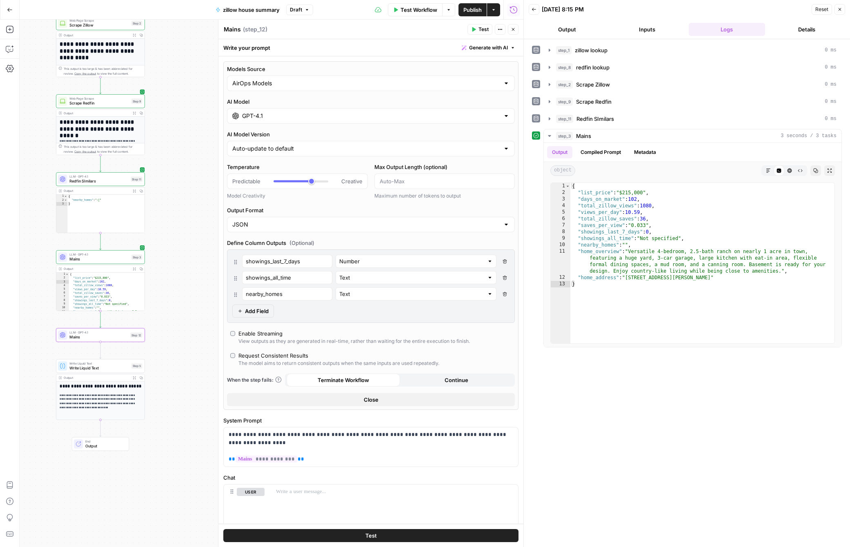
click at [505, 262] on icon "button" at bounding box center [504, 261] width 4 height 4
type input "showings_all_time"
type input "Text"
type input "nearby_homes"
click at [505, 262] on icon "button" at bounding box center [504, 261] width 4 height 4
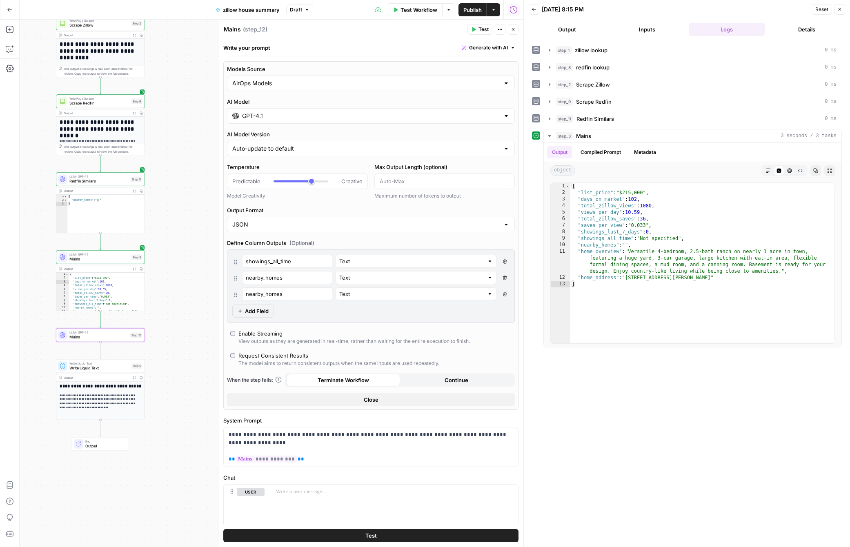
type input "nearby_homes"
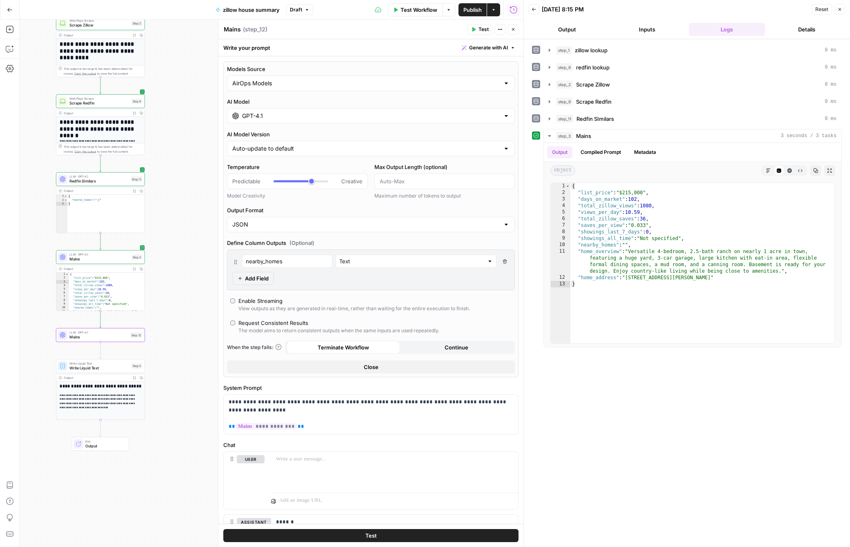
click at [505, 262] on icon "button" at bounding box center [504, 261] width 4 height 4
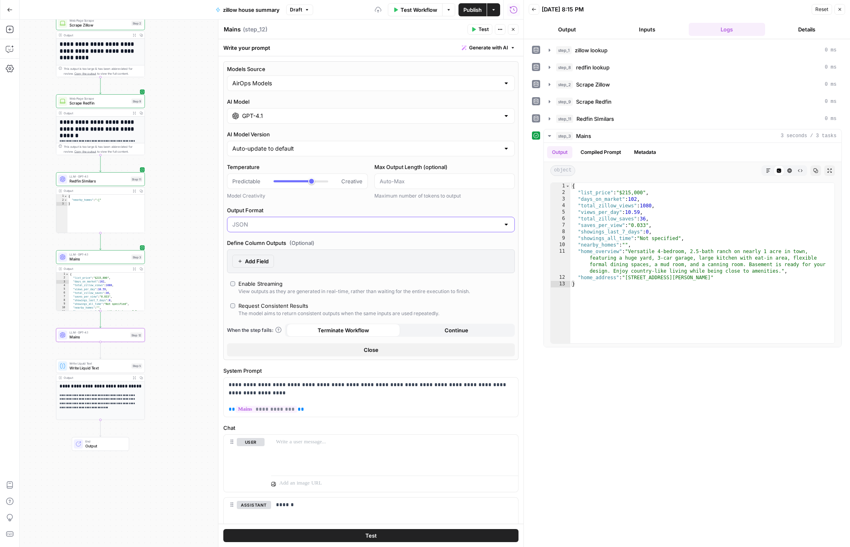
click at [434, 225] on input "Output Format" at bounding box center [365, 224] width 267 height 8
click at [330, 242] on span "Text" at bounding box center [369, 245] width 271 height 8
type input "Text"
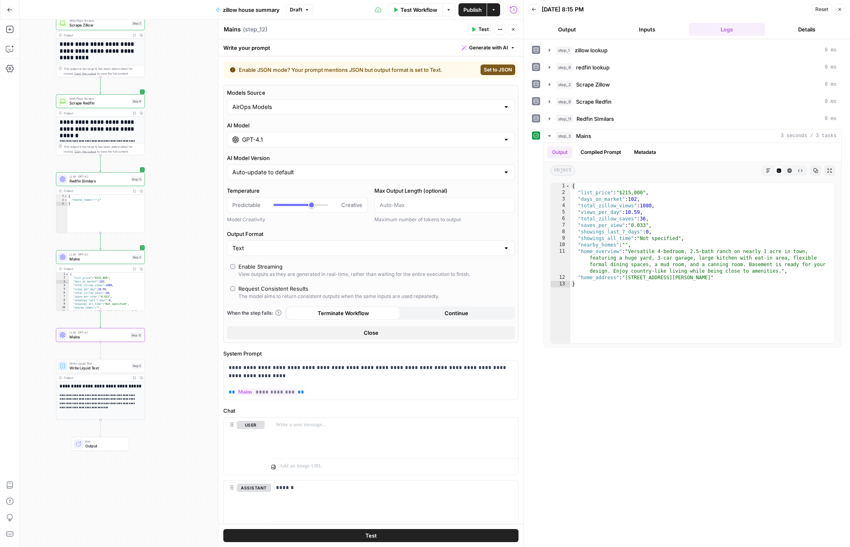
click at [484, 32] on span "Test" at bounding box center [483, 29] width 10 height 7
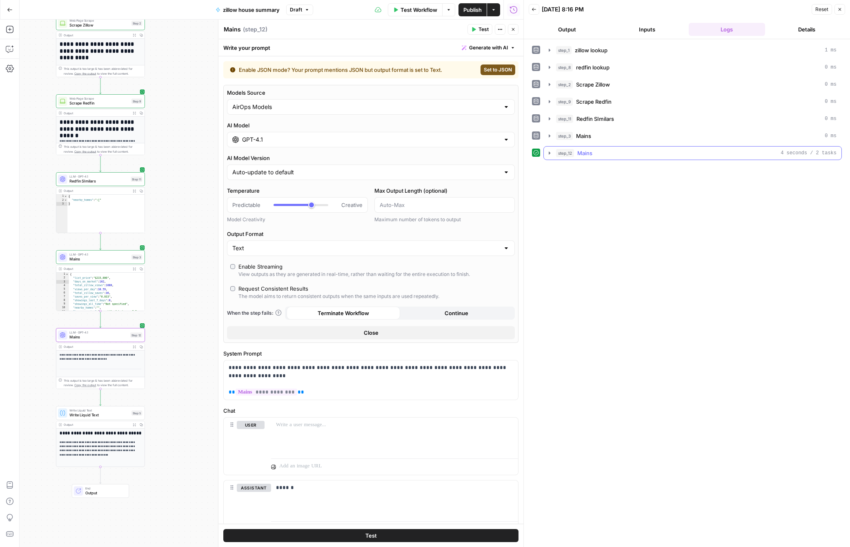
click at [554, 151] on button "step_12 Mains 4 seconds / 2 tasks" at bounding box center [693, 153] width 298 height 13
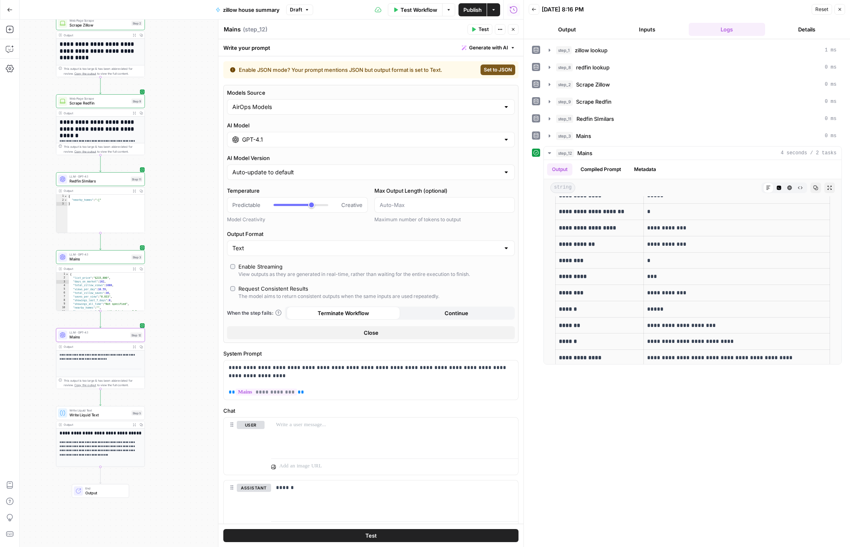
scroll to position [38, 0]
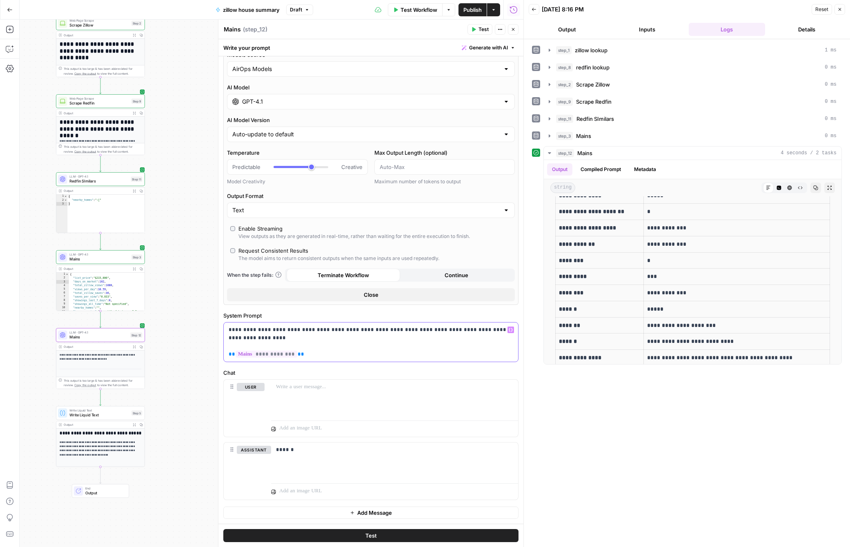
click at [479, 330] on p "**********" at bounding box center [371, 342] width 285 height 33
click at [290, 338] on p "**********" at bounding box center [371, 342] width 285 height 33
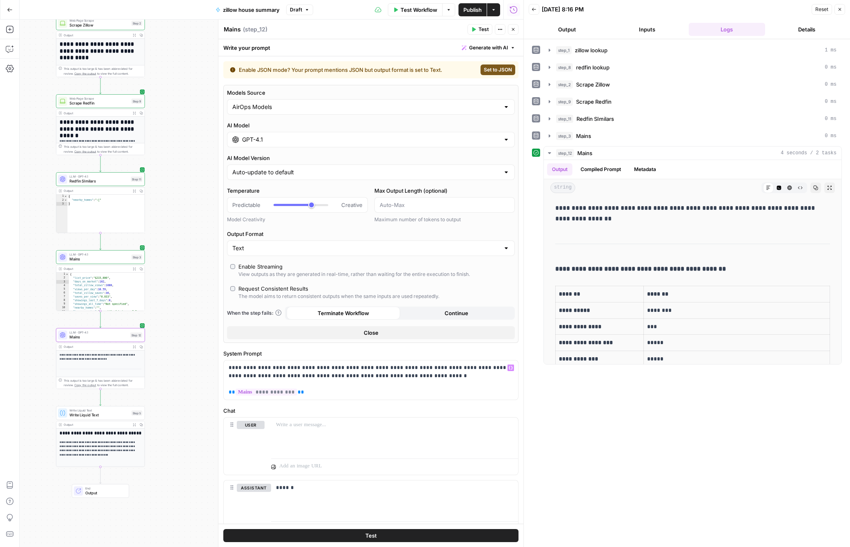
scroll to position [38, 0]
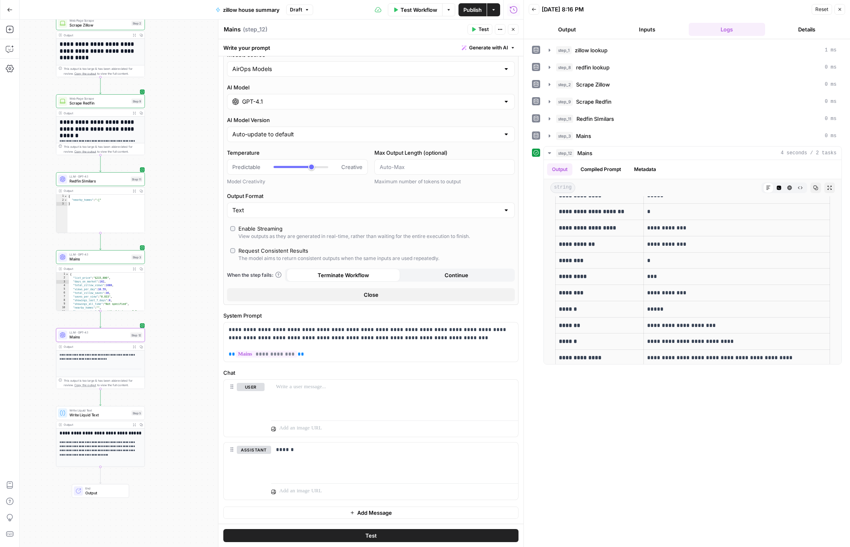
click at [412, 8] on span "Test Workflow" at bounding box center [418, 10] width 37 height 8
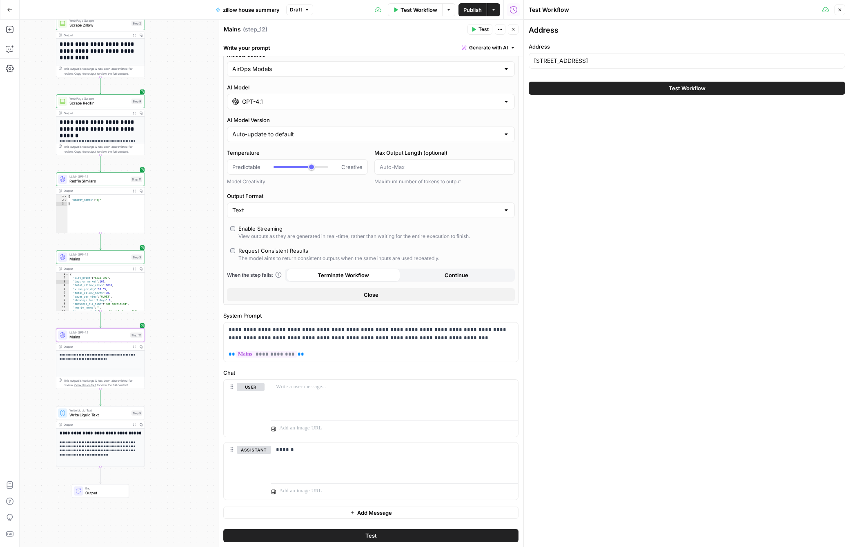
click at [477, 30] on button "Test" at bounding box center [479, 29] width 25 height 11
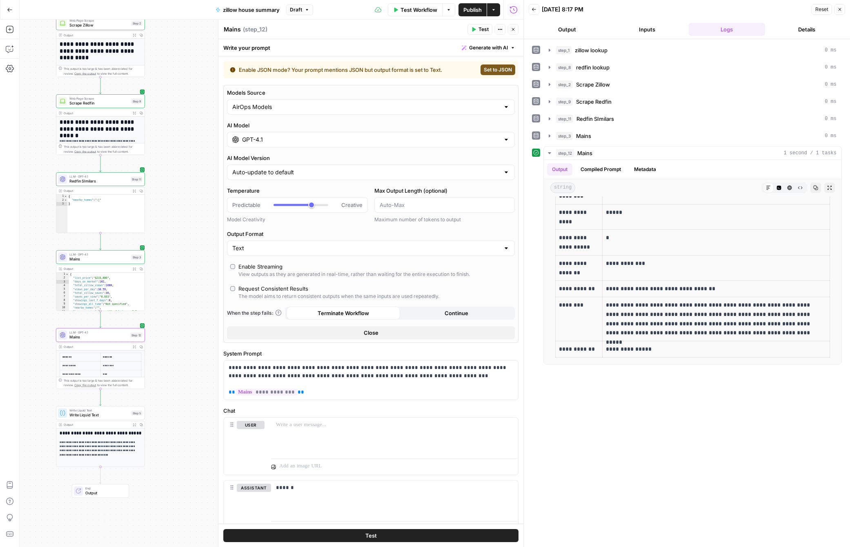
click at [90, 262] on div "LLM · GPT-4.1 Mains Step 3 Copy step Delete step Add Note Test" at bounding box center [100, 257] width 89 height 14
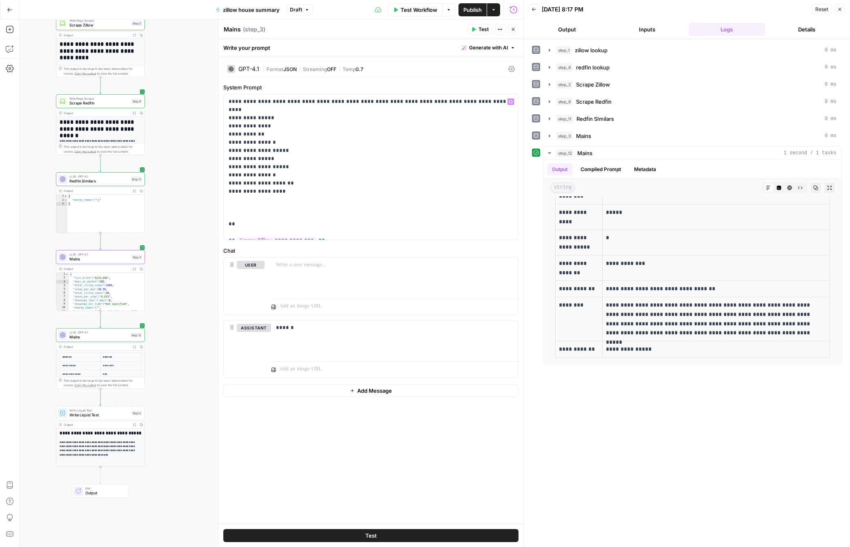
click at [284, 60] on div "**********" at bounding box center [370, 289] width 305 height 467
click at [287, 73] on div "GPT-4.1 | Format JSON | Streaming OFF | Temp 0.7" at bounding box center [370, 69] width 295 height 16
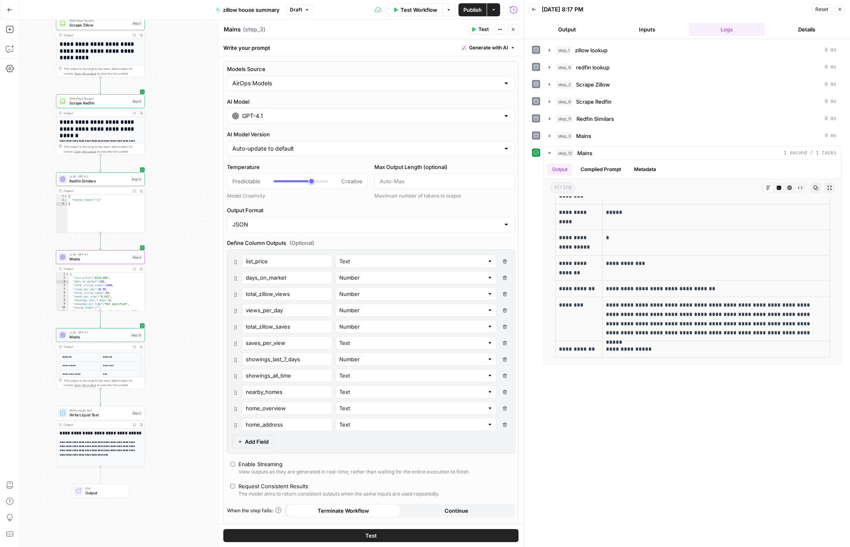
click at [504, 391] on icon "button" at bounding box center [504, 392] width 4 height 4
type input "home_overview"
type input "home_address"
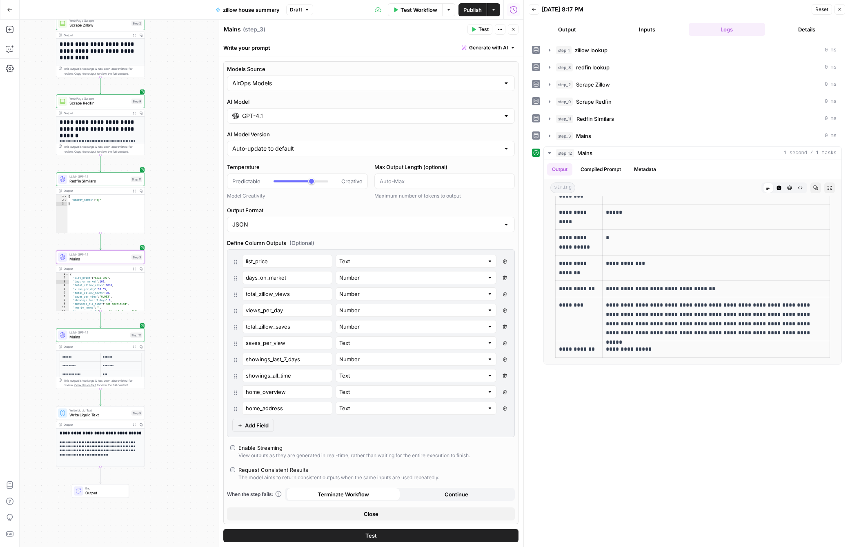
click at [383, 518] on button "Close" at bounding box center [371, 513] width 288 height 13
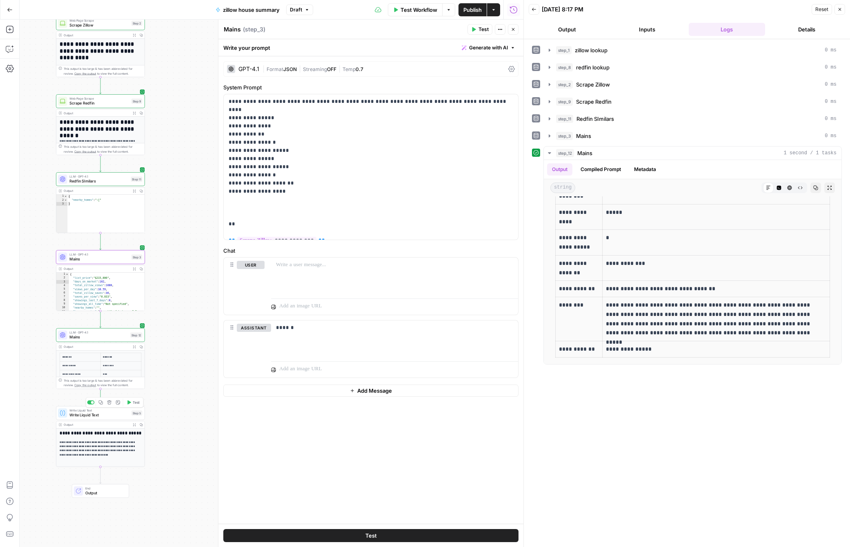
click at [92, 416] on span "Write Liquid Text" at bounding box center [99, 415] width 60 height 6
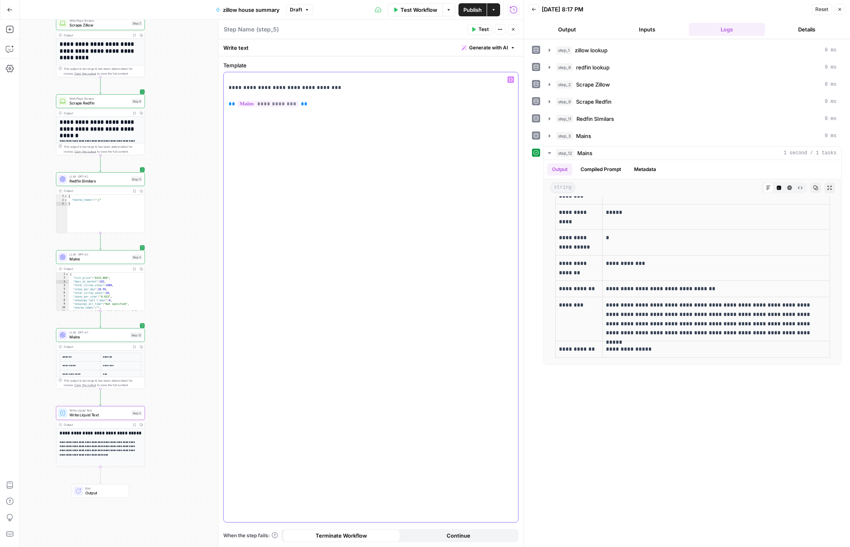
click at [339, 87] on p "**********" at bounding box center [371, 92] width 285 height 33
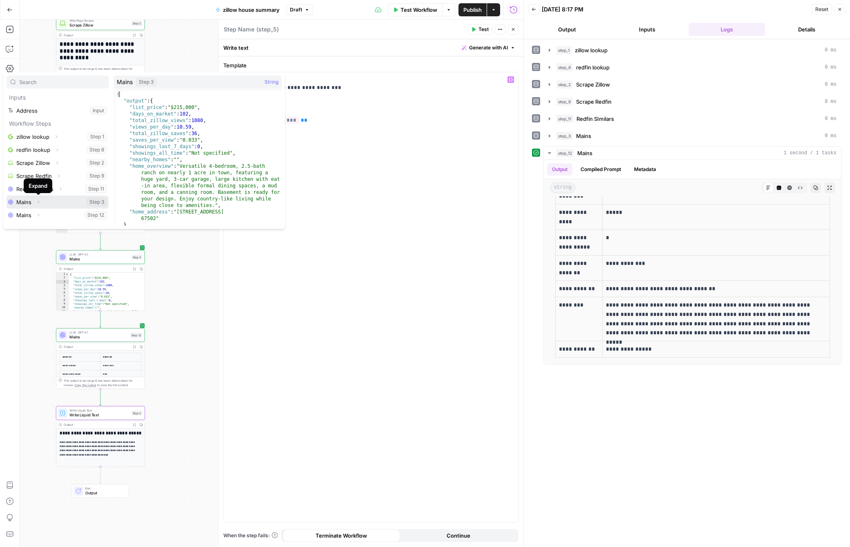
click at [36, 202] on icon "button" at bounding box center [38, 202] width 5 height 5
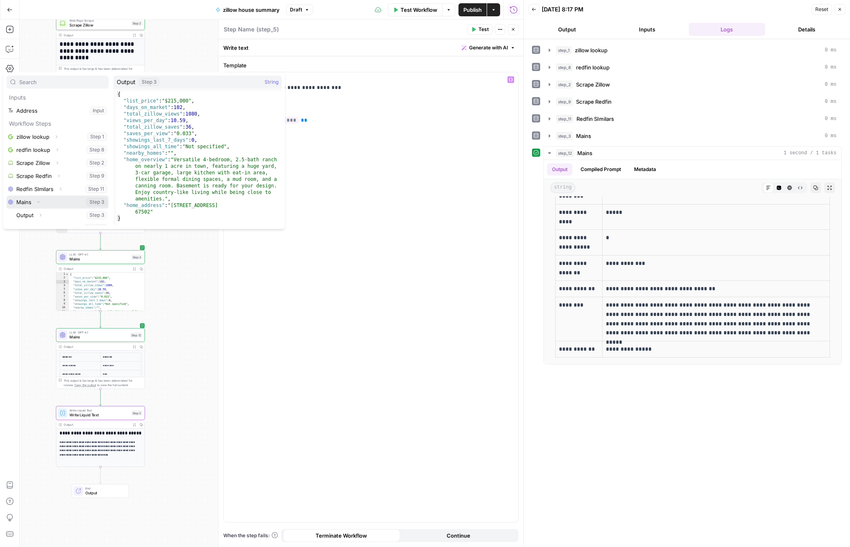
scroll to position [9, 0]
click at [39, 206] on icon "button" at bounding box center [40, 206] width 5 height 5
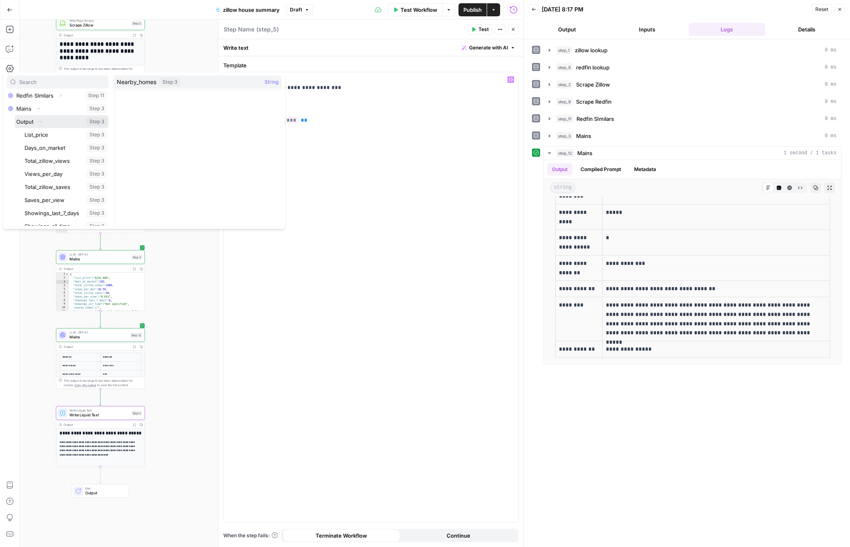
scroll to position [153, 0]
click at [49, 204] on button "Select variable Home_address" at bounding box center [66, 206] width 86 height 13
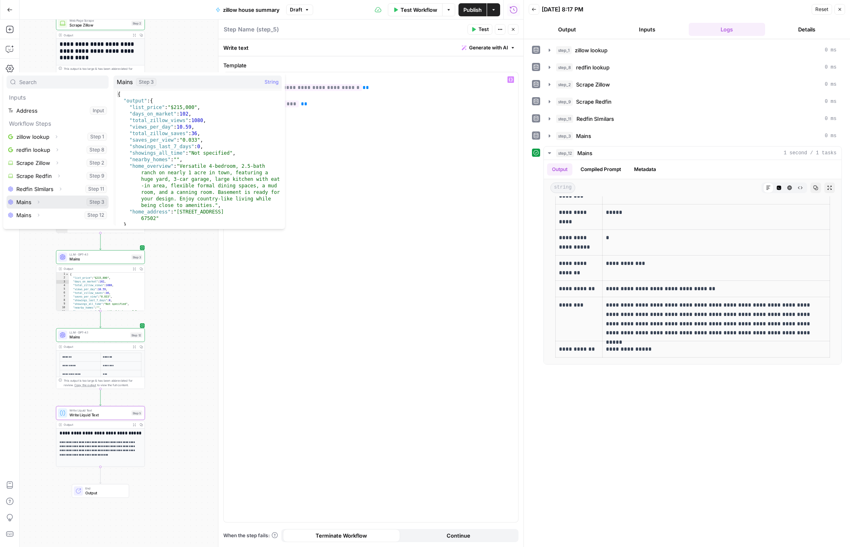
click at [38, 200] on icon "button" at bounding box center [38, 202] width 5 height 5
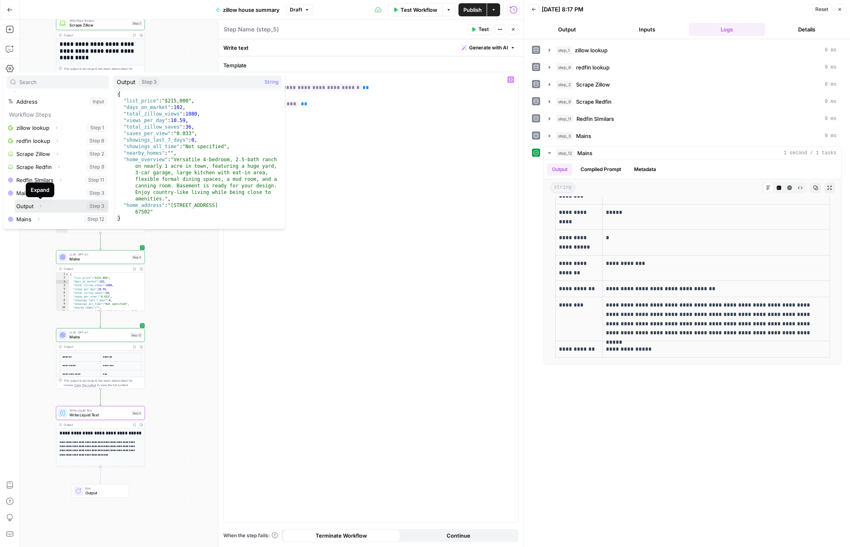
click at [40, 205] on icon "button" at bounding box center [40, 206] width 5 height 5
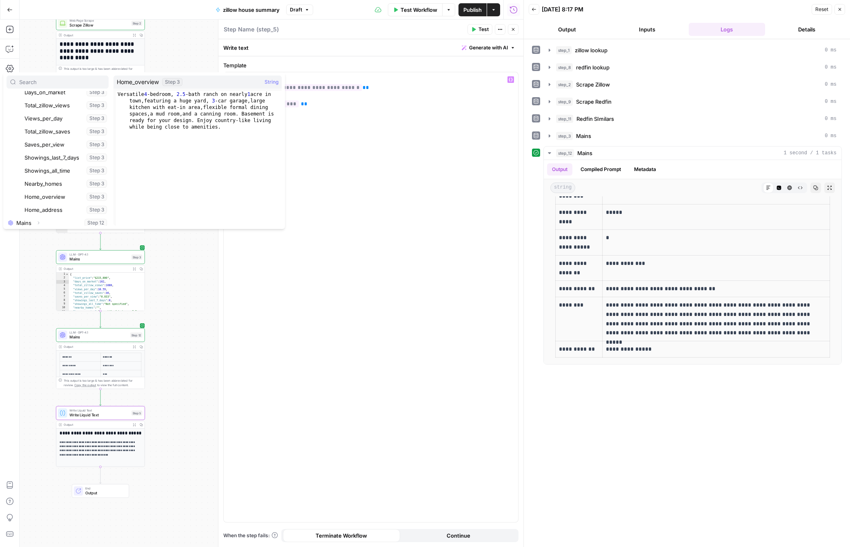
scroll to position [153, 0]
click at [57, 193] on button "Select variable Home_overview" at bounding box center [66, 193] width 86 height 13
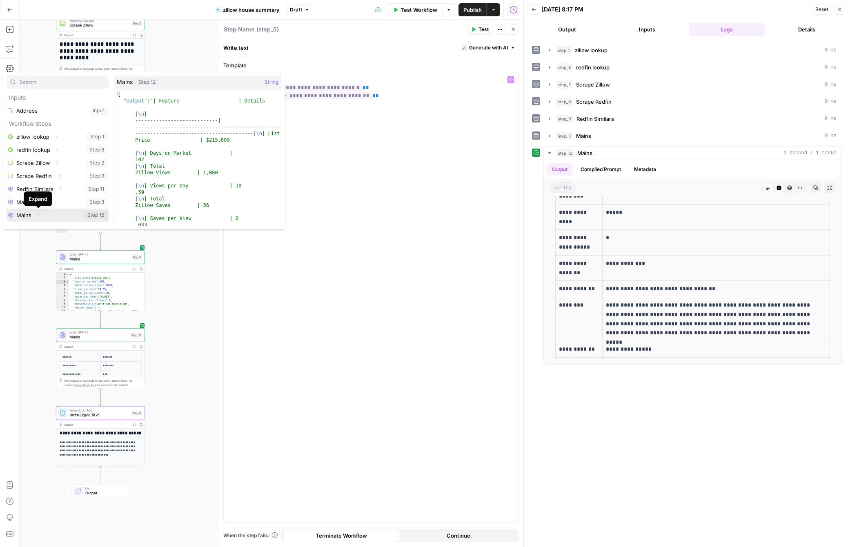
click at [40, 216] on icon "button" at bounding box center [38, 215] width 5 height 5
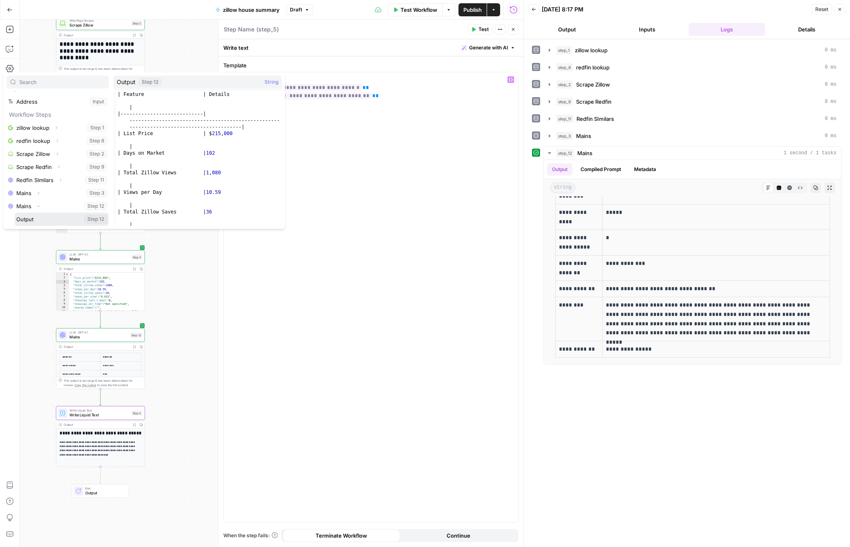
click at [27, 222] on button "Select variable Output" at bounding box center [62, 219] width 94 height 13
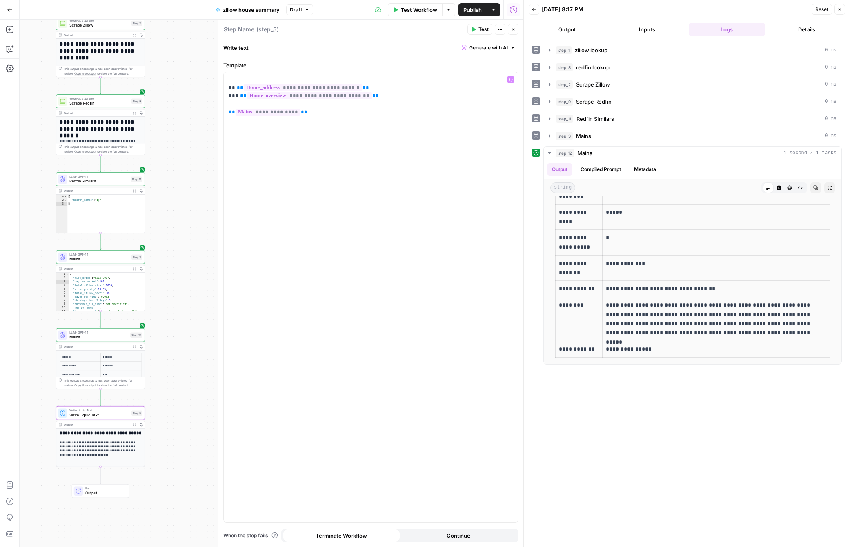
click at [480, 34] on button "Test" at bounding box center [479, 29] width 25 height 11
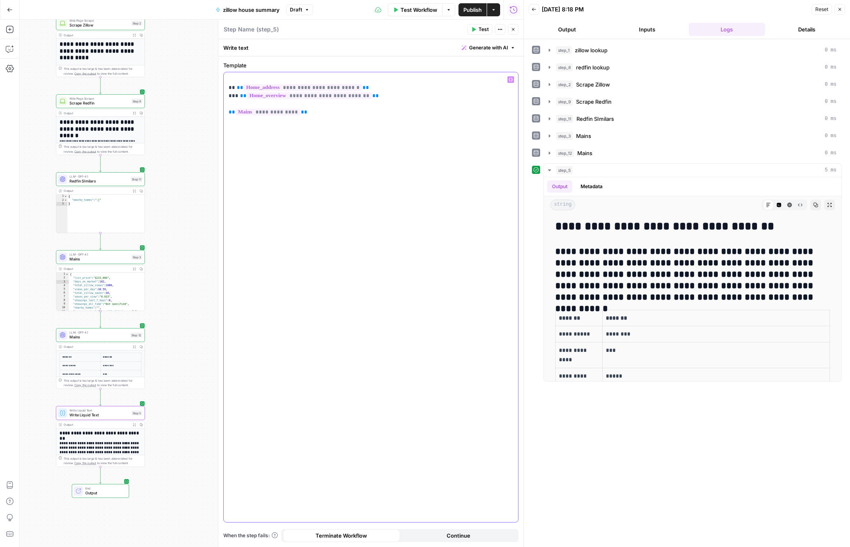
click at [237, 97] on p "**********" at bounding box center [371, 96] width 285 height 41
click at [481, 27] on span "Test" at bounding box center [483, 29] width 10 height 7
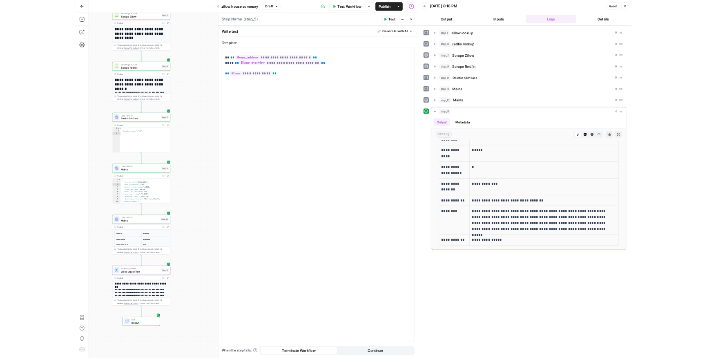
scroll to position [0, 0]
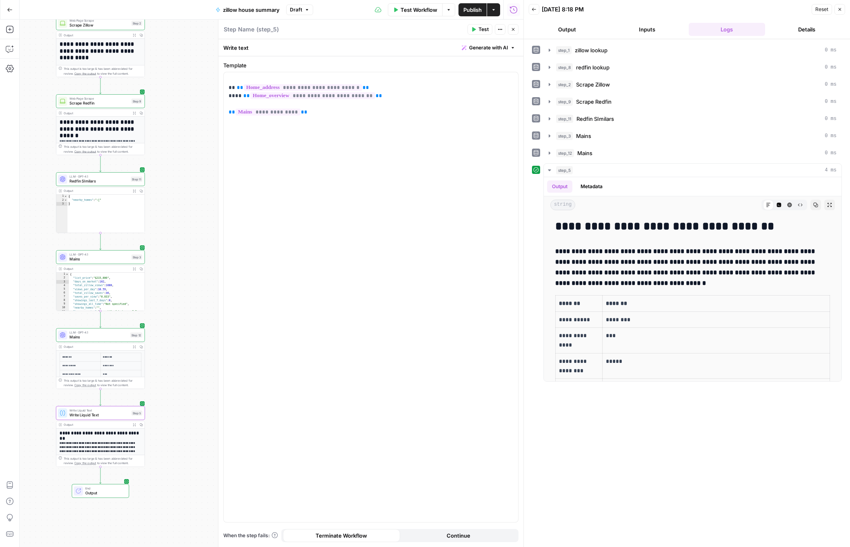
click at [302, 10] on button "Draft" at bounding box center [299, 9] width 27 height 11
click at [250, 9] on span "zillow house summary" at bounding box center [251, 10] width 57 height 8
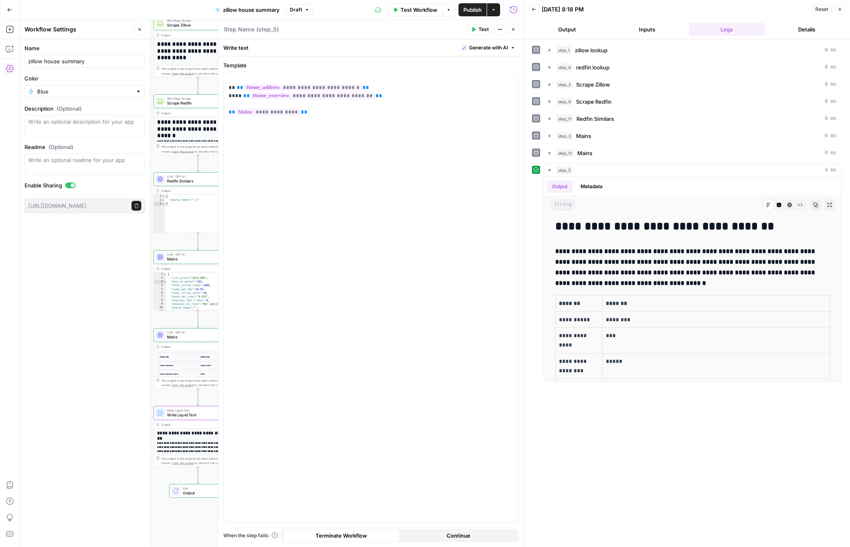
click at [250, 9] on span "zillow house summary" at bounding box center [251, 10] width 57 height 8
click at [841, 9] on icon "button" at bounding box center [839, 9] width 5 height 5
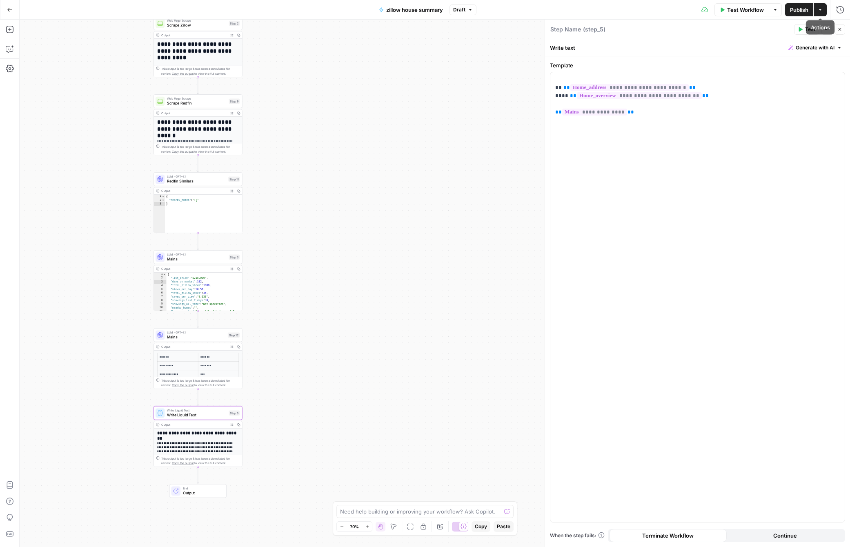
click at [823, 14] on button "Actions" at bounding box center [820, 9] width 13 height 13
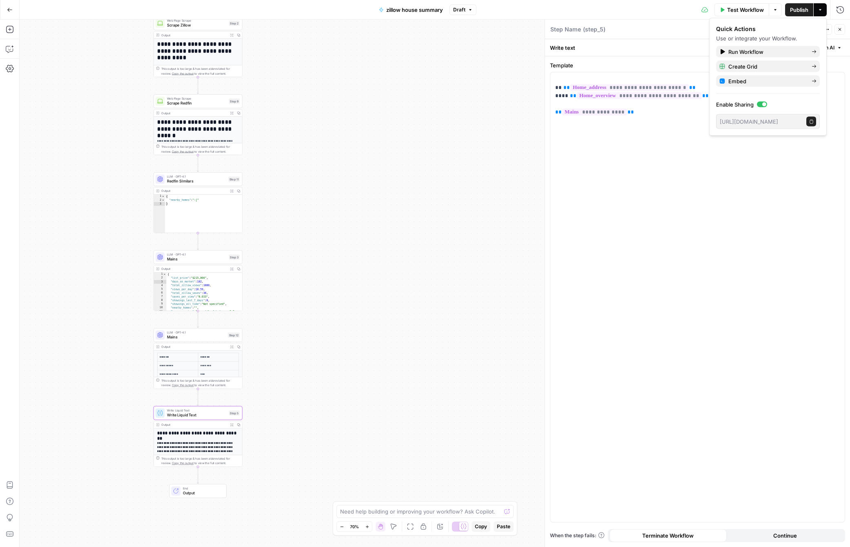
click at [823, 14] on button "Actions" at bounding box center [820, 9] width 13 height 13
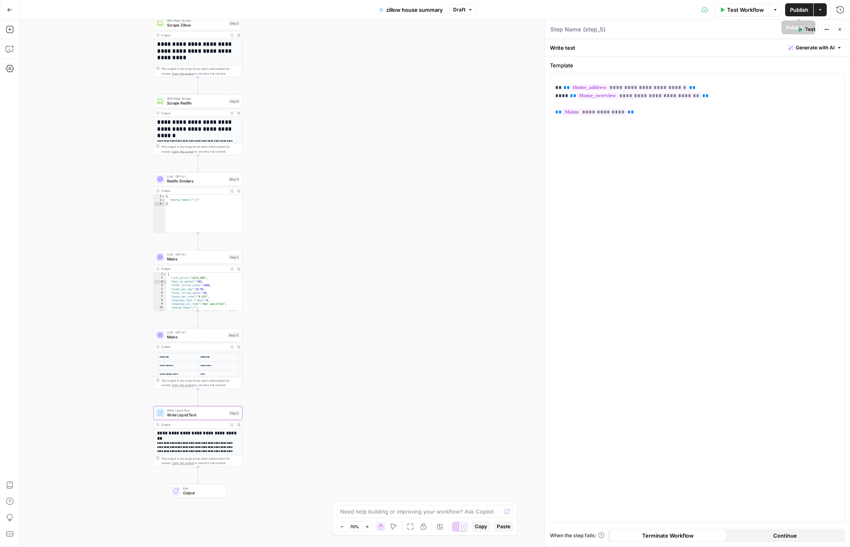
click at [804, 15] on button "Publish" at bounding box center [799, 9] width 28 height 13
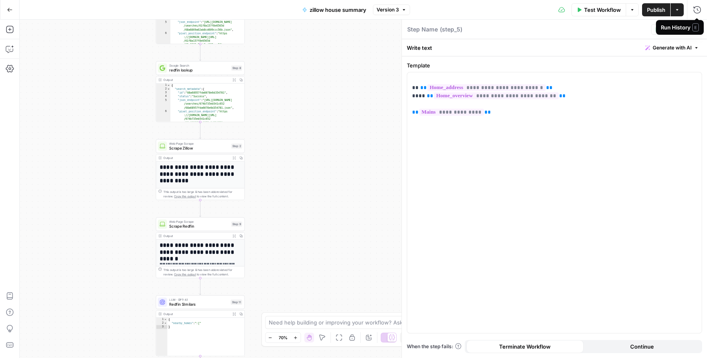
click at [669, 30] on div "Run History E" at bounding box center [679, 27] width 38 height 8
click at [659, 31] on button "Test" at bounding box center [663, 29] width 25 height 11
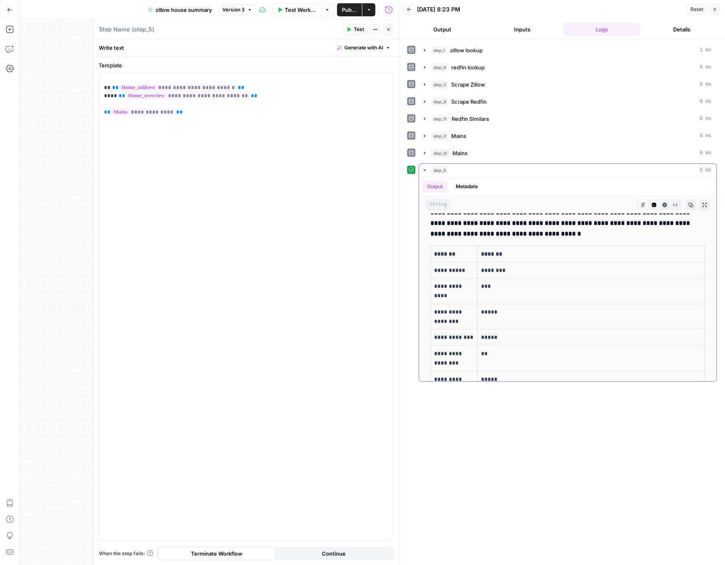
scroll to position [78, 0]
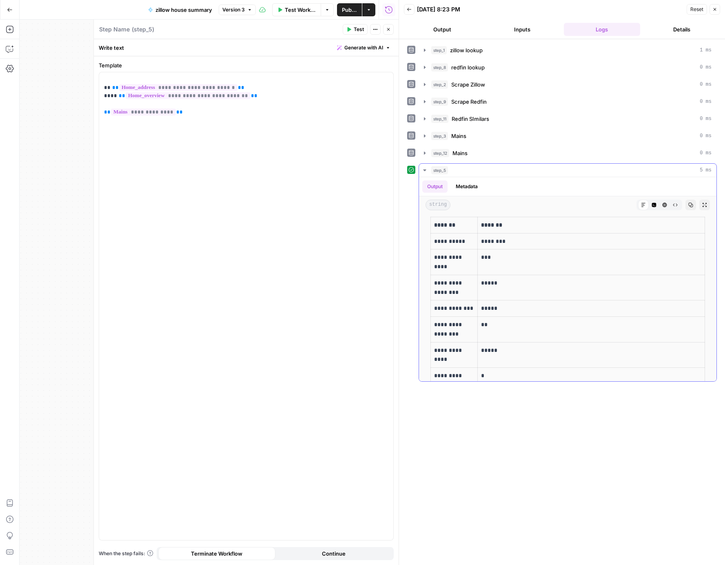
click at [677, 207] on icon "button" at bounding box center [675, 204] width 5 height 5
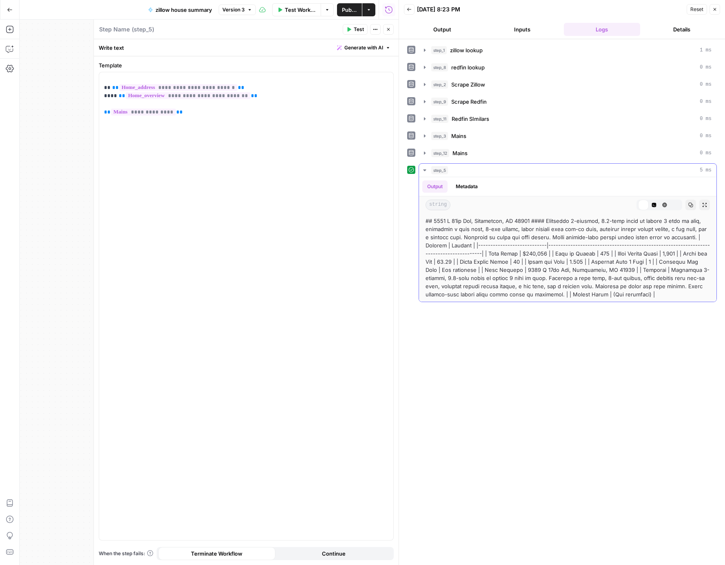
scroll to position [0, 0]
click at [663, 206] on icon "button" at bounding box center [664, 204] width 5 height 5
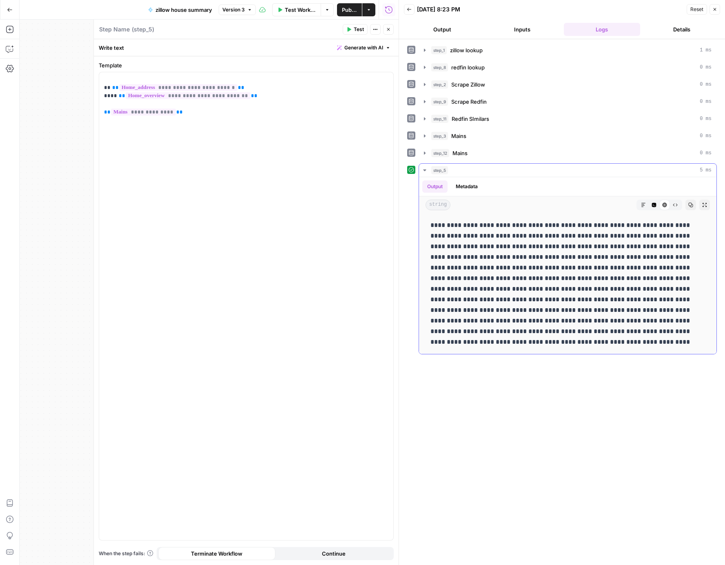
click at [656, 206] on icon "button" at bounding box center [654, 205] width 4 height 4
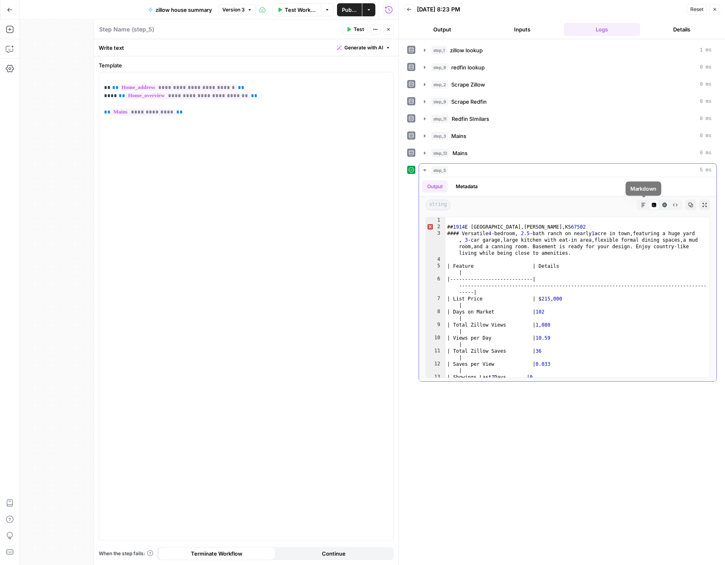
click at [644, 205] on icon "button" at bounding box center [644, 205] width 4 height 4
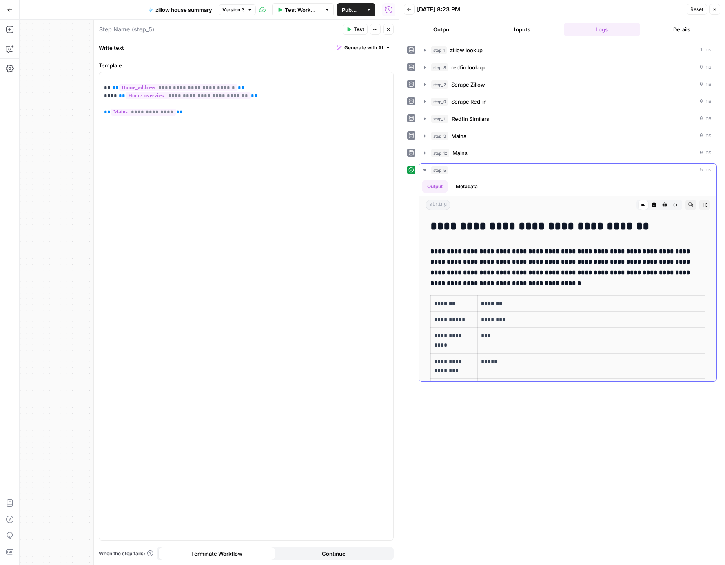
click at [707, 205] on icon "button" at bounding box center [704, 204] width 5 height 5
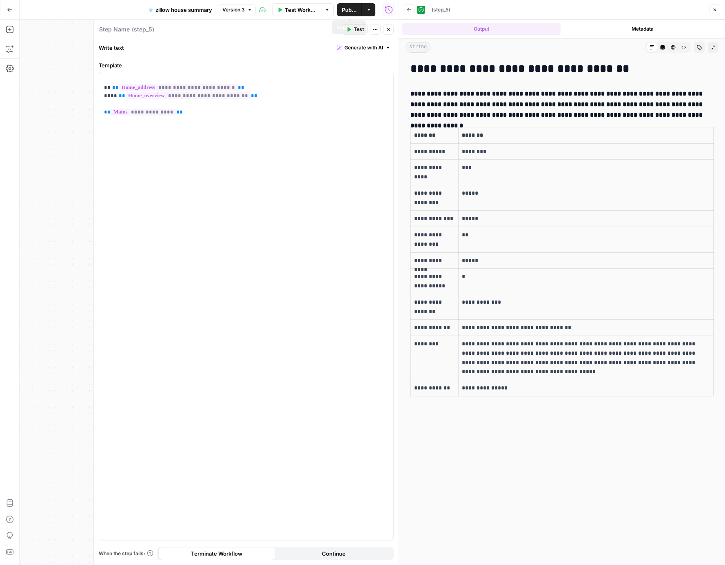
click at [353, 11] on span "Publish" at bounding box center [349, 10] width 15 height 8
